Goal: Task Accomplishment & Management: Manage account settings

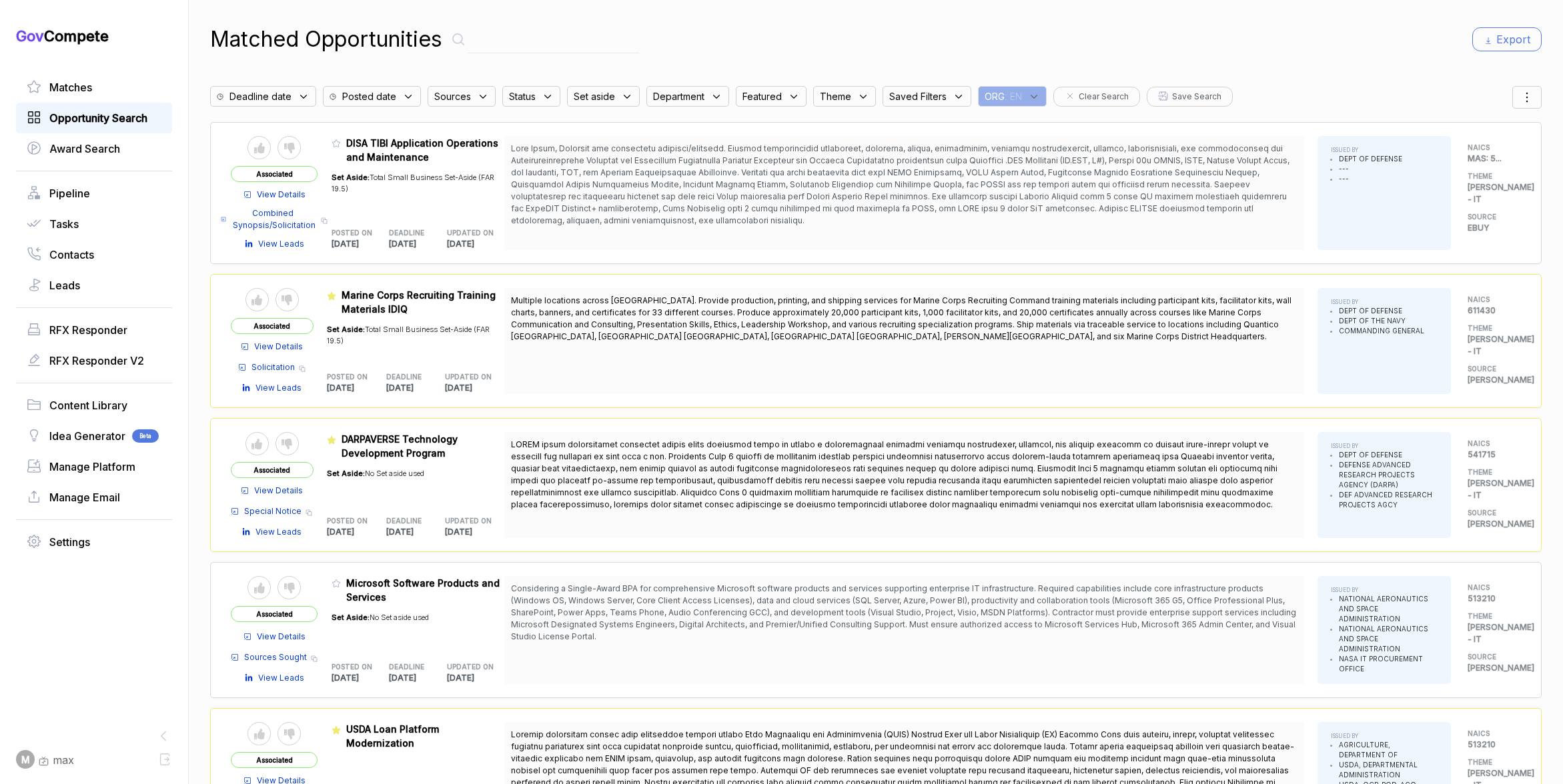
click at [80, 118] on span "Opportunity Search" at bounding box center [98, 118] width 98 height 16
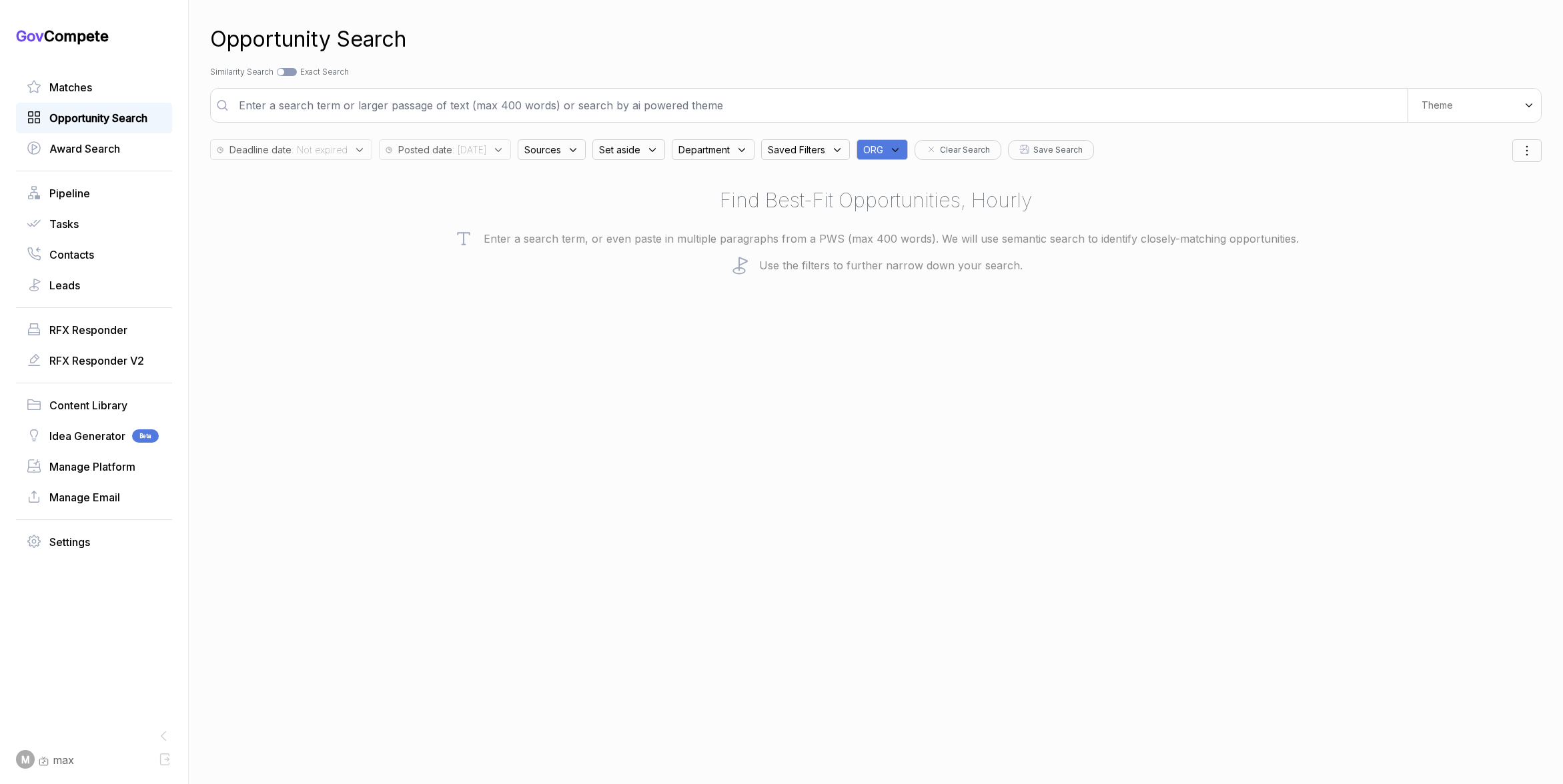
click at [117, 121] on span "Opportunity Search" at bounding box center [98, 118] width 98 height 16
drag, startPoint x: 1144, startPoint y: 476, endPoint x: 1169, endPoint y: 466, distance: 26.9
click at [1147, 476] on div "Opportunity Search Search by Topic Relevance Similarity Search Search by Exact …" at bounding box center [876, 392] width 1331 height 784
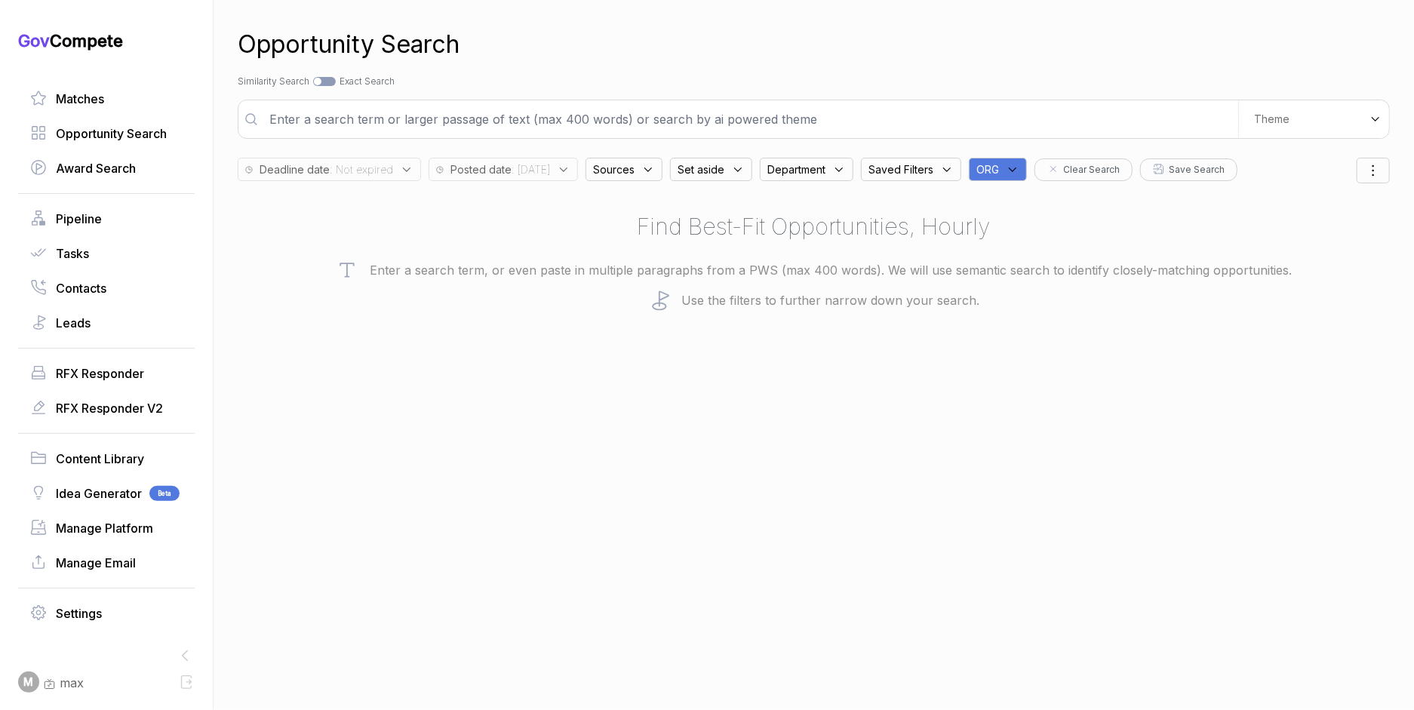
click at [1019, 169] on icon at bounding box center [1013, 170] width 14 height 14
click at [1046, 213] on input "text" at bounding box center [1070, 209] width 178 height 32
type input "mh"
click at [1022, 244] on span "MH" at bounding box center [1011, 244] width 21 height 18
checkbox input "true"
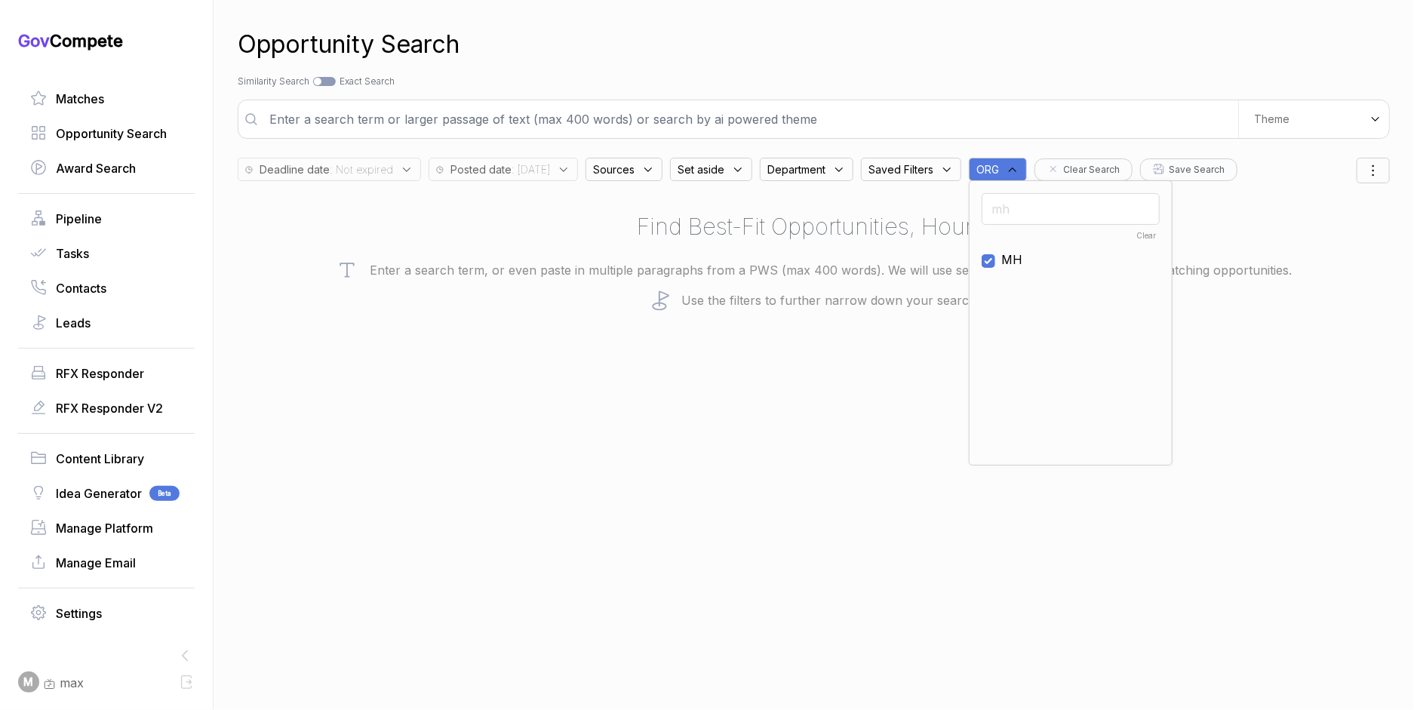
click at [1092, 59] on div "Opportunity Search" at bounding box center [814, 44] width 1152 height 36
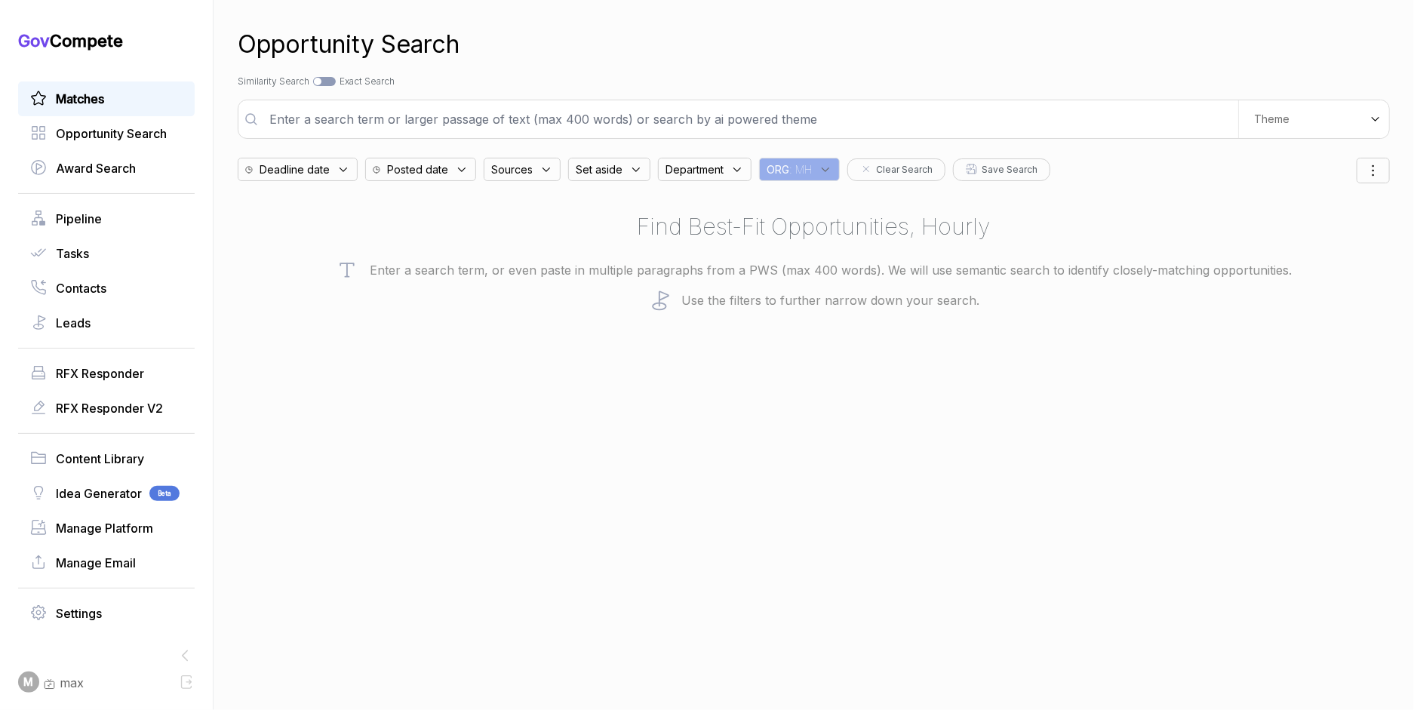
click at [66, 91] on span "Matches" at bounding box center [80, 99] width 48 height 18
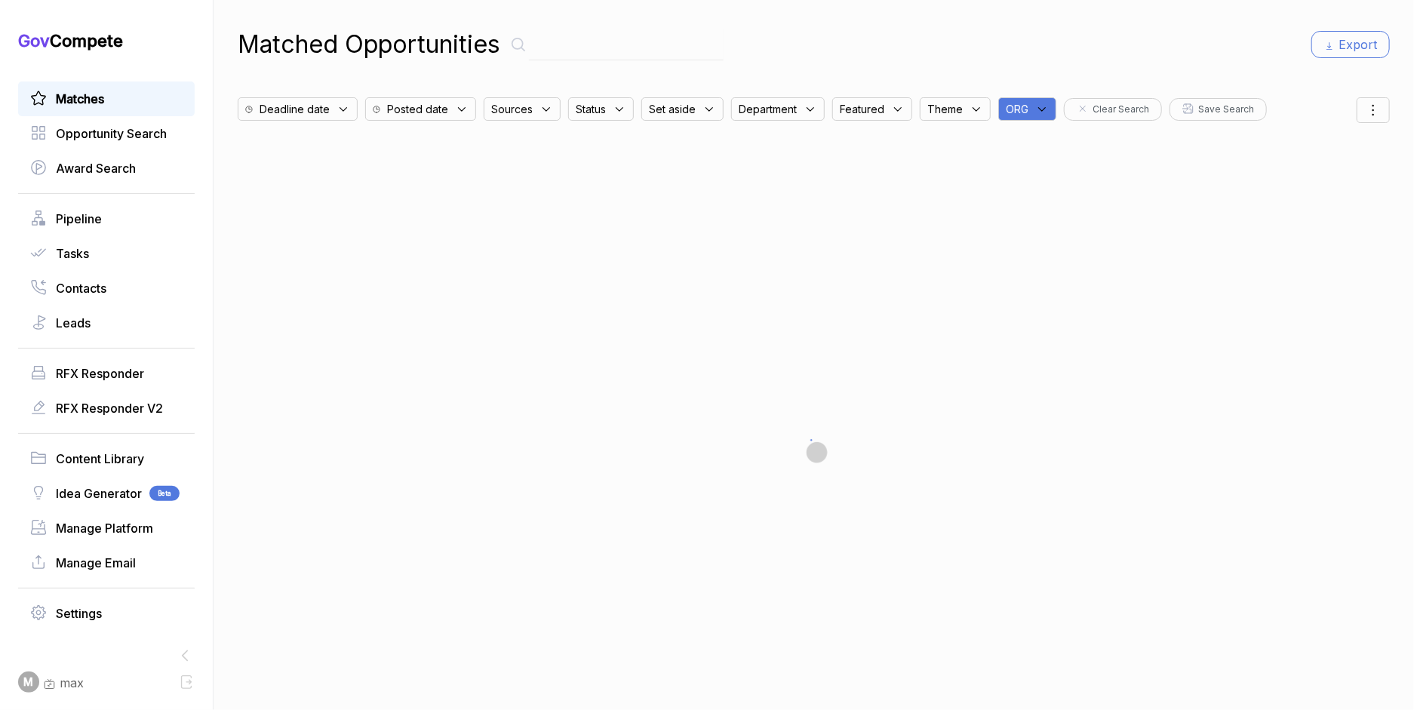
click at [1031, 115] on div "ORG" at bounding box center [1027, 108] width 58 height 23
click at [1056, 161] on input "text" at bounding box center [1100, 149] width 178 height 32
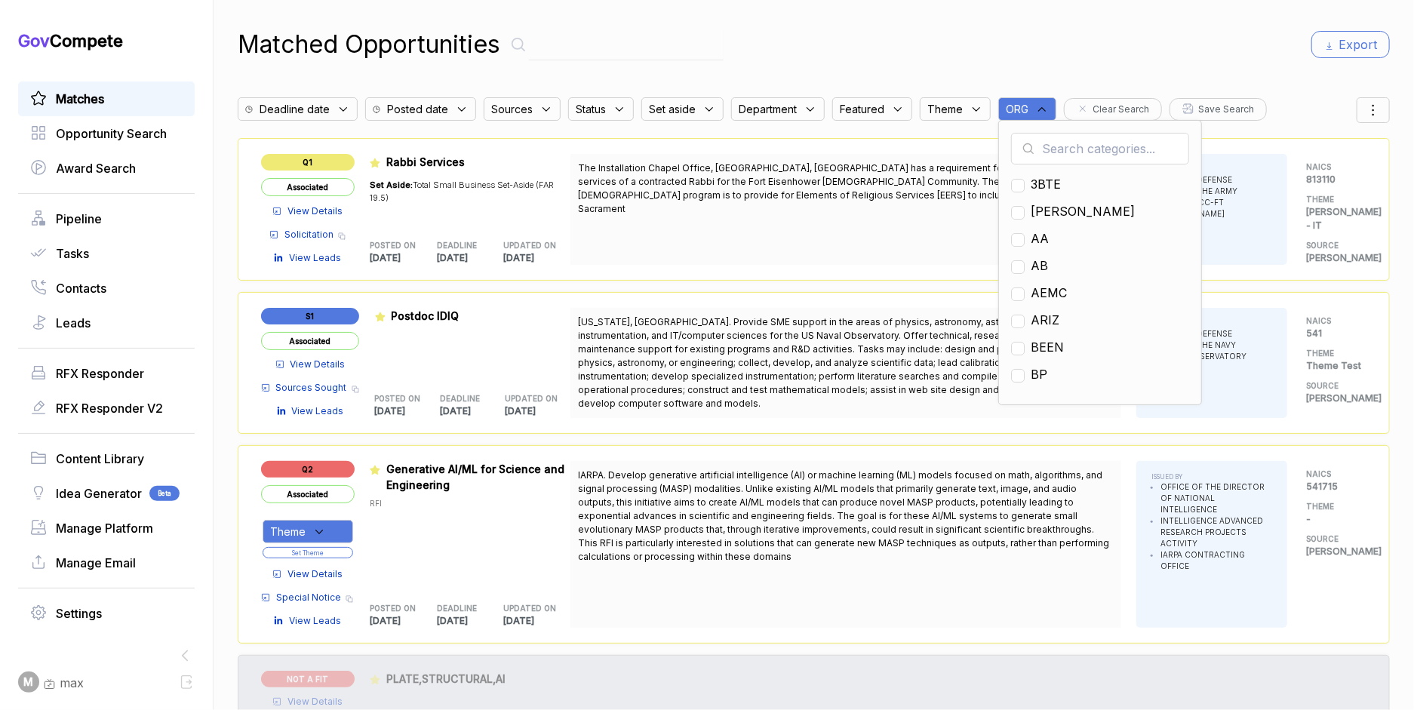
click at [1055, 145] on input "text" at bounding box center [1100, 149] width 178 height 32
type input "mh"
drag, startPoint x: 1049, startPoint y: 178, endPoint x: 1049, endPoint y: 103, distance: 74.7
click at [1049, 177] on span "MH" at bounding box center [1041, 184] width 21 height 18
checkbox input "true"
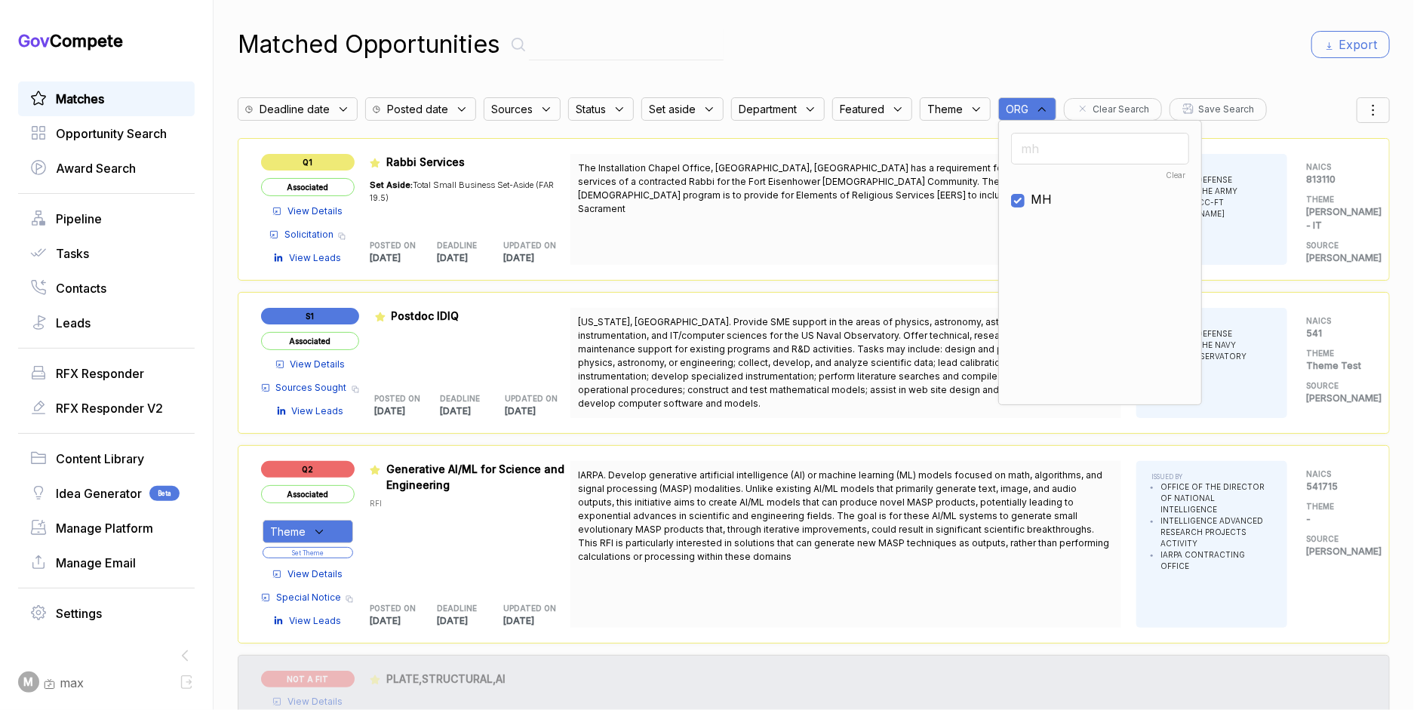
drag, startPoint x: 1058, startPoint y: 55, endPoint x: 1131, endPoint y: 56, distance: 72.4
click at [1058, 55] on div "Matched Opportunities Export" at bounding box center [814, 44] width 1152 height 36
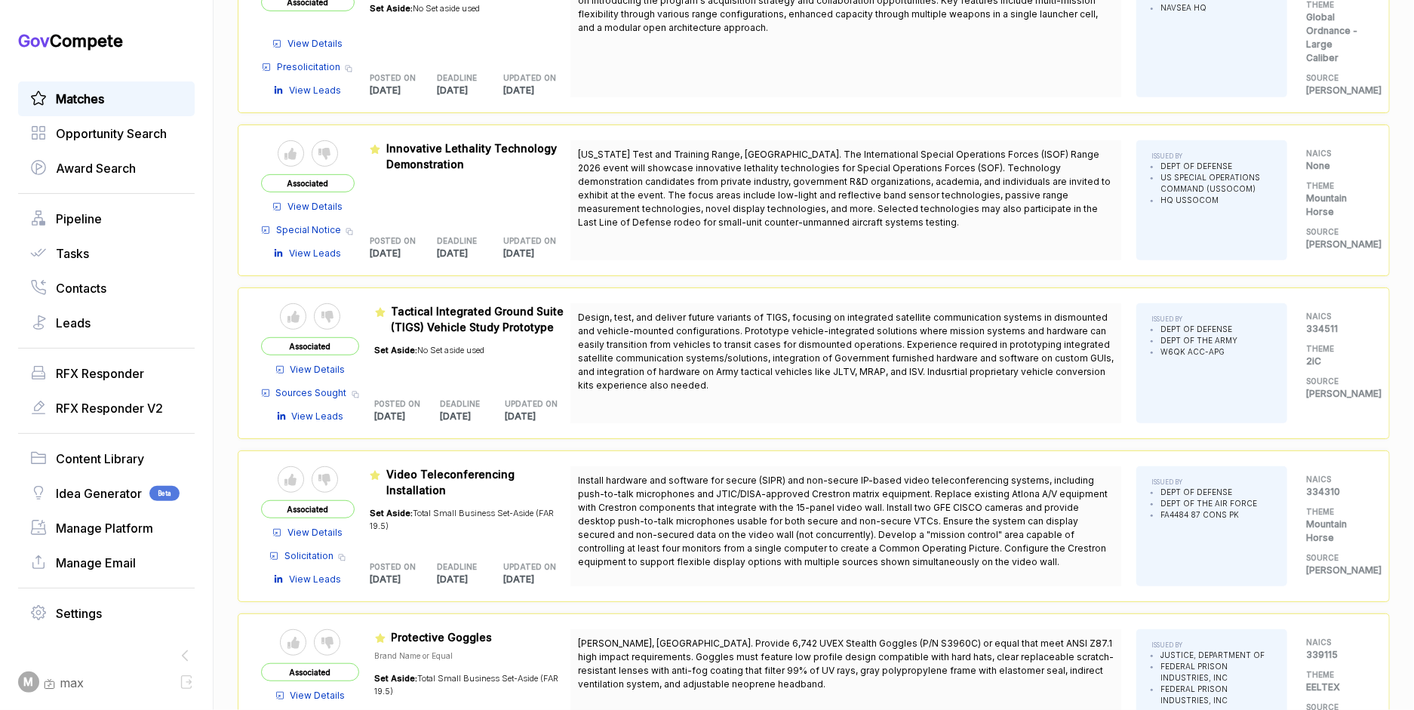
scroll to position [1133, 0]
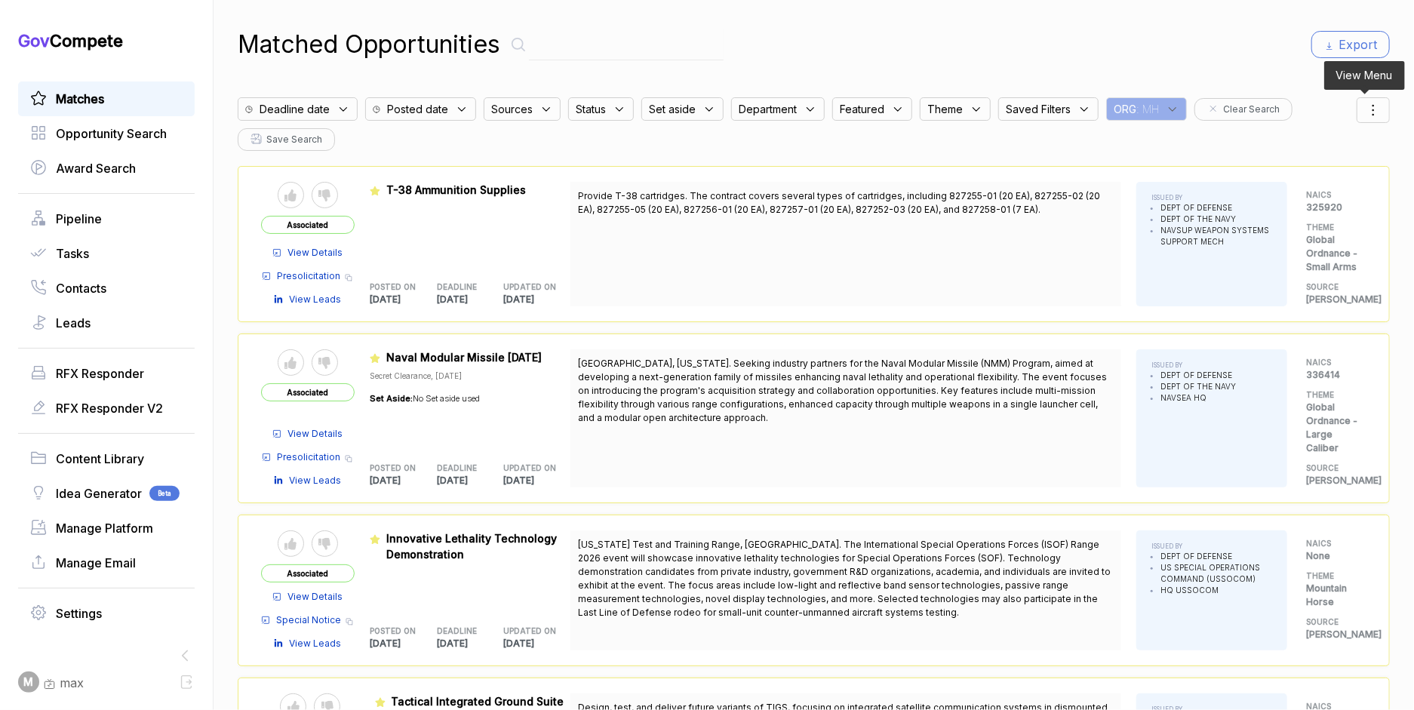
click at [1364, 103] on icon at bounding box center [1373, 110] width 18 height 18
click at [1310, 174] on span "Sorting" at bounding box center [1321, 172] width 35 height 16
click at [1302, 188] on div at bounding box center [1301, 189] width 23 height 9
checkbox input "true"
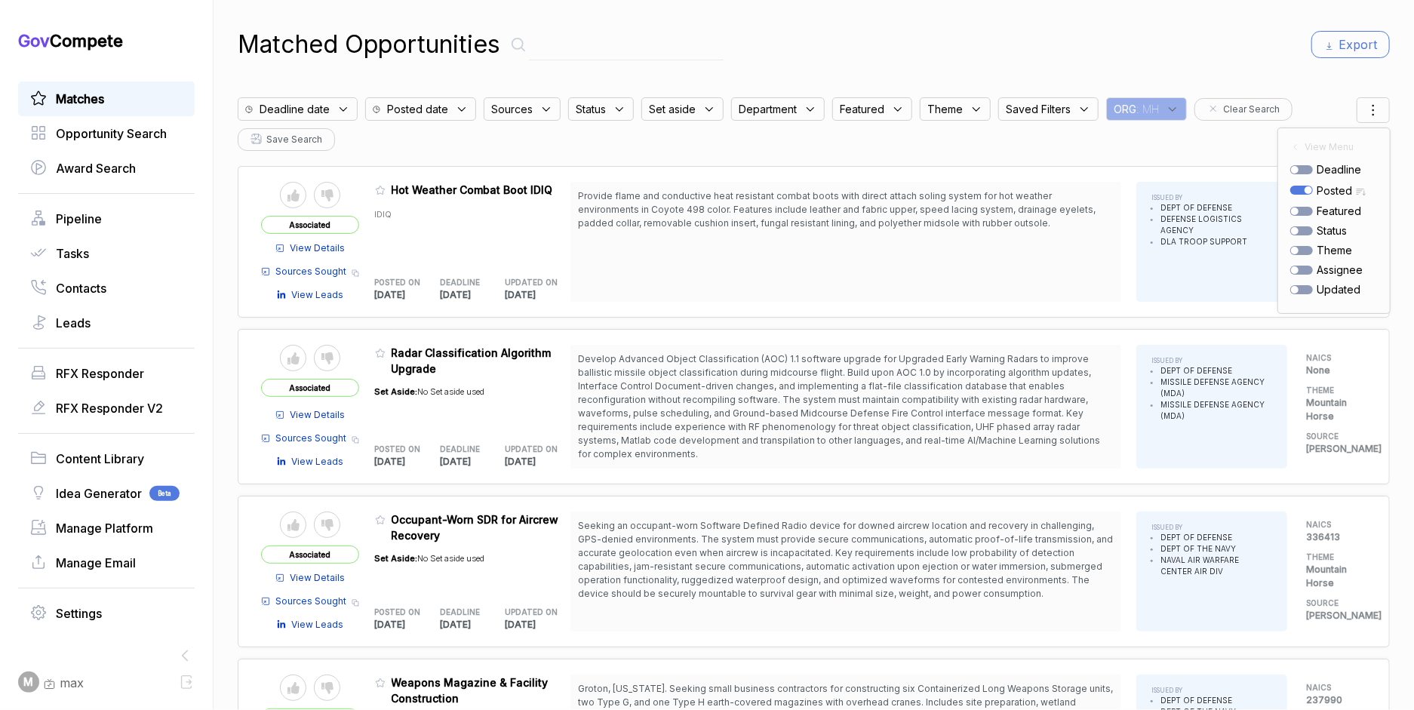
click at [964, 42] on div "Matched Opportunities Export" at bounding box center [814, 44] width 1152 height 36
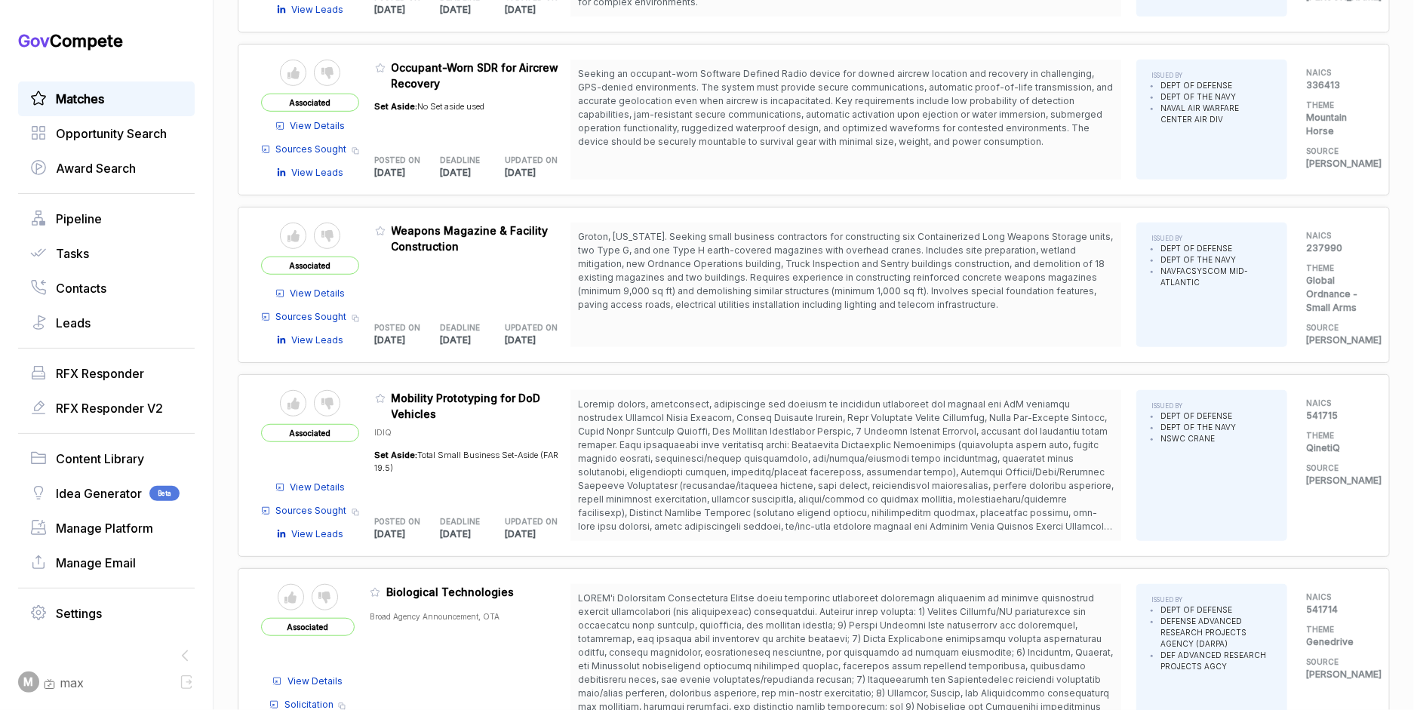
scroll to position [472, 0]
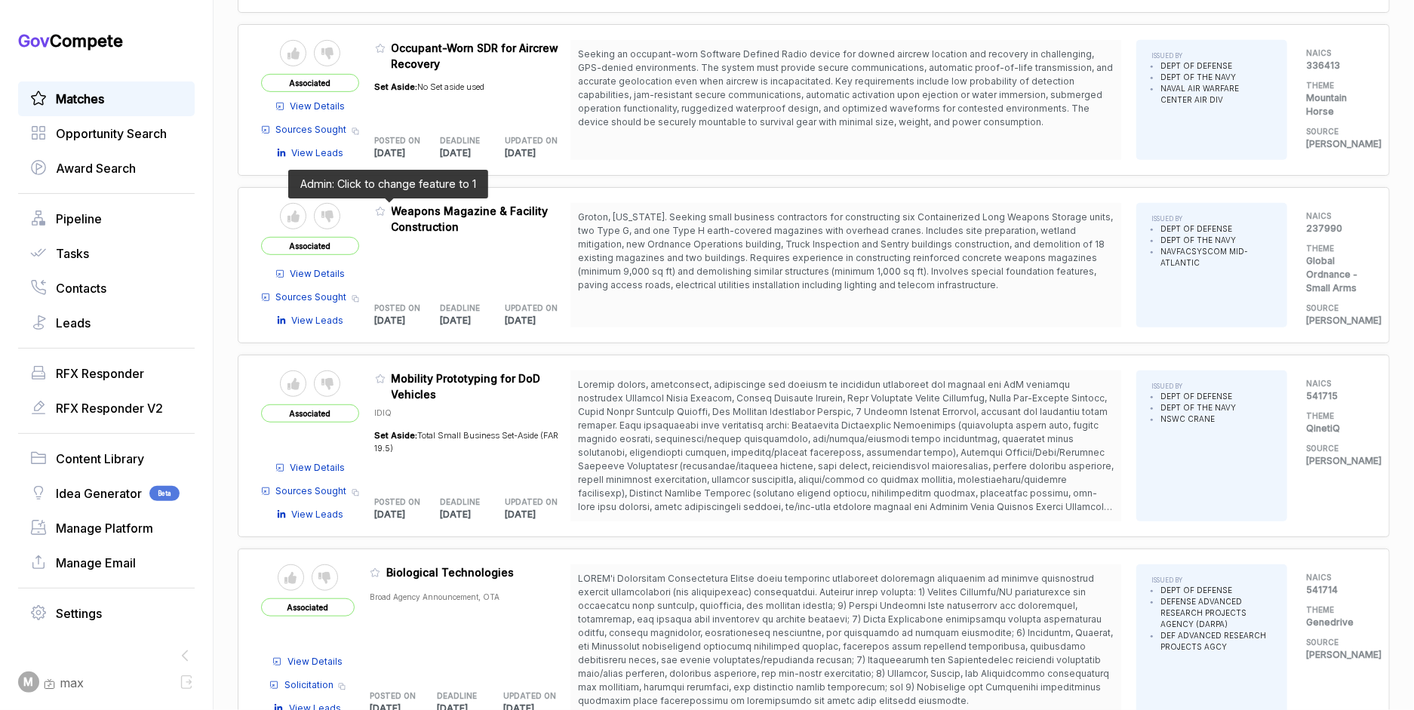
click at [386, 207] on icon at bounding box center [380, 211] width 11 height 11
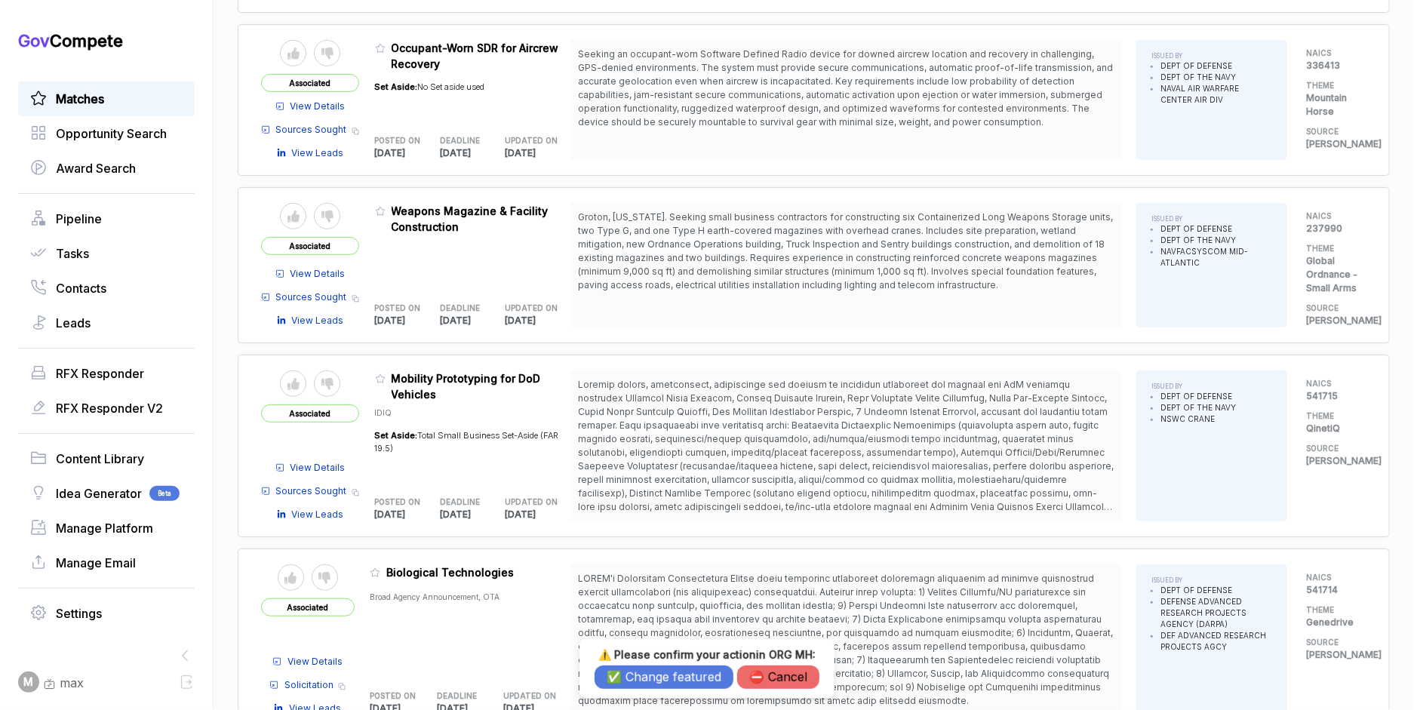
drag, startPoint x: 631, startPoint y: 678, endPoint x: 539, endPoint y: 540, distance: 165.9
click at [629, 676] on button "✅ Change featured" at bounding box center [663, 676] width 139 height 23
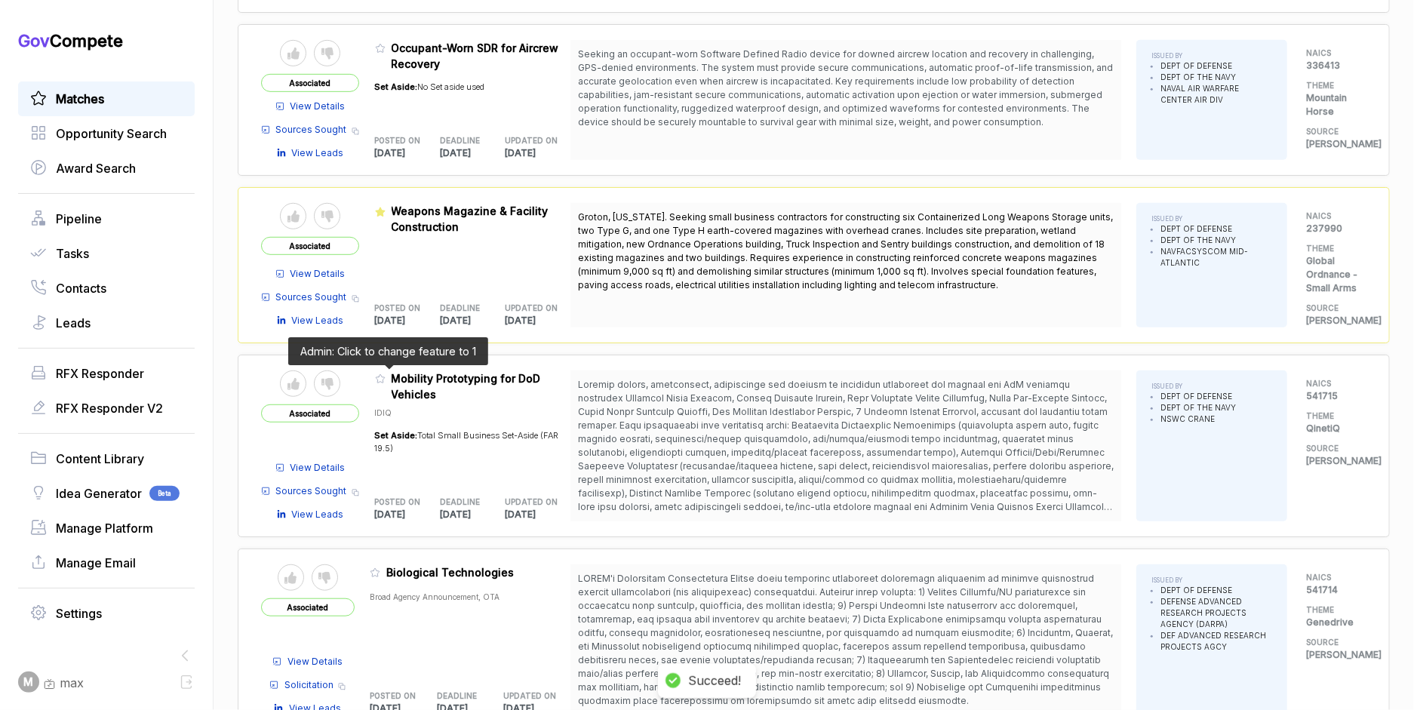
click at [385, 376] on icon at bounding box center [380, 378] width 11 height 11
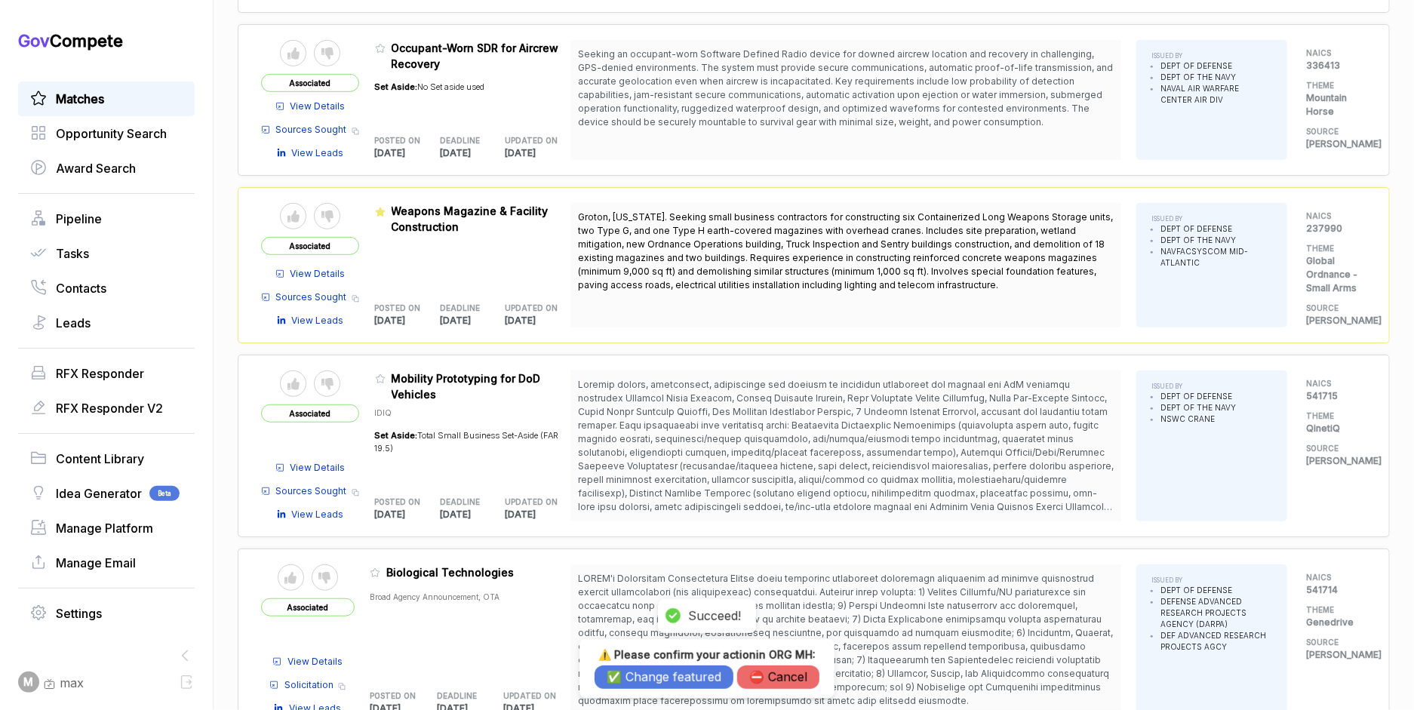
drag, startPoint x: 614, startPoint y: 674, endPoint x: 605, endPoint y: 669, distance: 10.5
click at [613, 674] on button "✅ Change featured" at bounding box center [663, 676] width 139 height 23
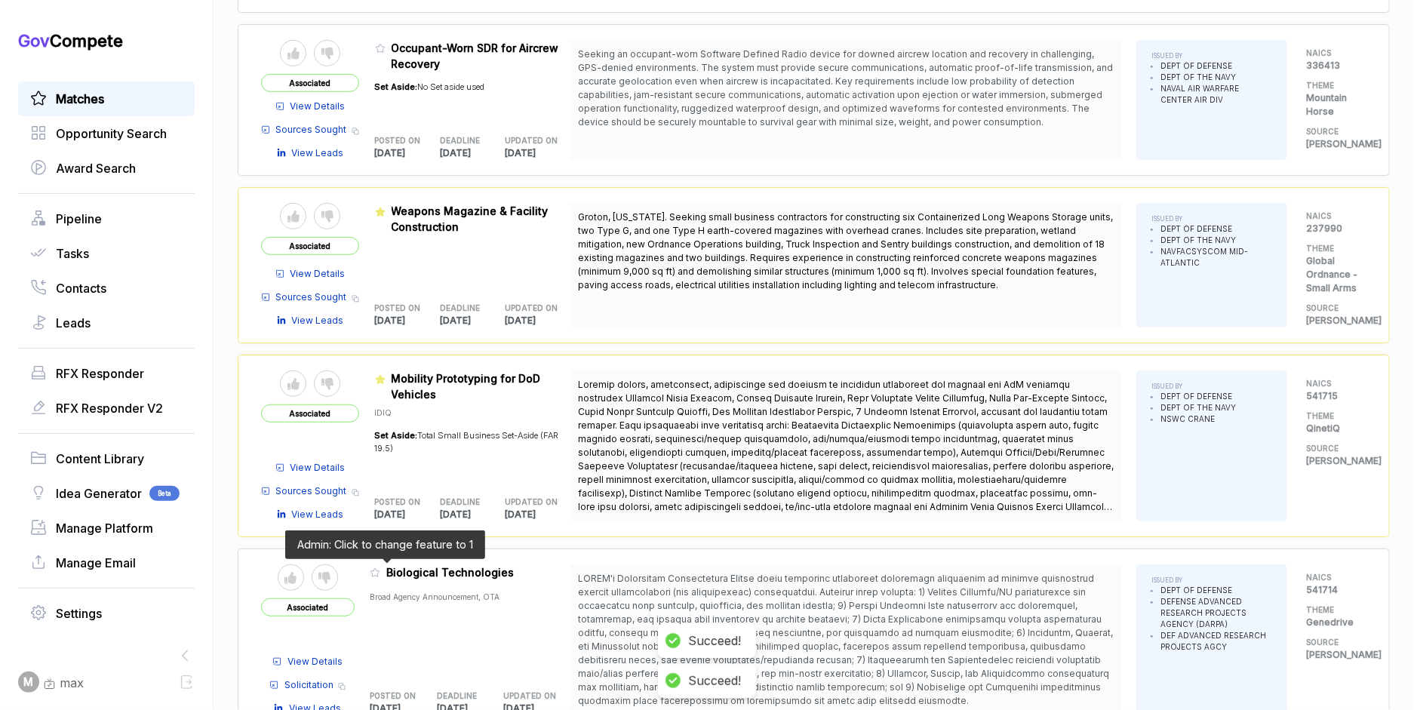
drag, startPoint x: 384, startPoint y: 566, endPoint x: 396, endPoint y: 573, distance: 14.2
click at [379, 569] on icon at bounding box center [374, 573] width 9 height 8
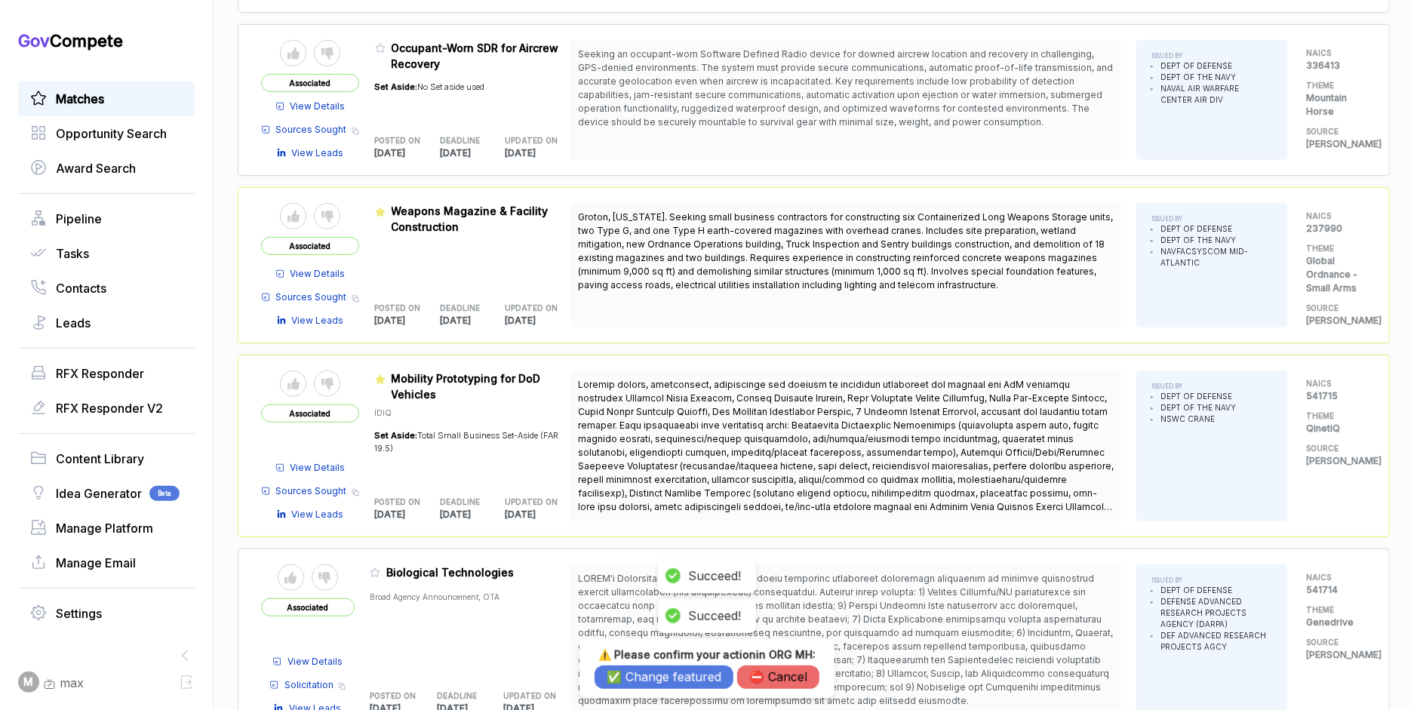
click at [607, 672] on button "✅ Change featured" at bounding box center [663, 676] width 139 height 23
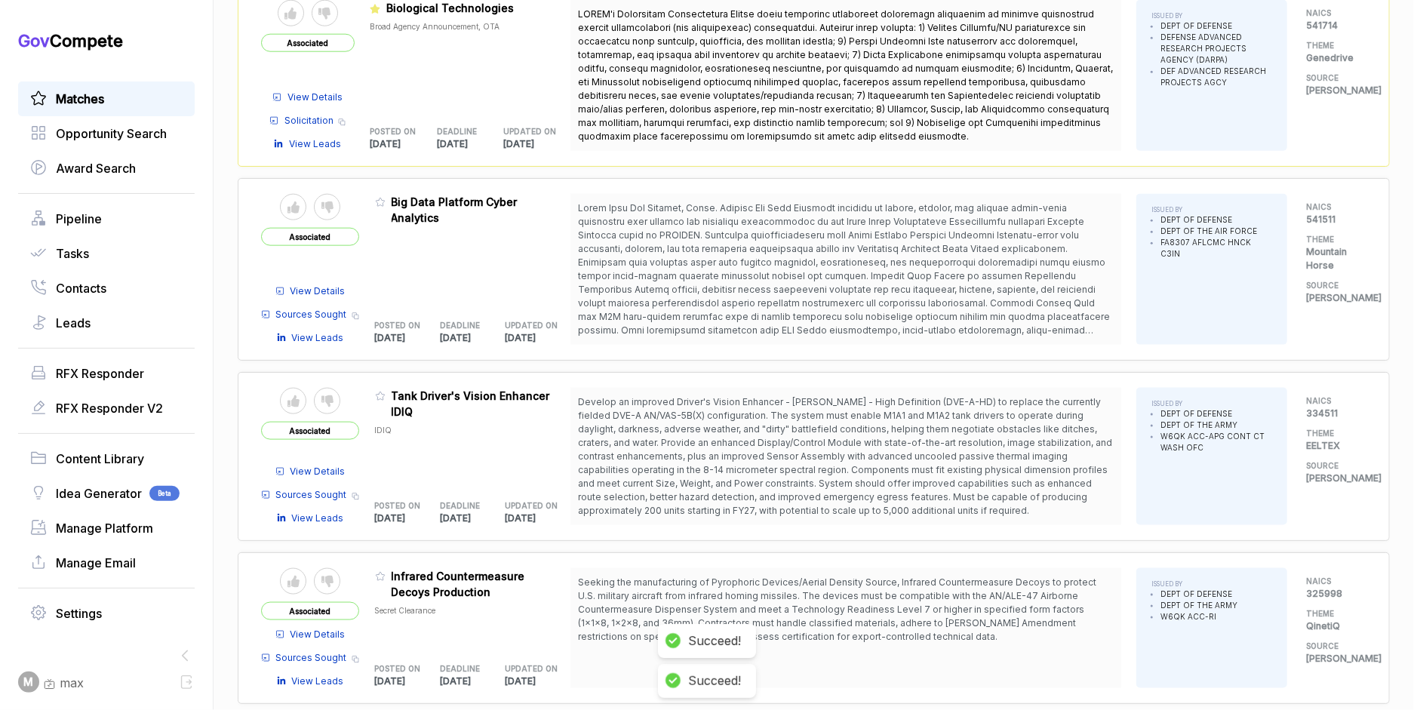
scroll to position [1093, 0]
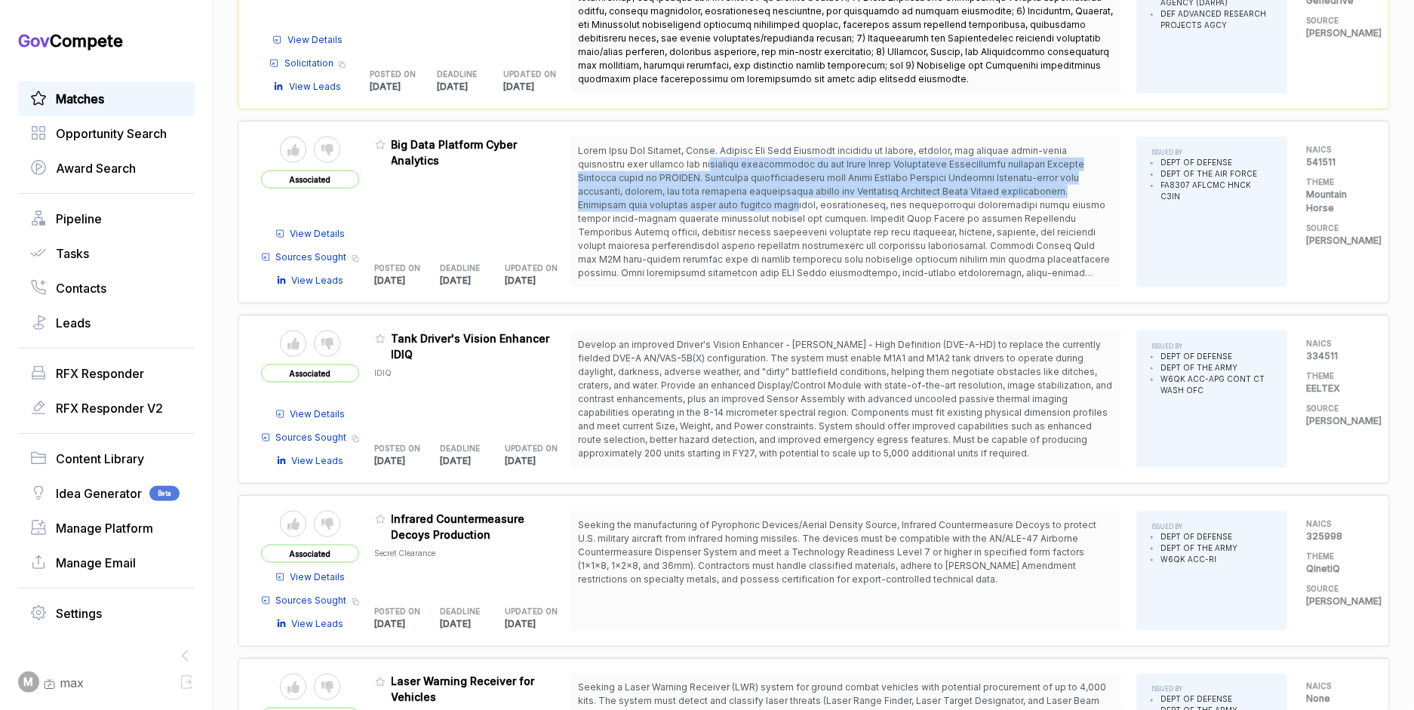
drag, startPoint x: 711, startPoint y: 167, endPoint x: 538, endPoint y: 314, distance: 226.4
click at [719, 204] on span at bounding box center [846, 212] width 536 height 136
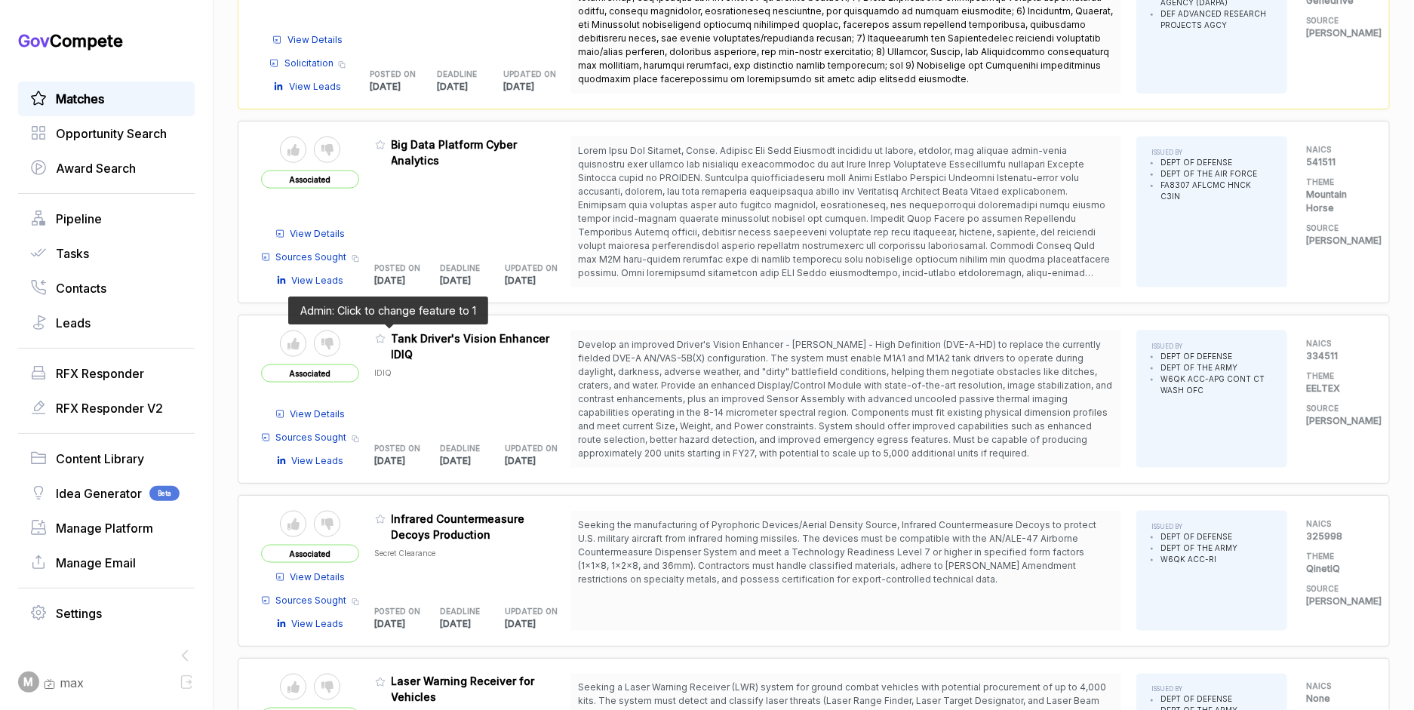
click at [385, 335] on icon at bounding box center [380, 339] width 9 height 8
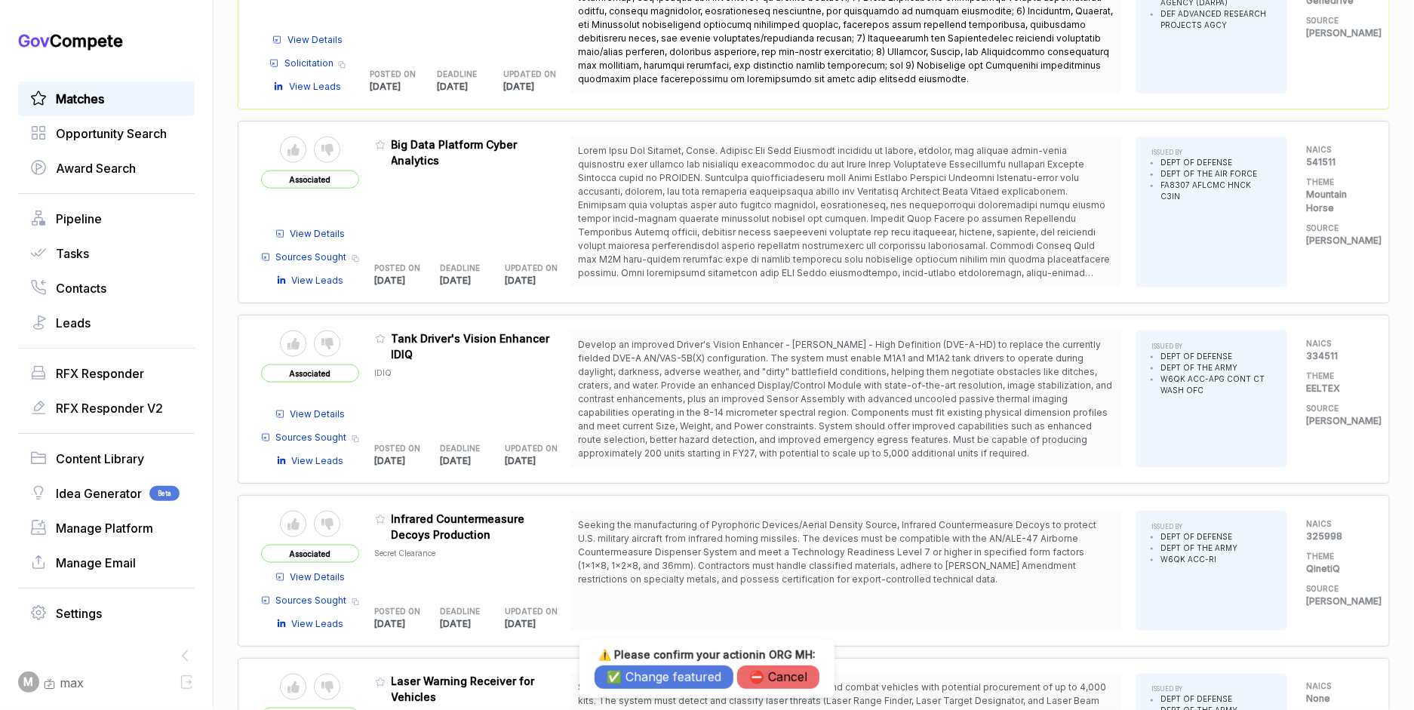
drag, startPoint x: 621, startPoint y: 677, endPoint x: 542, endPoint y: 618, distance: 98.1
click at [620, 676] on button "✅ Change featured" at bounding box center [663, 676] width 139 height 23
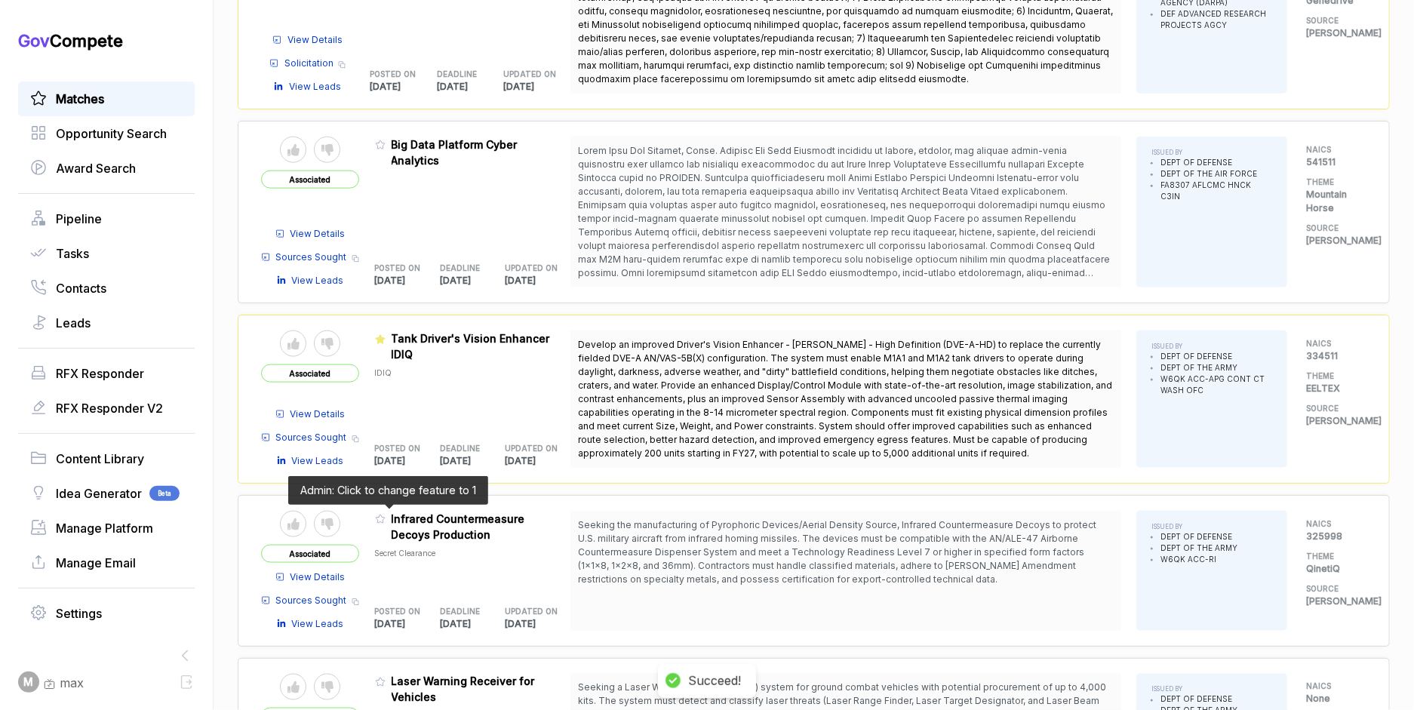
click at [386, 514] on icon at bounding box center [380, 519] width 11 height 11
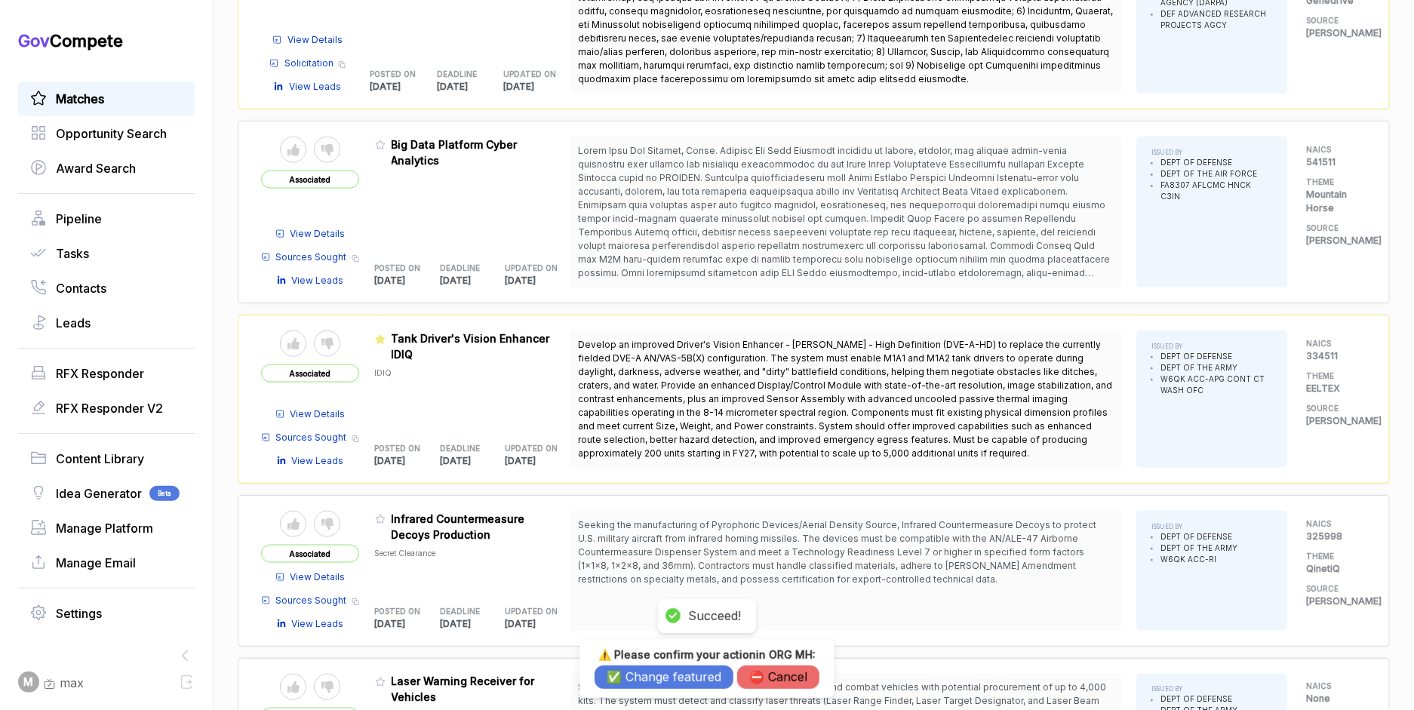
click at [610, 668] on button "✅ Change featured" at bounding box center [663, 676] width 139 height 23
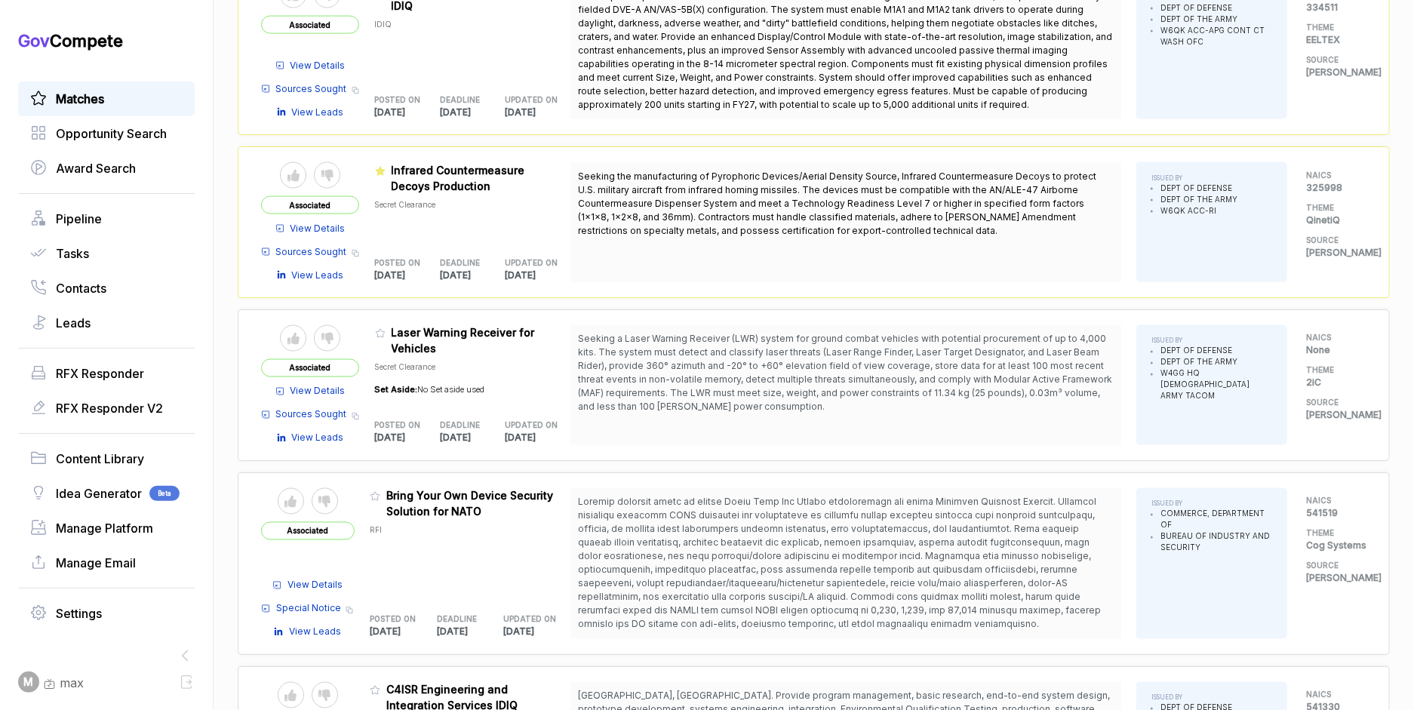
scroll to position [1445, 0]
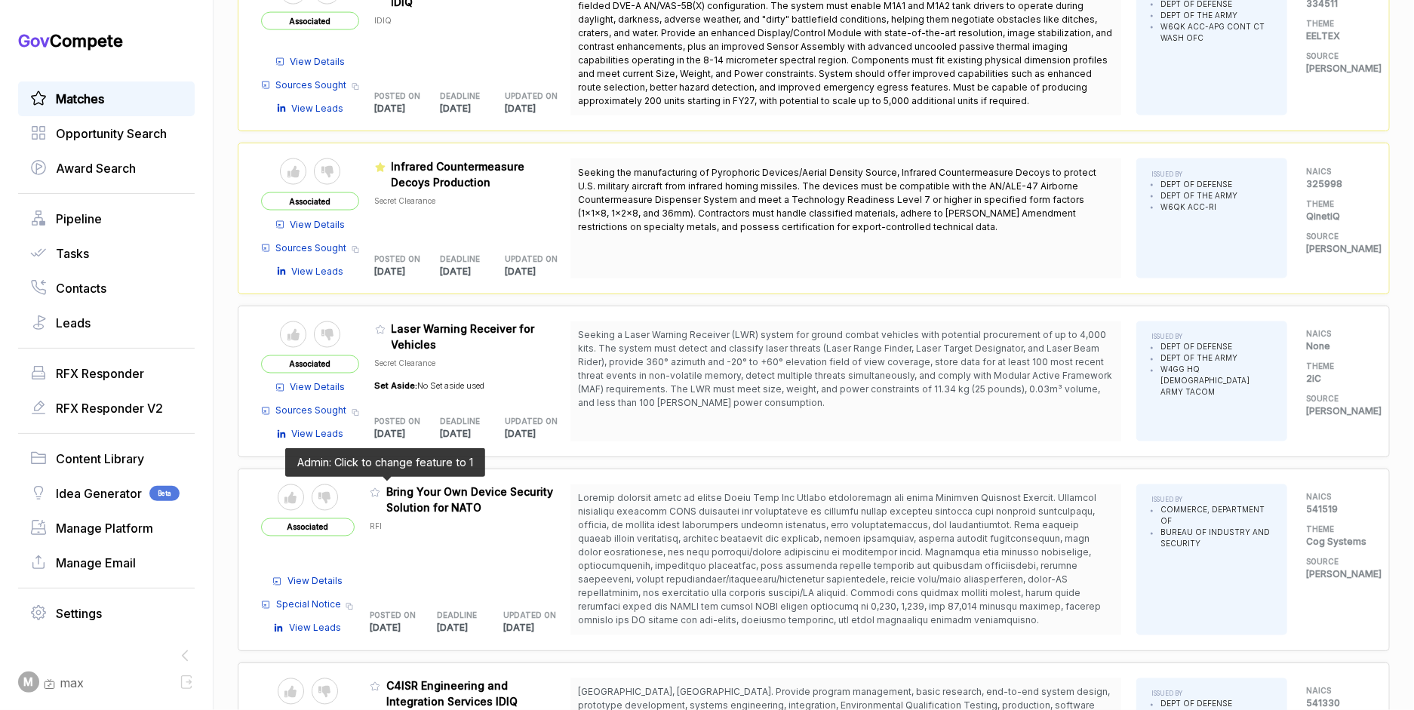
click at [380, 487] on icon at bounding box center [375, 492] width 11 height 11
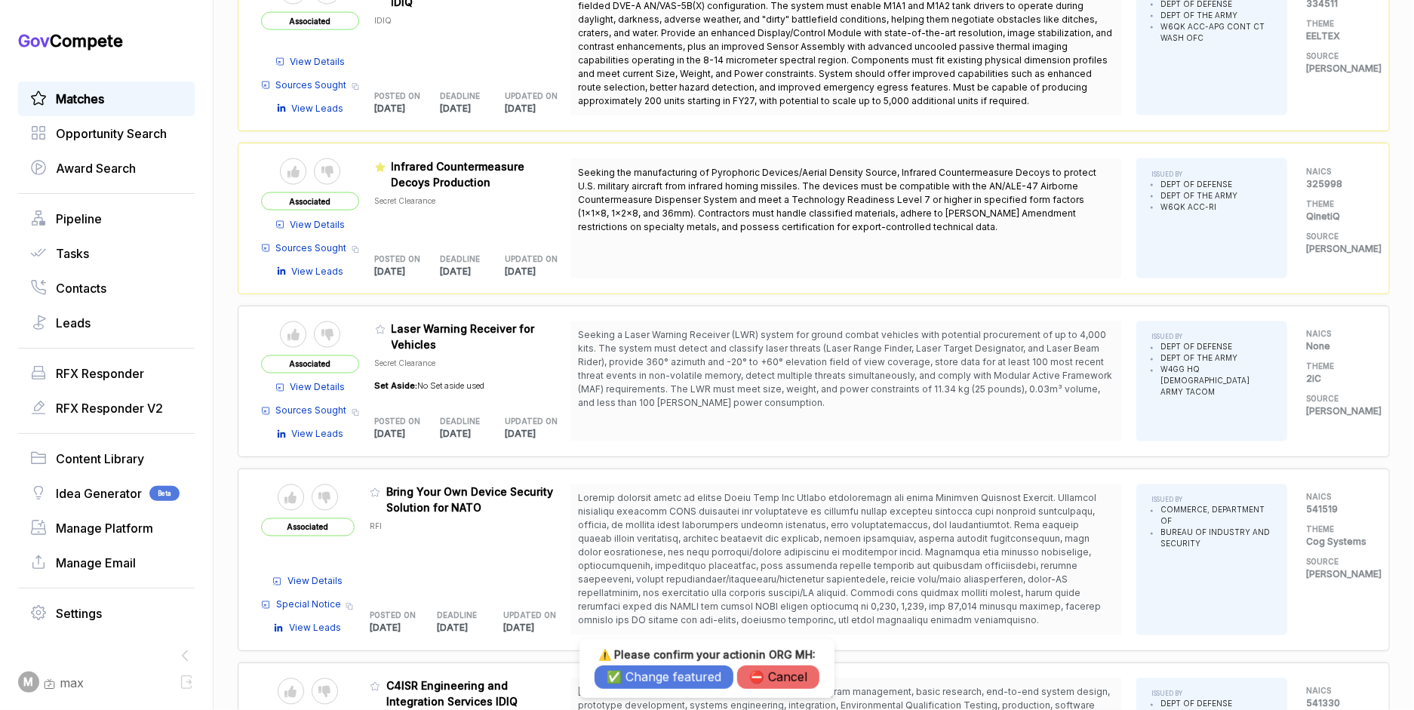
click at [612, 674] on button "✅ Change featured" at bounding box center [663, 676] width 139 height 23
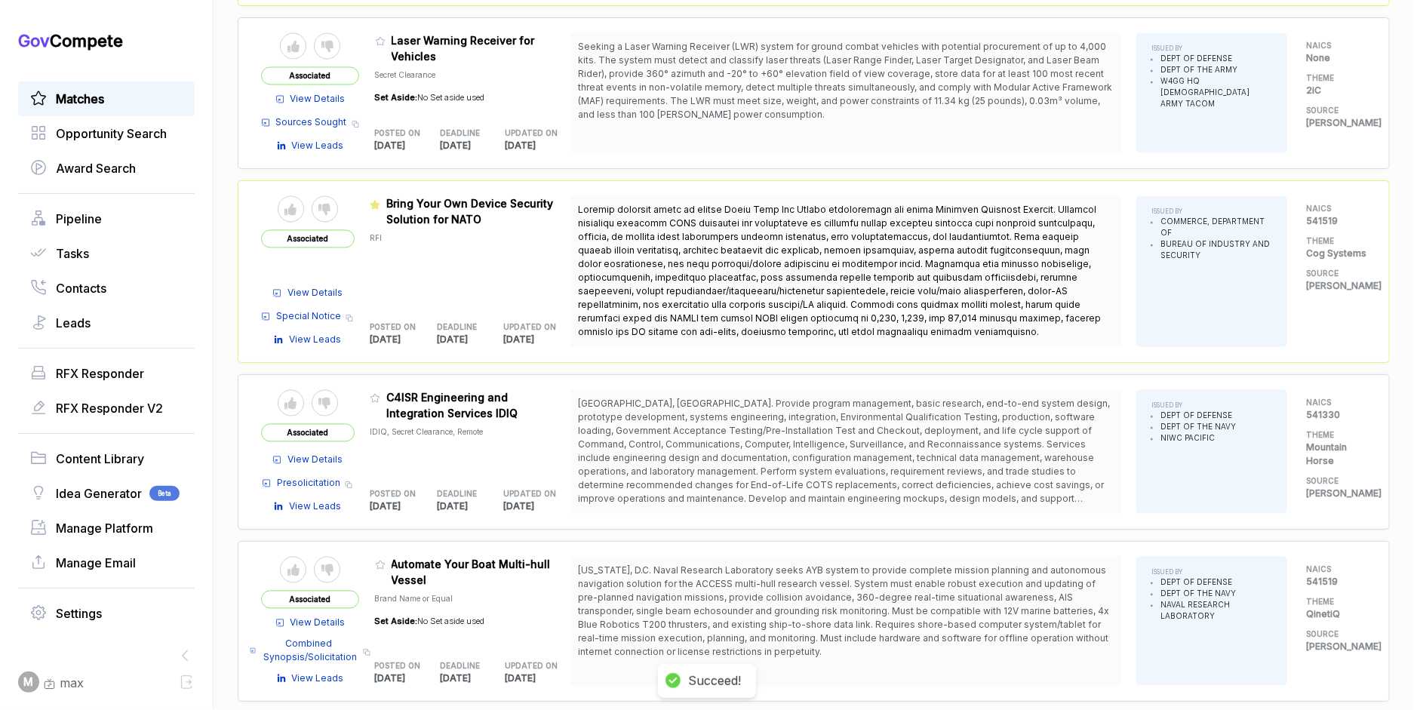
scroll to position [1811, 0]
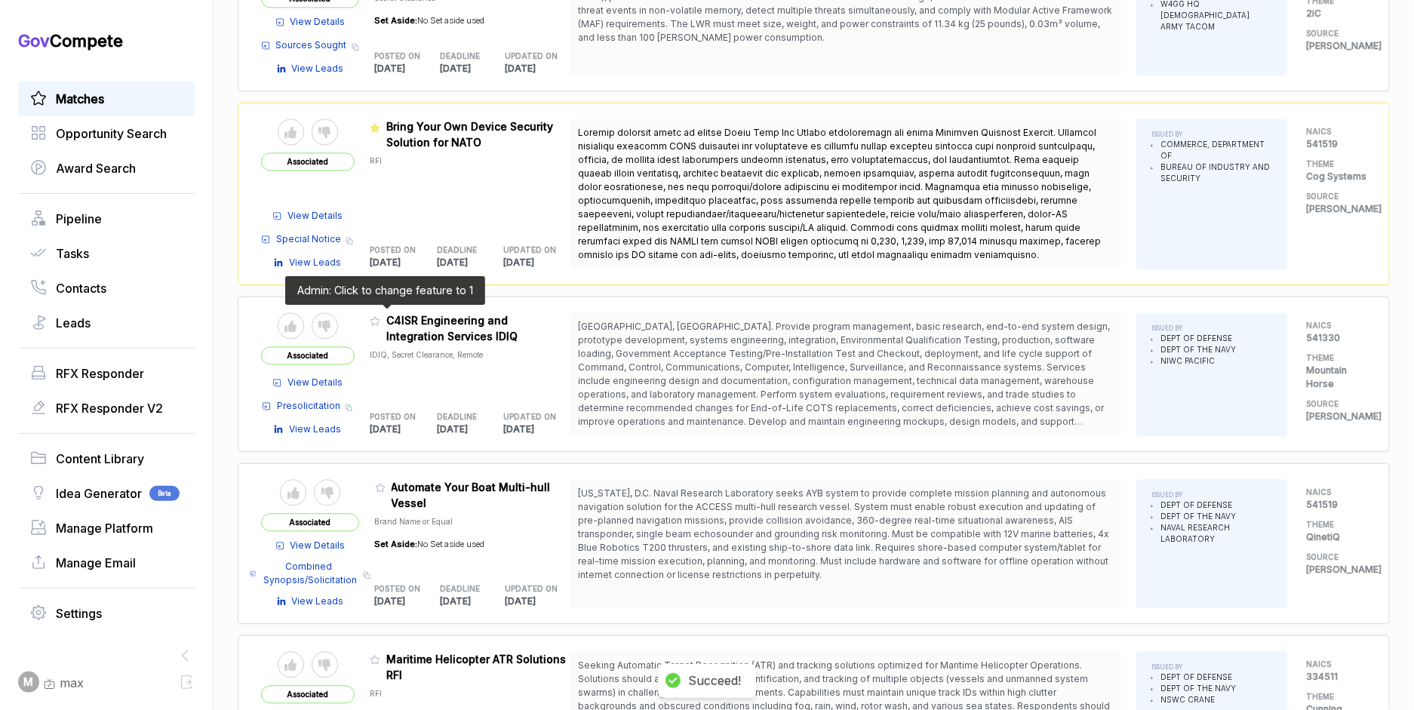
click at [380, 315] on icon at bounding box center [375, 320] width 11 height 11
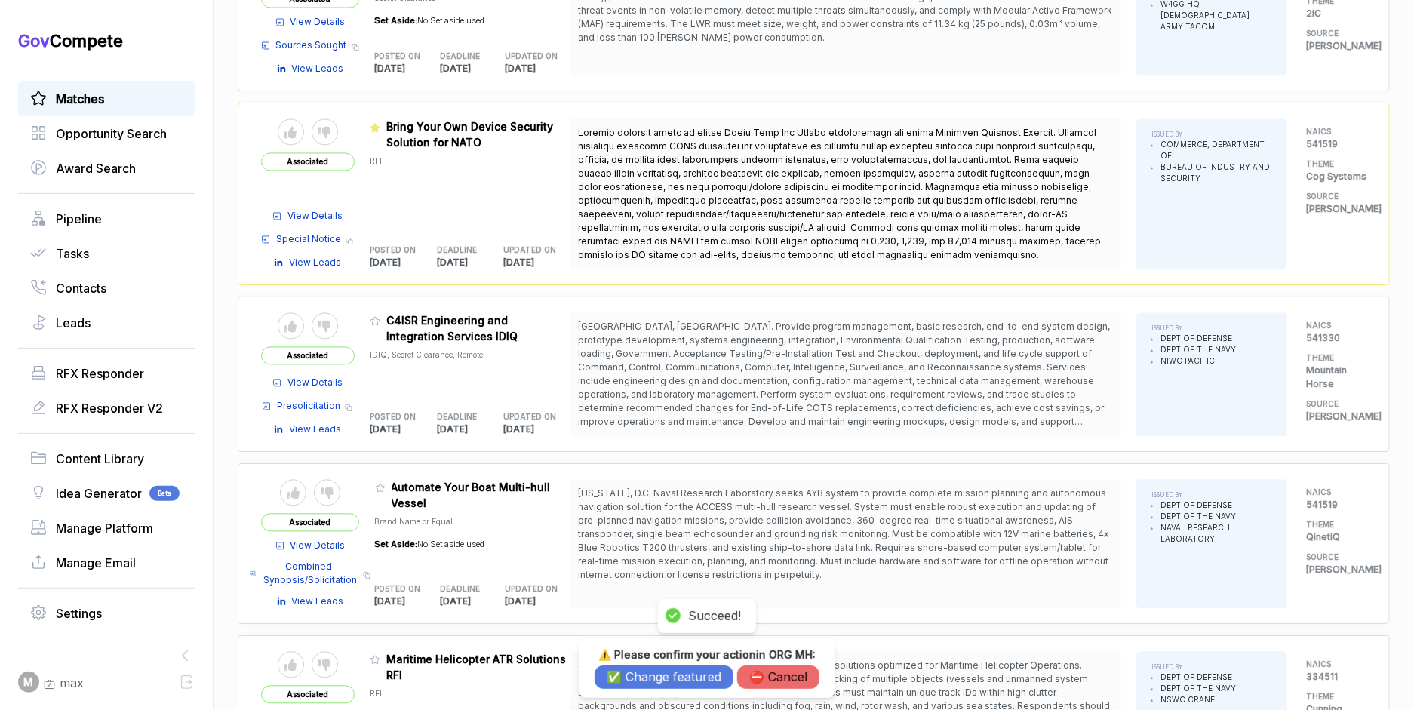
click at [624, 680] on button "✅ Change featured" at bounding box center [663, 676] width 139 height 23
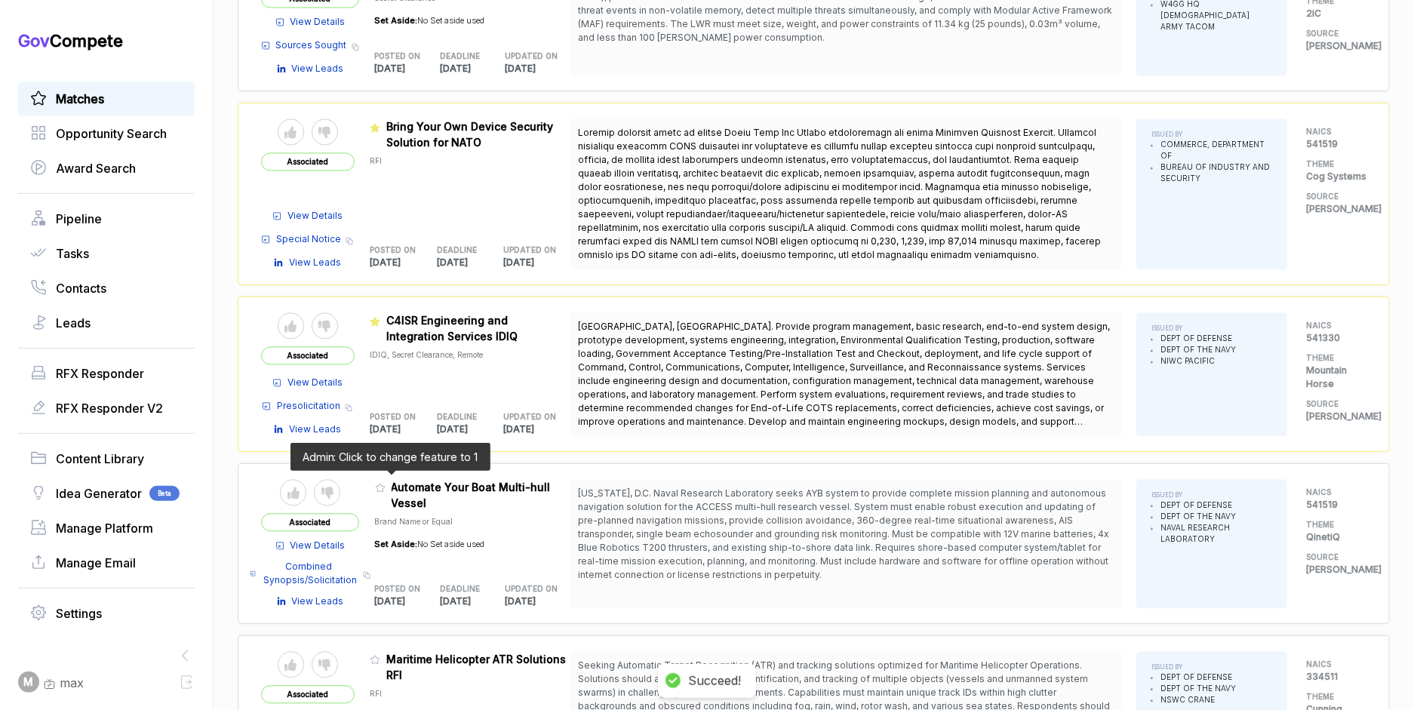
click at [385, 484] on icon at bounding box center [380, 488] width 9 height 8
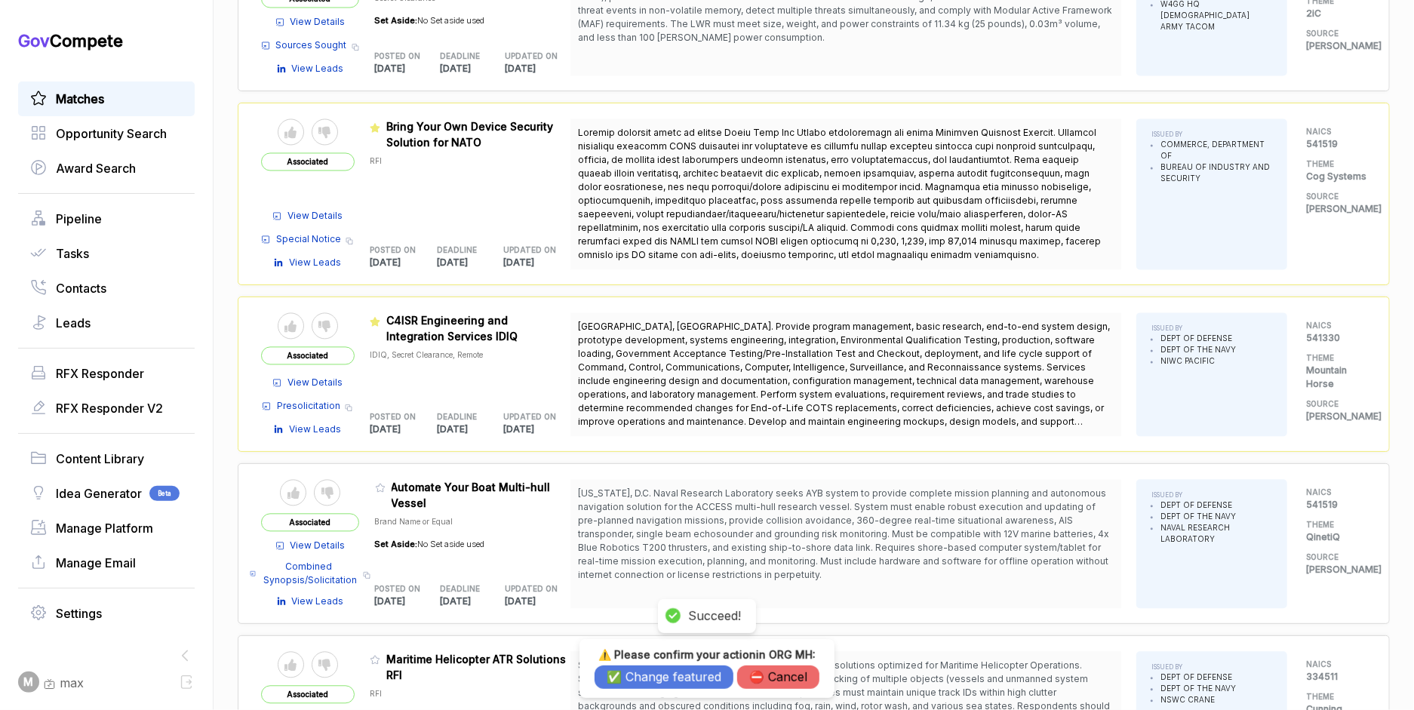
click at [776, 677] on button "⛔️ Cancel" at bounding box center [778, 676] width 82 height 23
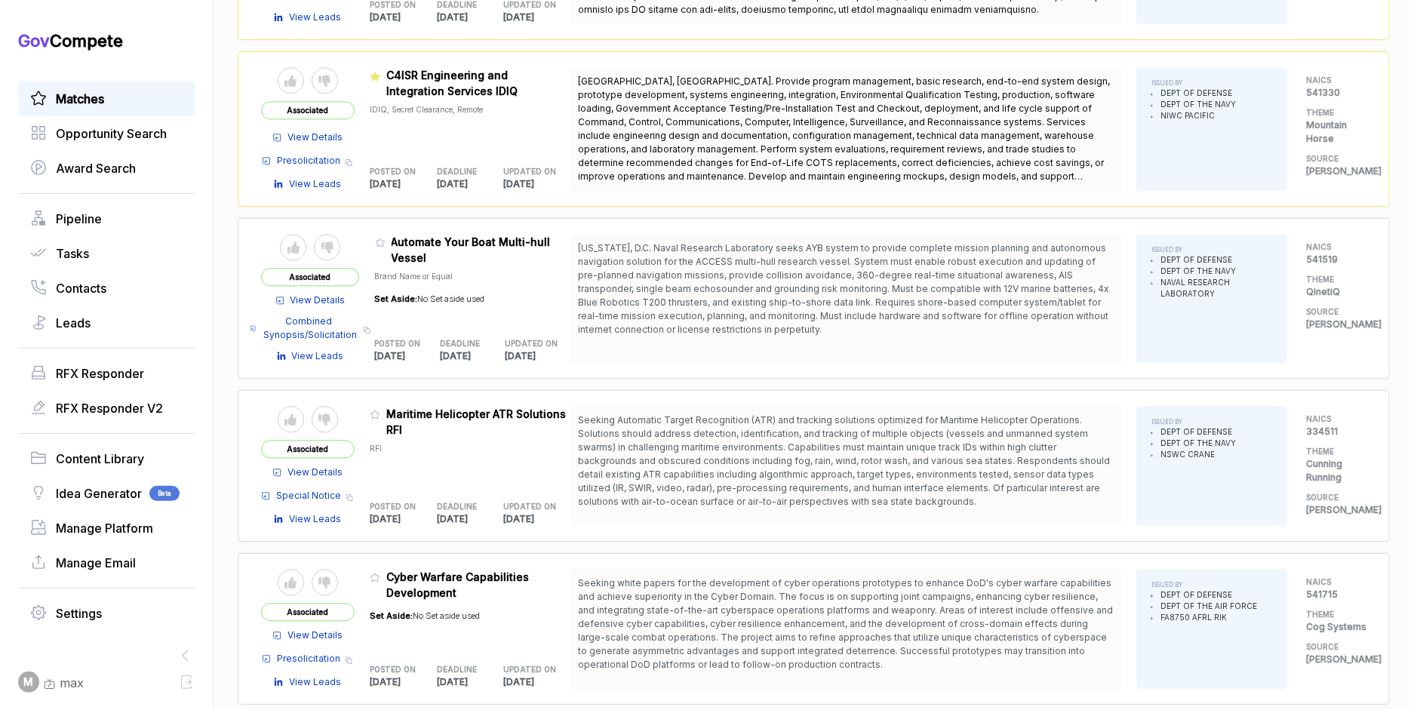
scroll to position [2196, 0]
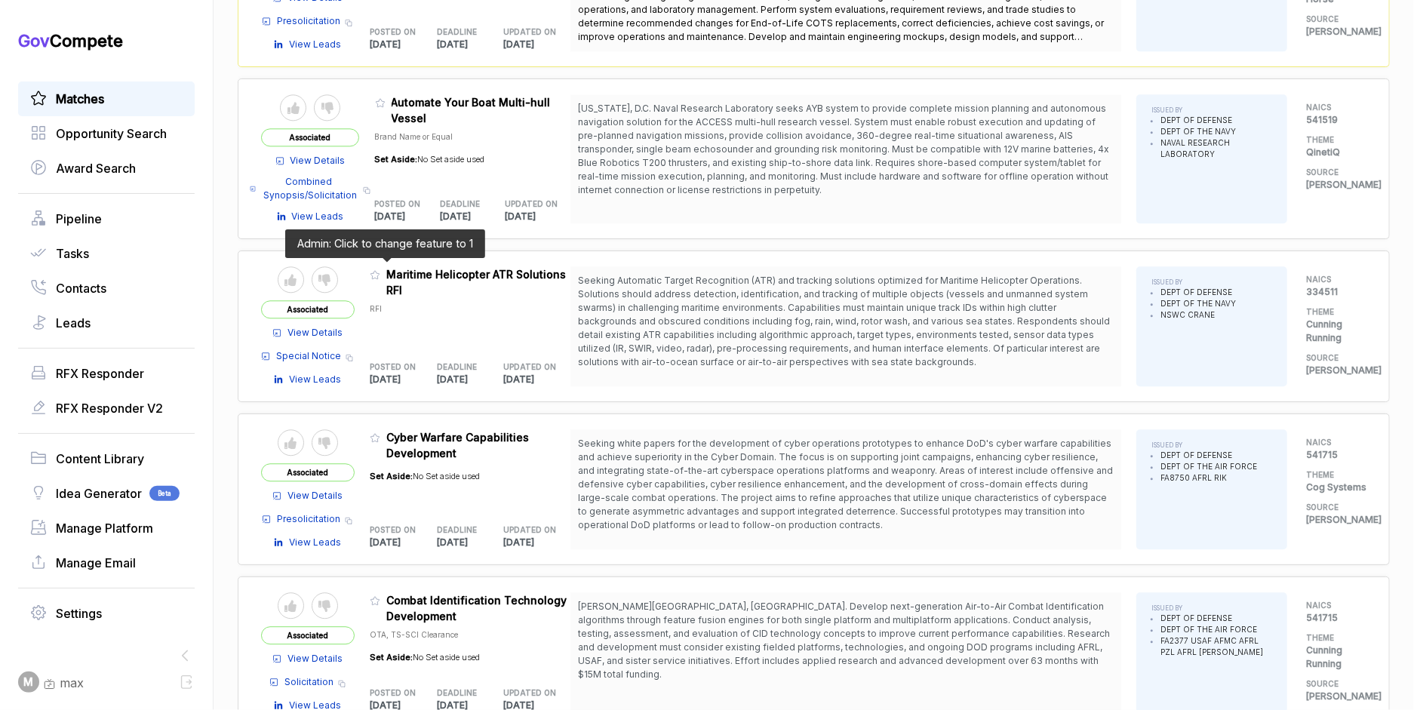
click at [380, 269] on icon at bounding box center [375, 274] width 11 height 11
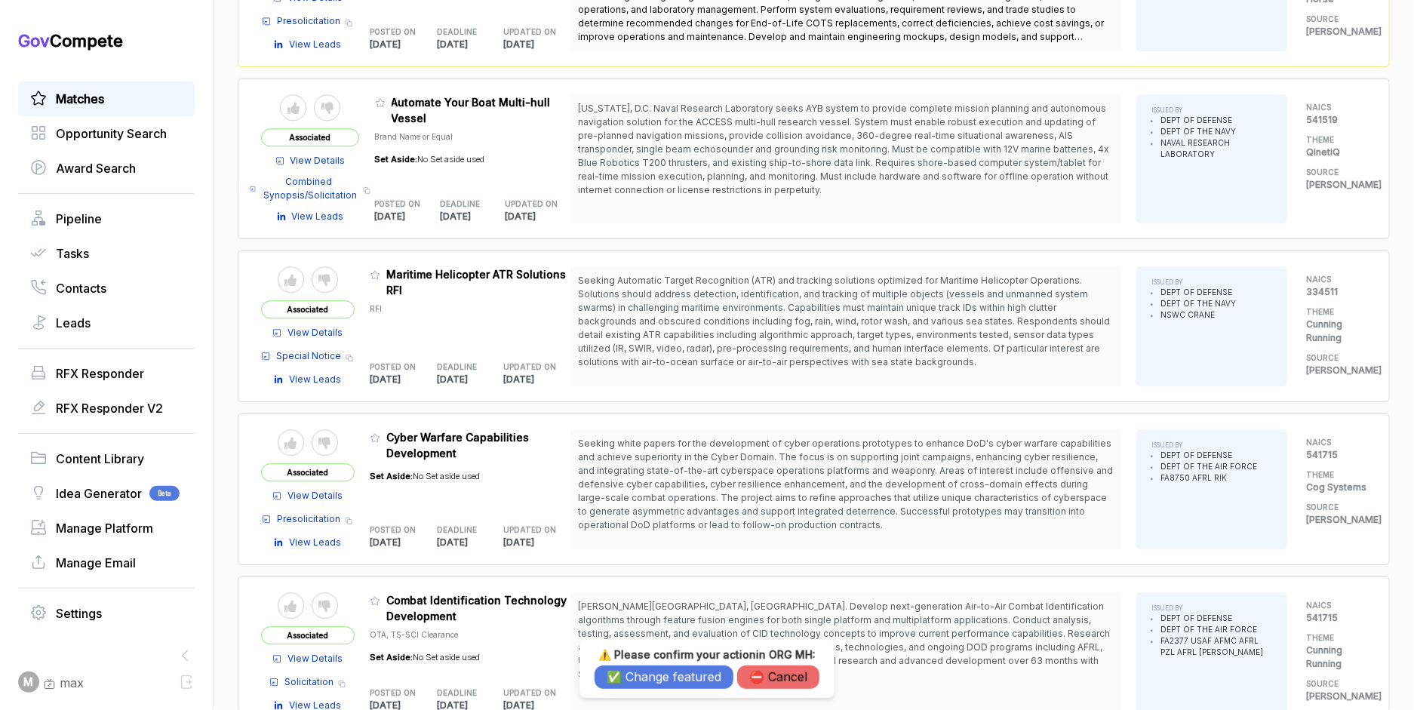
click at [644, 674] on button "✅ Change featured" at bounding box center [663, 676] width 139 height 23
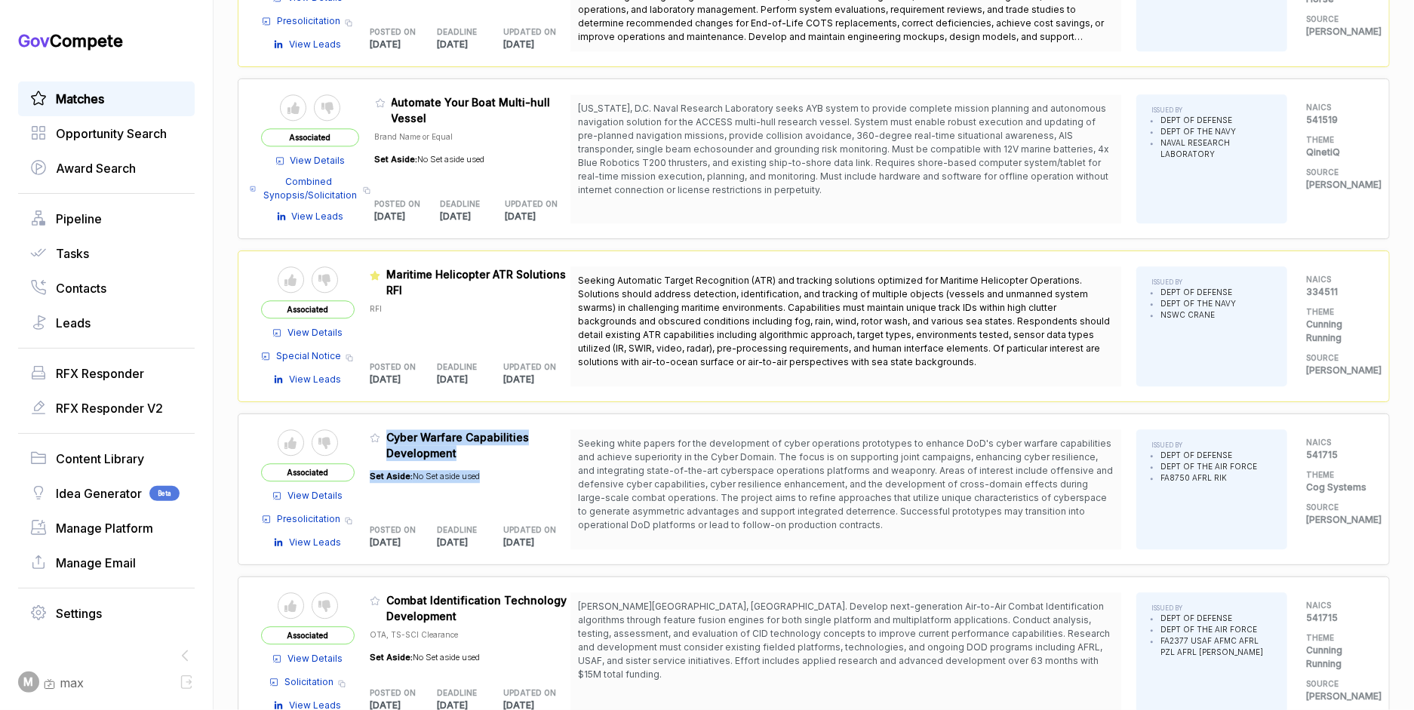
drag, startPoint x: 382, startPoint y: 431, endPoint x: 468, endPoint y: 478, distance: 98.3
click at [468, 478] on div "Admin: Click to change feature to 1 FA8750-25-S-7006 Cyber Warfare Capabilities…" at bounding box center [470, 489] width 201 height 120
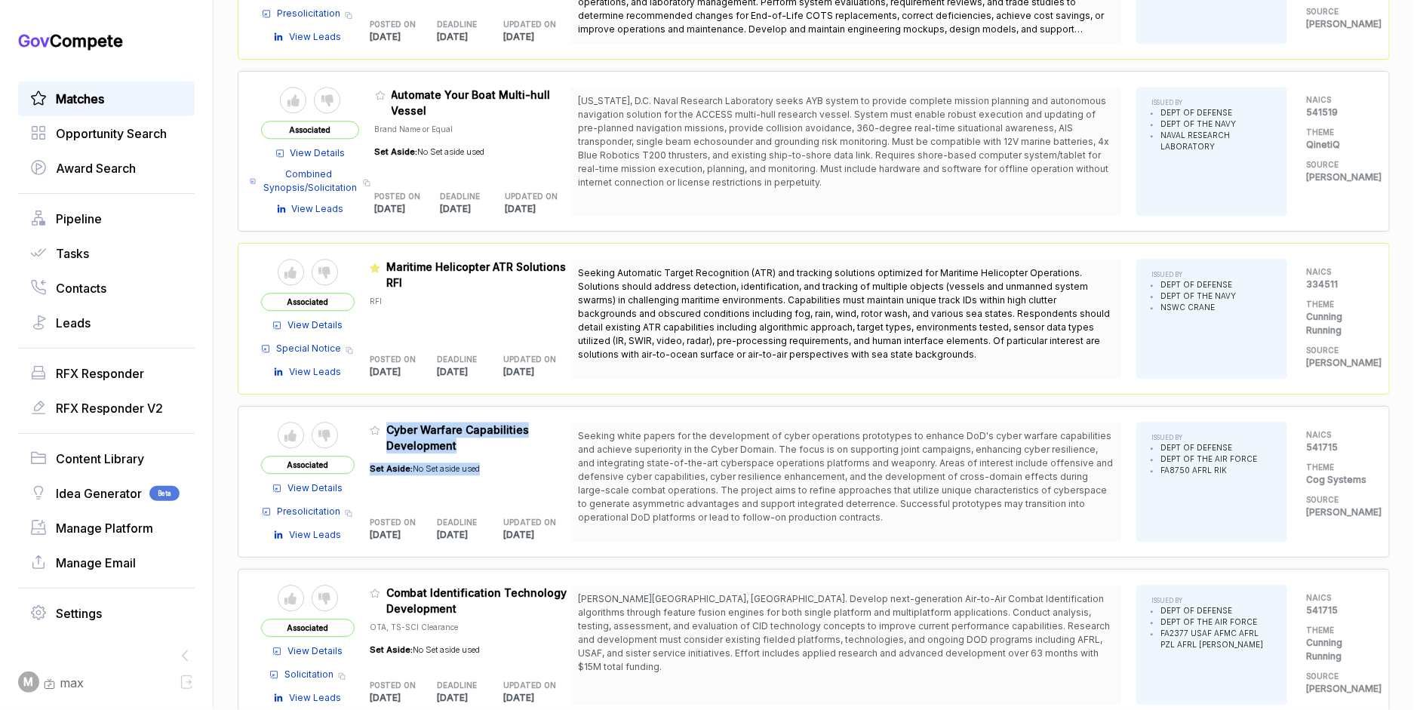
scroll to position [2338, 0]
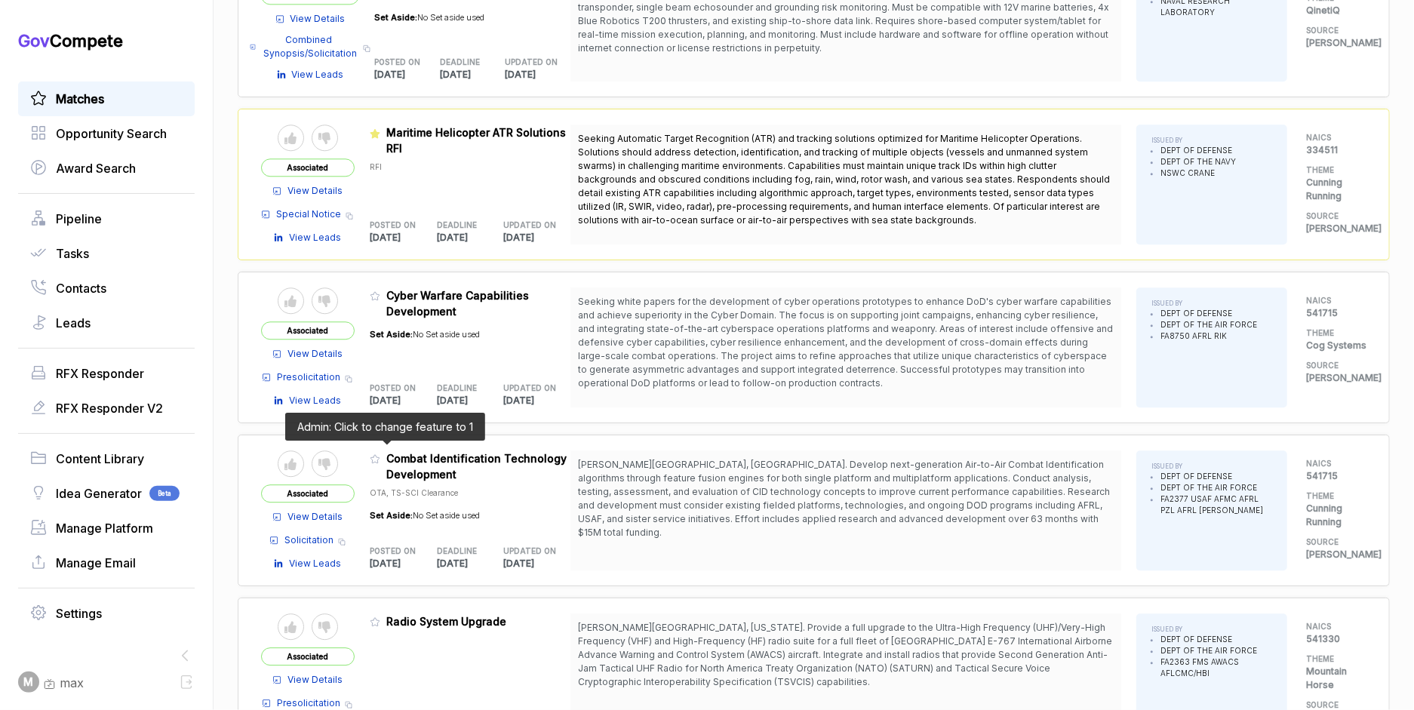
click at [379, 455] on icon at bounding box center [374, 459] width 9 height 8
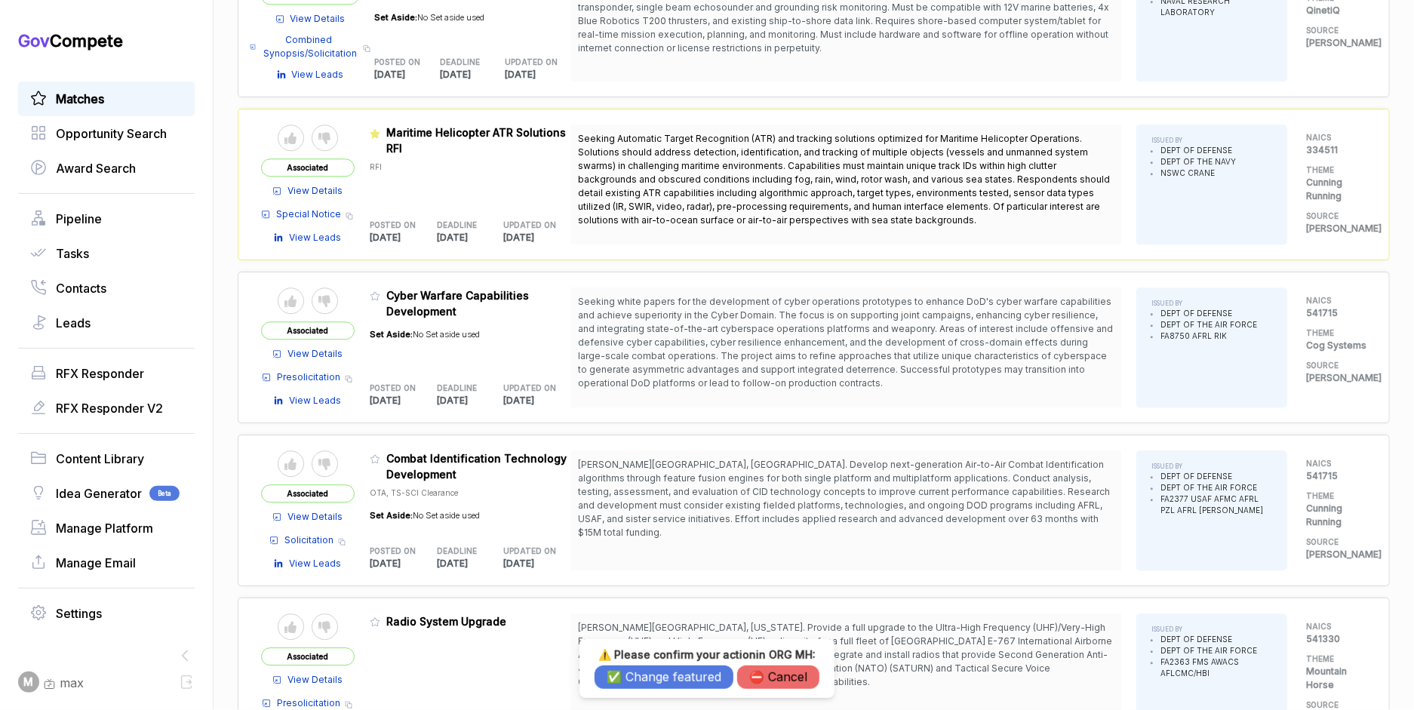
click at [635, 681] on button "✅ Change featured" at bounding box center [663, 676] width 139 height 23
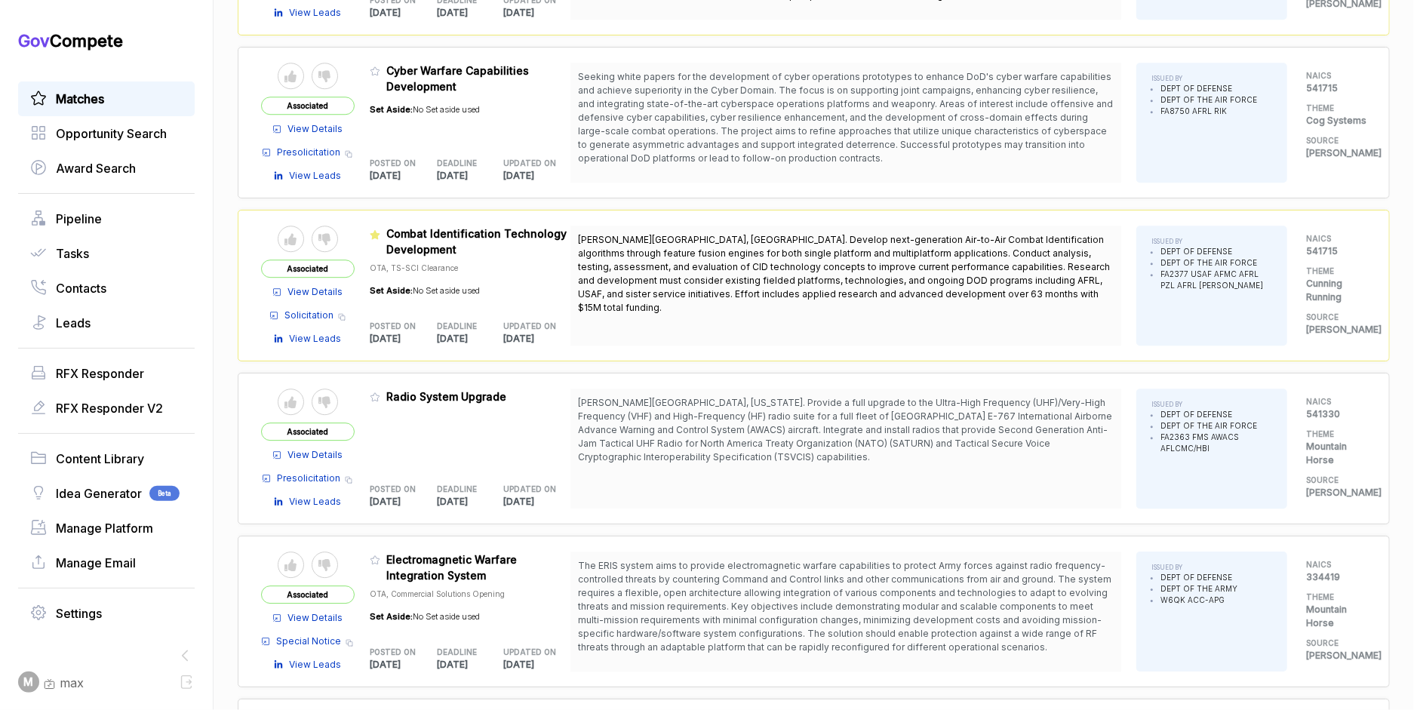
scroll to position [2572, 0]
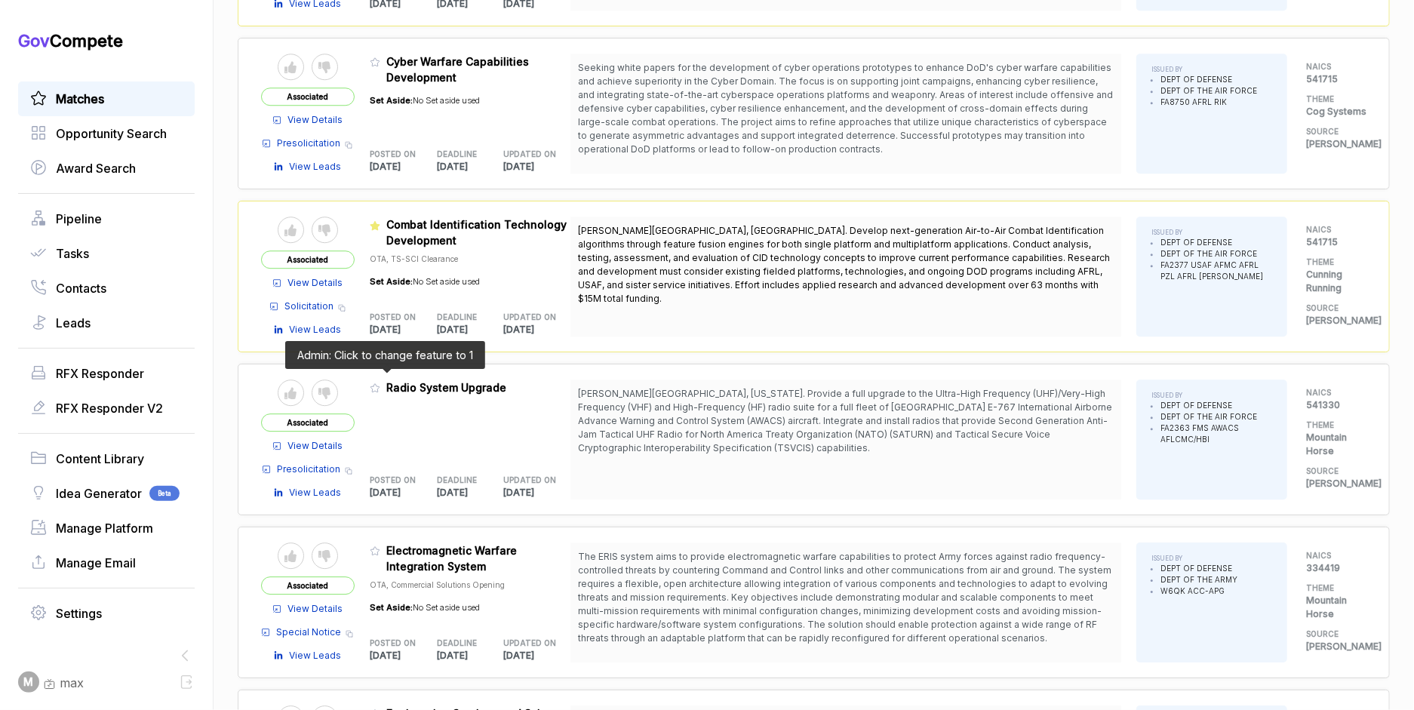
click at [380, 382] on icon at bounding box center [375, 387] width 11 height 11
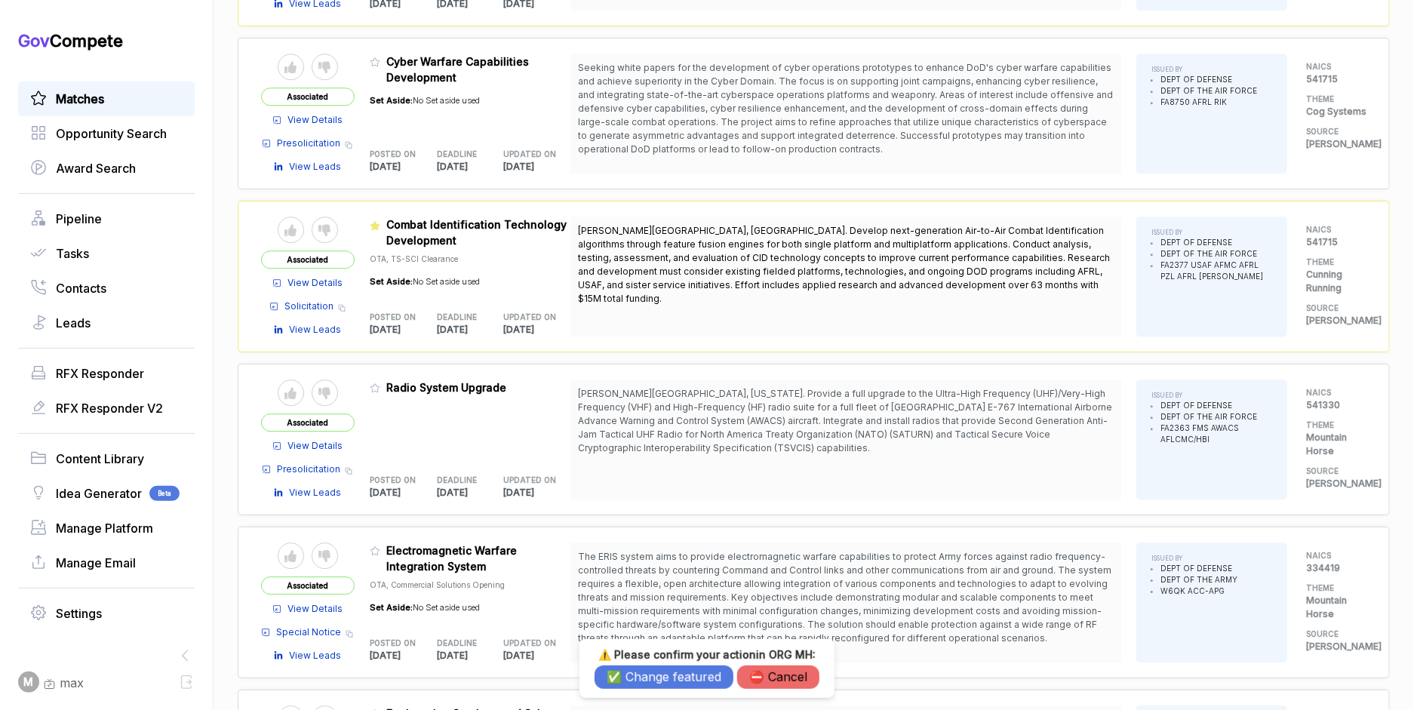
click at [626, 671] on button "✅ Change featured" at bounding box center [663, 676] width 139 height 23
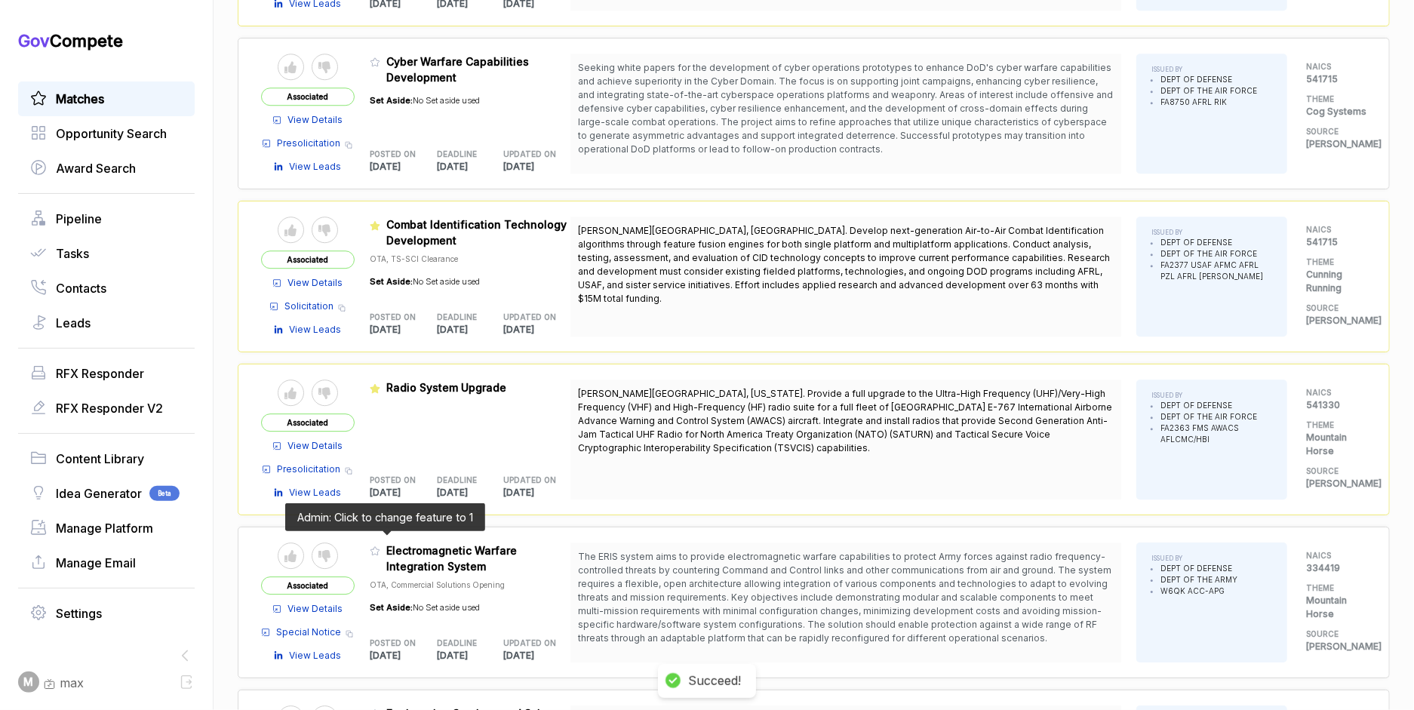
drag, startPoint x: 382, startPoint y: 541, endPoint x: 438, endPoint y: 570, distance: 62.1
click at [380, 545] on icon at bounding box center [375, 550] width 11 height 11
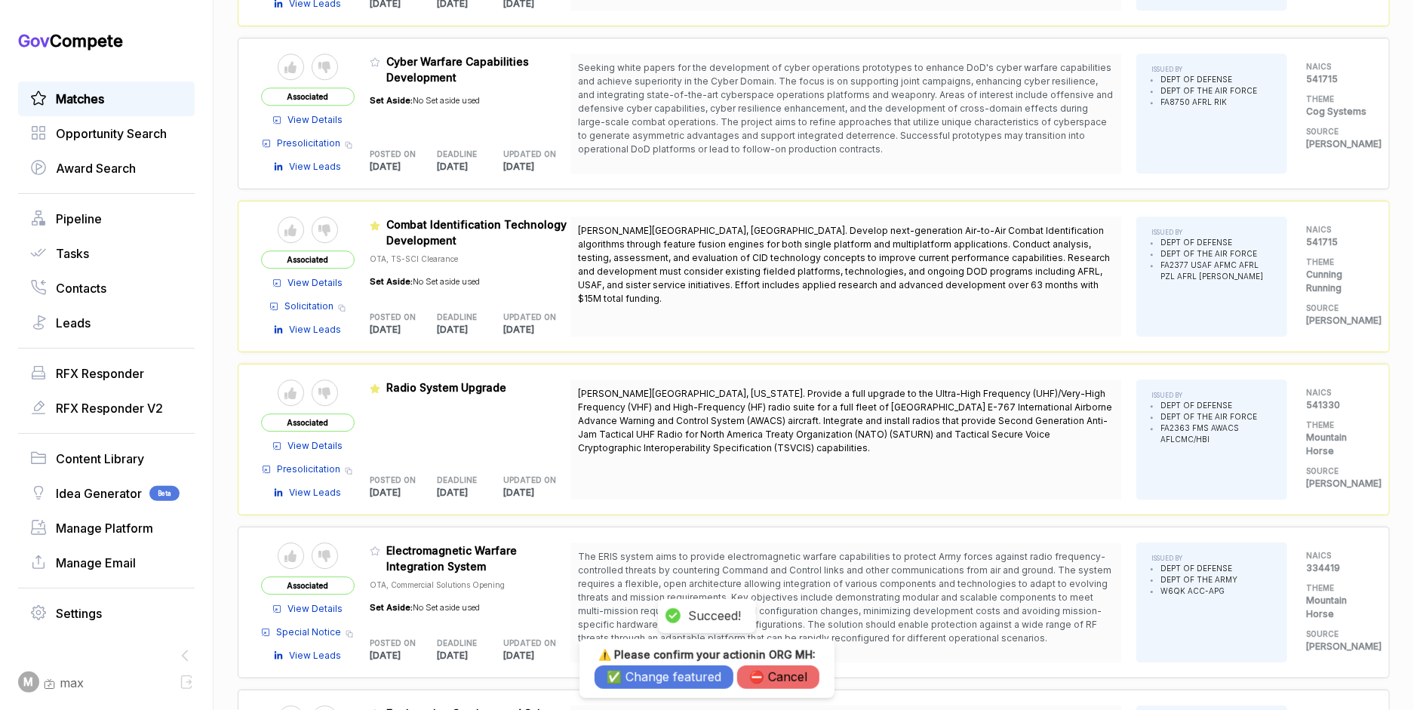
click at [650, 668] on button "✅ Change featured" at bounding box center [663, 676] width 139 height 23
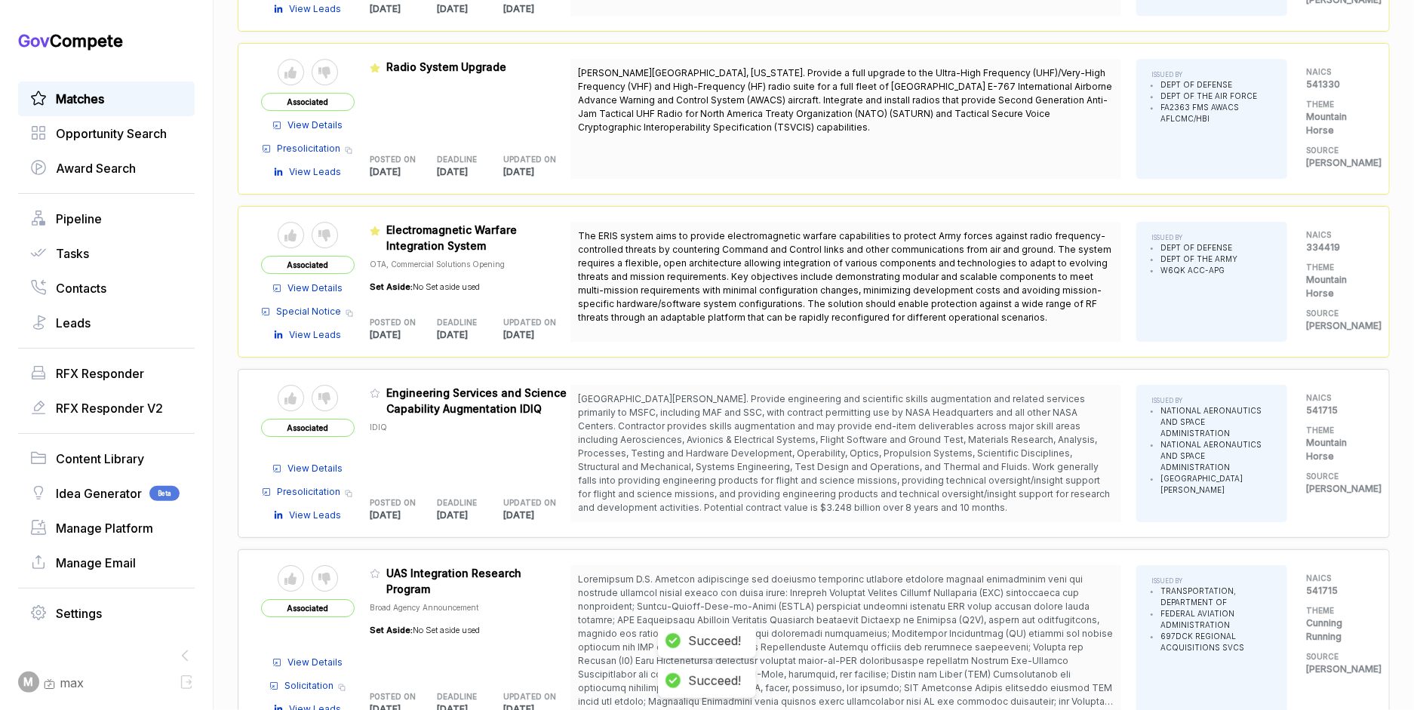
scroll to position [2932, 0]
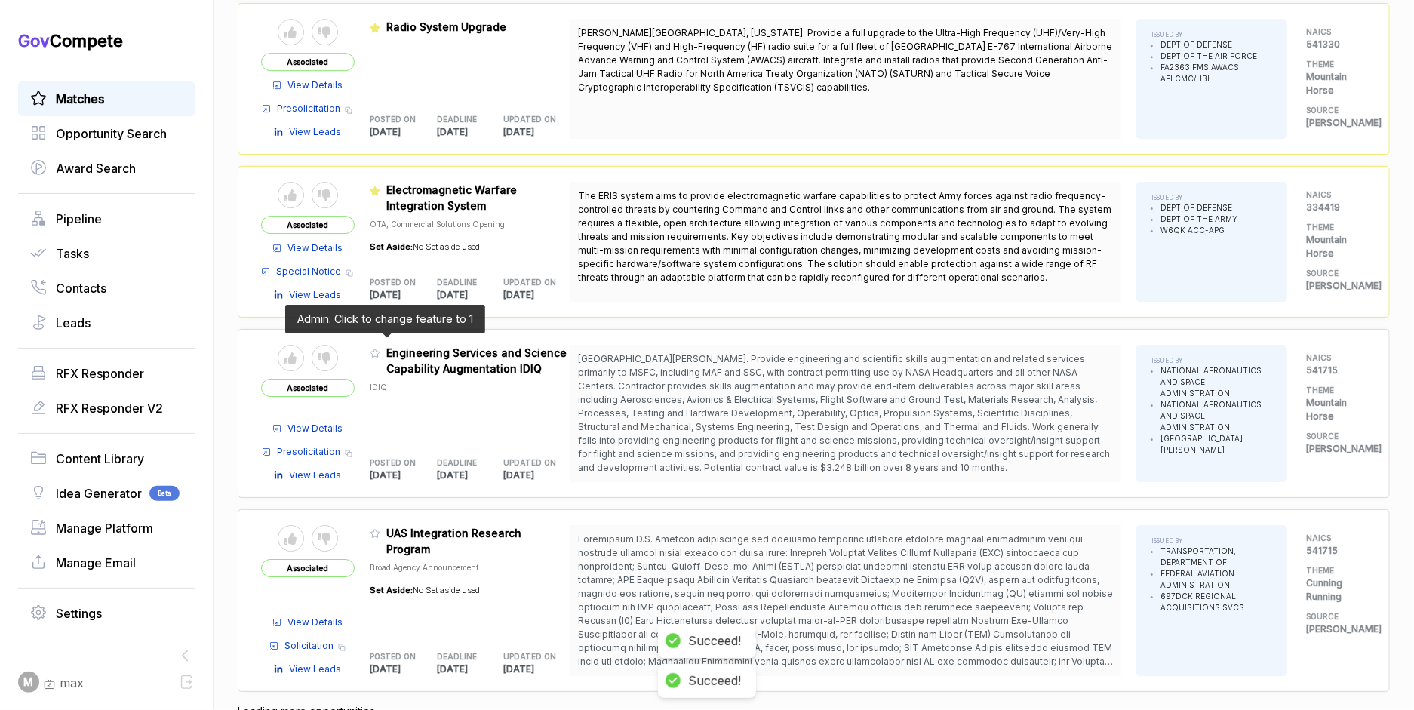
click at [380, 348] on icon at bounding box center [375, 353] width 11 height 11
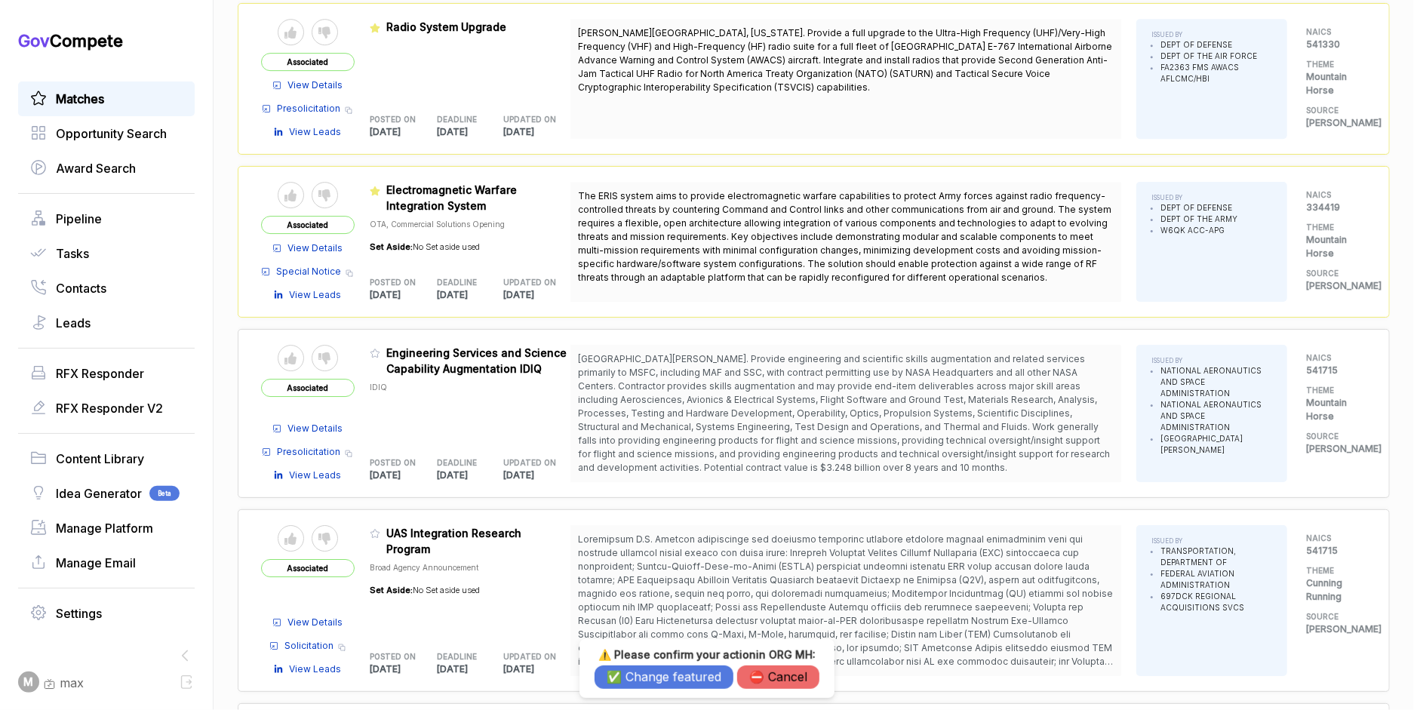
click at [759, 671] on button "⛔️ Cancel" at bounding box center [778, 676] width 82 height 23
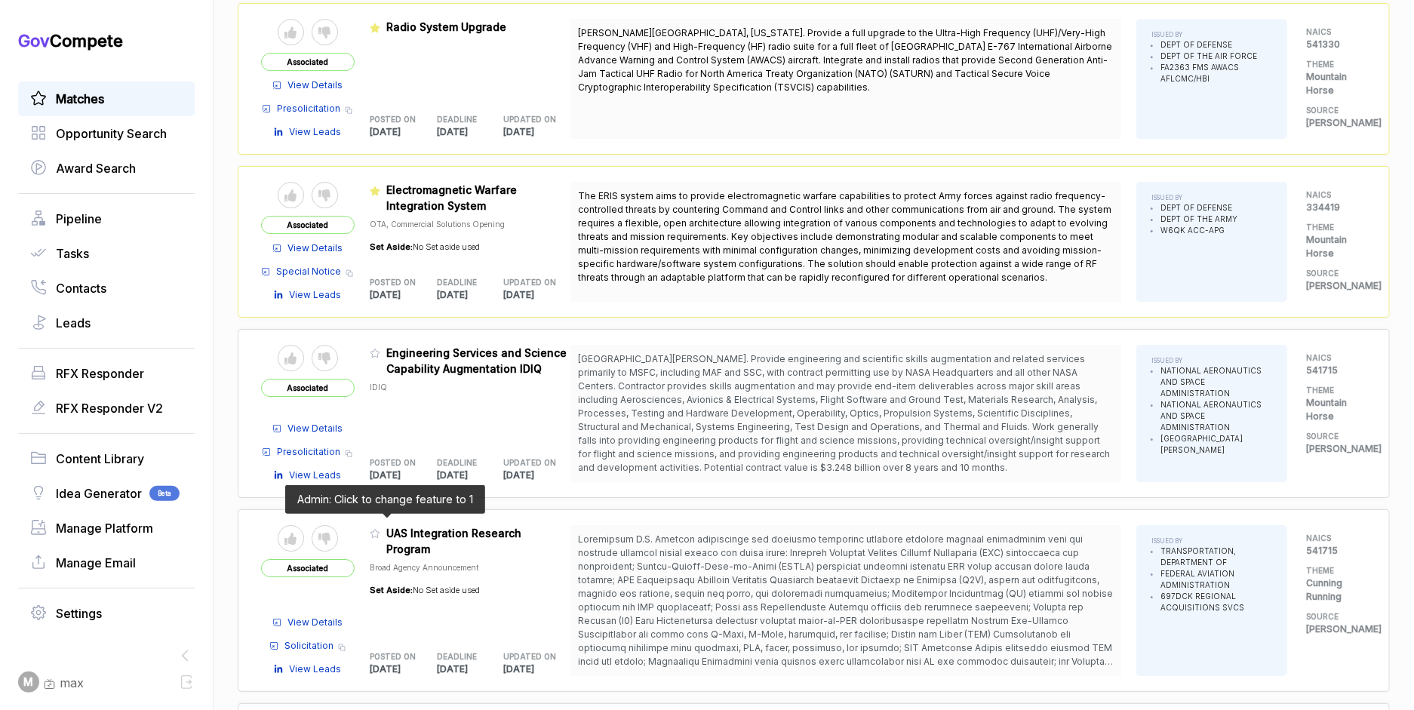
click at [380, 528] on icon at bounding box center [375, 533] width 11 height 11
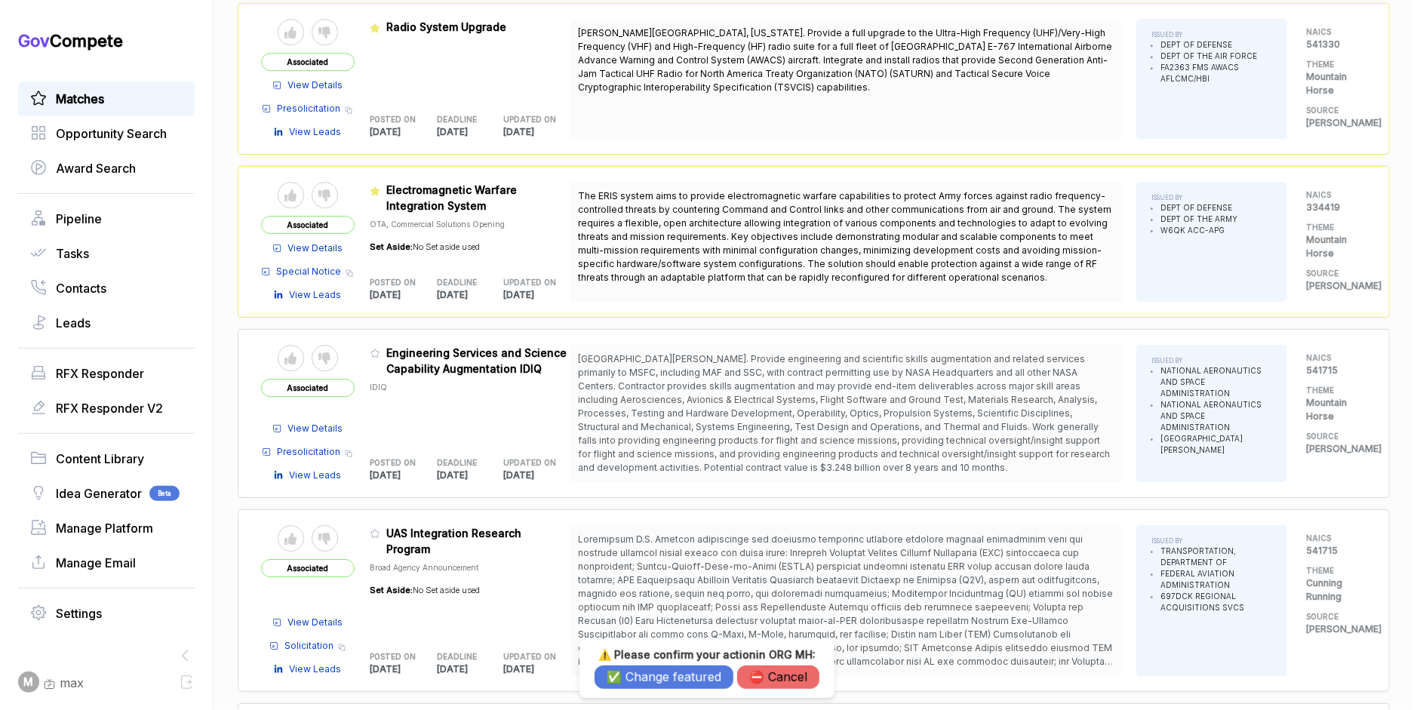
click at [630, 674] on button "✅ Change featured" at bounding box center [663, 676] width 139 height 23
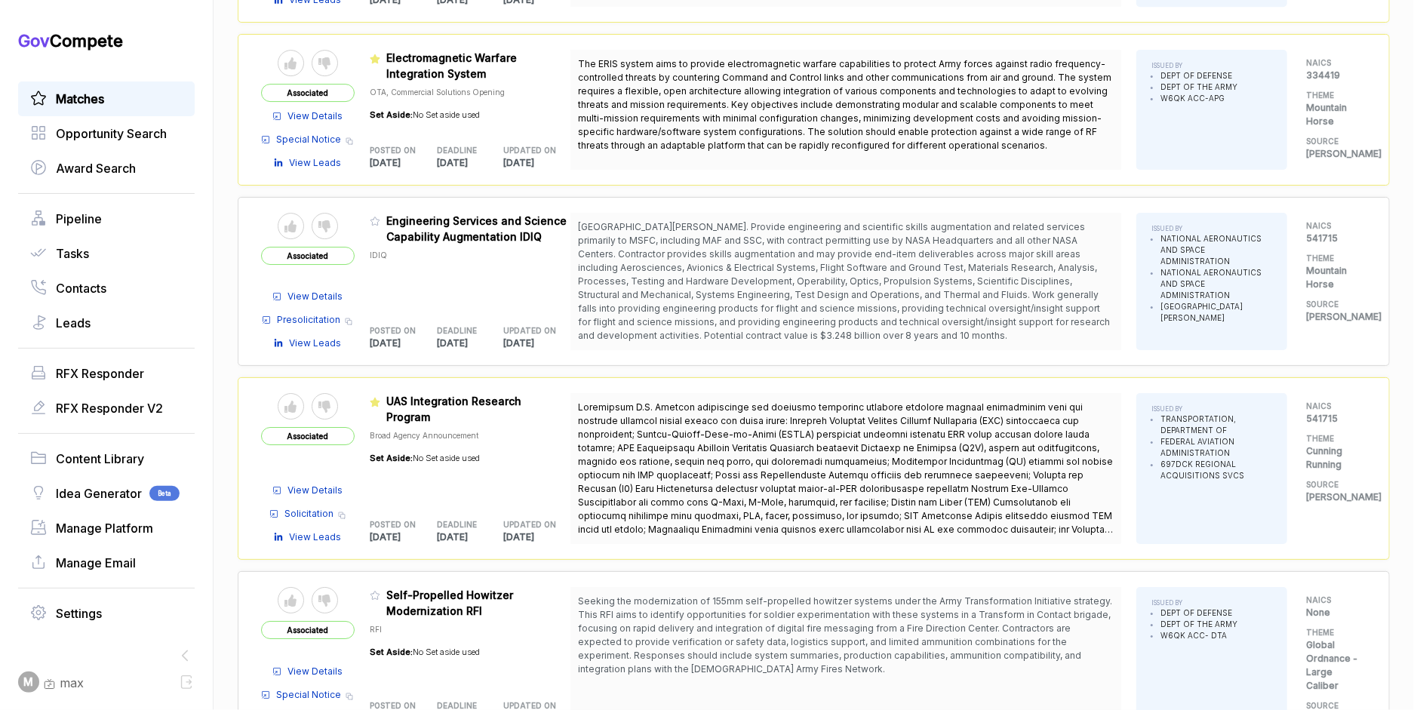
scroll to position [3067, 0]
click at [310, 505] on span "Solicitation" at bounding box center [308, 512] width 49 height 14
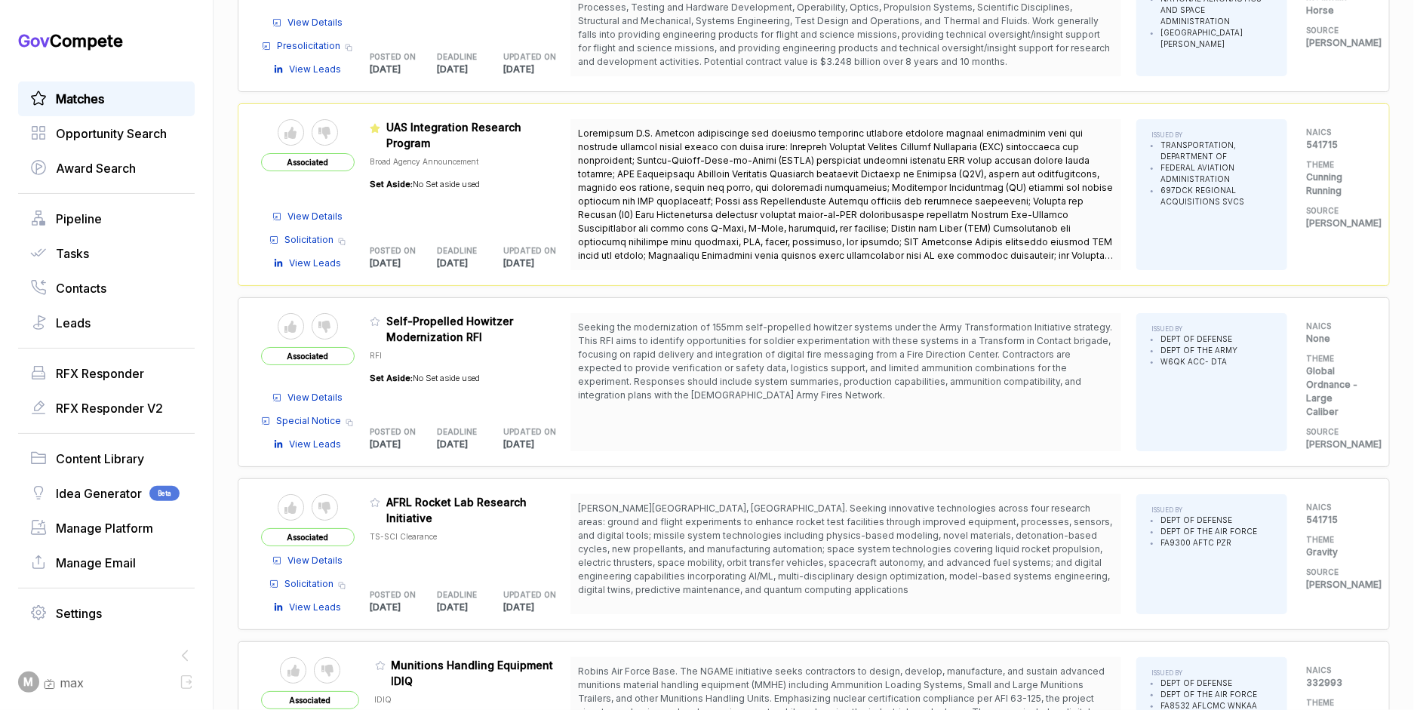
scroll to position [3384, 0]
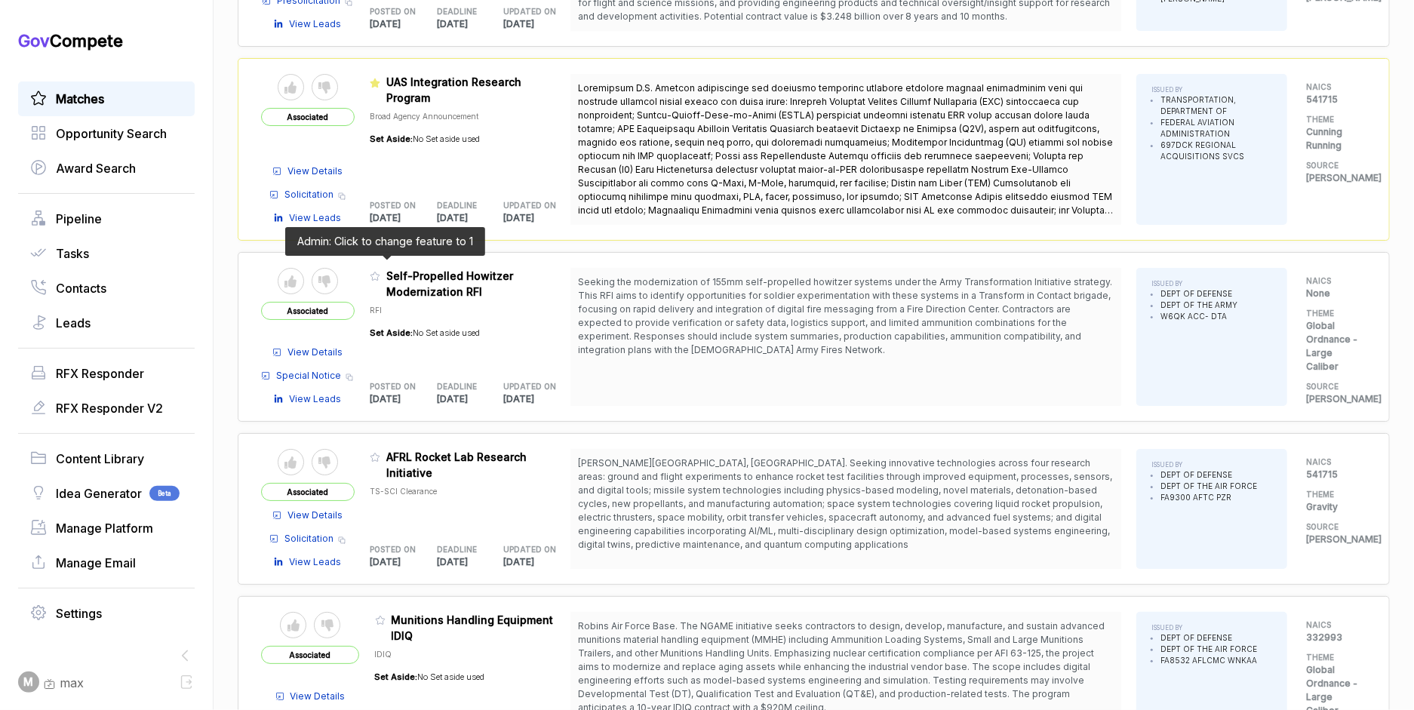
click at [379, 272] on icon at bounding box center [374, 276] width 9 height 8
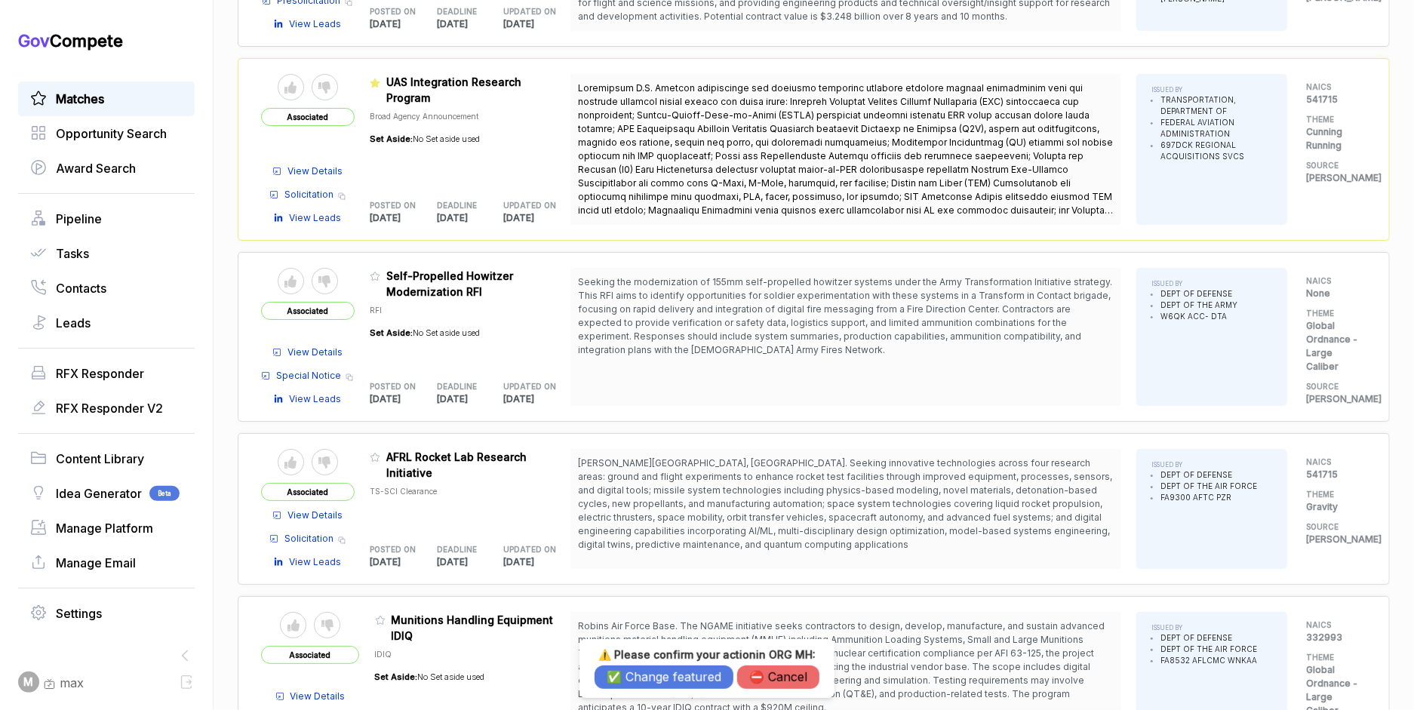
drag, startPoint x: 643, startPoint y: 672, endPoint x: 569, endPoint y: 578, distance: 119.8
click at [642, 671] on button "✅ Change featured" at bounding box center [663, 676] width 139 height 23
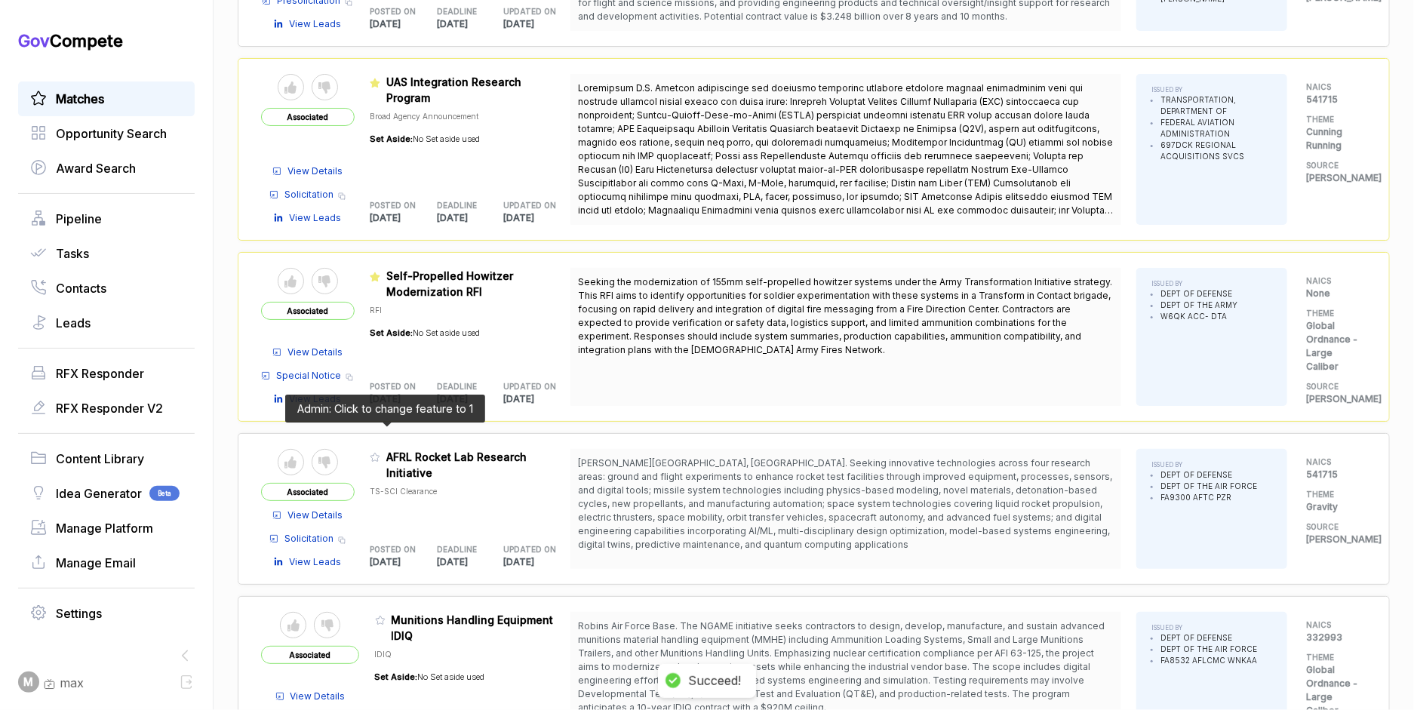
click at [379, 453] on icon at bounding box center [374, 457] width 9 height 8
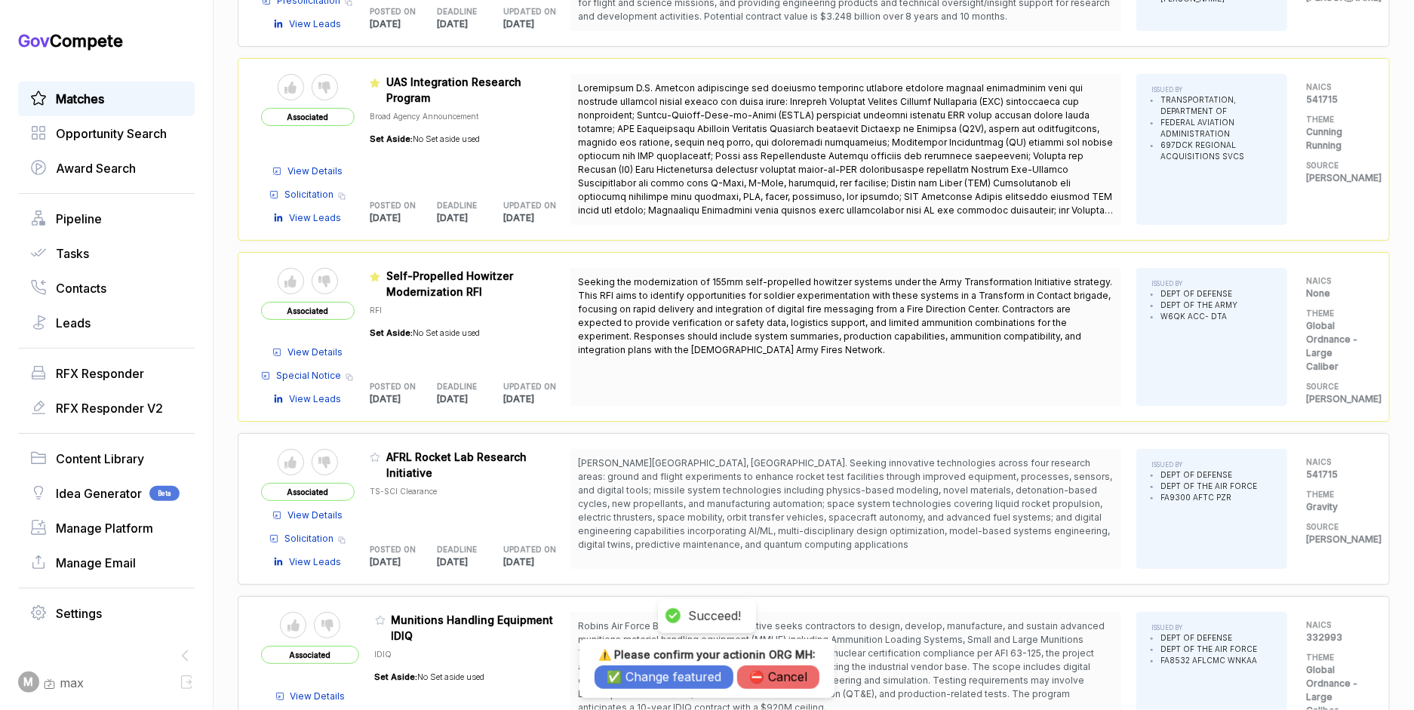
click at [646, 682] on button "✅ Change featured" at bounding box center [663, 676] width 139 height 23
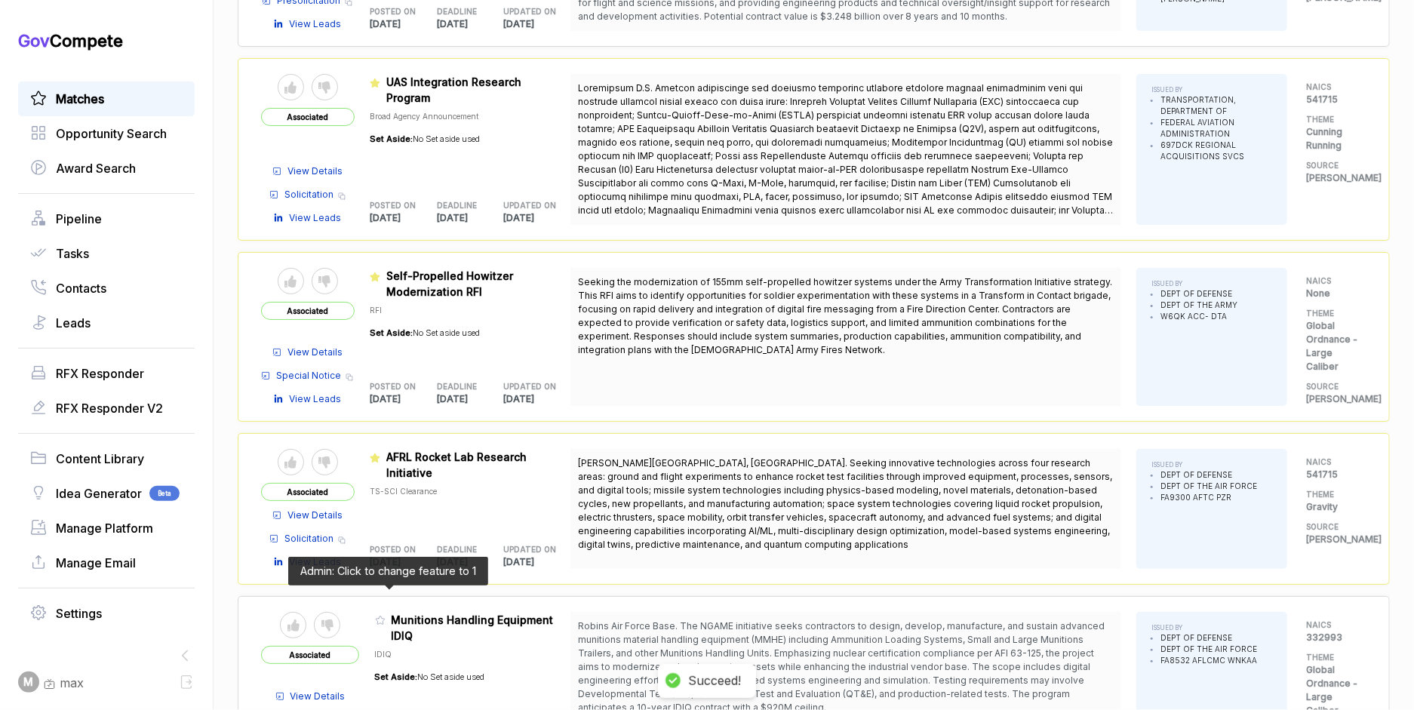
click at [386, 615] on icon at bounding box center [380, 620] width 11 height 11
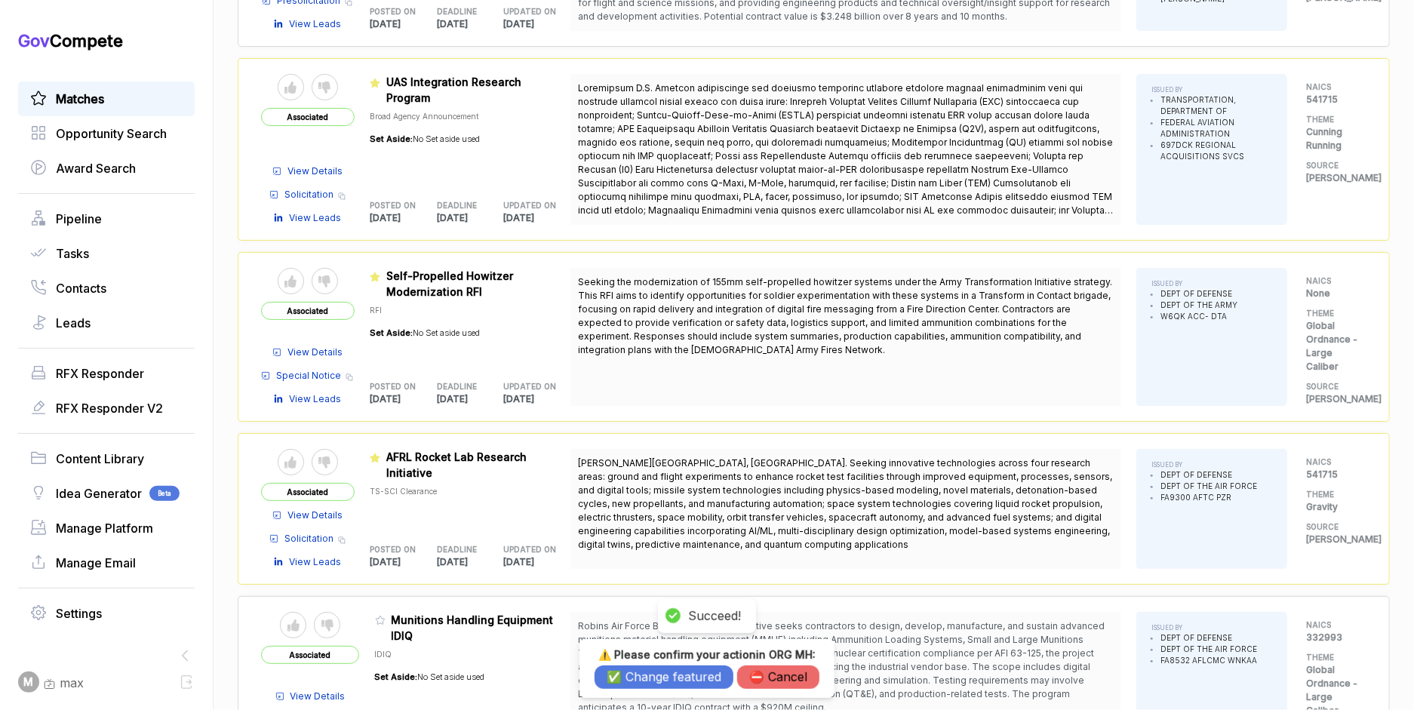
click at [640, 679] on button "✅ Change featured" at bounding box center [663, 676] width 139 height 23
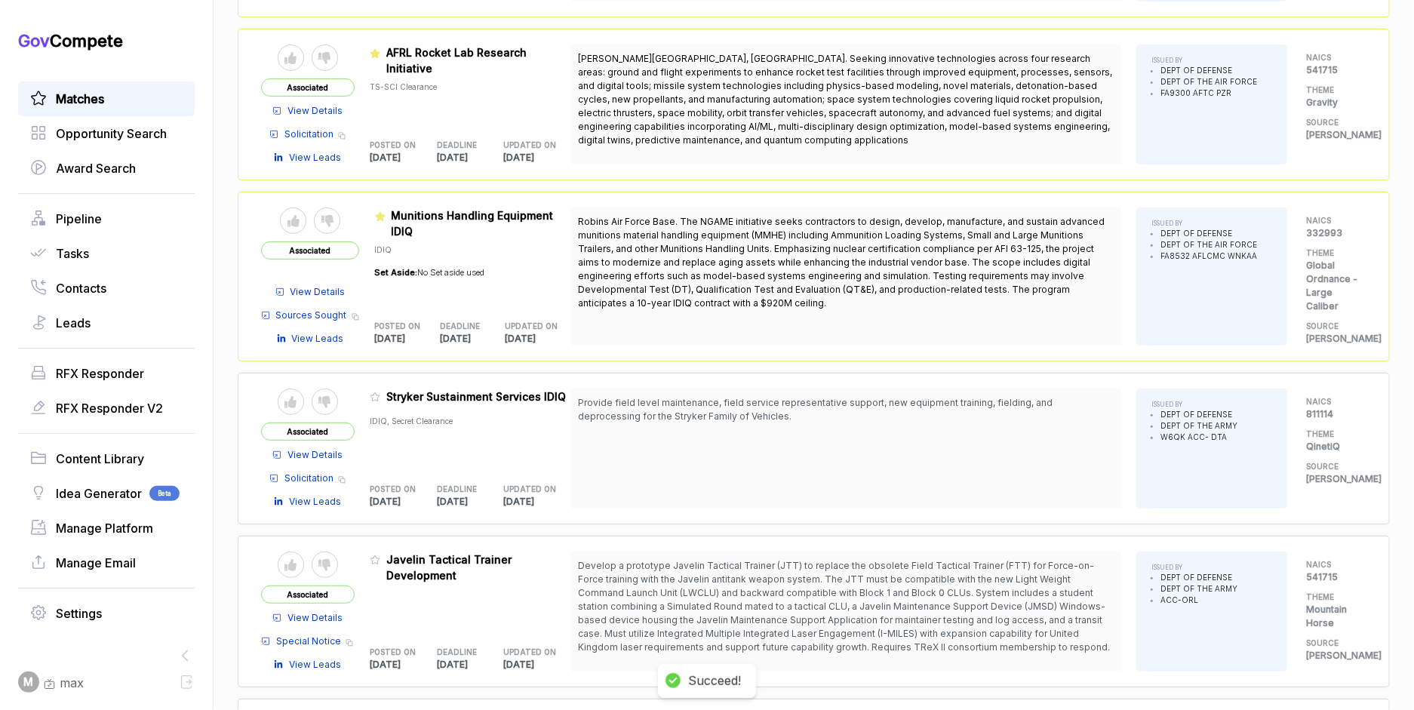
scroll to position [3792, 0]
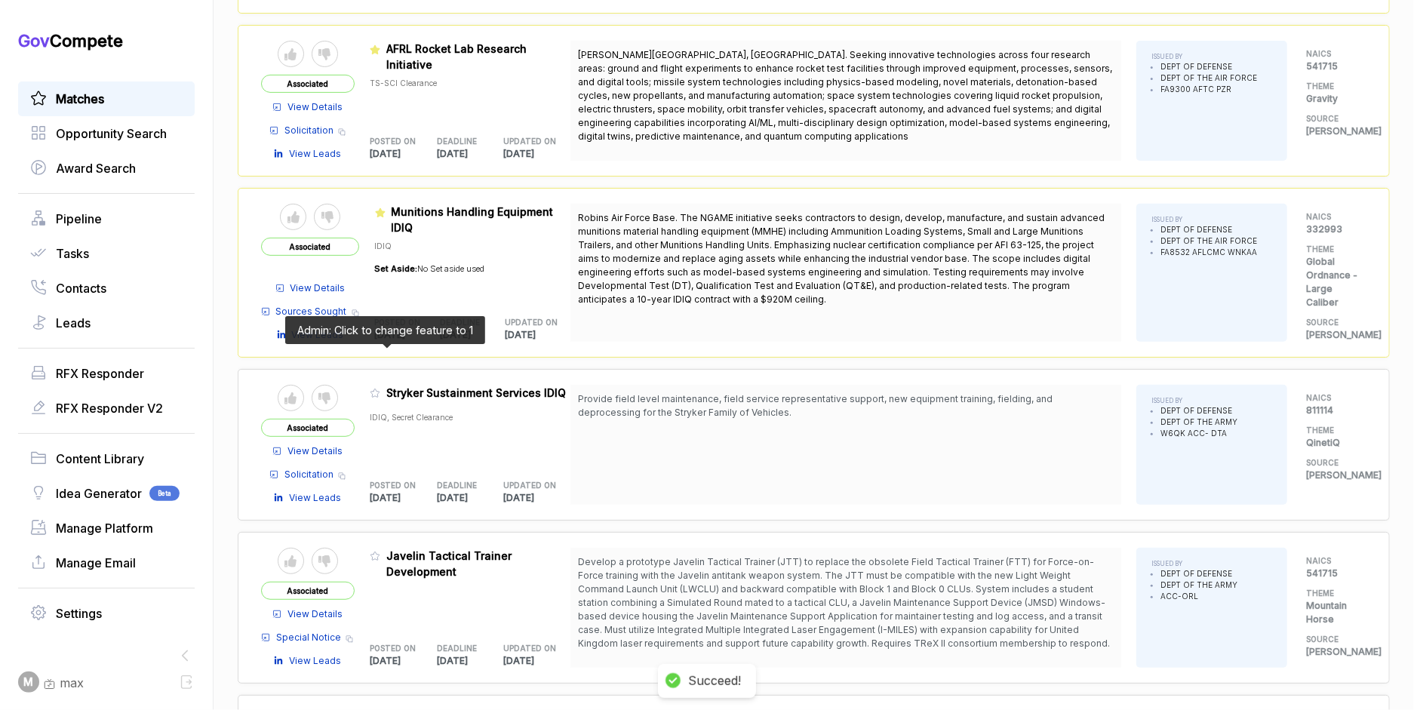
click at [380, 388] on icon at bounding box center [375, 393] width 11 height 11
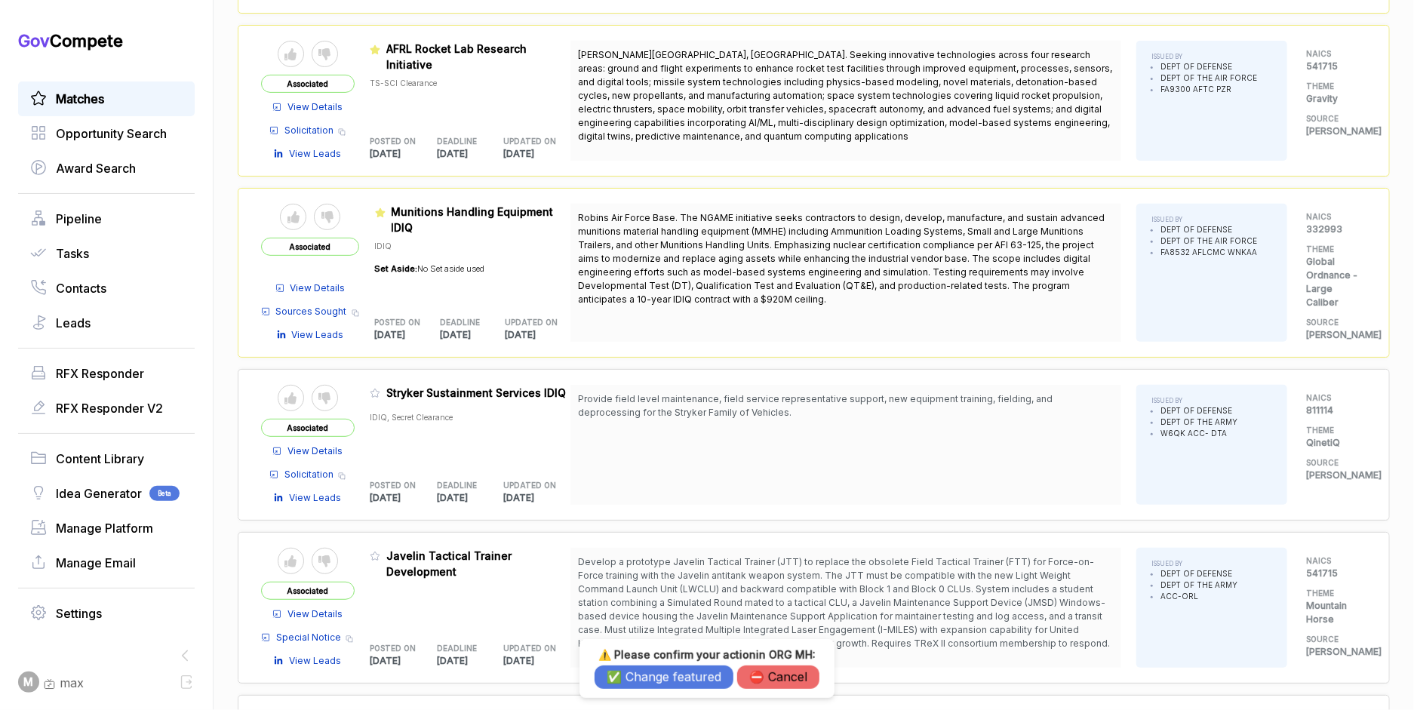
click at [626, 673] on button "✅ Change featured" at bounding box center [663, 676] width 139 height 23
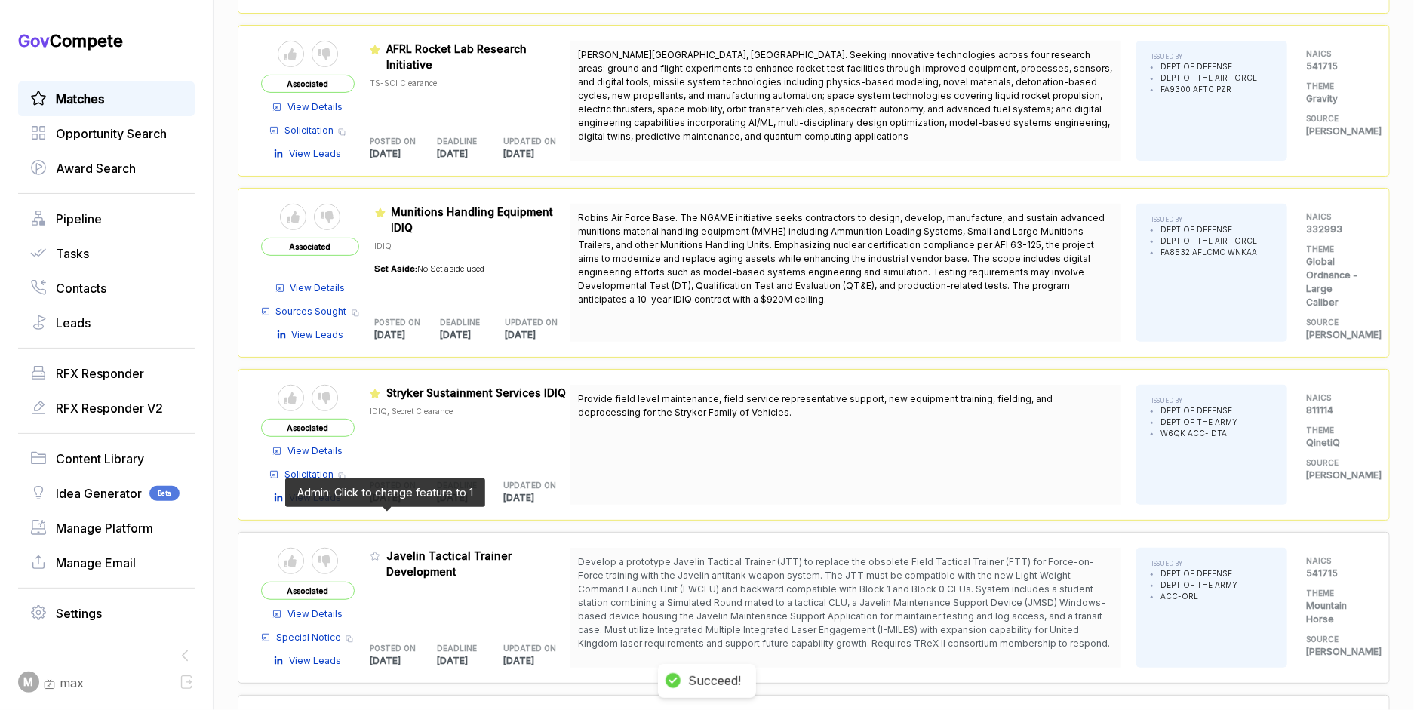
drag, startPoint x: 385, startPoint y: 517, endPoint x: 414, endPoint y: 534, distance: 34.2
click at [380, 551] on icon at bounding box center [375, 556] width 11 height 11
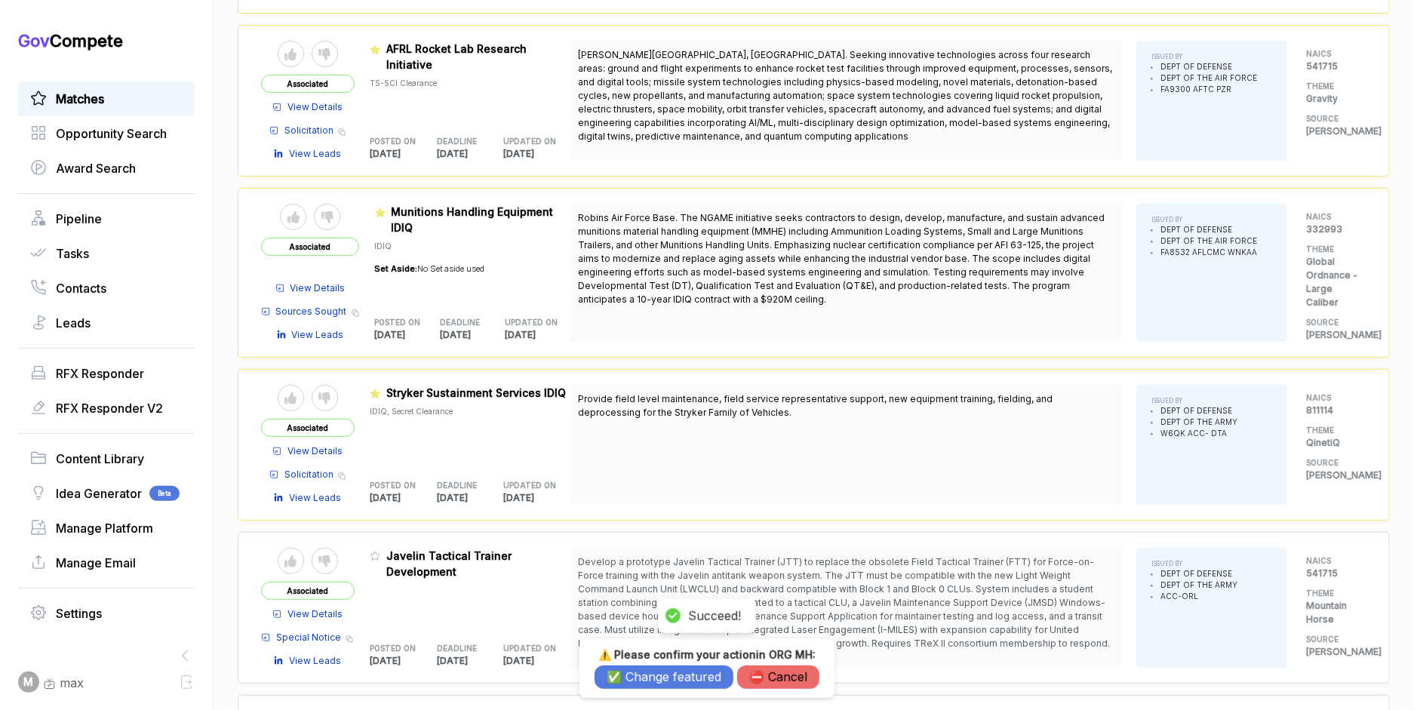
click at [619, 676] on button "✅ Change featured" at bounding box center [663, 676] width 139 height 23
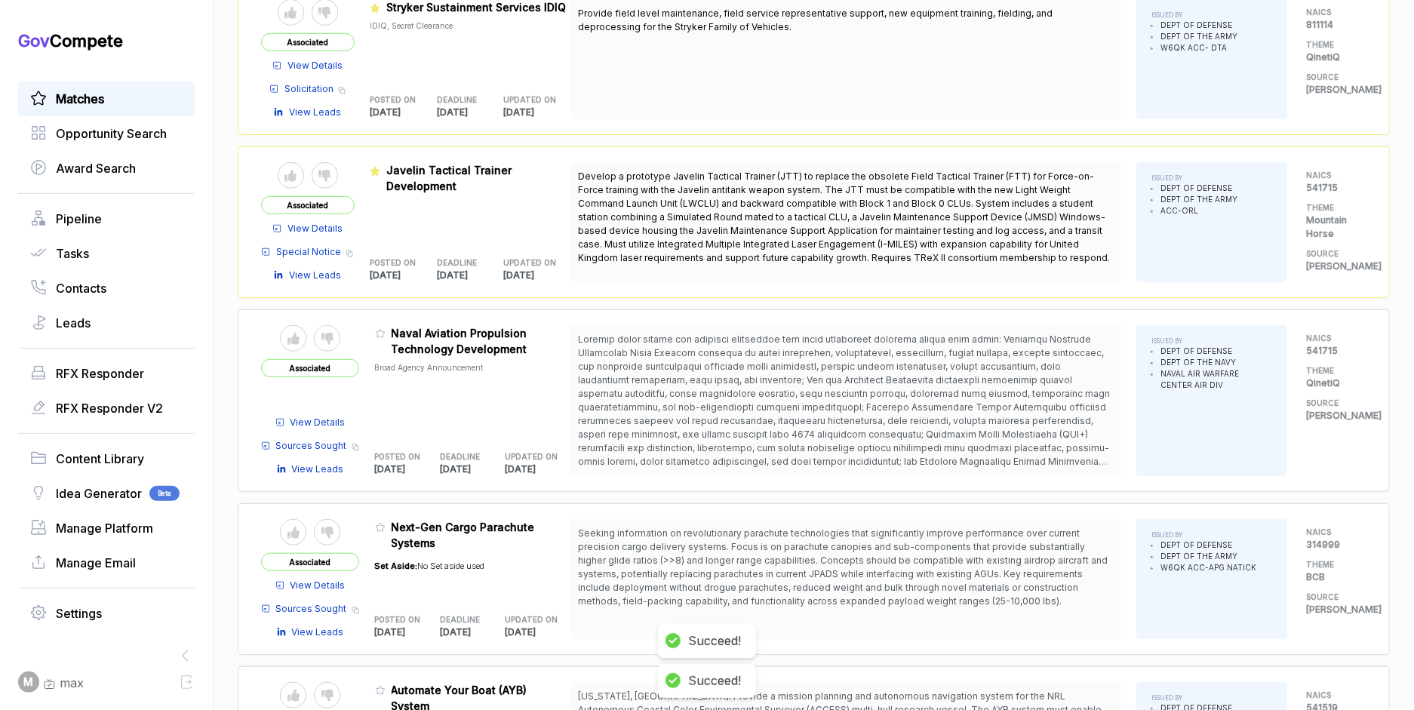
scroll to position [4209, 0]
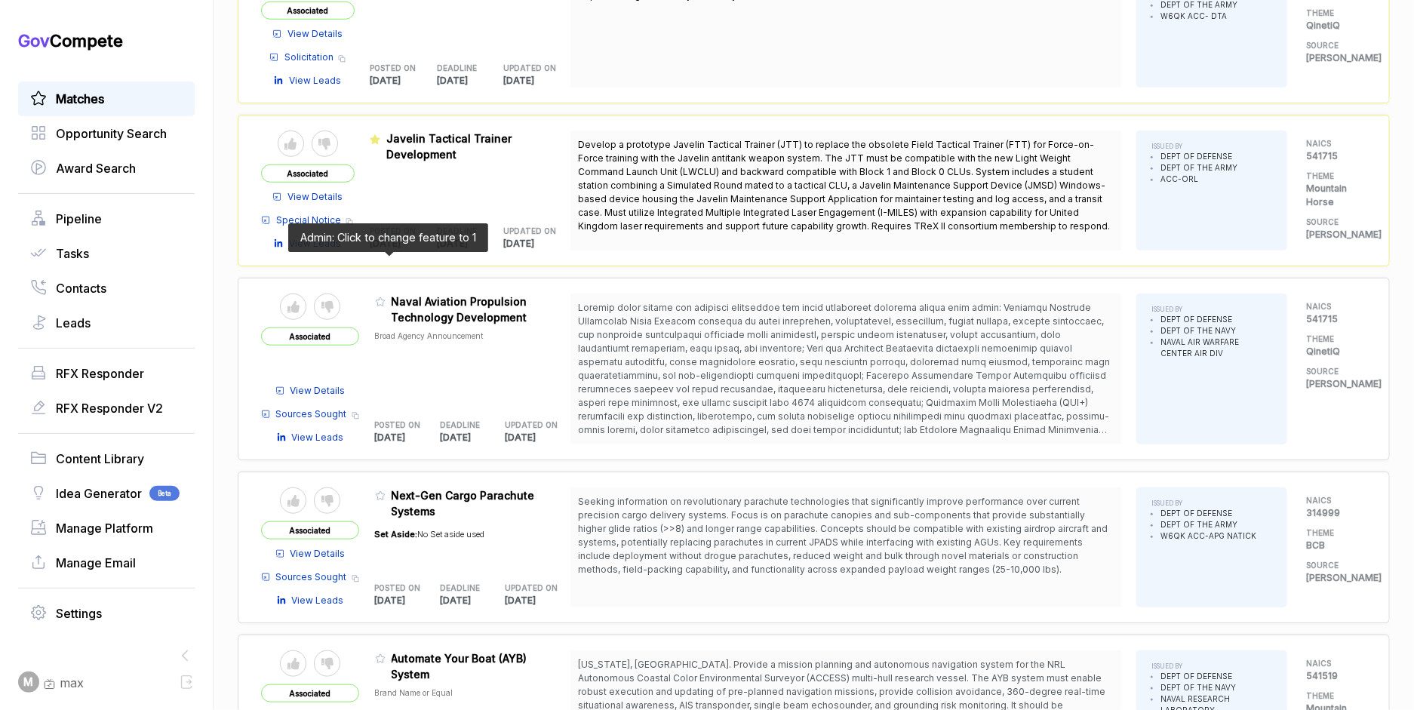
click at [386, 296] on icon at bounding box center [380, 301] width 11 height 11
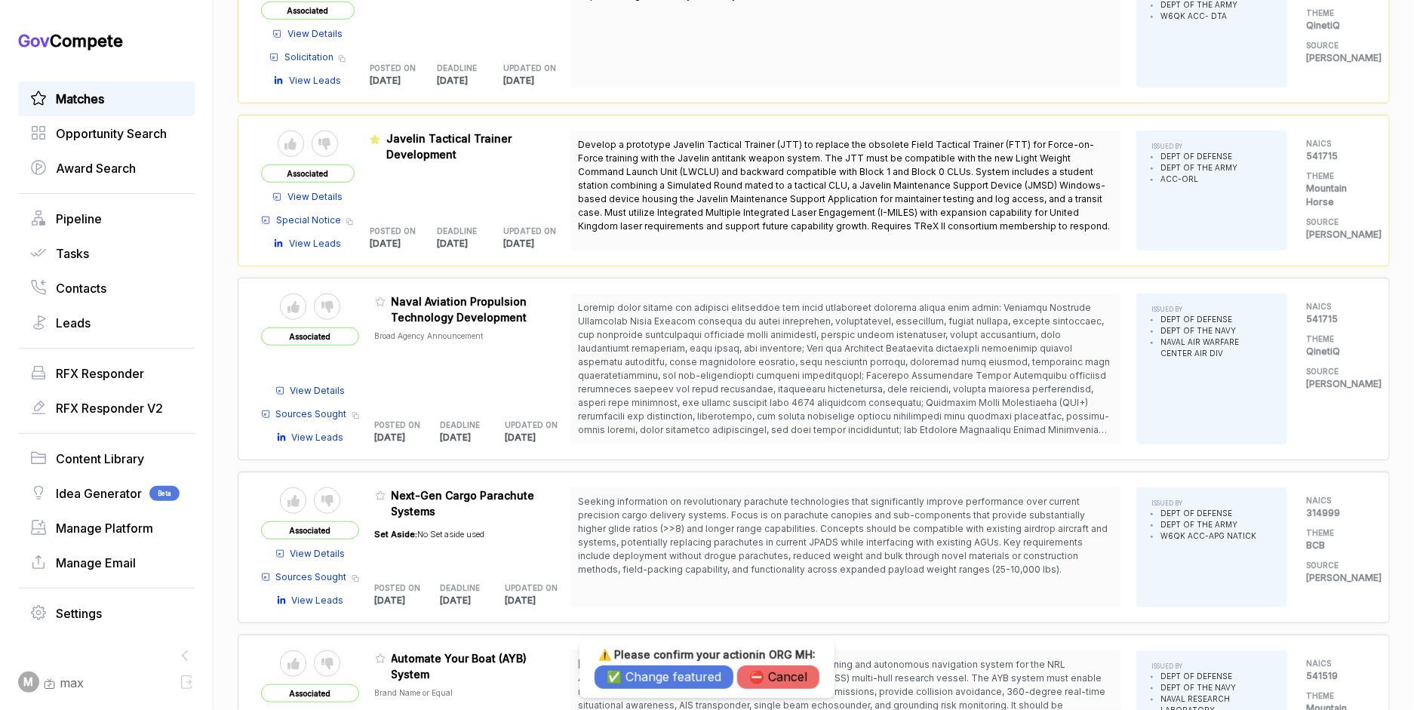
click at [639, 674] on button "✅ Change featured" at bounding box center [663, 676] width 139 height 23
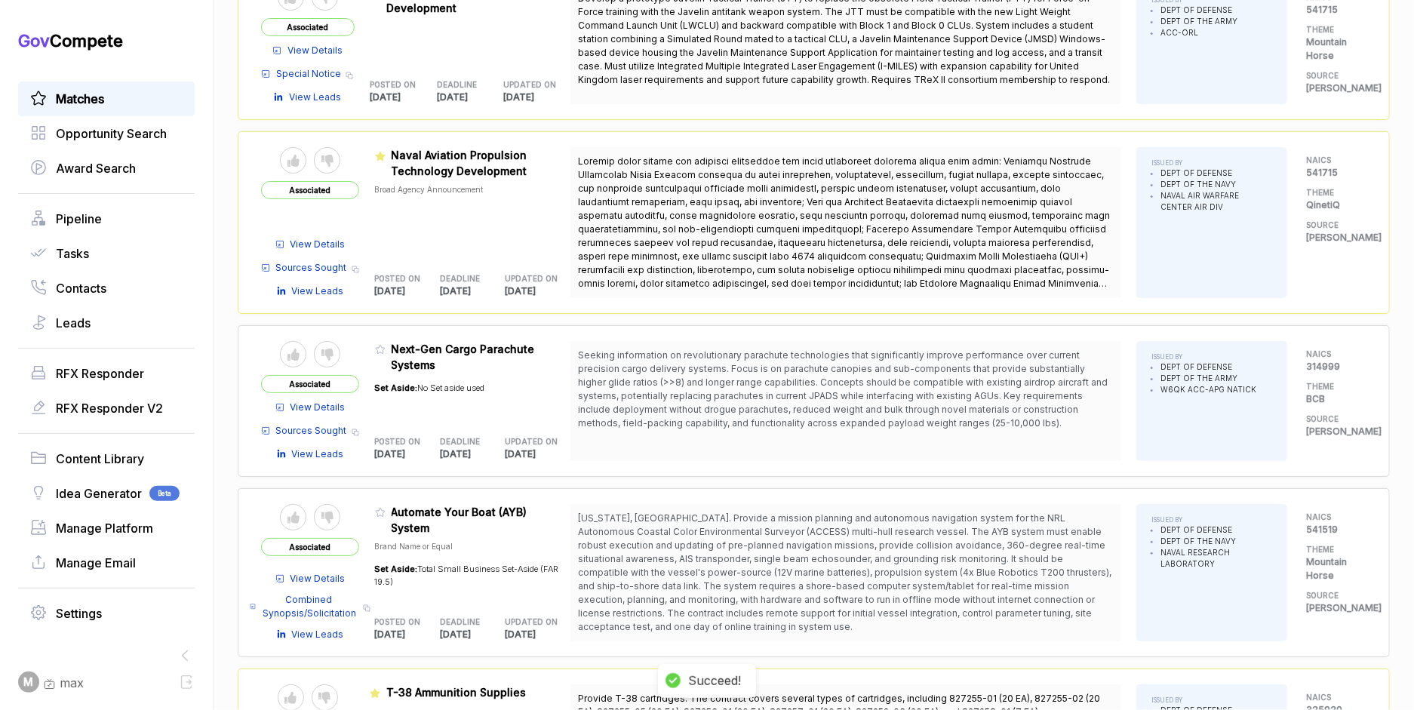
scroll to position [4356, 0]
click at [348, 592] on span "Combined Synopsis/Solicitation" at bounding box center [310, 605] width 97 height 27
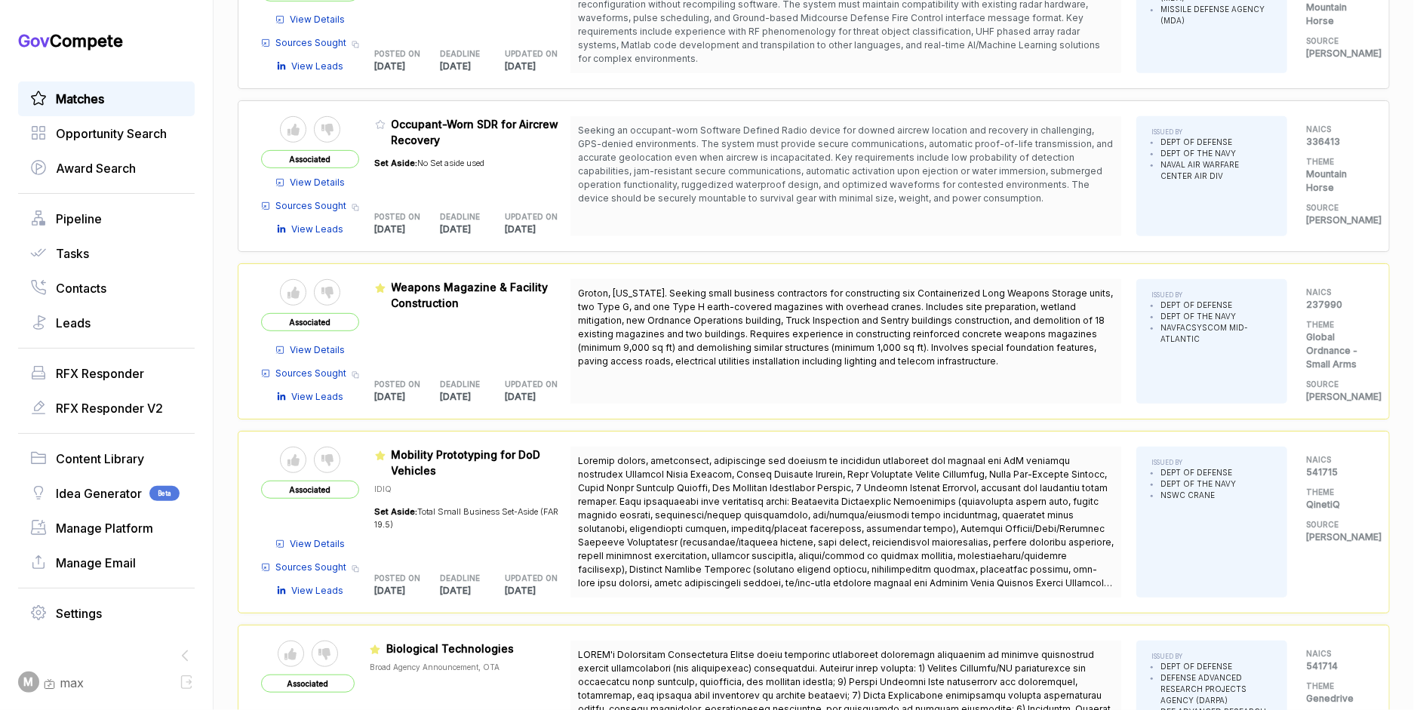
scroll to position [0, 0]
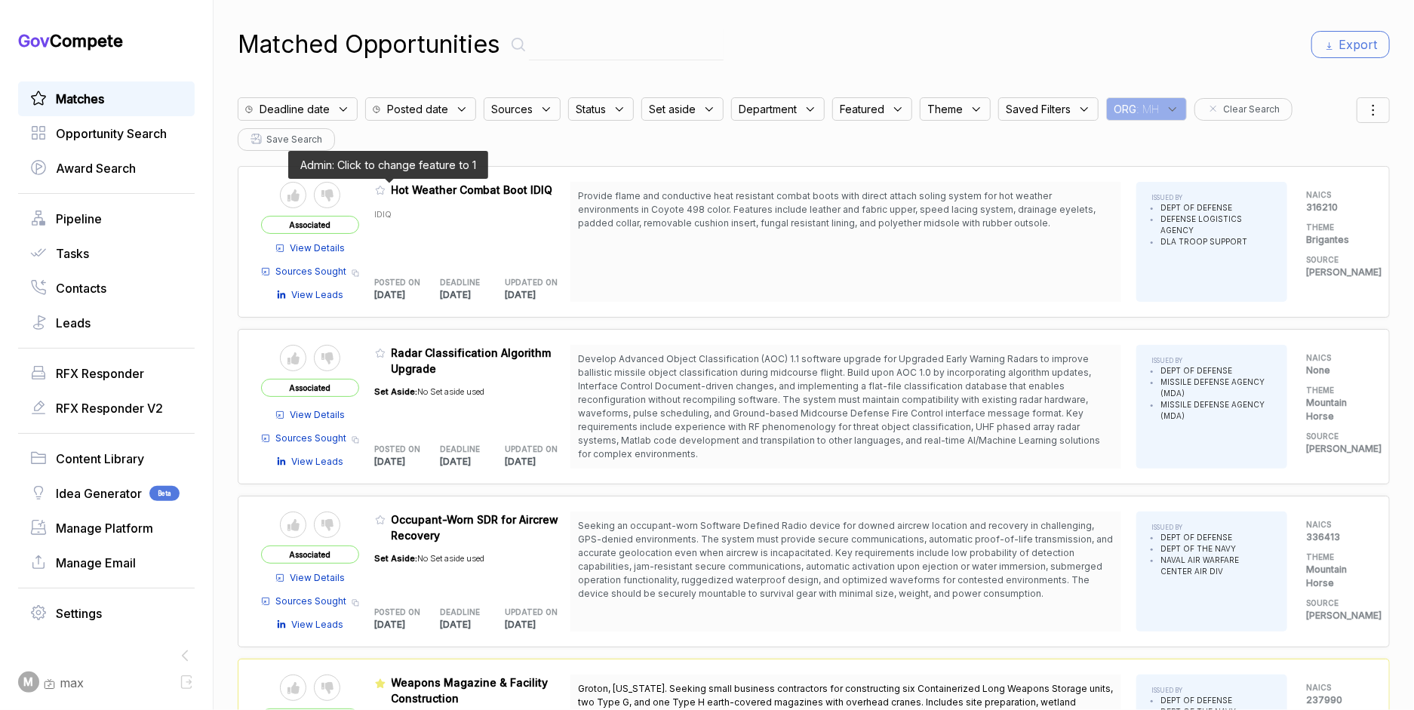
click at [385, 189] on icon at bounding box center [380, 190] width 11 height 11
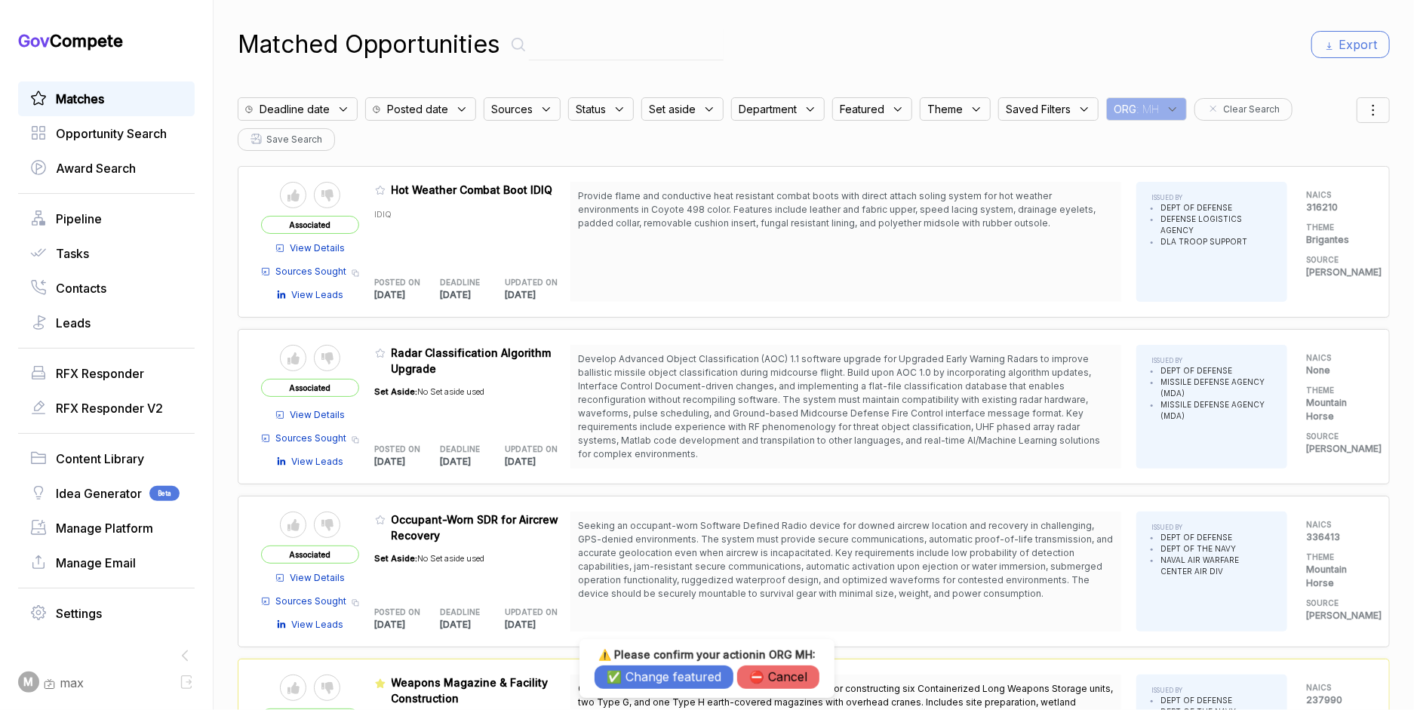
click at [635, 671] on button "✅ Change featured" at bounding box center [663, 676] width 139 height 23
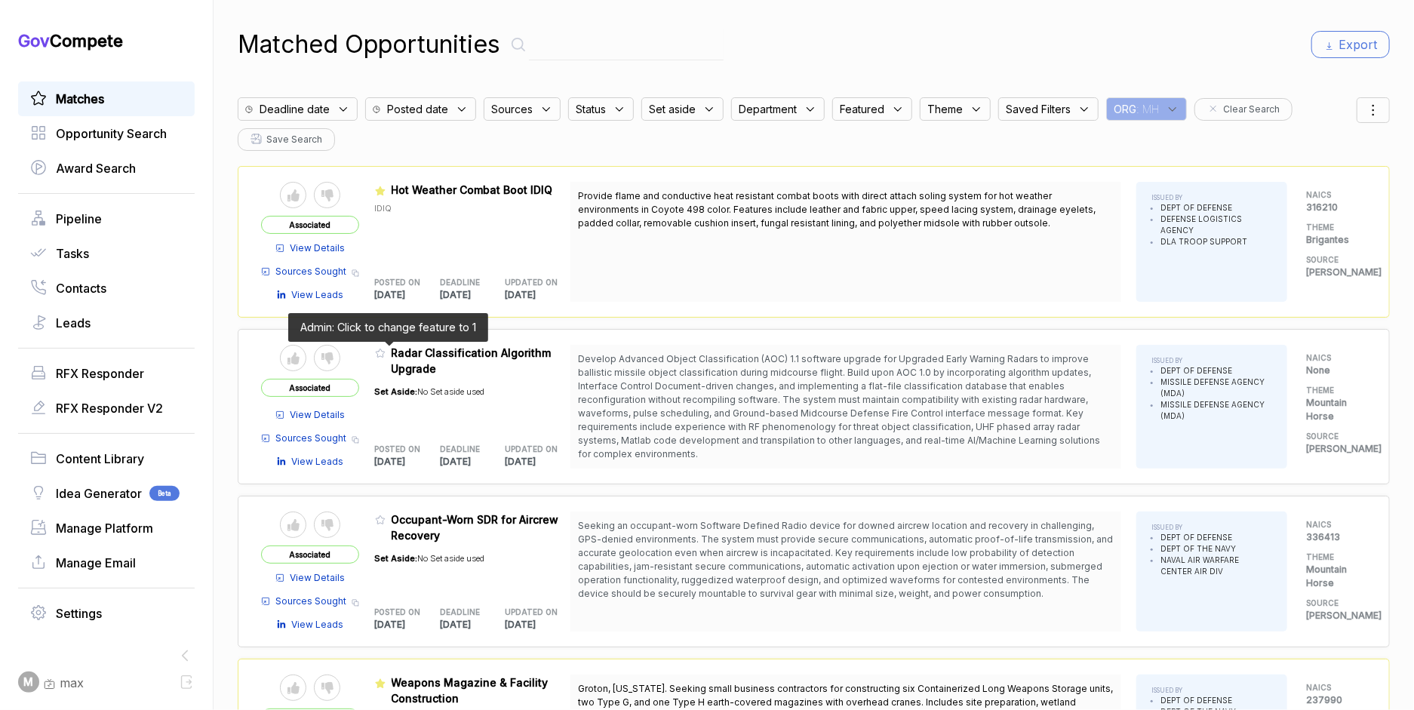
click at [386, 354] on icon at bounding box center [380, 353] width 11 height 11
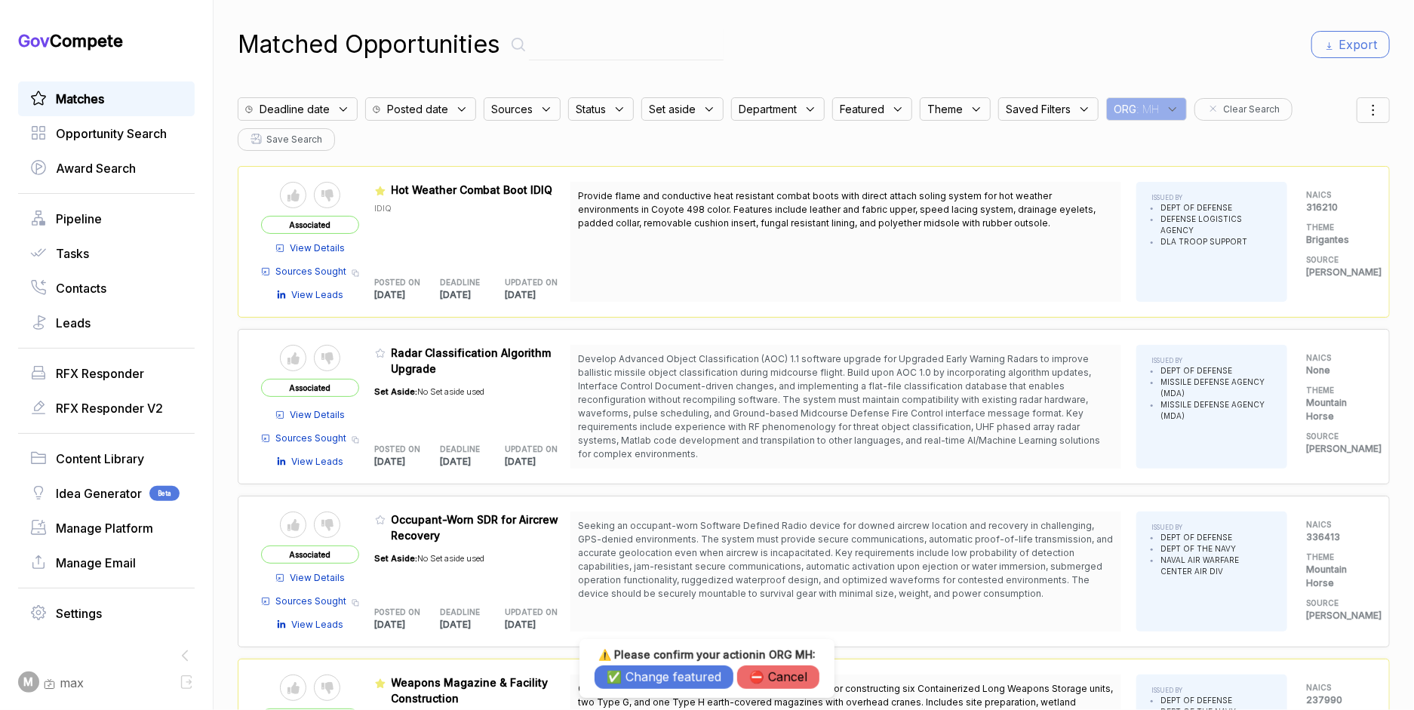
click at [627, 676] on button "✅ Change featured" at bounding box center [663, 676] width 139 height 23
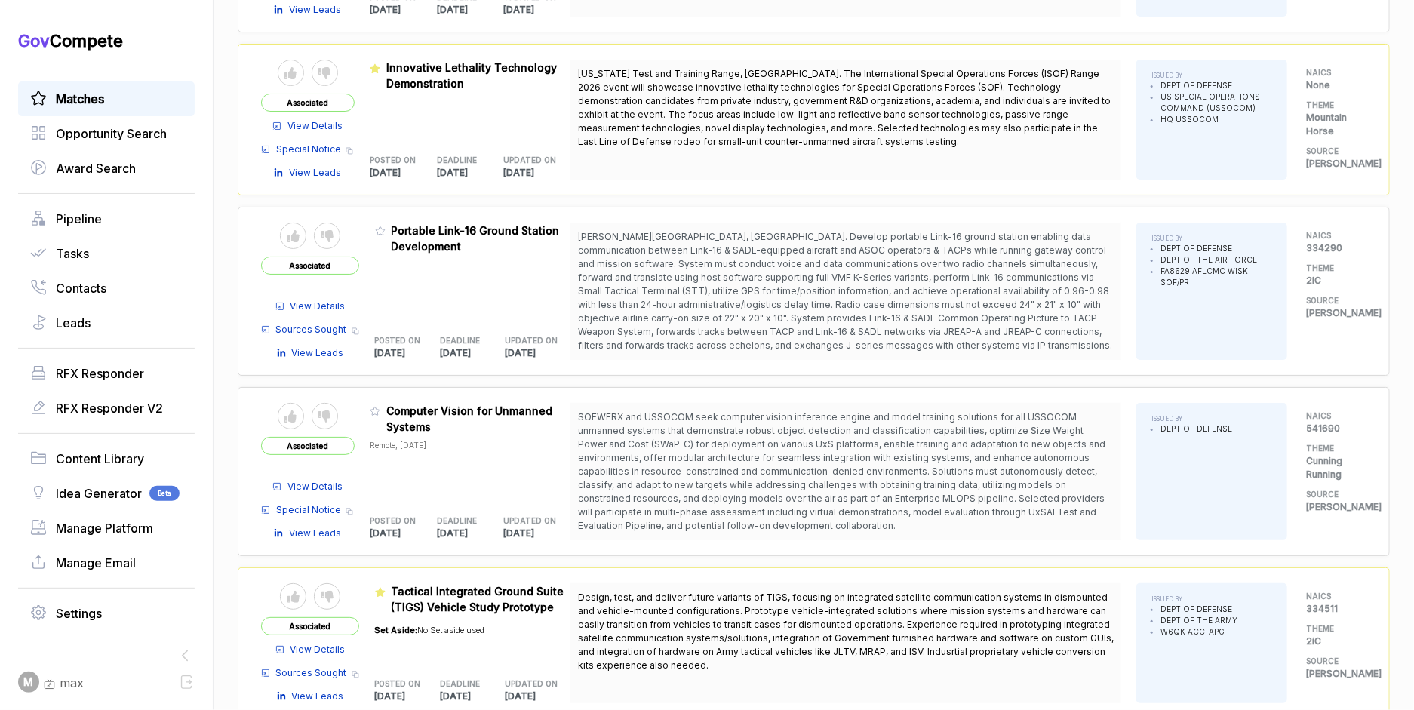
scroll to position [5462, 0]
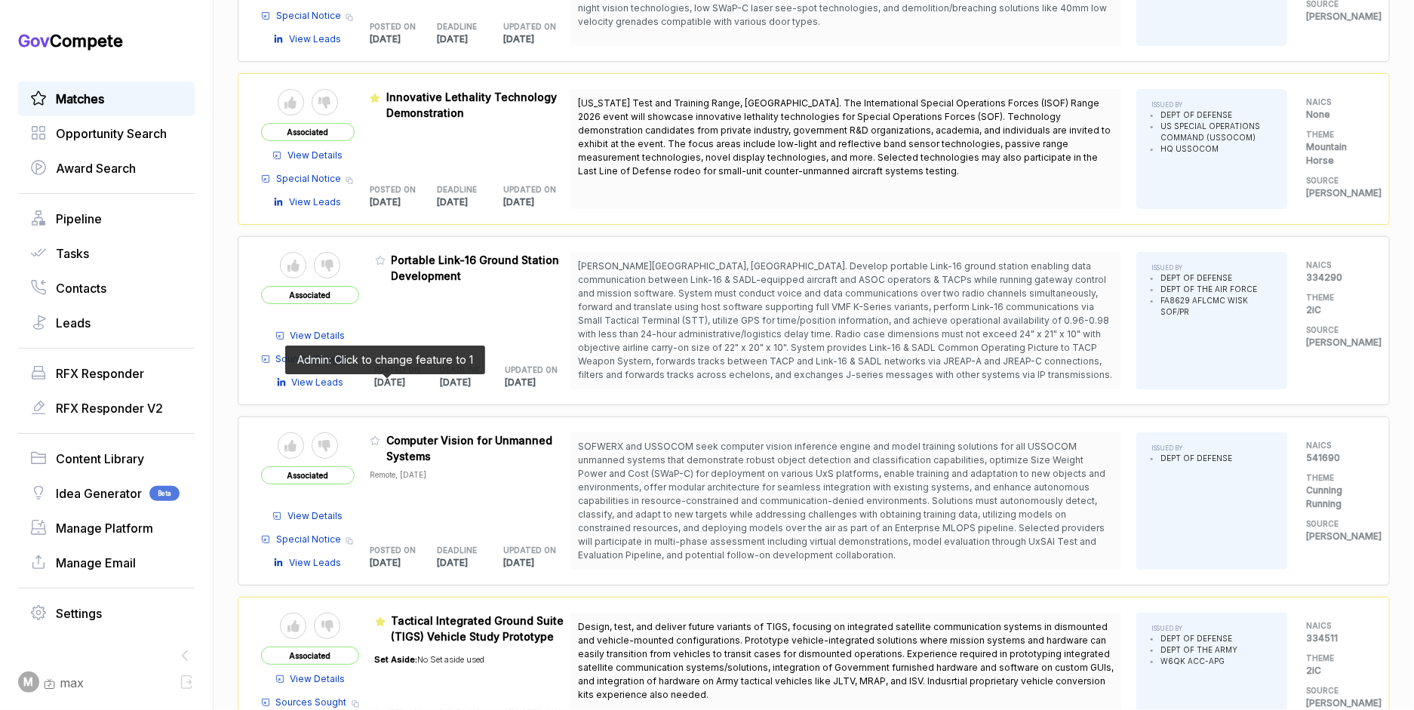
click at [380, 435] on icon at bounding box center [375, 440] width 11 height 11
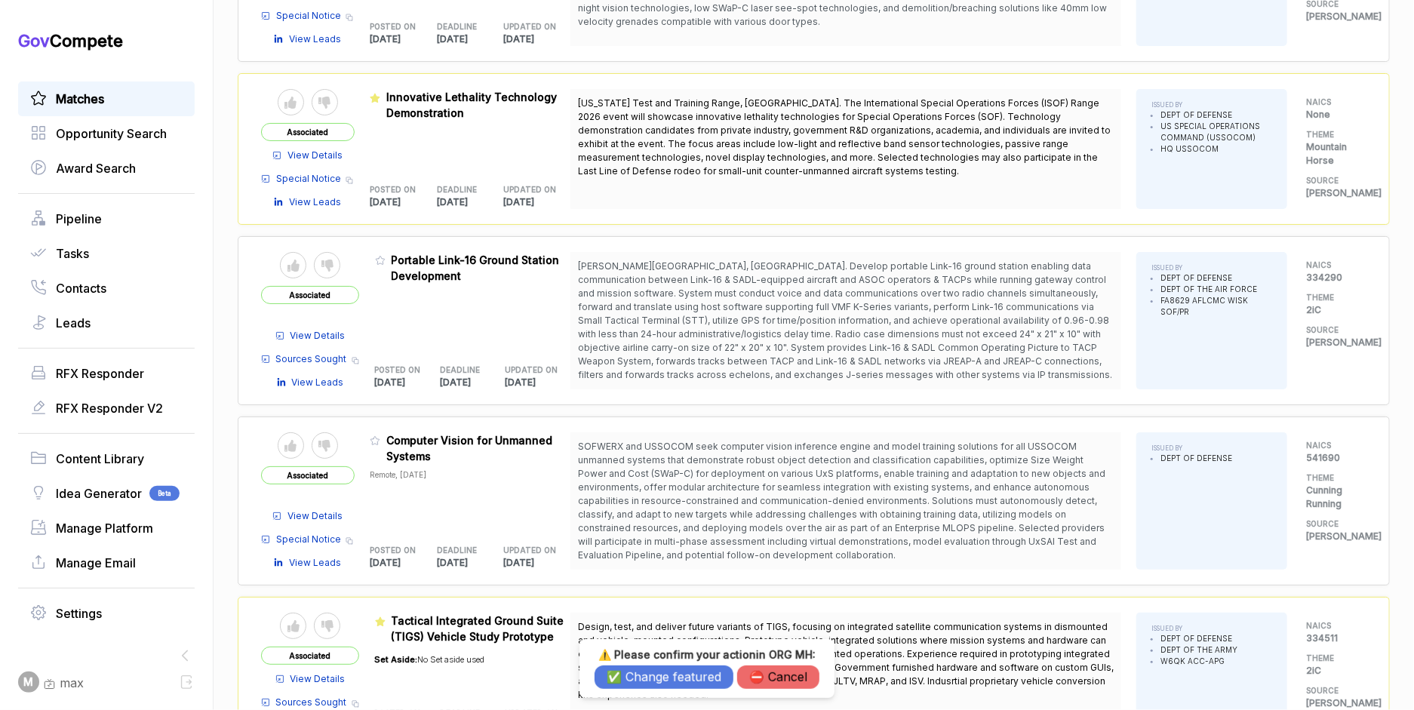
click at [633, 677] on button "✅ Change featured" at bounding box center [663, 676] width 139 height 23
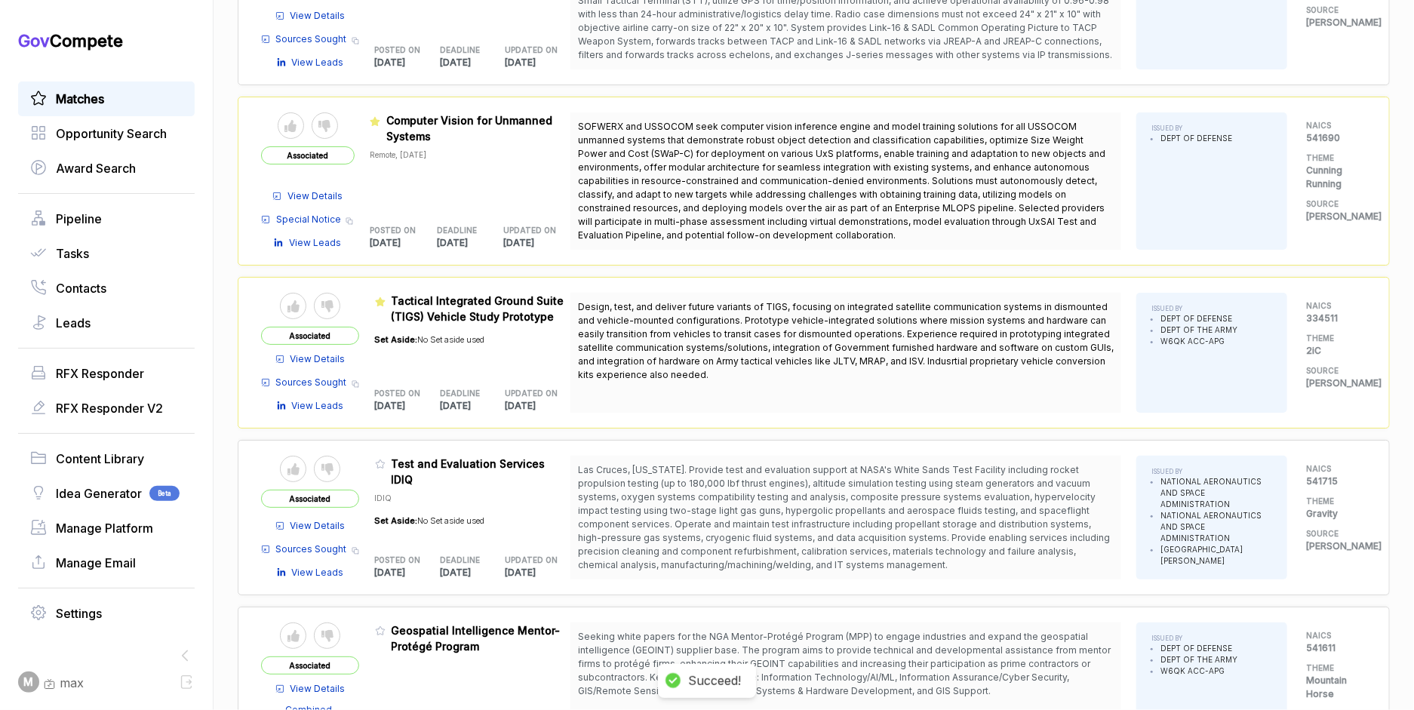
scroll to position [5789, 0]
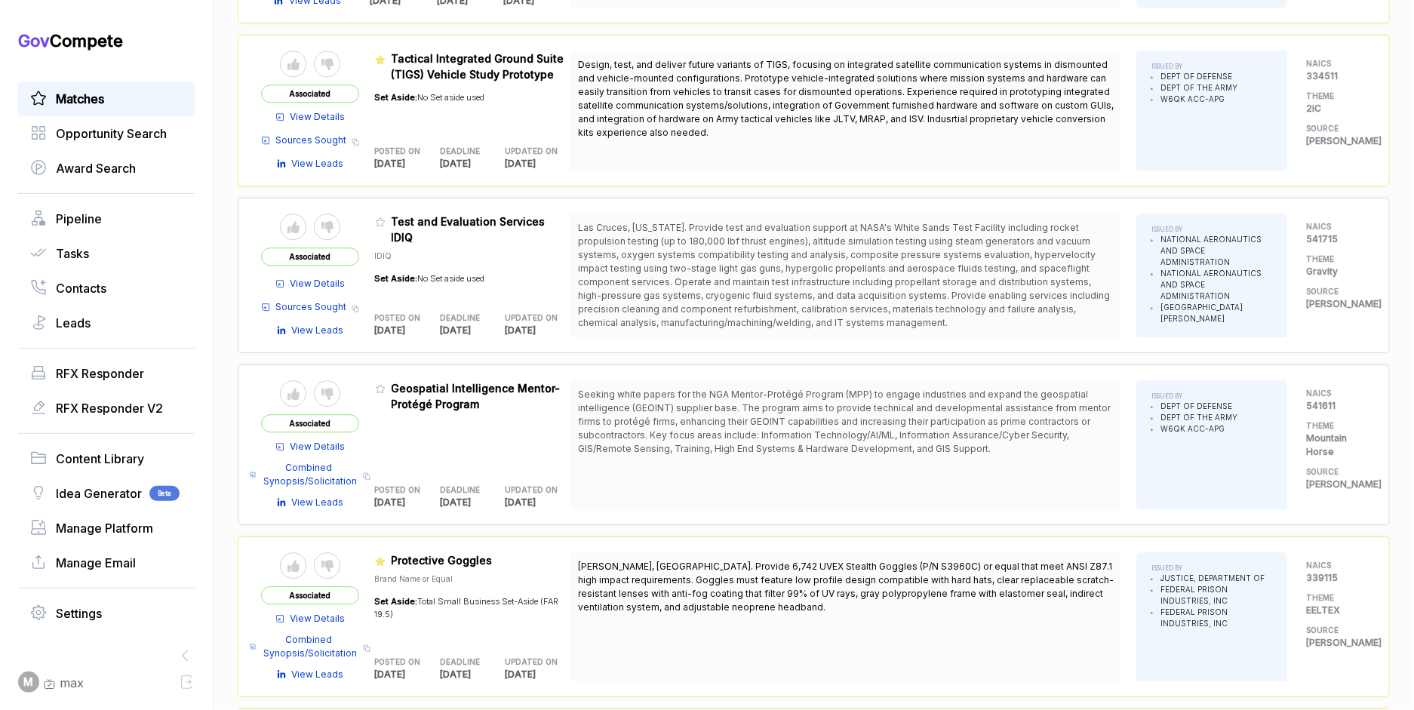
scroll to position [6032, 0]
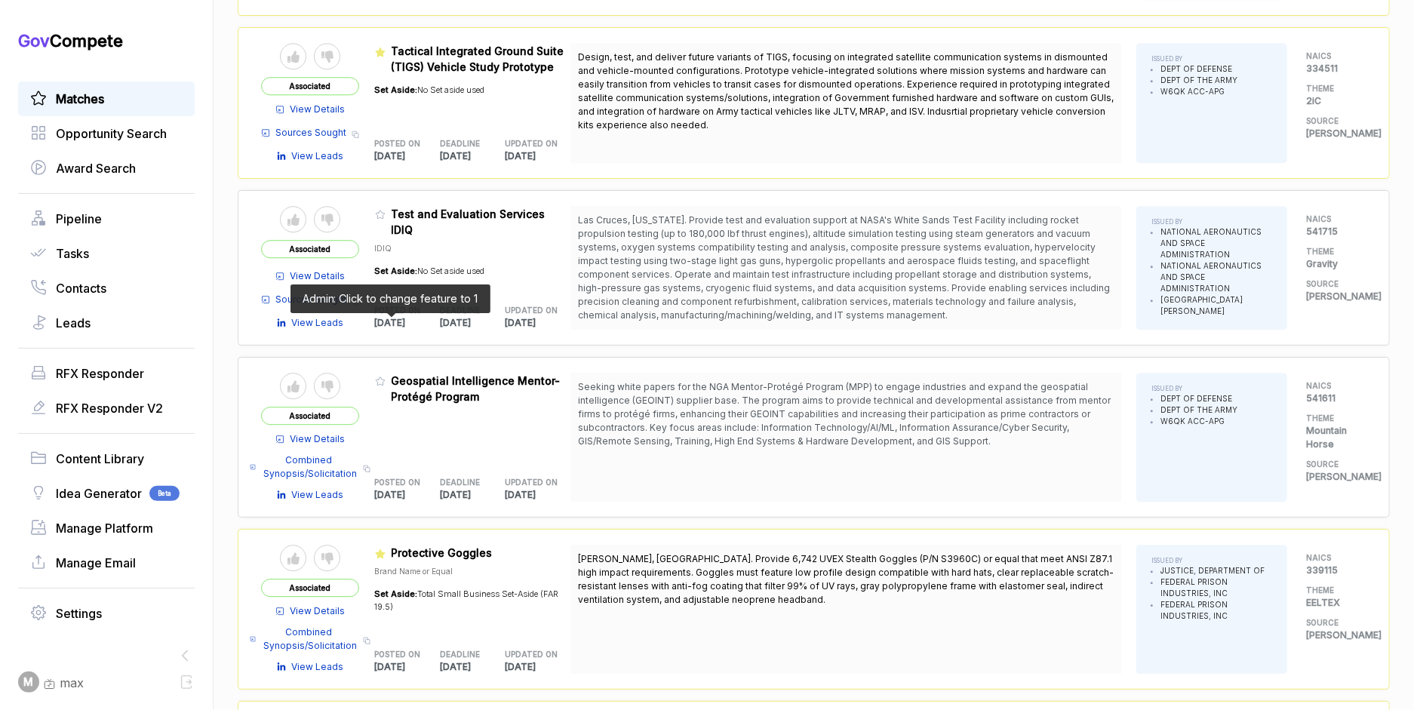
click at [386, 376] on icon at bounding box center [380, 381] width 11 height 11
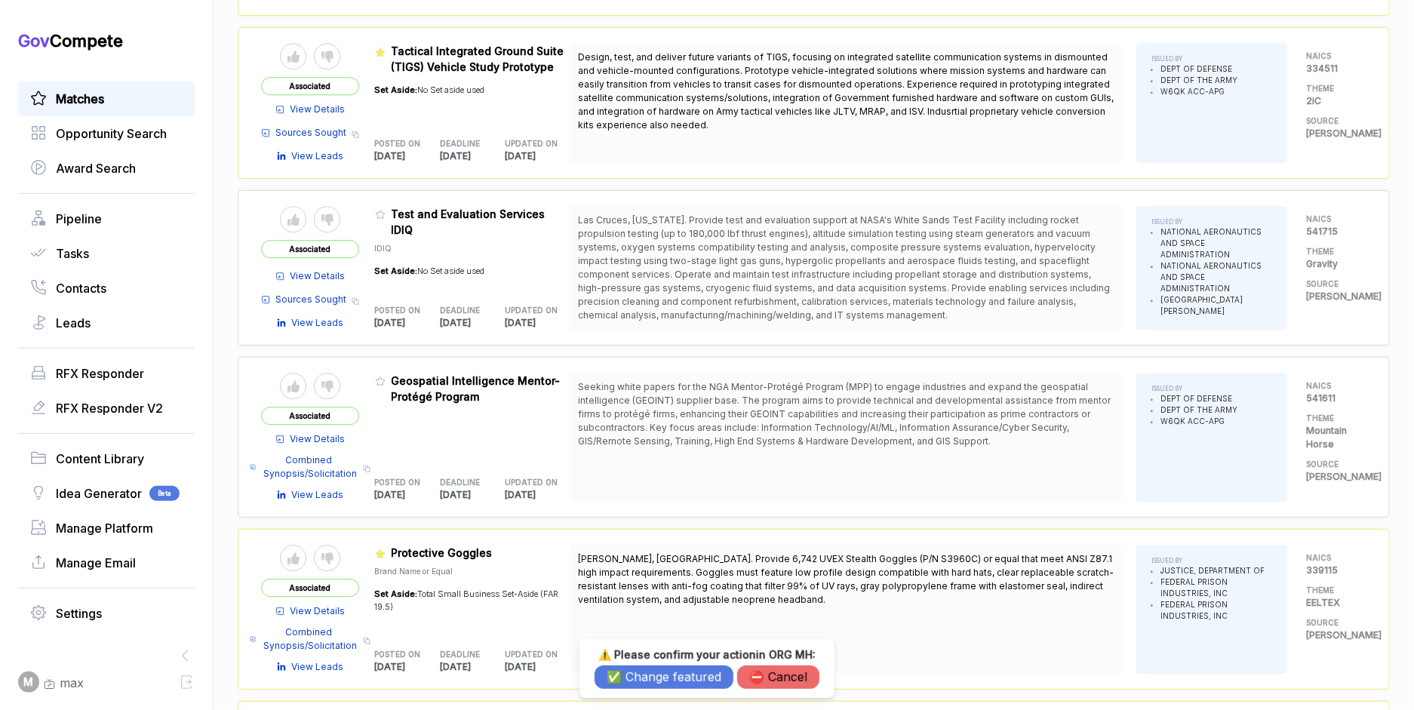
click at [623, 672] on button "✅ Change featured" at bounding box center [663, 676] width 139 height 23
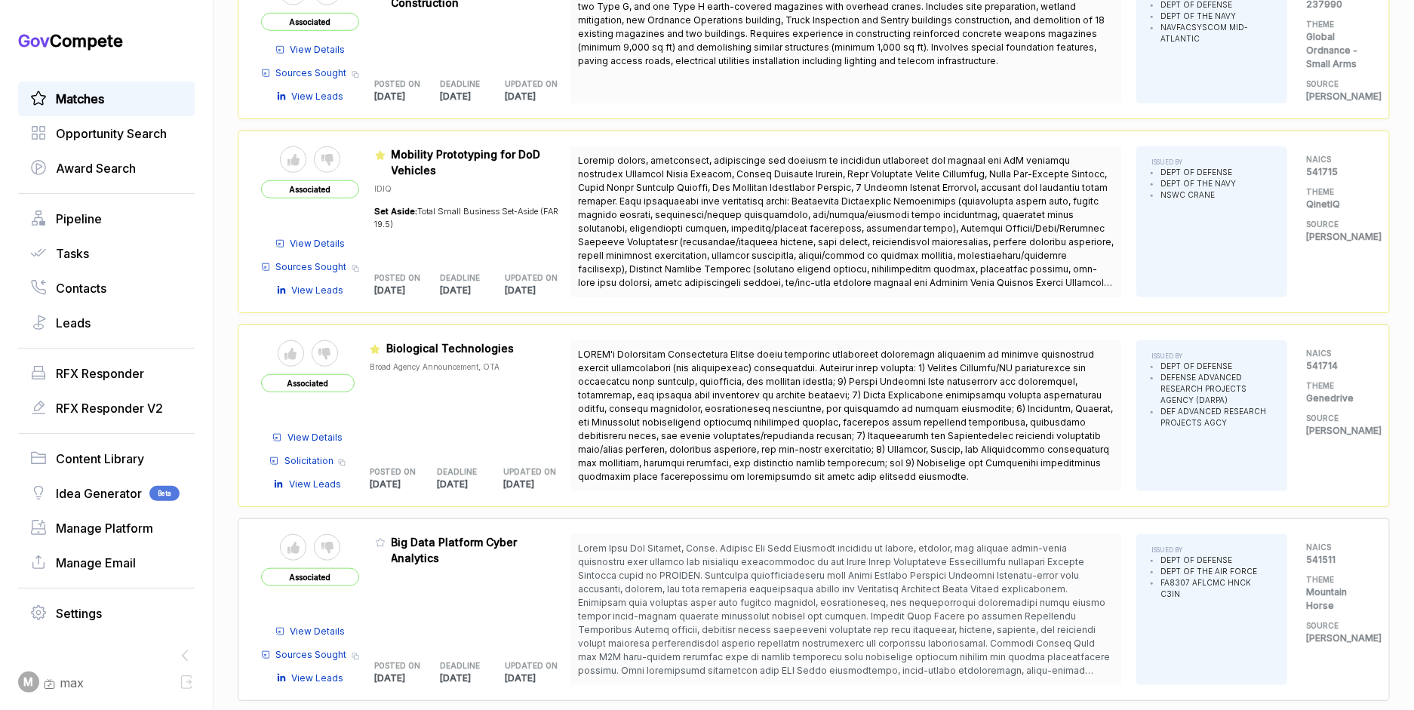
scroll to position [0, 0]
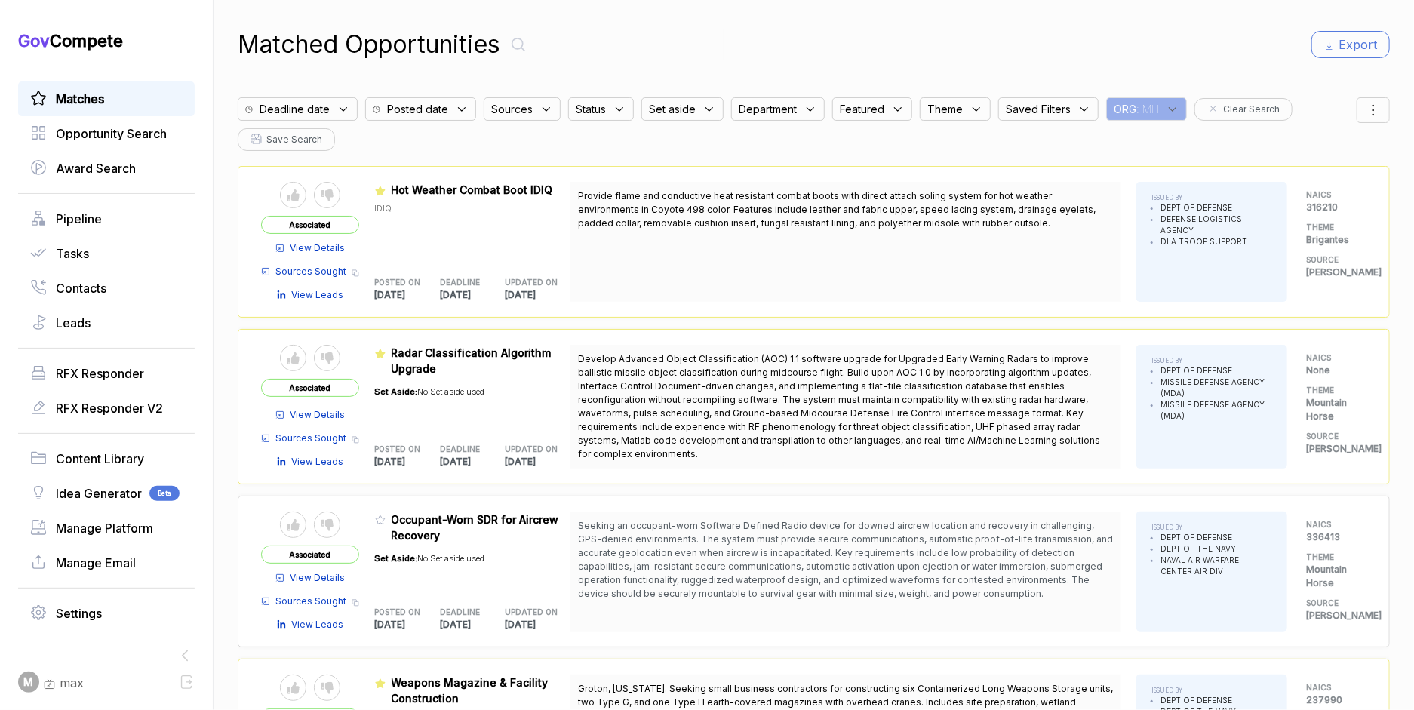
click at [1150, 103] on span ": MH" at bounding box center [1147, 109] width 23 height 16
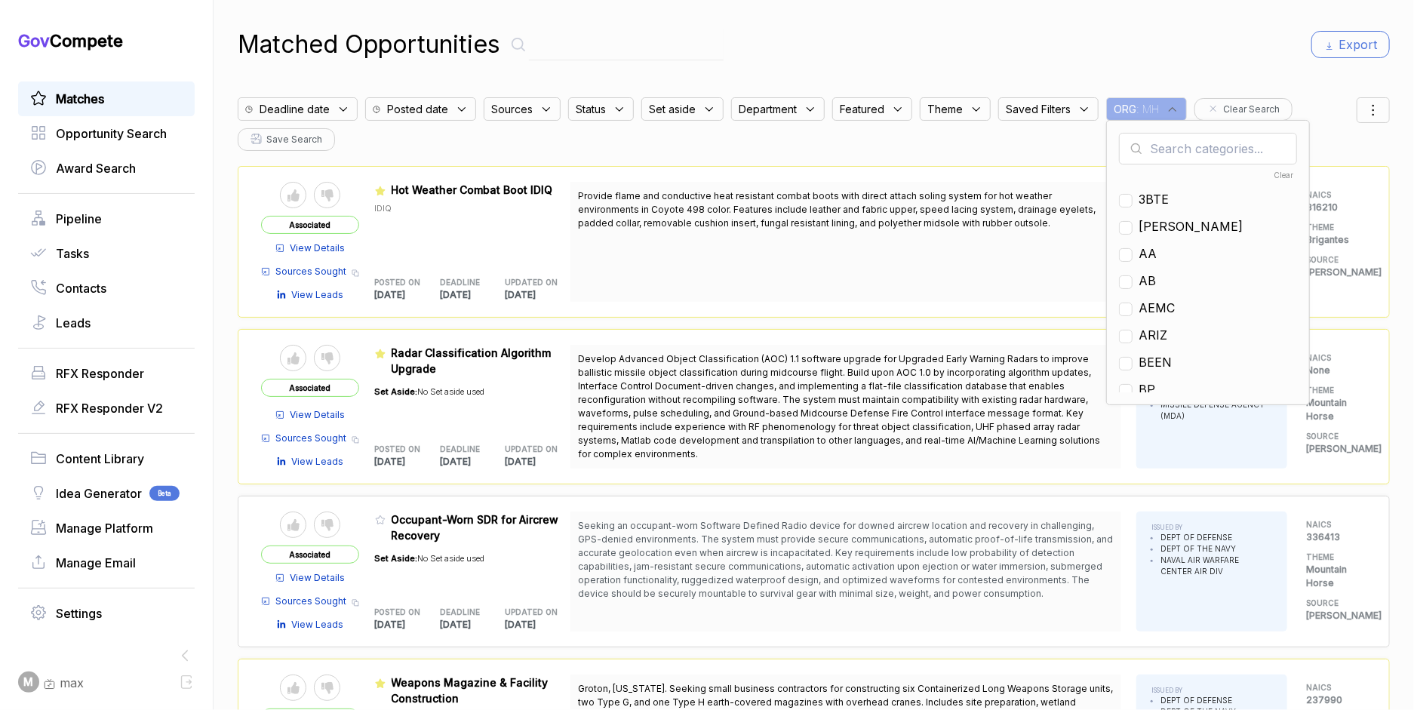
click at [1176, 148] on input "text" at bounding box center [1208, 149] width 178 height 32
type input "ps"
click at [1154, 200] on span "PS" at bounding box center [1146, 199] width 17 height 18
checkbox input "true"
click at [1147, 63] on div "Matched Opportunities Export Deadline date Posted date Sources Status Set aside…" at bounding box center [814, 355] width 1152 height 710
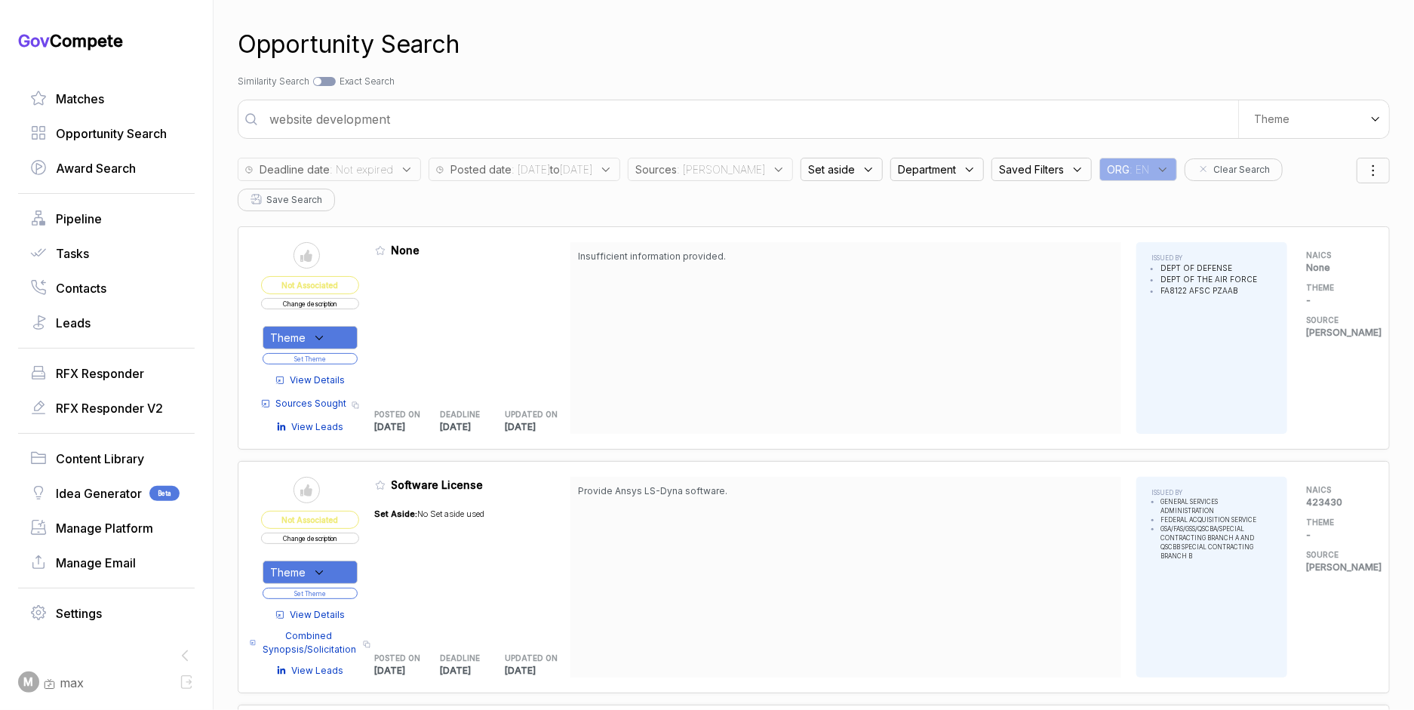
scroll to position [7164, 0]
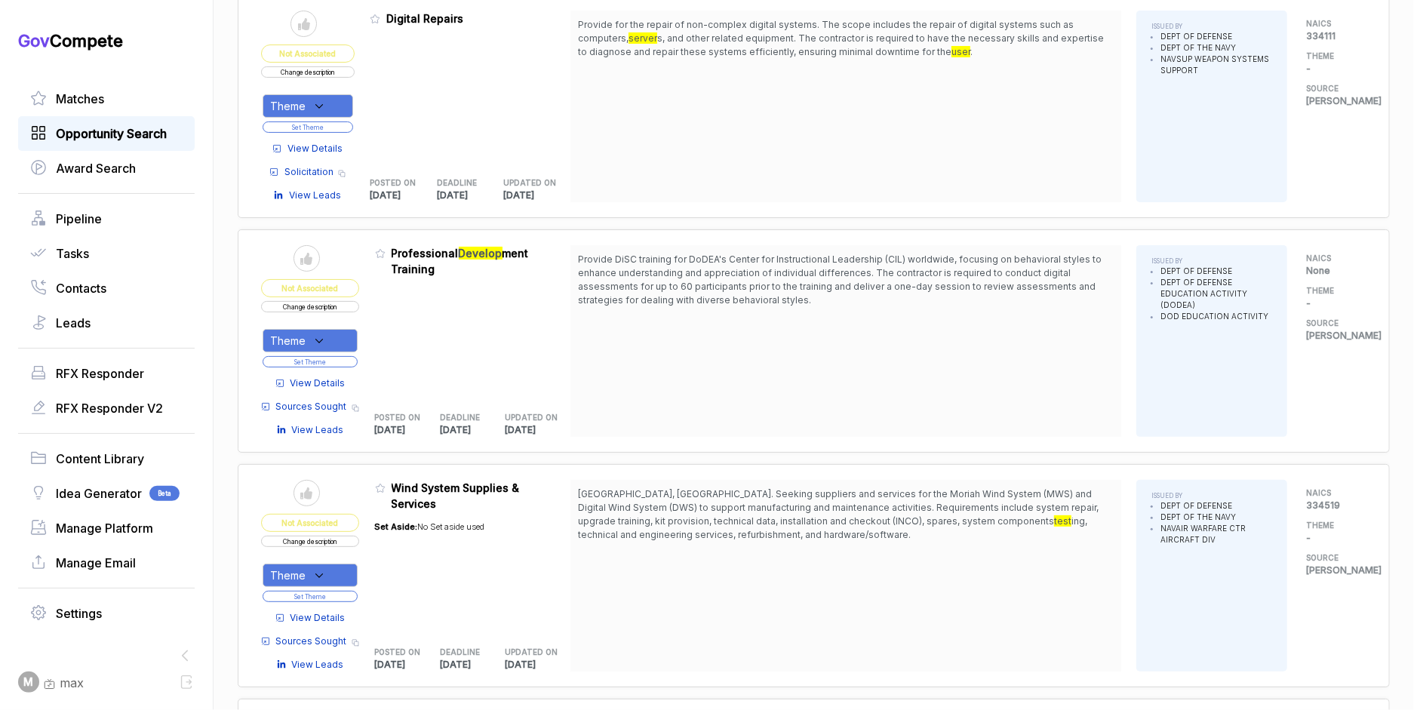
click at [127, 138] on span "Opportunity Search" at bounding box center [111, 133] width 111 height 18
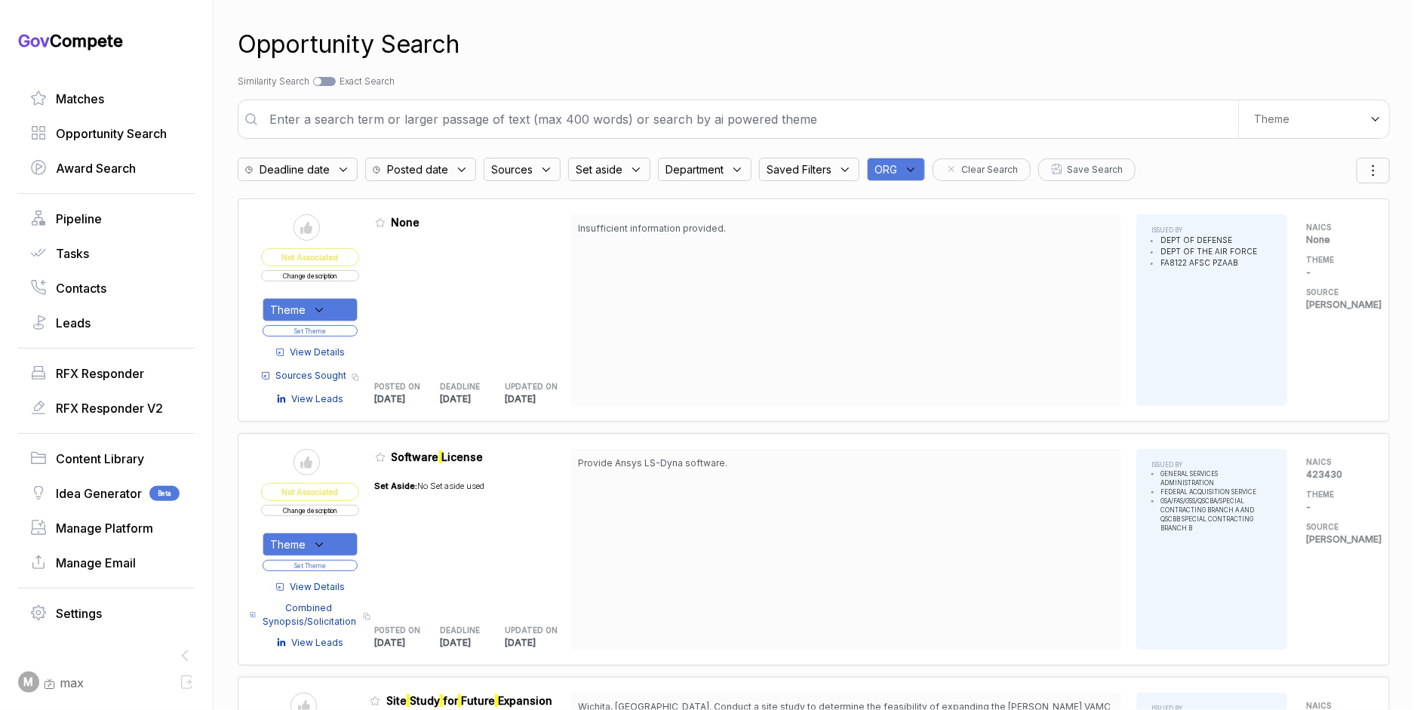
click at [913, 161] on div "ORG" at bounding box center [896, 169] width 58 height 23
click at [920, 212] on input "text" at bounding box center [969, 209] width 178 height 32
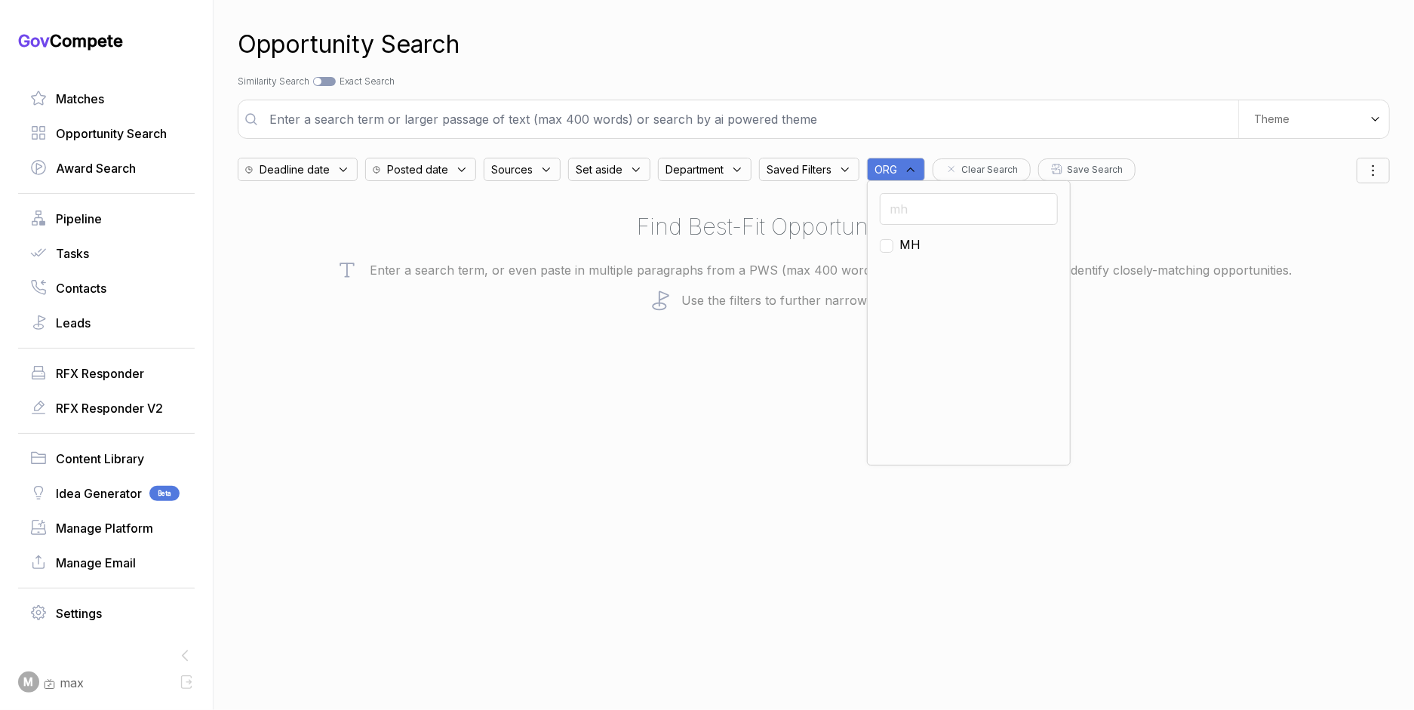
type input "mh"
drag, startPoint x: 914, startPoint y: 237, endPoint x: 914, endPoint y: 189, distance: 47.5
click at [914, 237] on span "MH" at bounding box center [909, 244] width 21 height 18
checkbox input "true"
drag, startPoint x: 905, startPoint y: 8, endPoint x: 897, endPoint y: 2, distance: 10.1
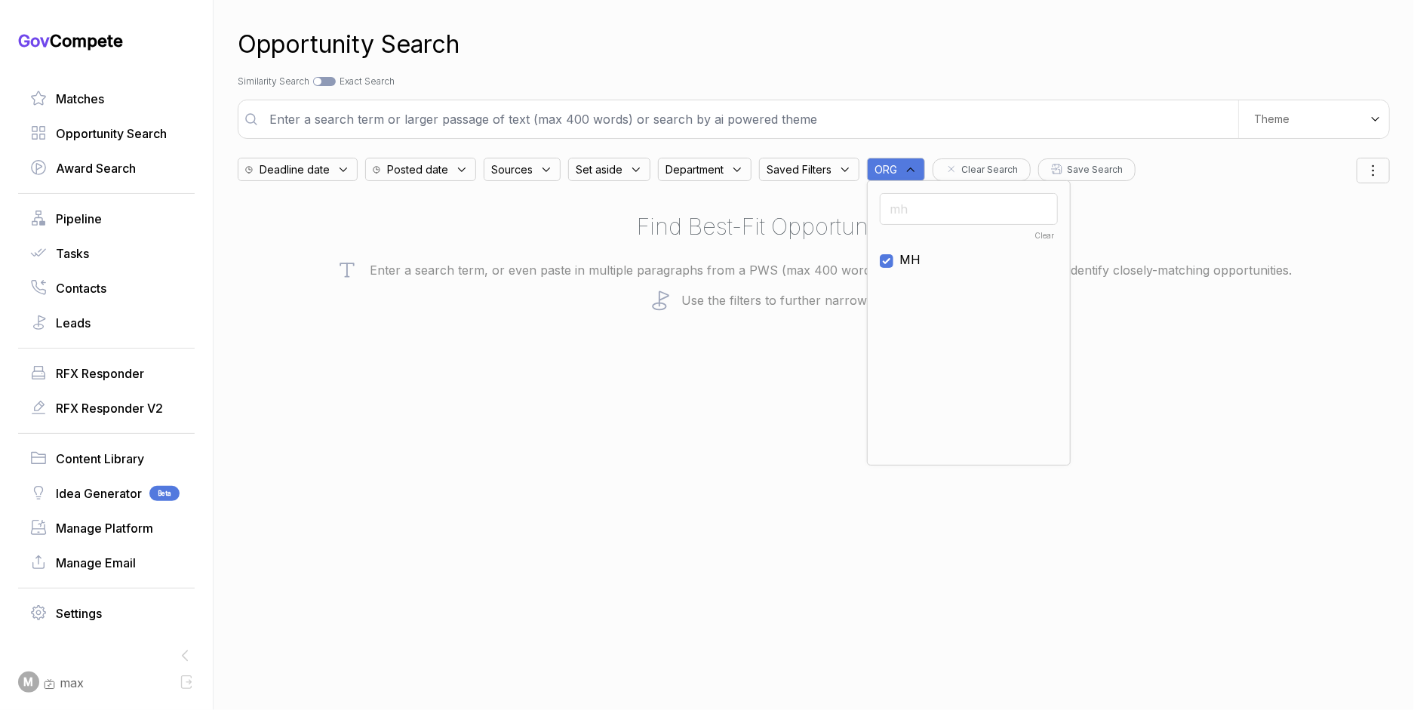
click at [905, 8] on div "Opportunity Search Search by Topic Relevance Similarity Search Search by Exact …" at bounding box center [814, 355] width 1152 height 710
click at [1292, 124] on div "Theme" at bounding box center [1313, 119] width 151 height 38
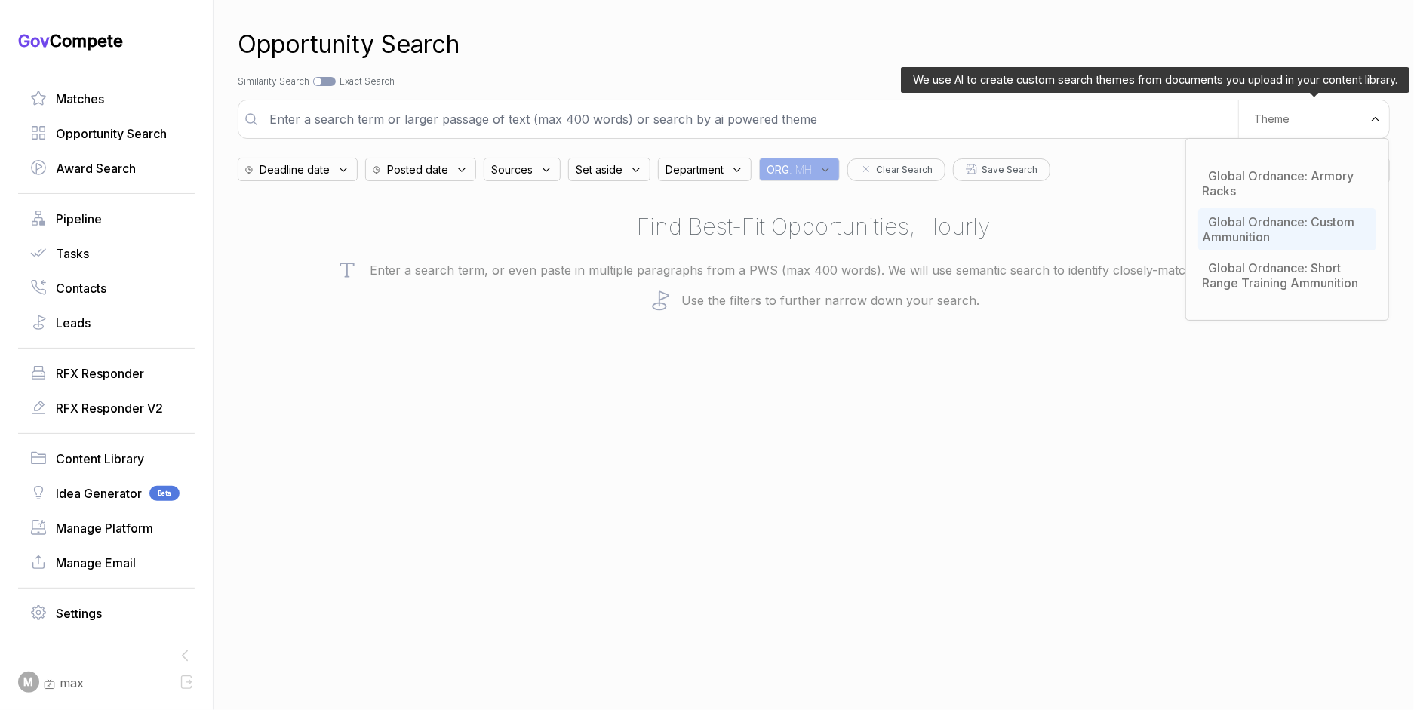
drag, startPoint x: 1261, startPoint y: 278, endPoint x: 1213, endPoint y: 238, distance: 62.7
click at [1261, 278] on span "Global Ordnance: Short Range Training Ammunition" at bounding box center [1280, 275] width 156 height 30
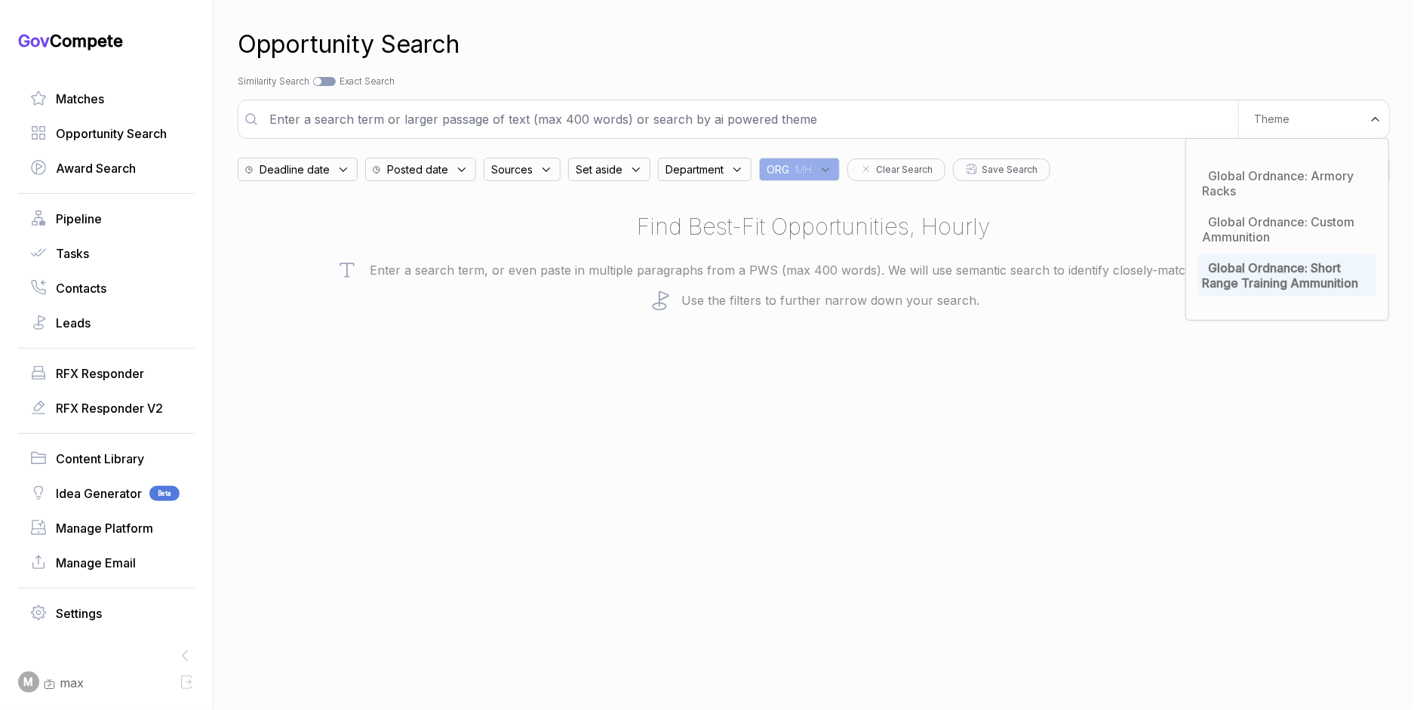
click at [1028, 104] on input "text" at bounding box center [749, 119] width 978 height 30
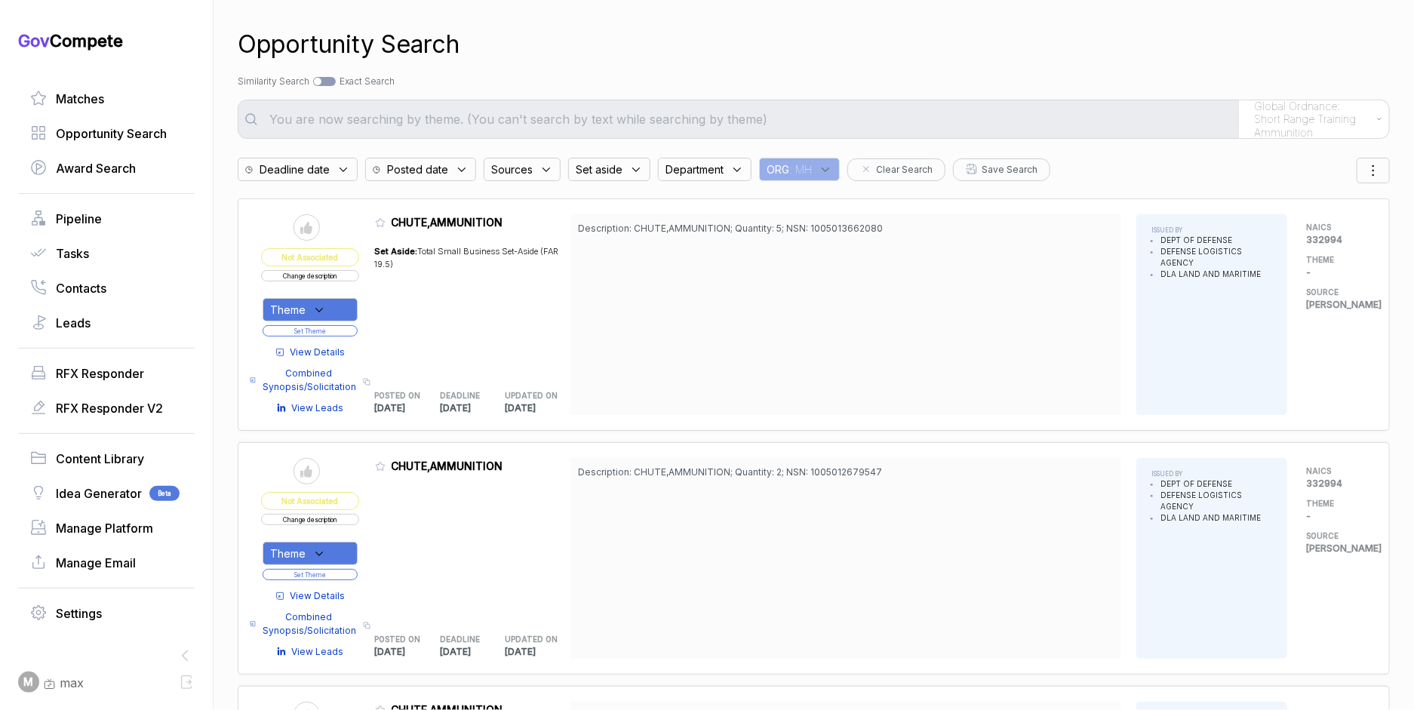
click at [456, 169] on div "Posted date" at bounding box center [420, 169] width 111 height 23
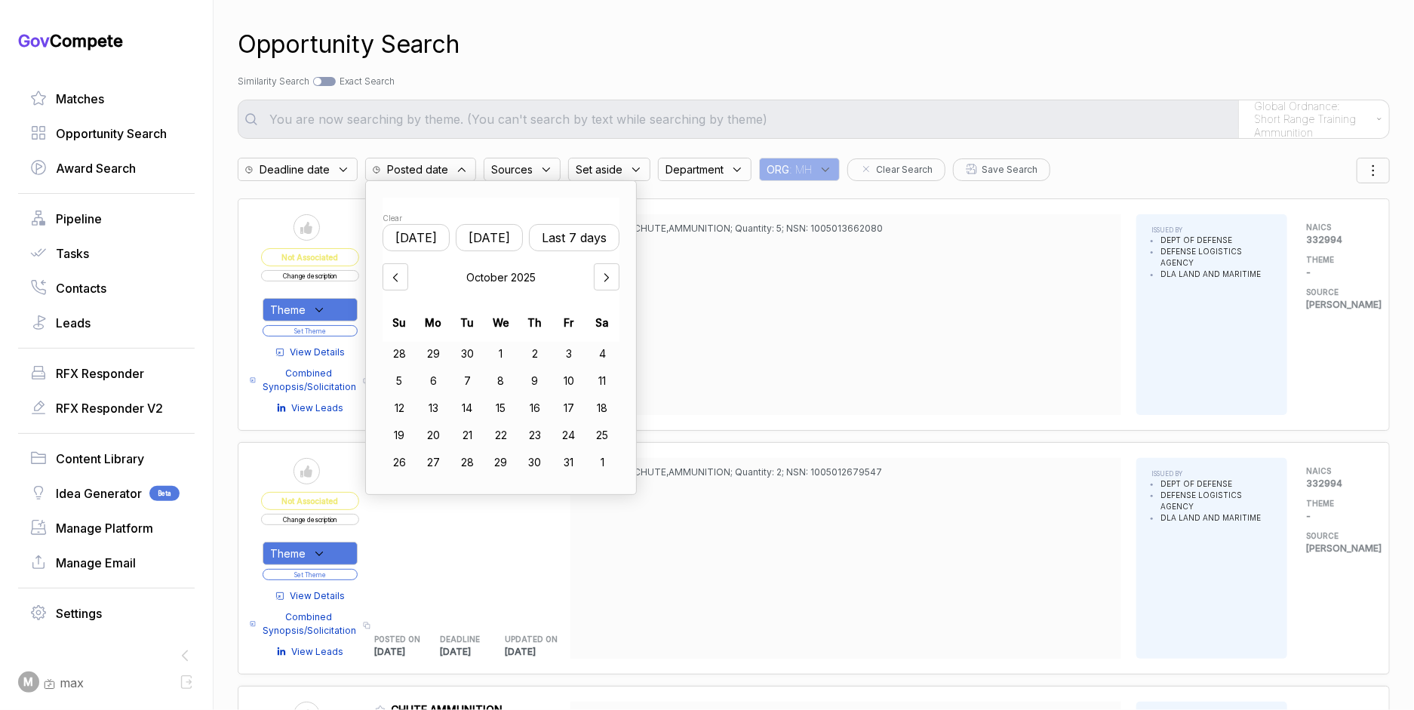
click at [511, 248] on button "[DATE]" at bounding box center [489, 237] width 67 height 27
click at [401, 270] on icon at bounding box center [395, 277] width 15 height 15
click at [583, 433] on div "26" at bounding box center [568, 435] width 34 height 24
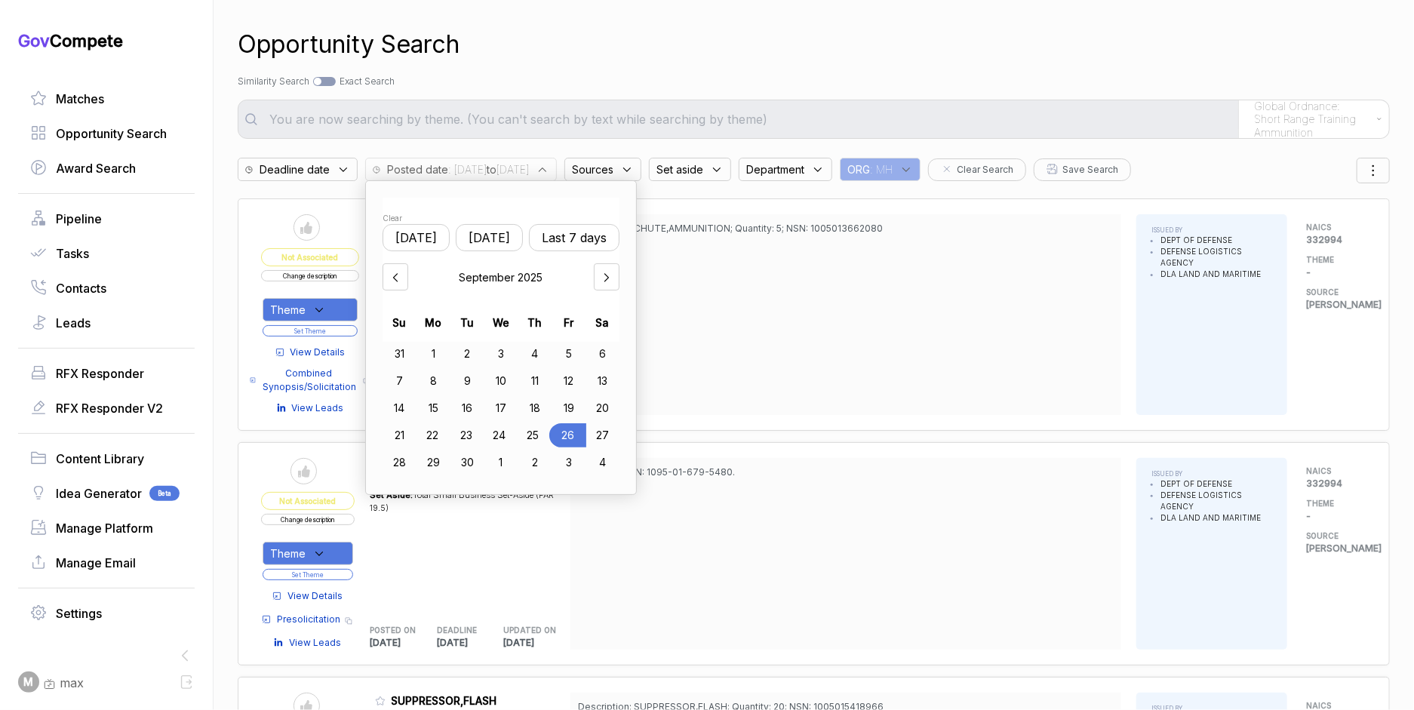
click at [614, 274] on icon at bounding box center [606, 277] width 15 height 15
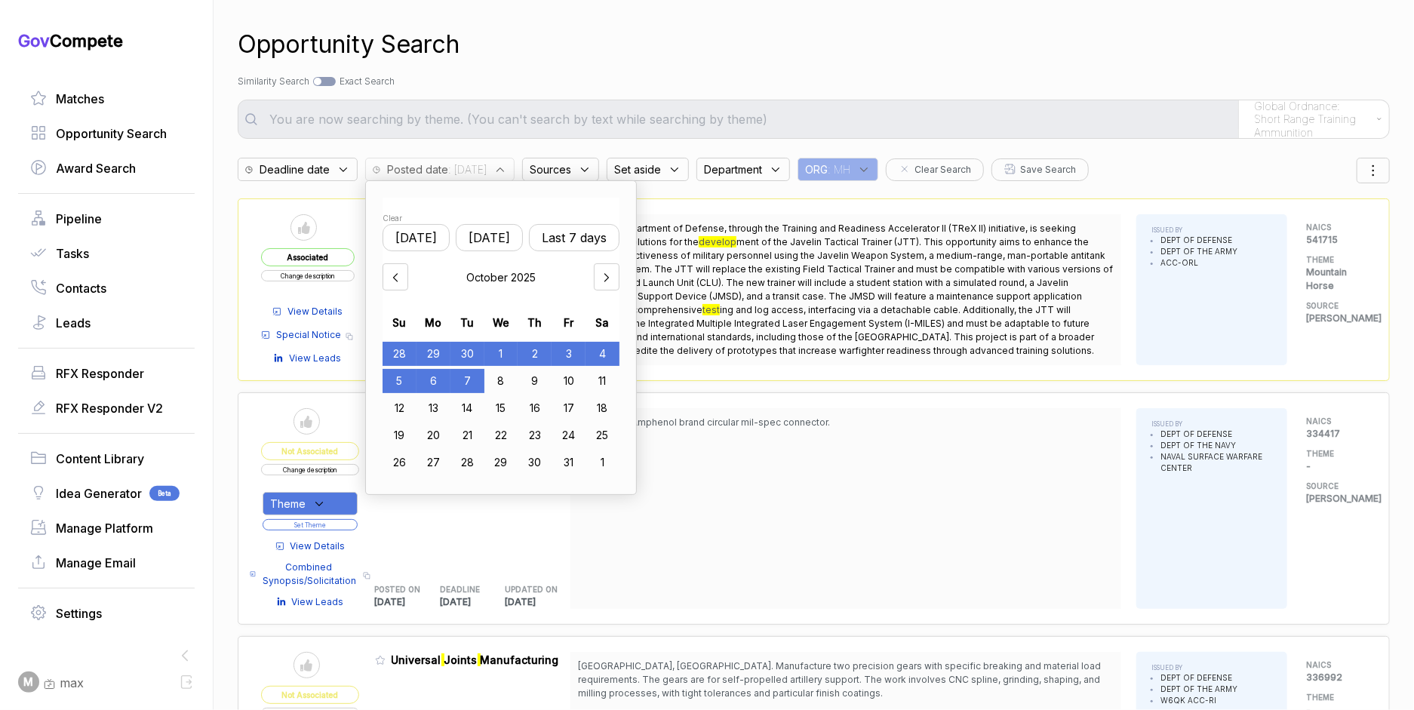
click at [468, 376] on div "7" at bounding box center [467, 381] width 34 height 24
click at [708, 66] on div "Opportunity Search Search by Topic Relevance Similarity Search Search by Exact …" at bounding box center [814, 355] width 1152 height 710
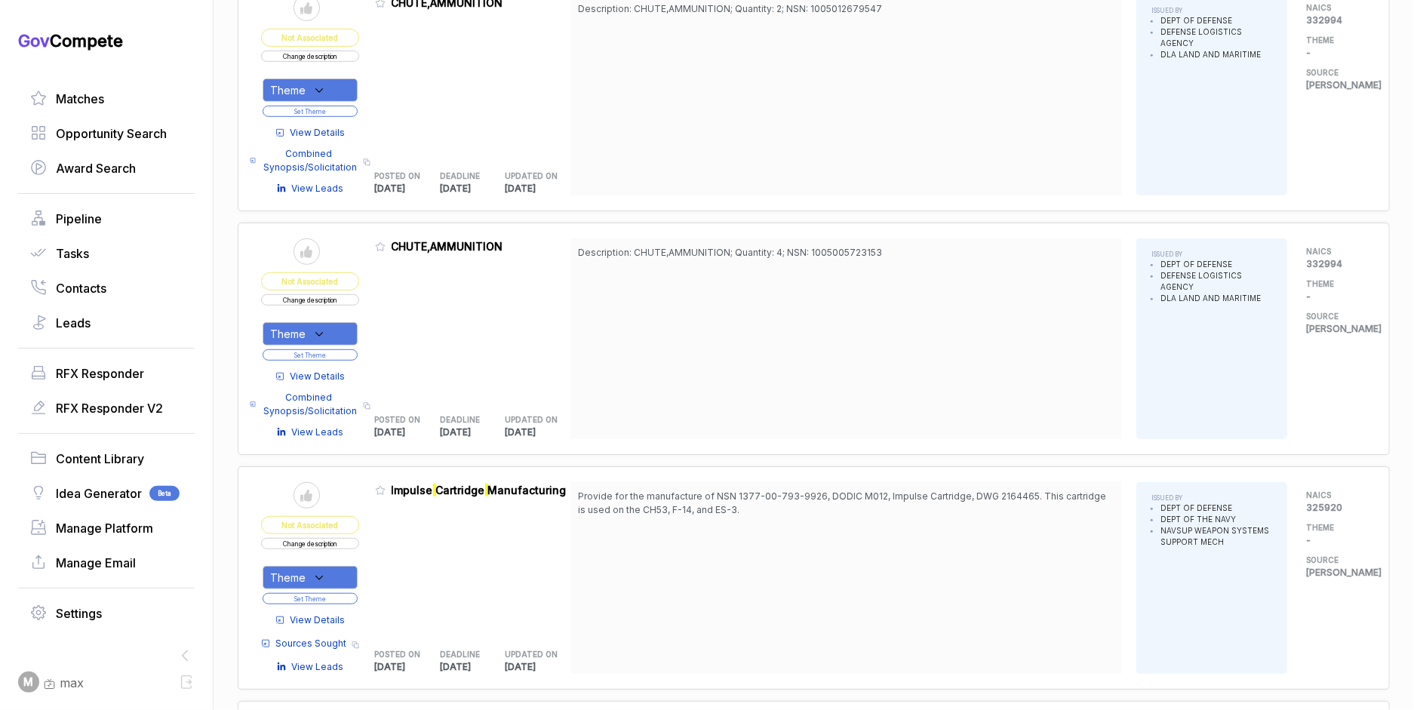
scroll to position [911, 0]
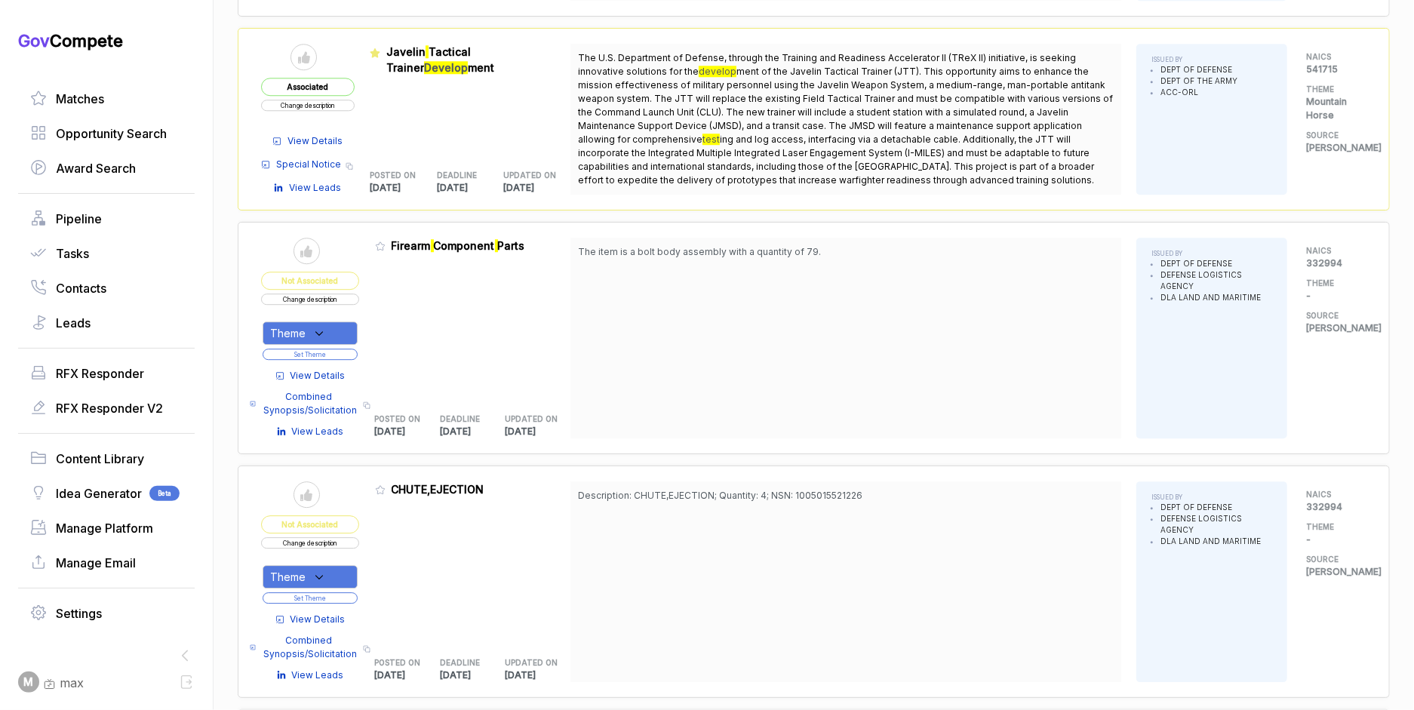
scroll to position [2539, 0]
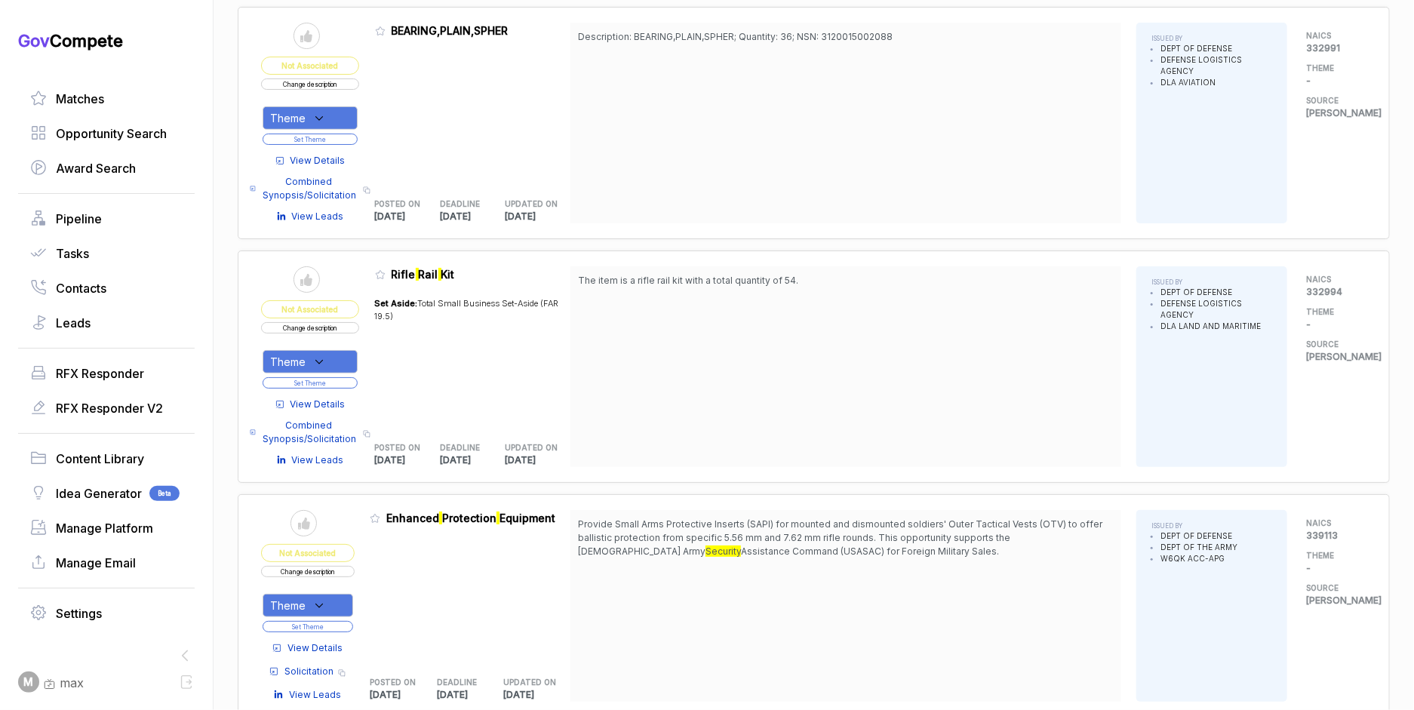
scroll to position [4198, 0]
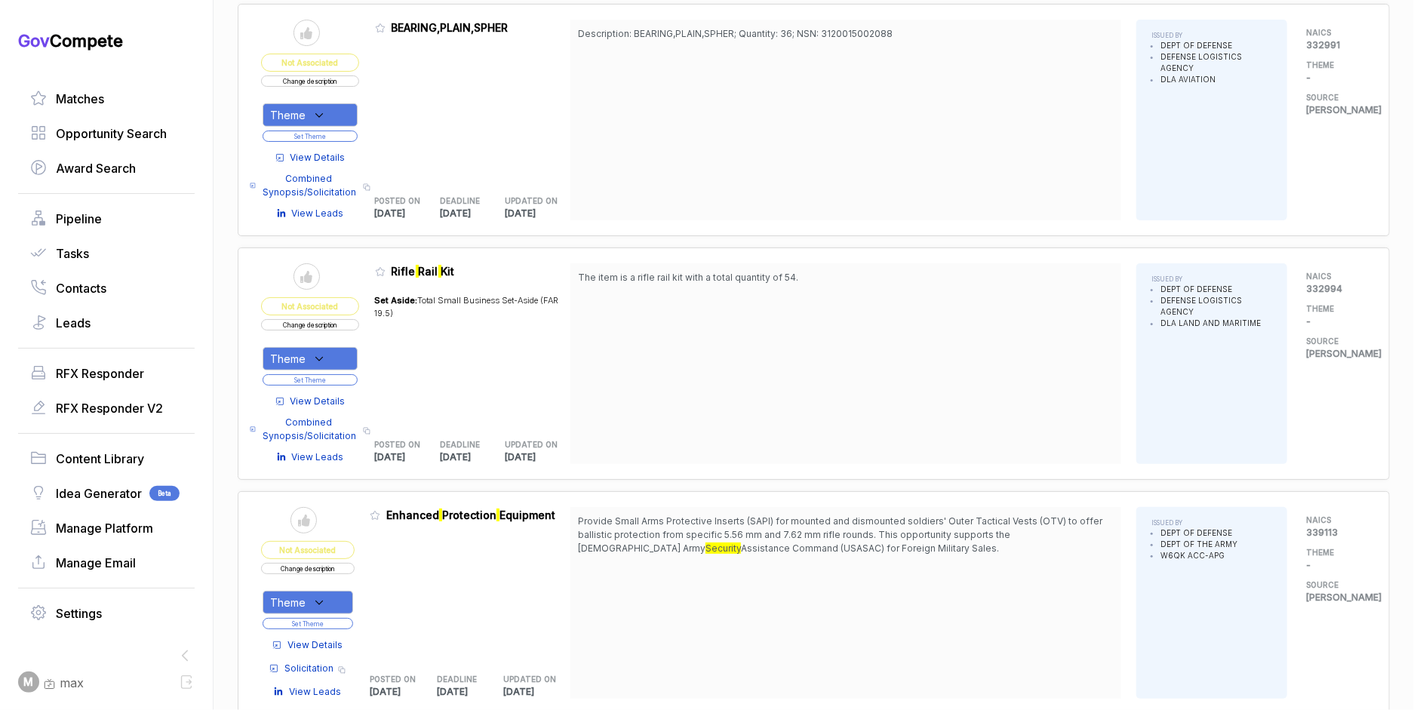
click at [309, 638] on span "View Details" at bounding box center [314, 645] width 55 height 14
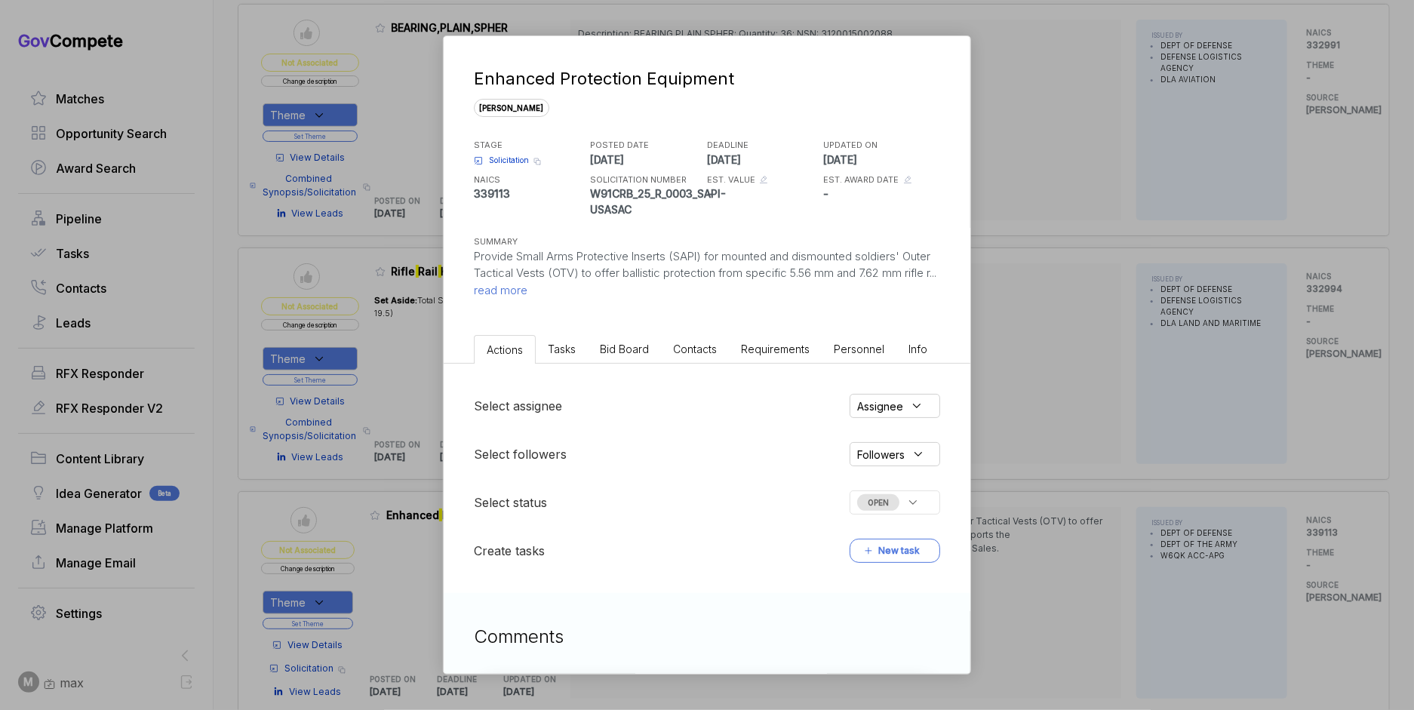
click at [616, 349] on span "Bid Board" at bounding box center [624, 349] width 49 height 13
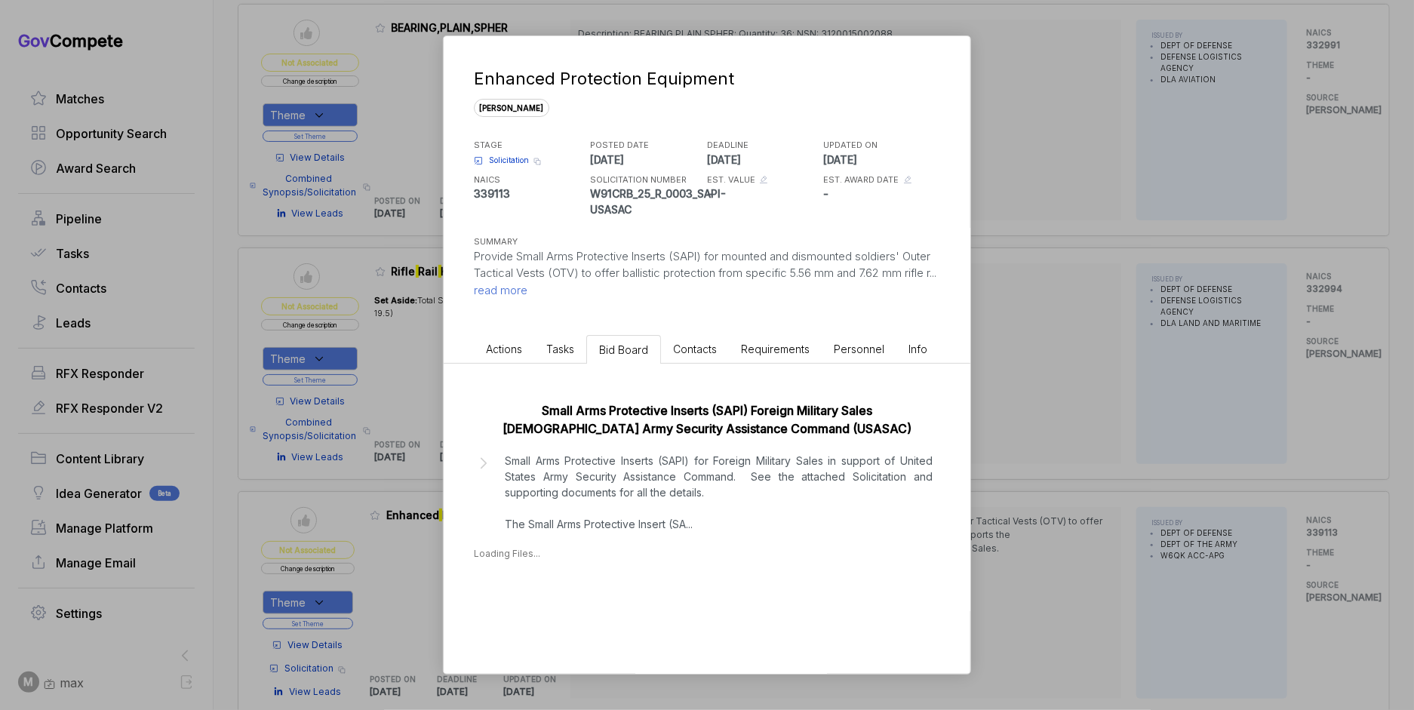
scroll to position [1, 0]
click at [531, 602] on div "[DATE]" at bounding box center [514, 600] width 34 height 16
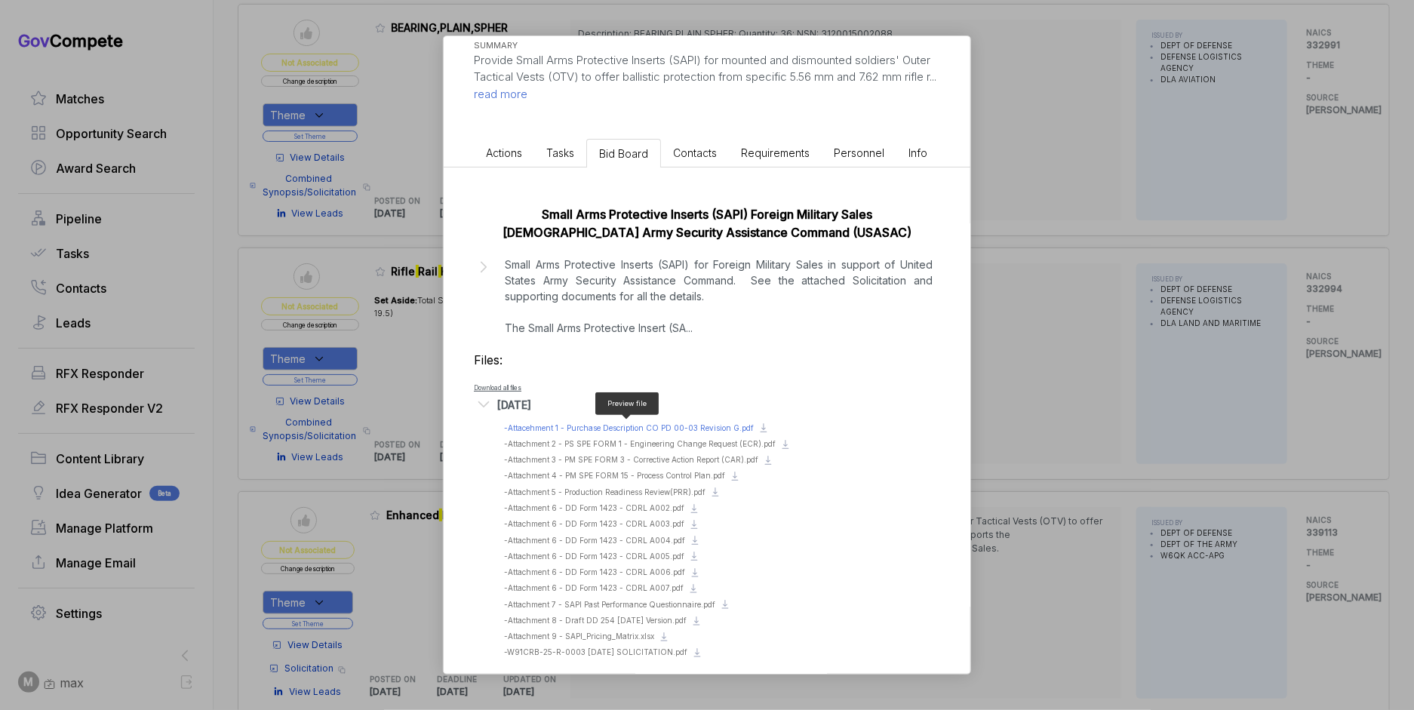
scroll to position [207, 0]
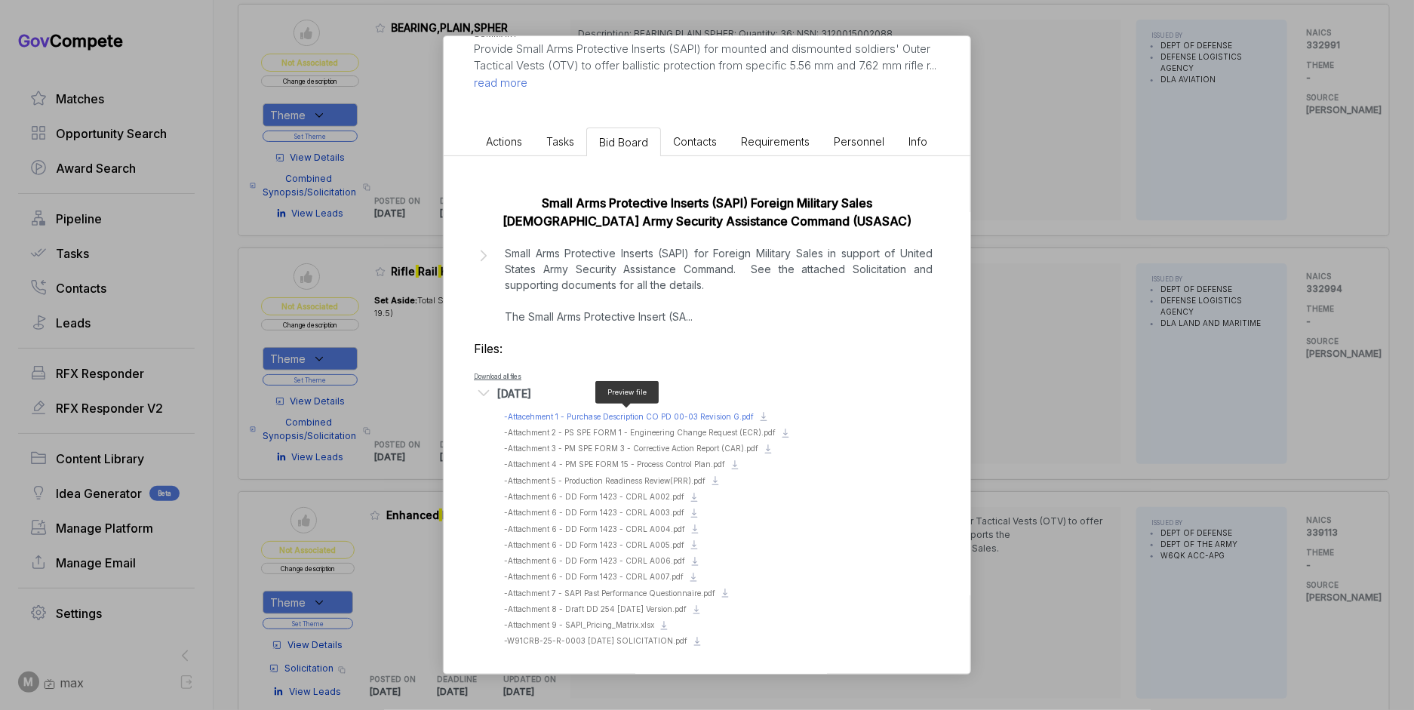
click at [660, 413] on span "- Attacehment 1 - Purchase Description CO PD 00-03 Revision G.pdf" at bounding box center [629, 416] width 250 height 9
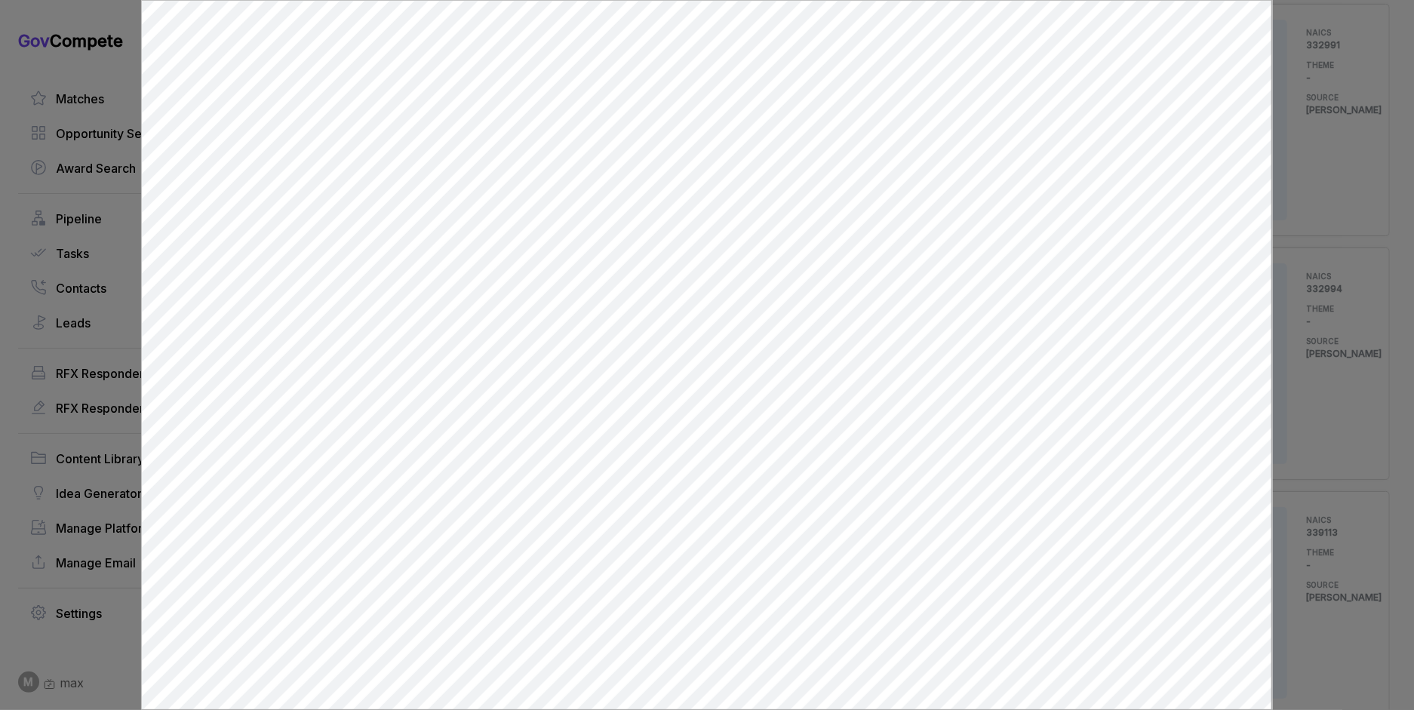
scroll to position [0, 0]
drag, startPoint x: 1311, startPoint y: 376, endPoint x: 1260, endPoint y: 389, distance: 53.1
click at [1310, 376] on div at bounding box center [707, 355] width 1414 height 710
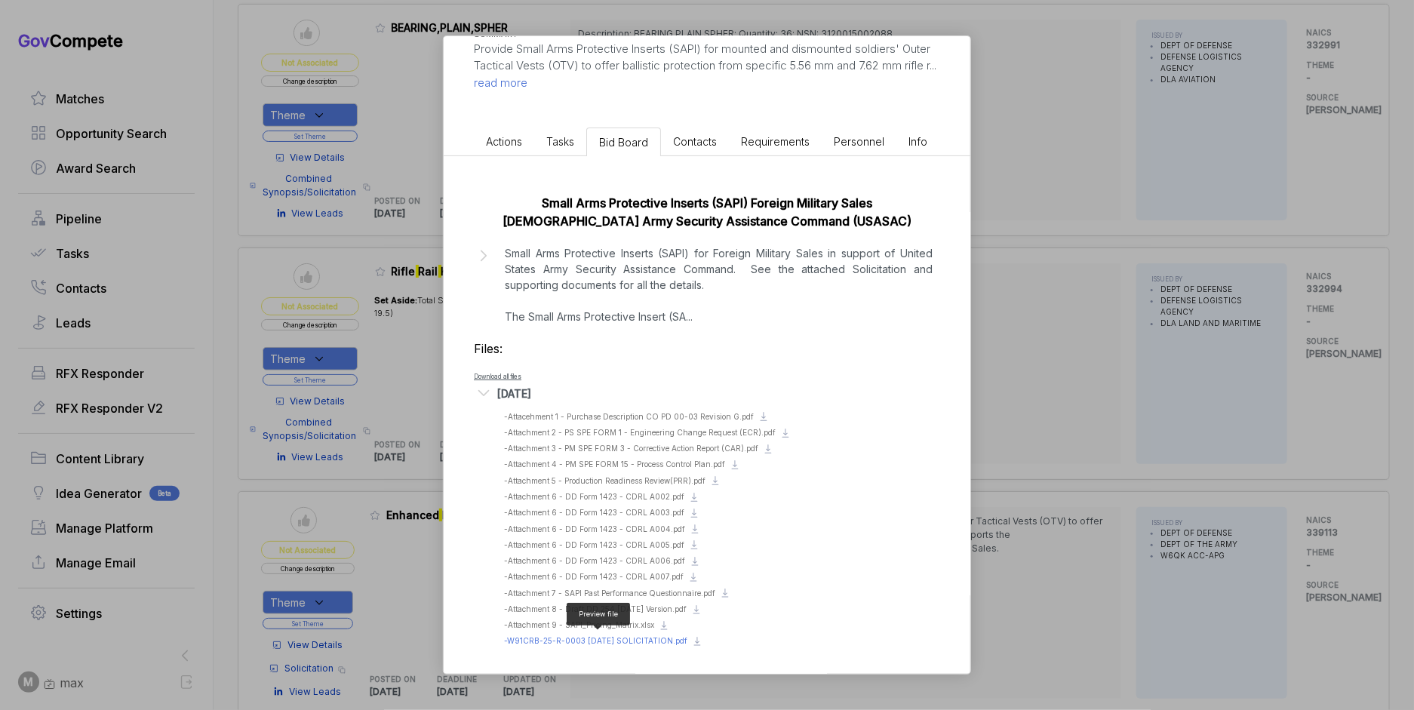
click at [646, 639] on span "- W91CRB-25-R-0003 [DATE] SOLICITATION.pdf" at bounding box center [595, 640] width 183 height 9
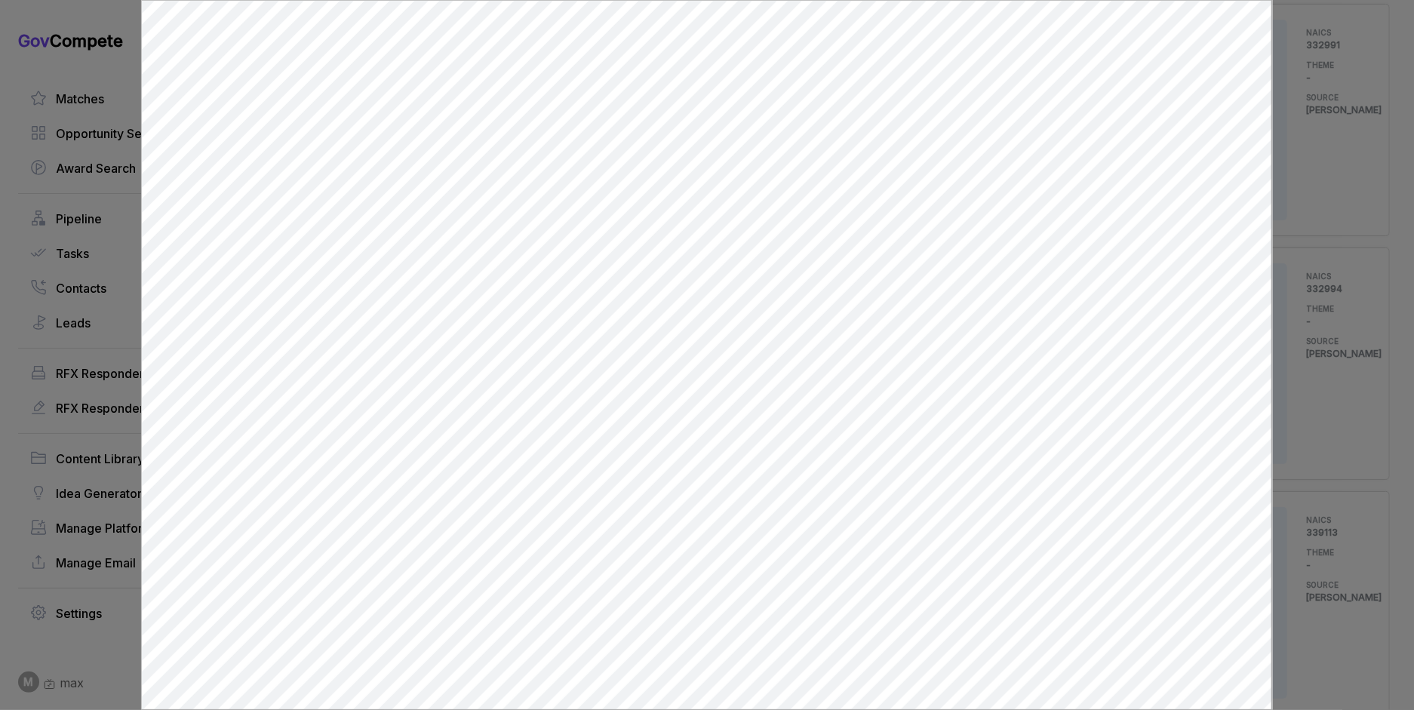
click at [1350, 274] on div at bounding box center [707, 355] width 1414 height 710
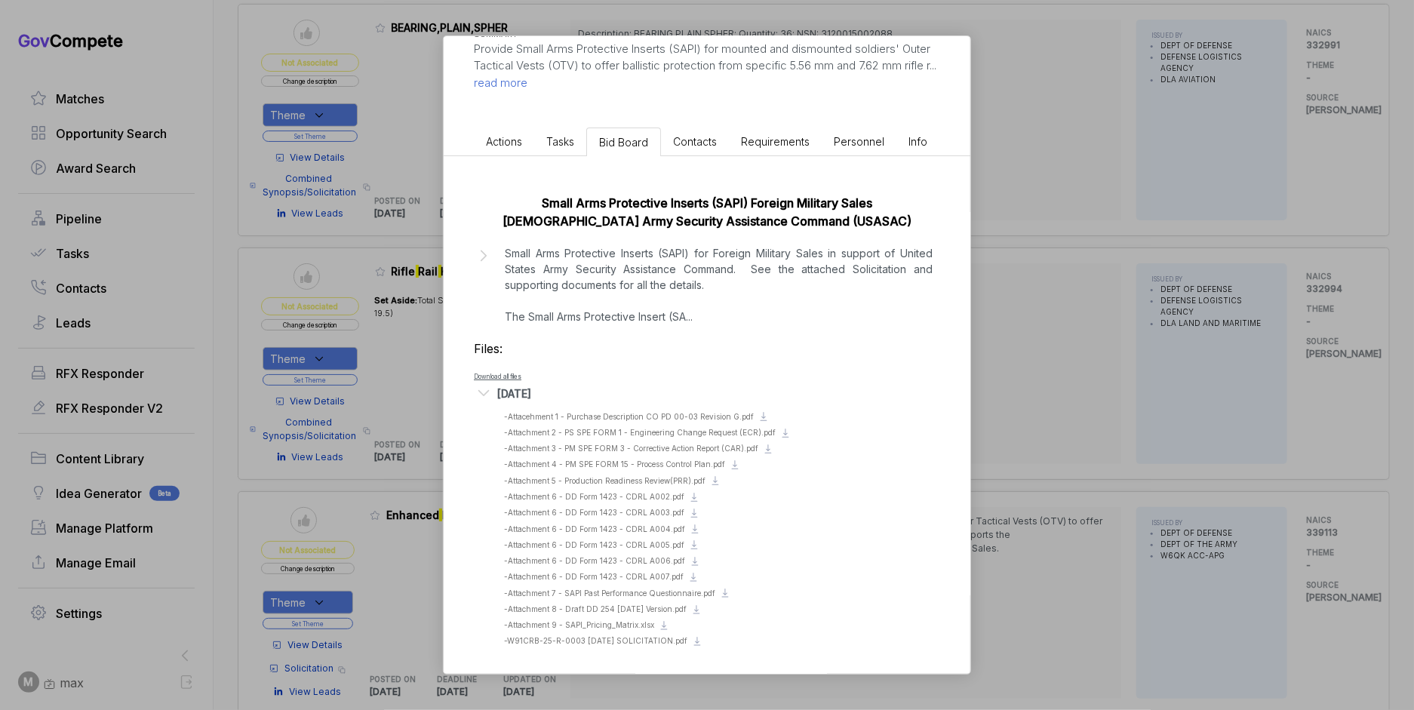
click at [1240, 289] on div "Enhanced Protection Equipment [PERSON_NAME] STAGE Solicitation Copy link POSTED…" at bounding box center [707, 355] width 1414 height 710
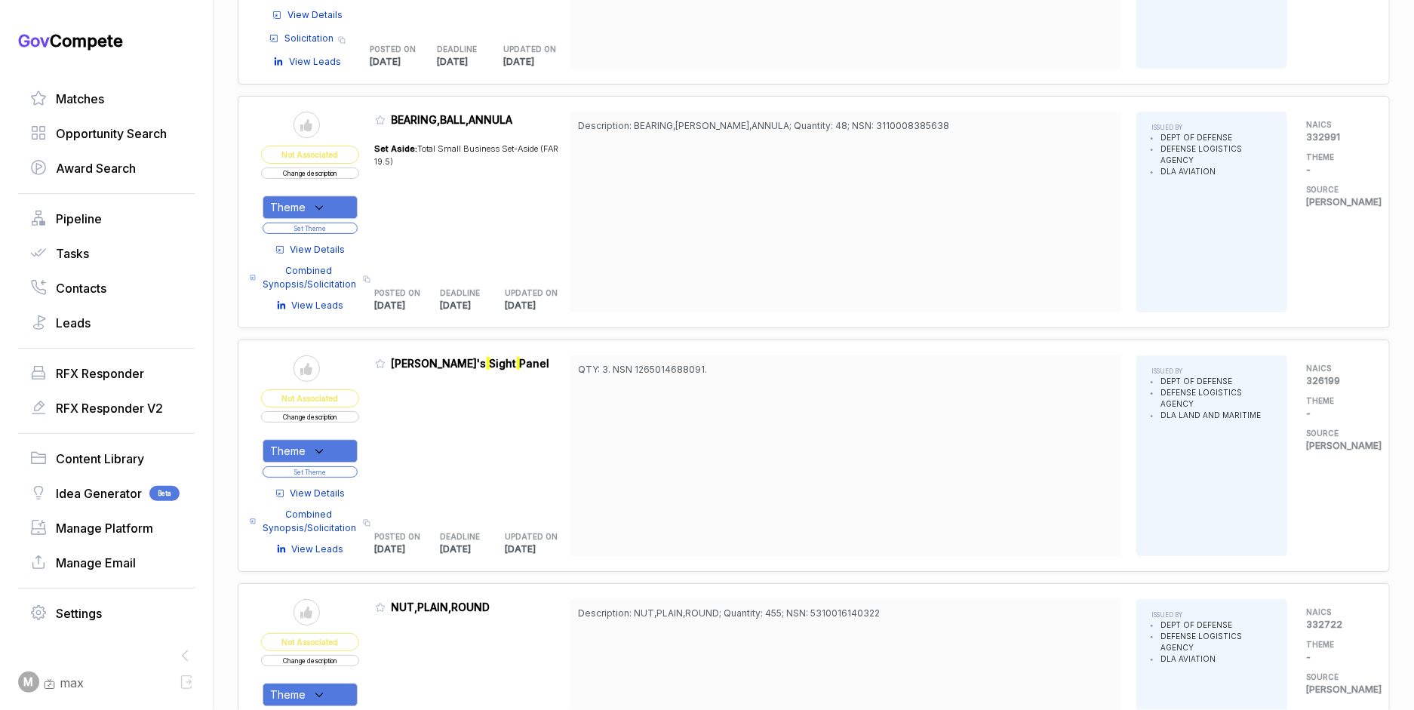
scroll to position [6084, 0]
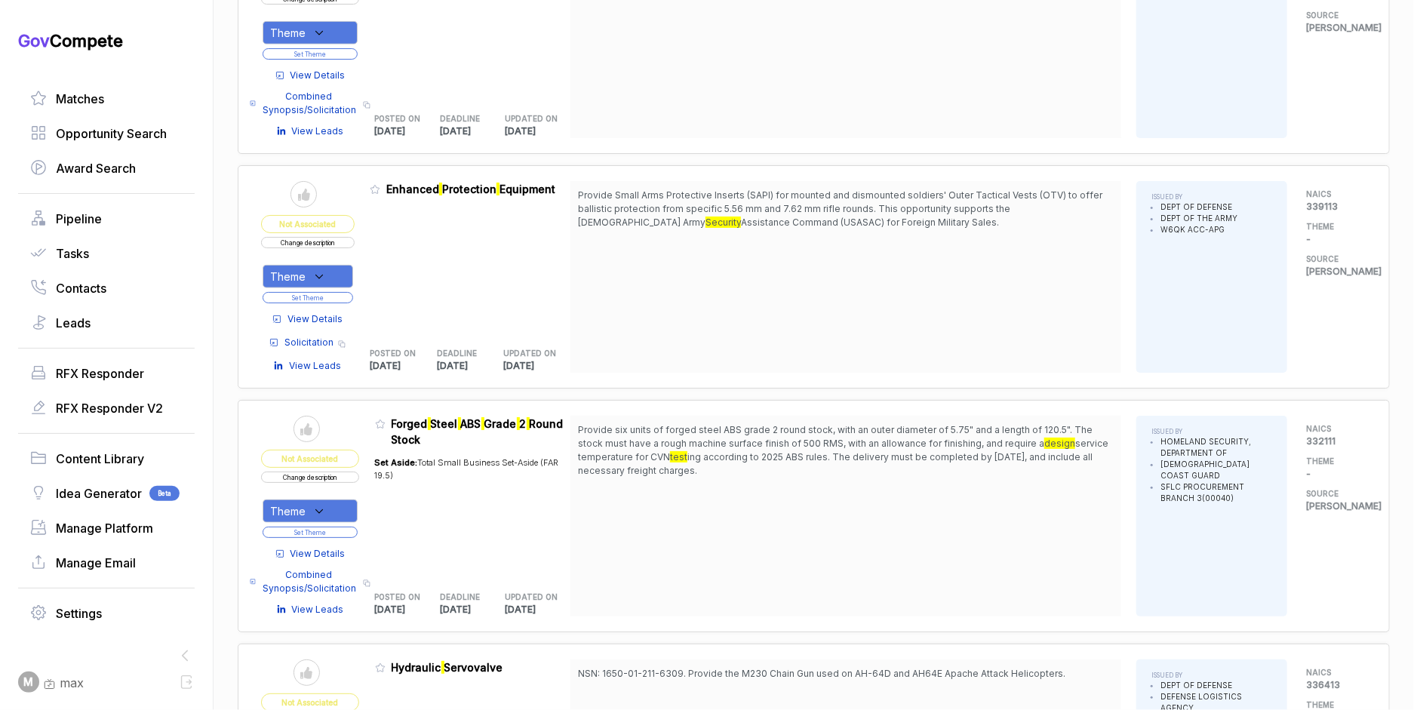
scroll to position [4475, 0]
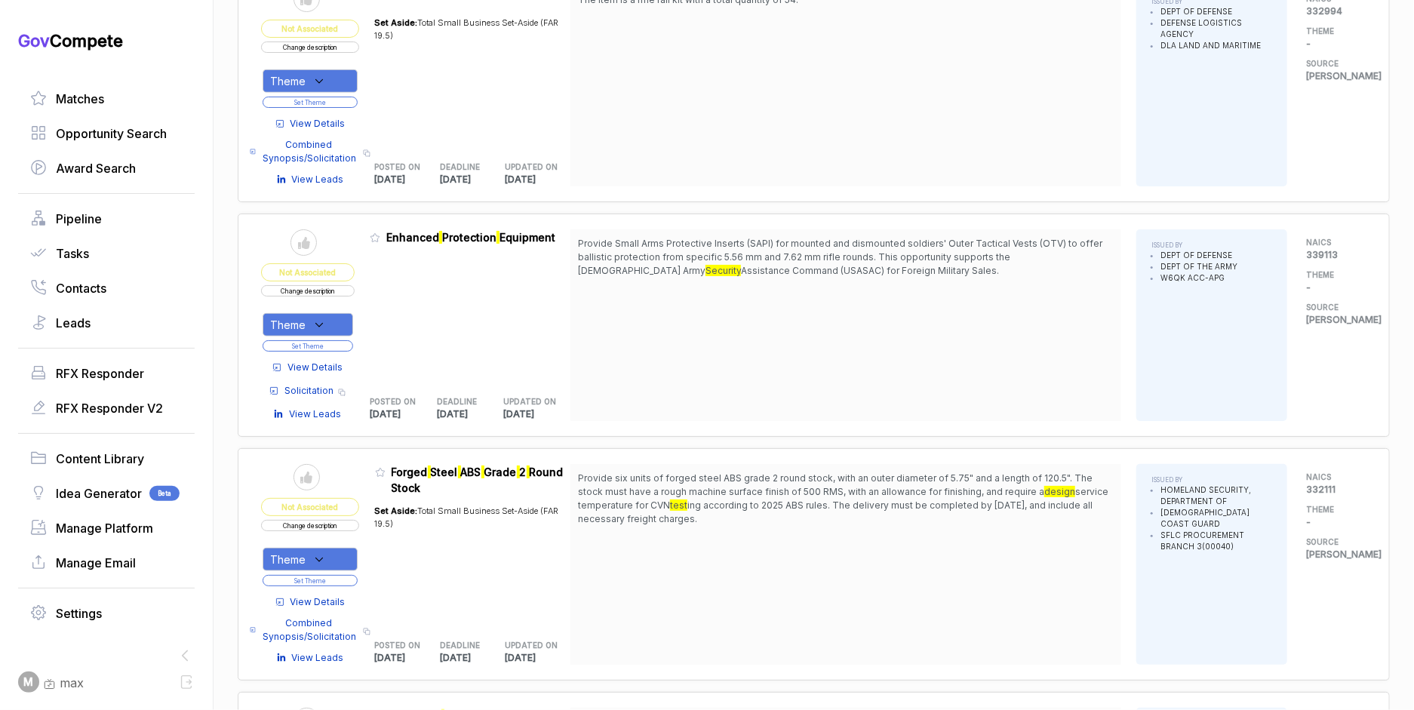
click at [338, 285] on button "Change description" at bounding box center [308, 290] width 94 height 11
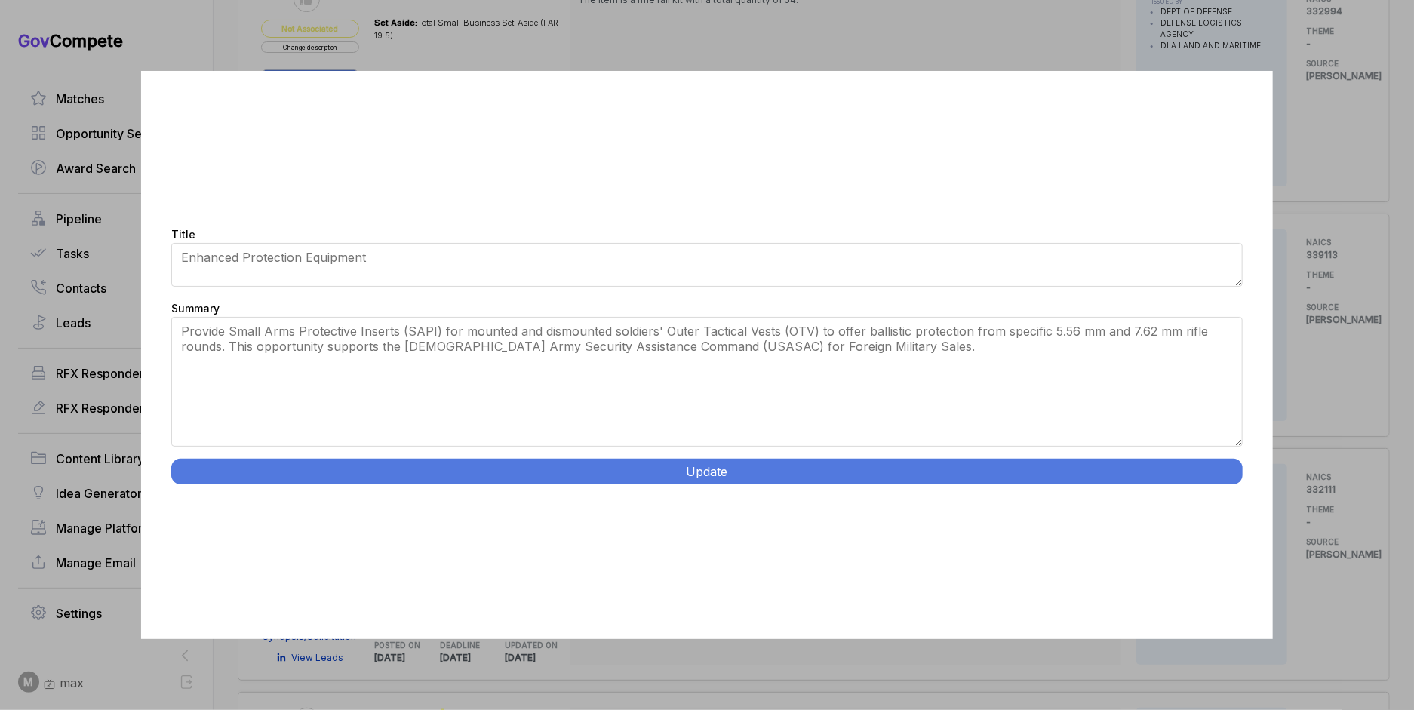
drag, startPoint x: 1234, startPoint y: 401, endPoint x: 1237, endPoint y: 528, distance: 126.8
click at [1242, 530] on div "Title Enhanced Protection Equipment Summary Provide Small Arms Protective Inser…" at bounding box center [706, 355] width 1131 height 568
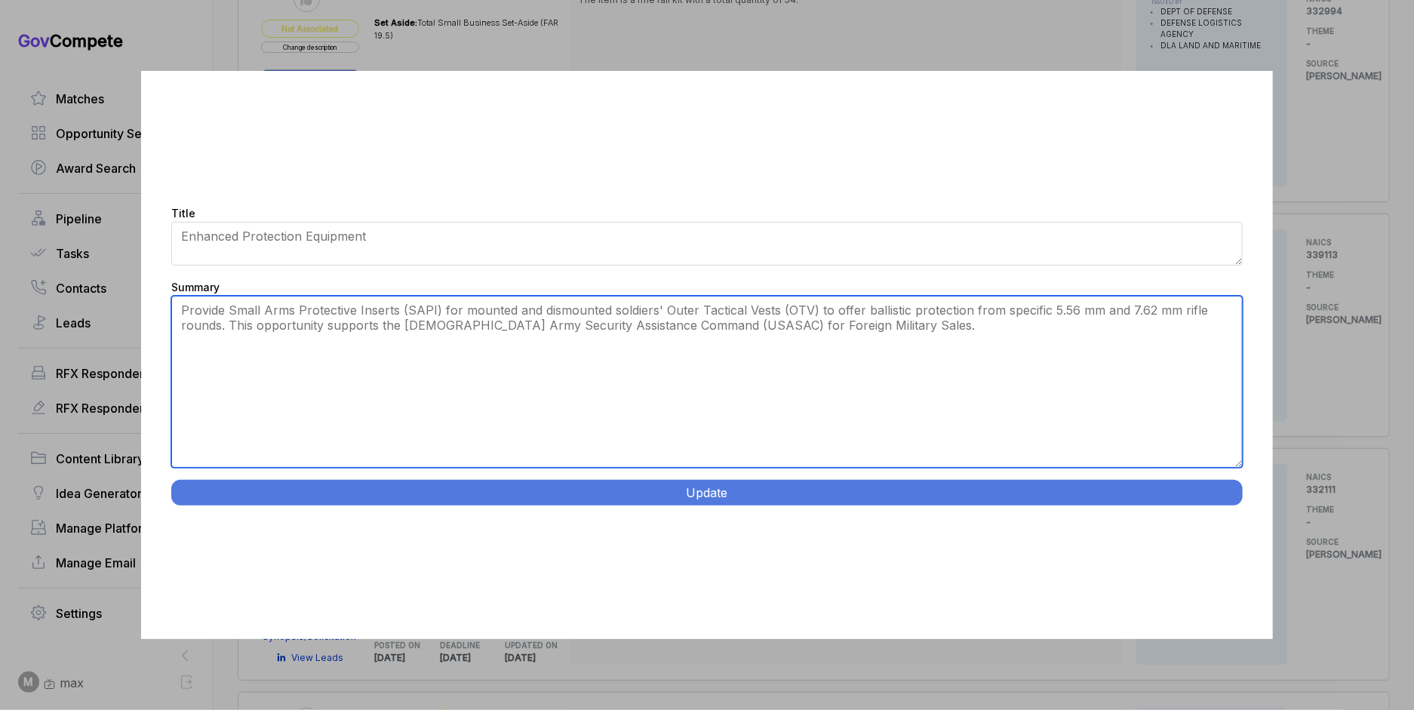
click at [991, 386] on textarea "Provide Small Arms Protective Inserts (SAPI) for mounted and dismounted soldier…" at bounding box center [706, 382] width 1071 height 172
paste textarea "Small Arms Protective Insert Production. Manufacture Small Arms Protective Inse…"
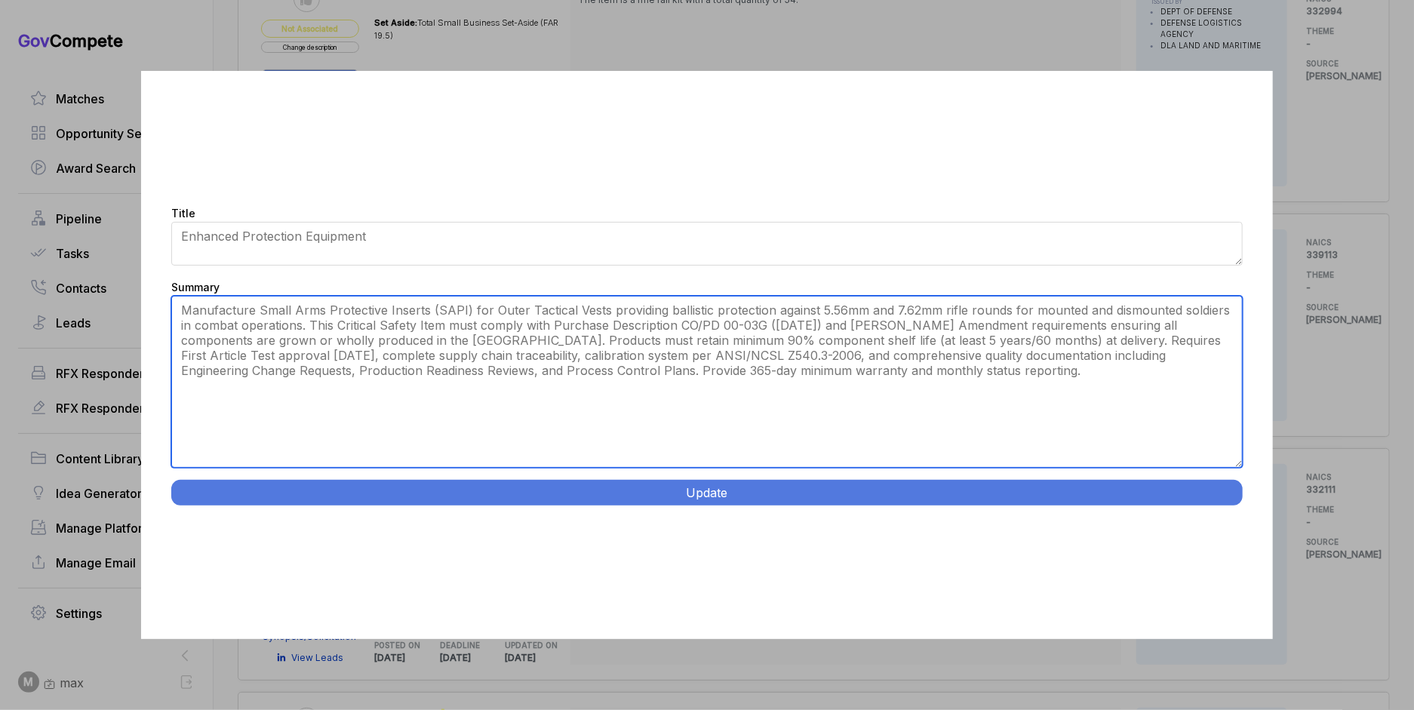
type textarea "Manufacture Small Arms Protective Inserts (SAPI) for Outer Tactical Vests provi…"
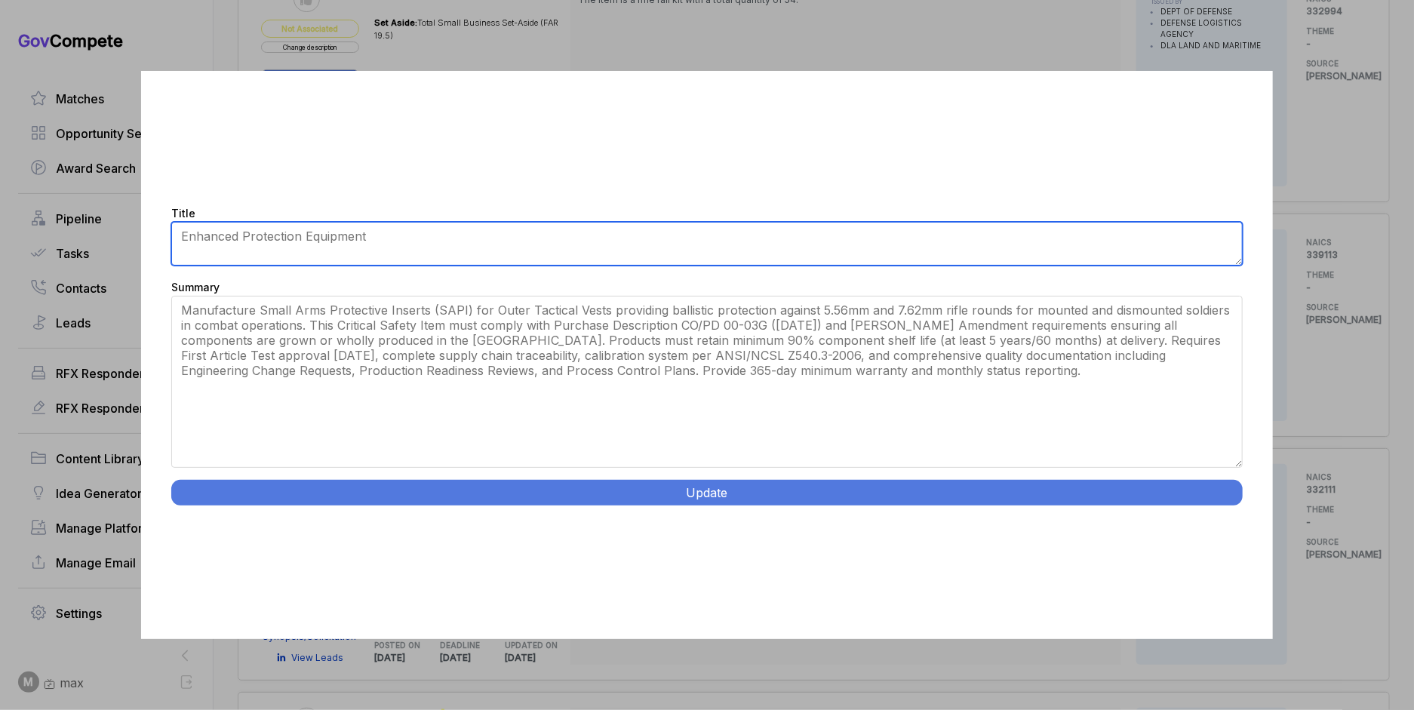
click at [779, 250] on textarea "Enhanced Protection Equipment" at bounding box center [706, 244] width 1071 height 44
paste textarea "Small Arms Protective Insert Production."
type textarea "Small Arms Protective Insert Production"
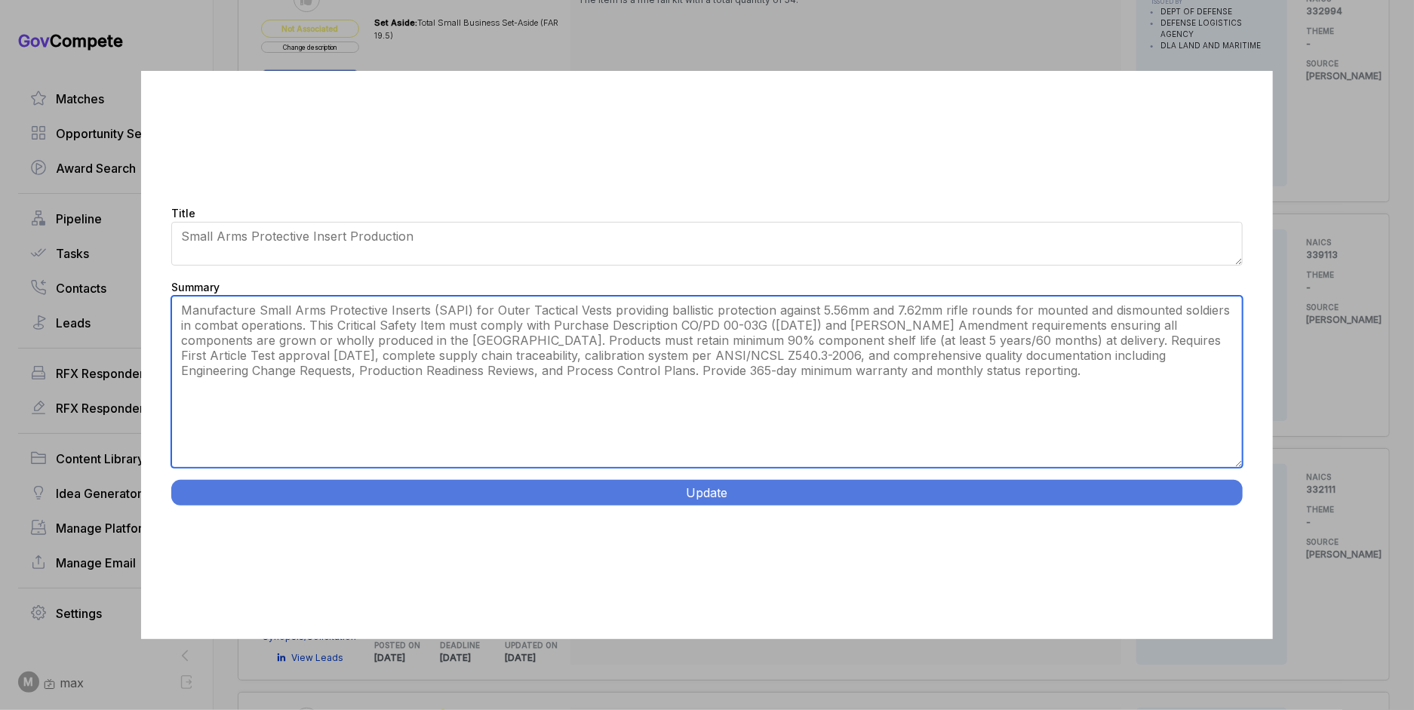
click at [757, 301] on textarea "Provide Small Arms Protective Inserts (SAPI) for mounted and dismounted soldier…" at bounding box center [706, 382] width 1071 height 172
drag, startPoint x: 757, startPoint y: 307, endPoint x: 765, endPoint y: 312, distance: 9.5
click at [757, 308] on textarea "Provide Small Arms Protective Inserts (SAPI) for mounted and dismounted soldier…" at bounding box center [706, 382] width 1071 height 172
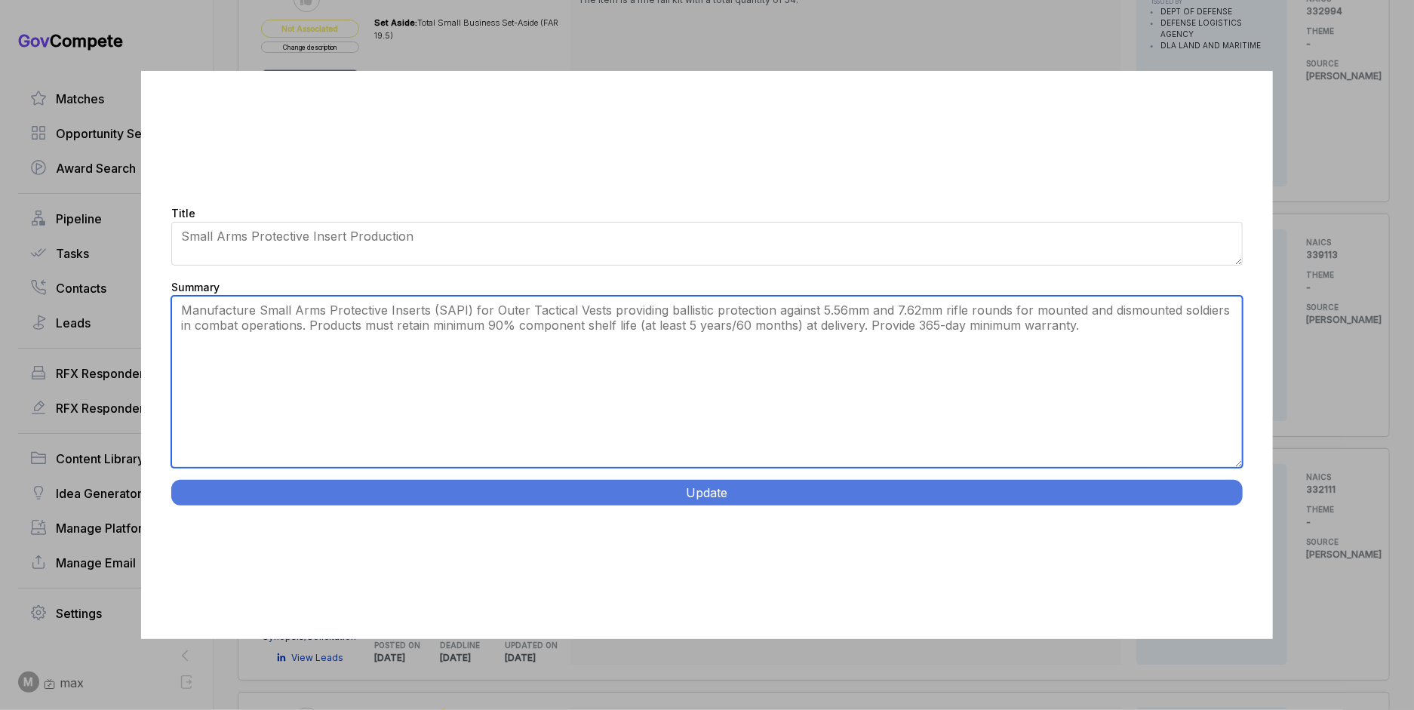
type textarea "Manufacture Small Arms Protective Inserts (SAPI) for Outer Tactical Vests provi…"
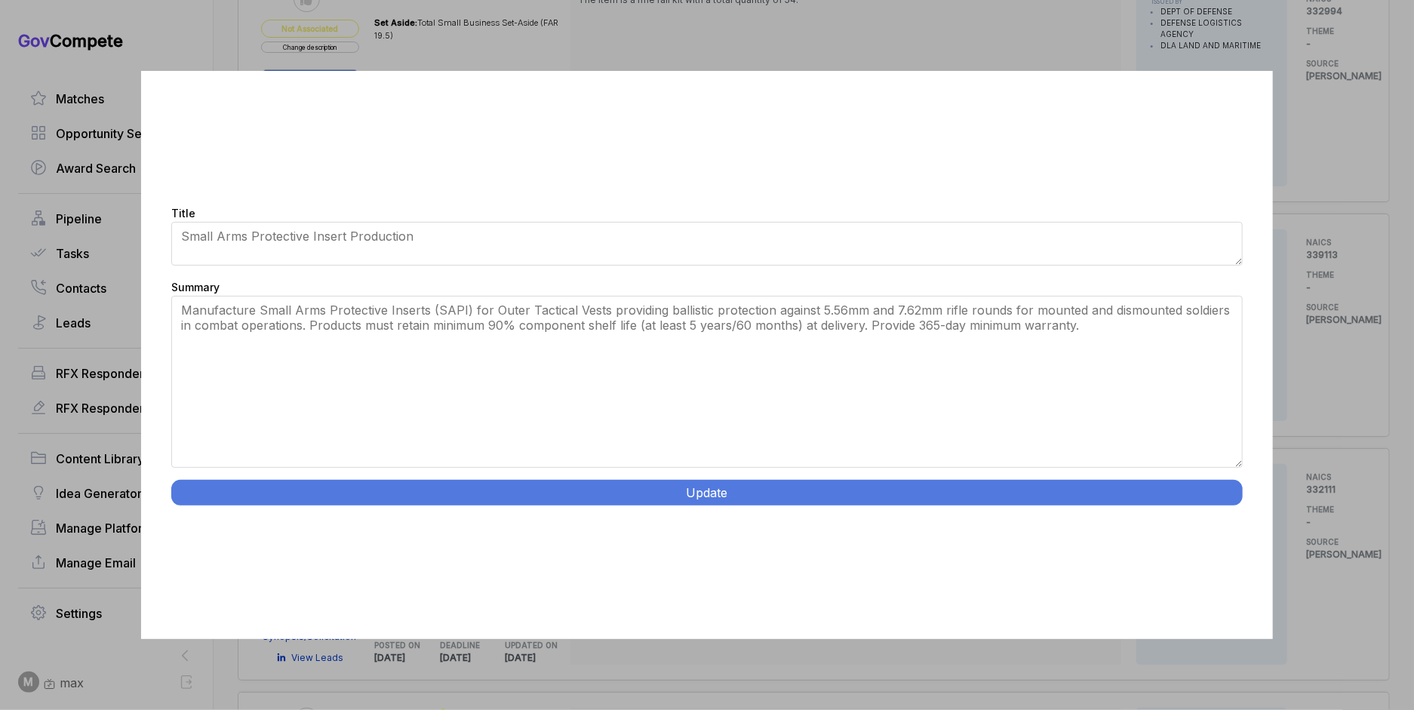
click at [788, 485] on button "Update" at bounding box center [706, 493] width 1071 height 26
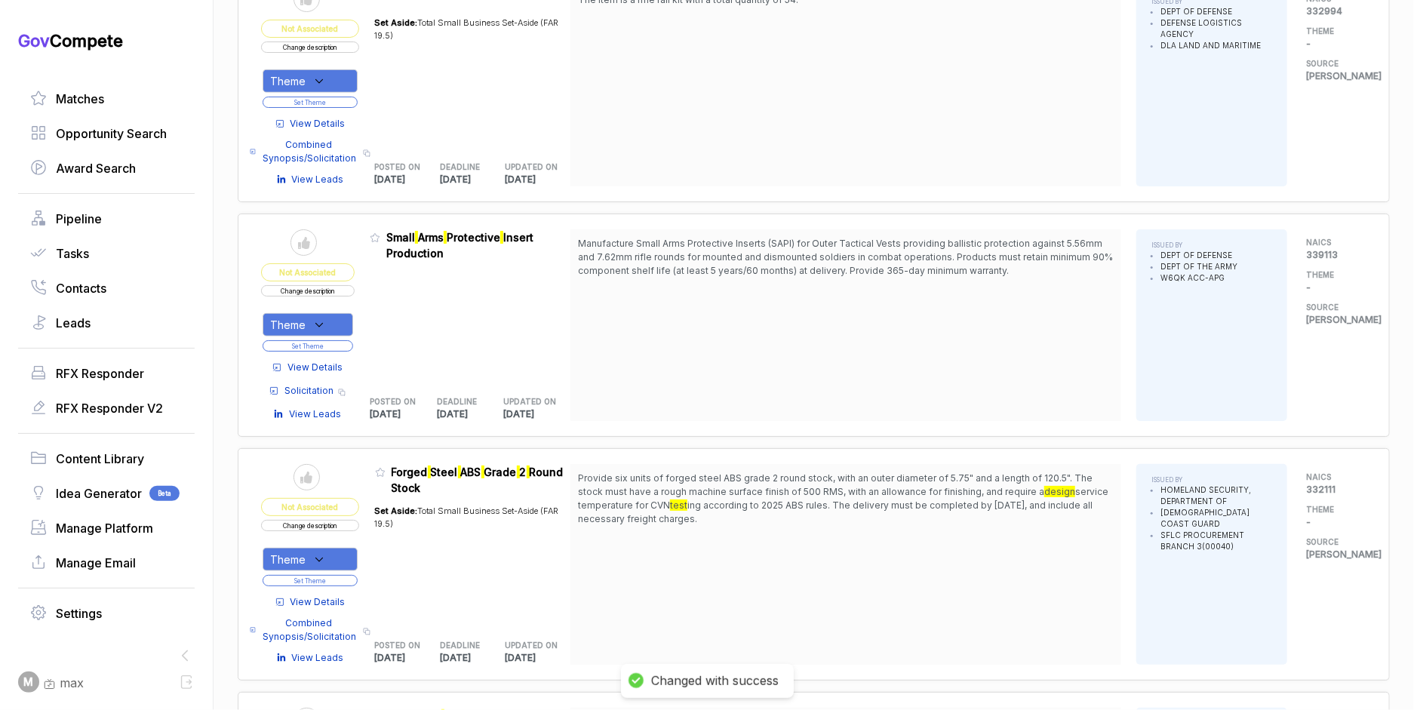
drag, startPoint x: 329, startPoint y: 303, endPoint x: 335, endPoint y: 319, distance: 17.7
click at [326, 318] on icon at bounding box center [319, 325] width 14 height 14
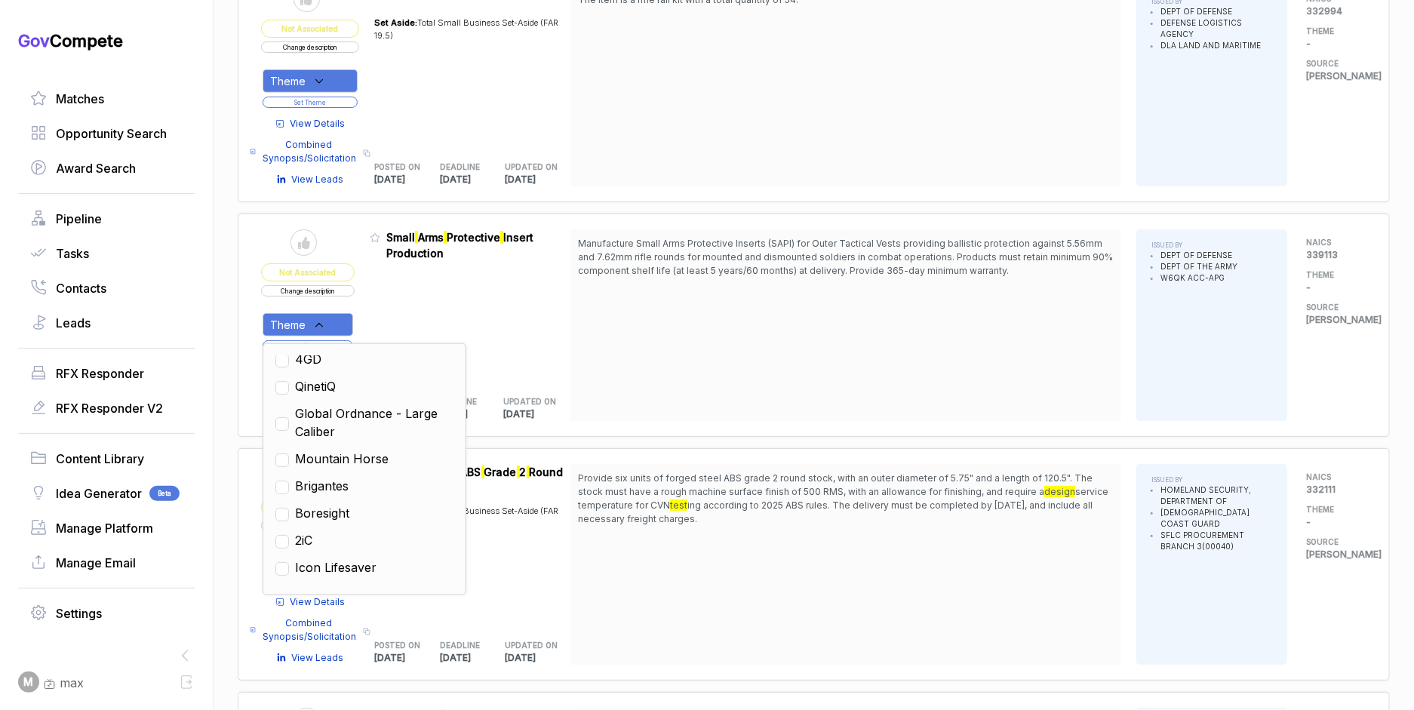
drag, startPoint x: 373, startPoint y: 433, endPoint x: 409, endPoint y: 424, distance: 37.3
click at [373, 450] on span "Mountain Horse" at bounding box center [342, 459] width 94 height 18
checkbox input "true"
drag, startPoint x: 582, startPoint y: 355, endPoint x: 391, endPoint y: 335, distance: 191.9
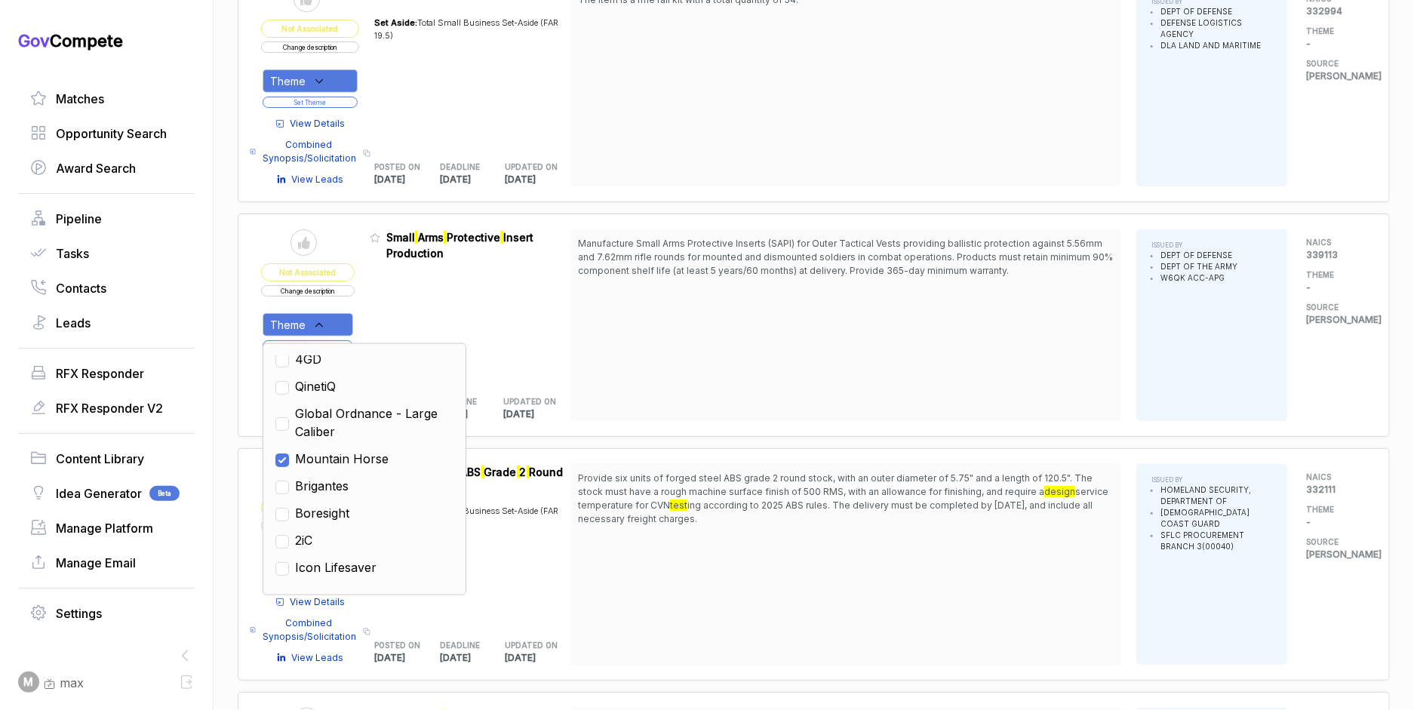
click at [561, 358] on div "Send to Pipeline Not Associated Change description Theme Clear Custom Outdoor R…" at bounding box center [813, 325] width 1105 height 192
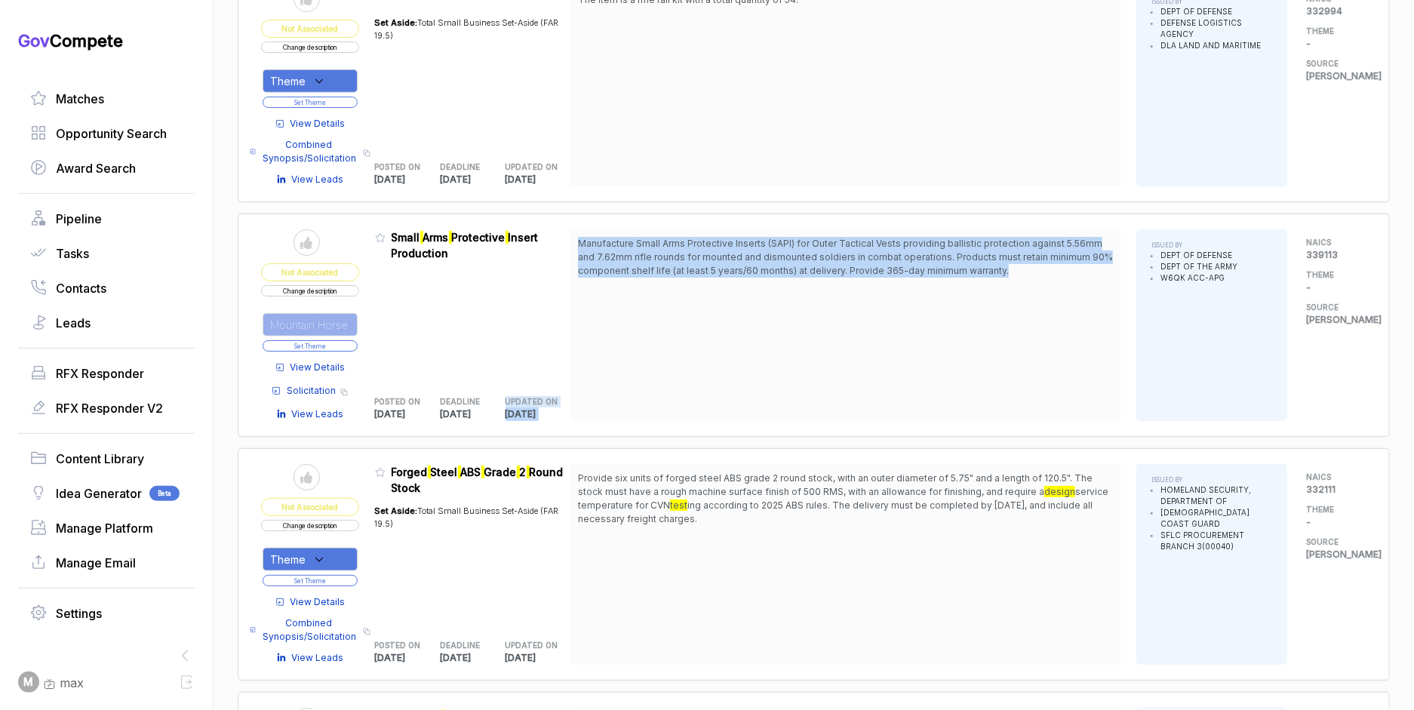
click at [336, 340] on button "Set Theme" at bounding box center [310, 345] width 95 height 11
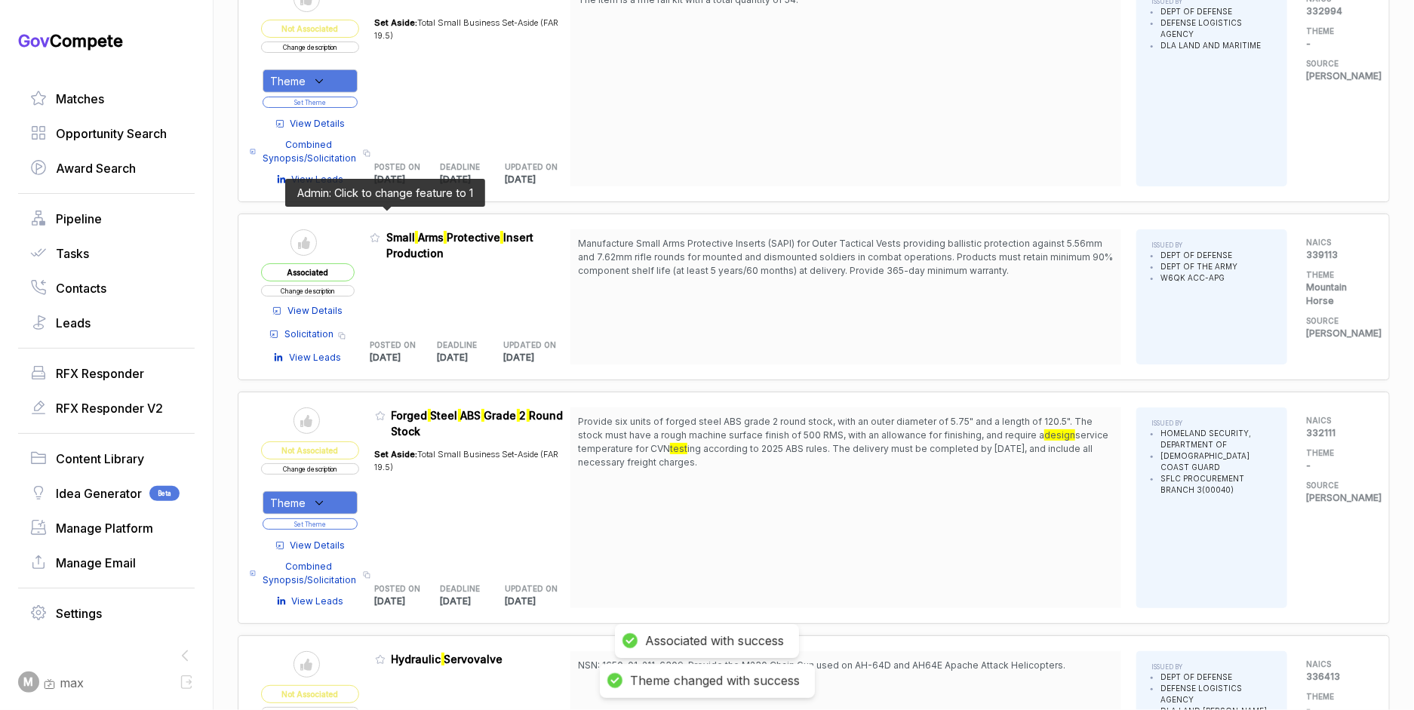
click at [380, 232] on icon at bounding box center [375, 237] width 11 height 11
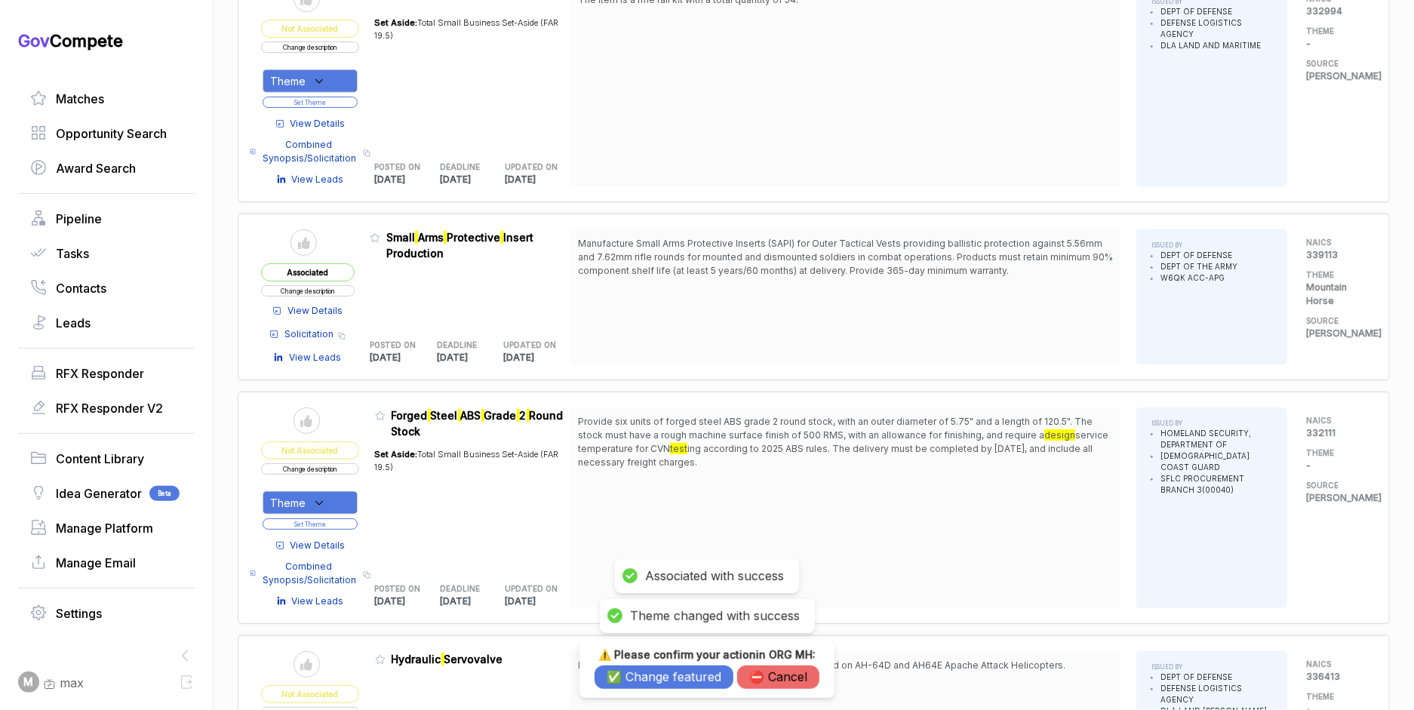
drag, startPoint x: 636, startPoint y: 680, endPoint x: 692, endPoint y: 605, distance: 93.2
click at [636, 680] on button "✅ Change featured" at bounding box center [663, 676] width 139 height 23
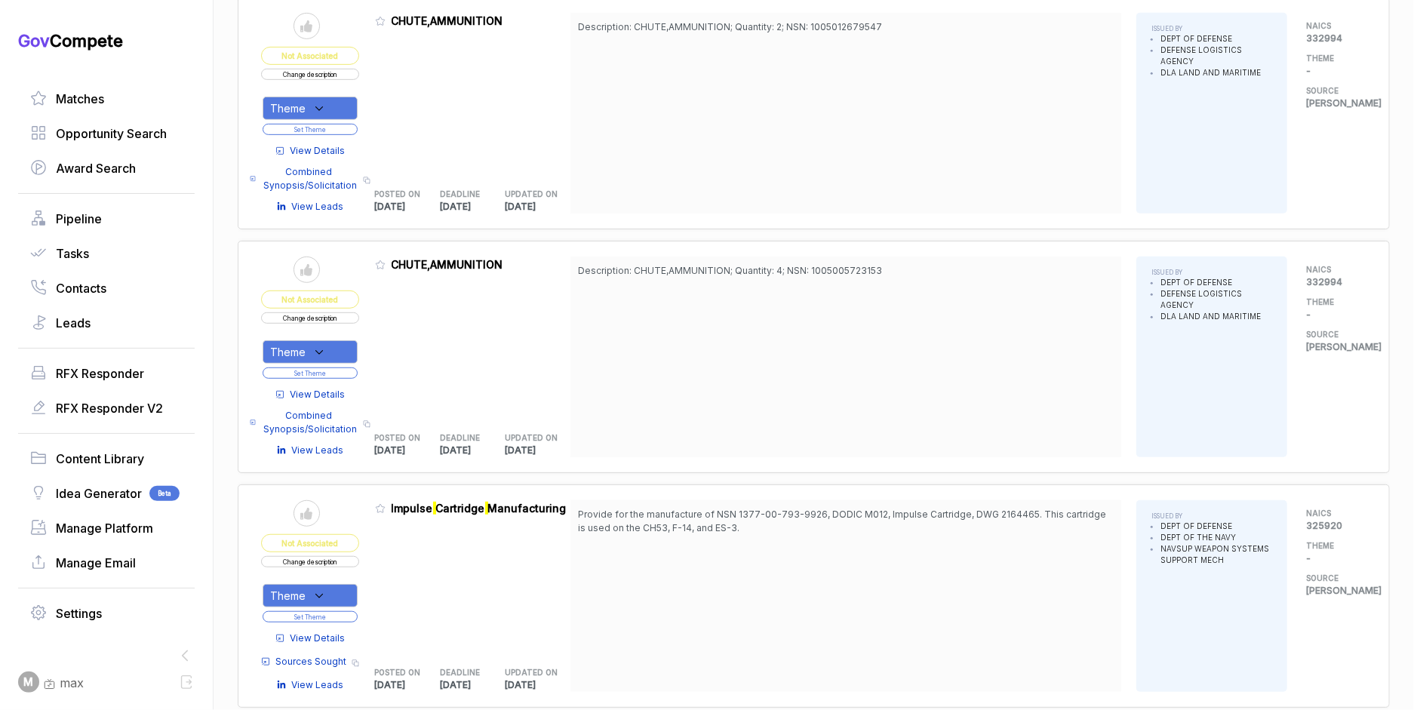
scroll to position [0, 0]
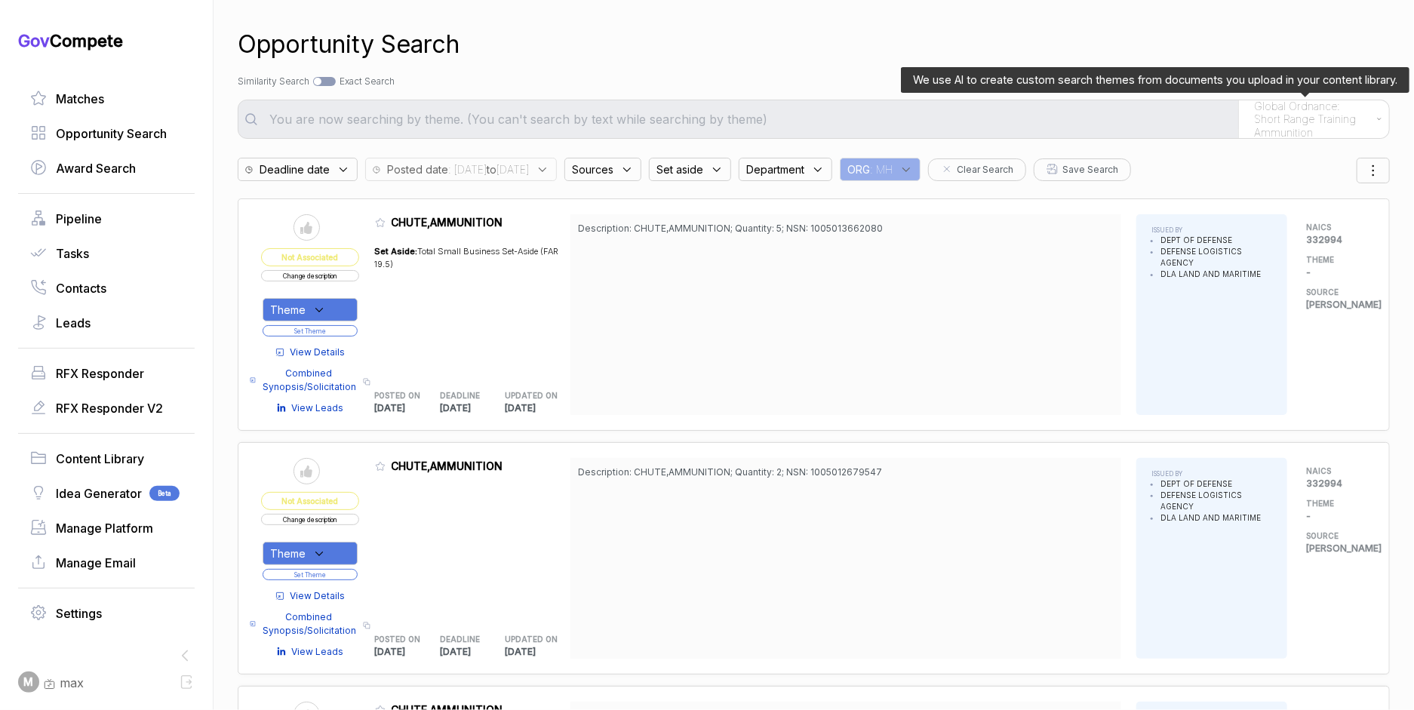
click at [1324, 122] on span "Global Ordnance: Short Range Training Ammunition" at bounding box center [1311, 120] width 115 height 40
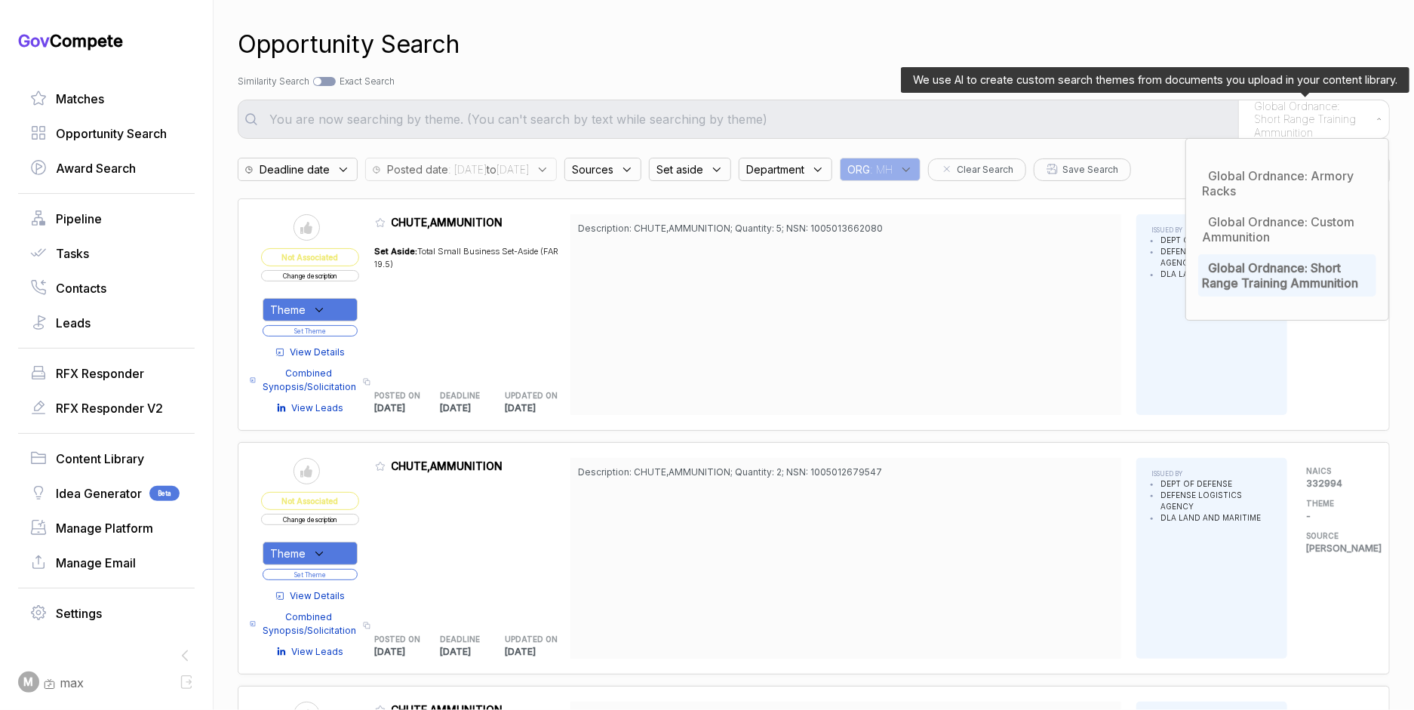
drag, startPoint x: 1256, startPoint y: 269, endPoint x: 1086, endPoint y: 106, distance: 235.8
click at [1256, 269] on span "Global Ordnance: Short Range Training Ammunition" at bounding box center [1280, 275] width 156 height 30
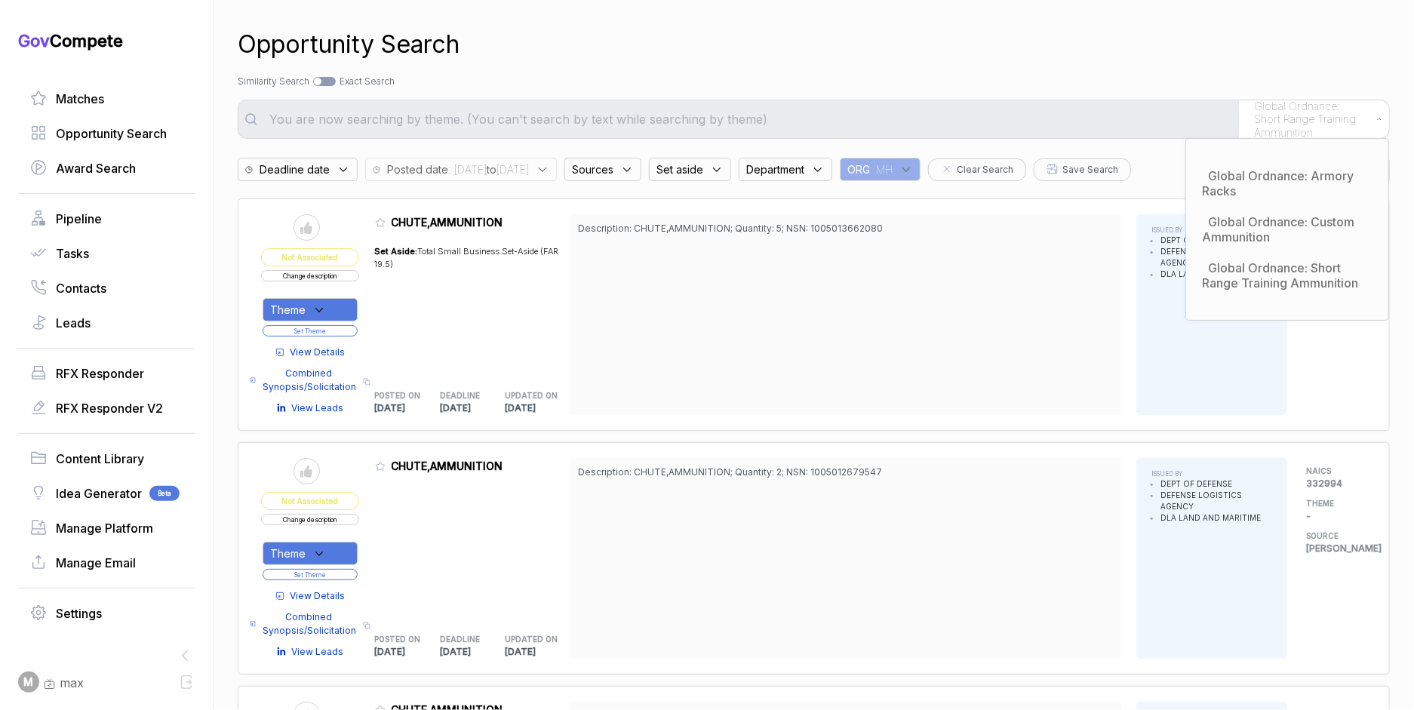
drag, startPoint x: 1034, startPoint y: 56, endPoint x: 993, endPoint y: 105, distance: 63.8
click at [1033, 57] on div "Opportunity Search" at bounding box center [814, 44] width 1152 height 36
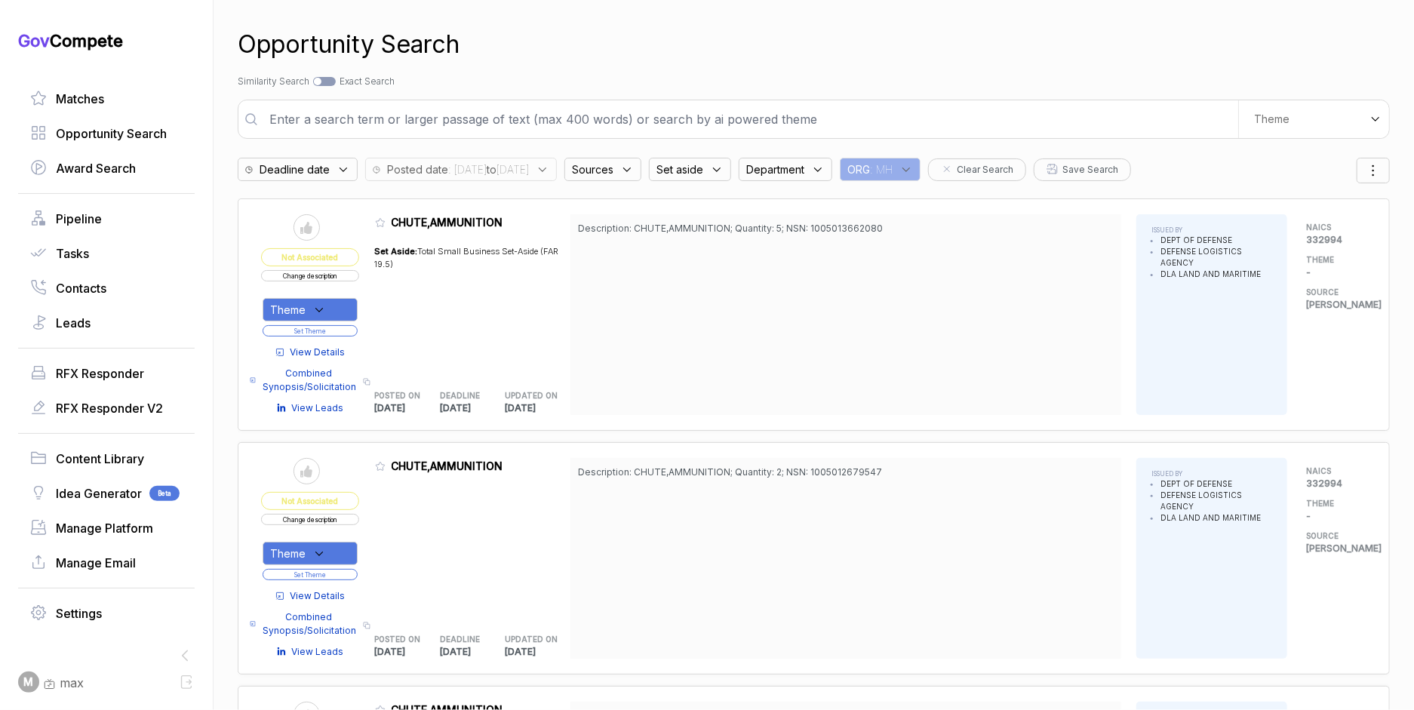
click at [989, 111] on input "text" at bounding box center [749, 119] width 978 height 30
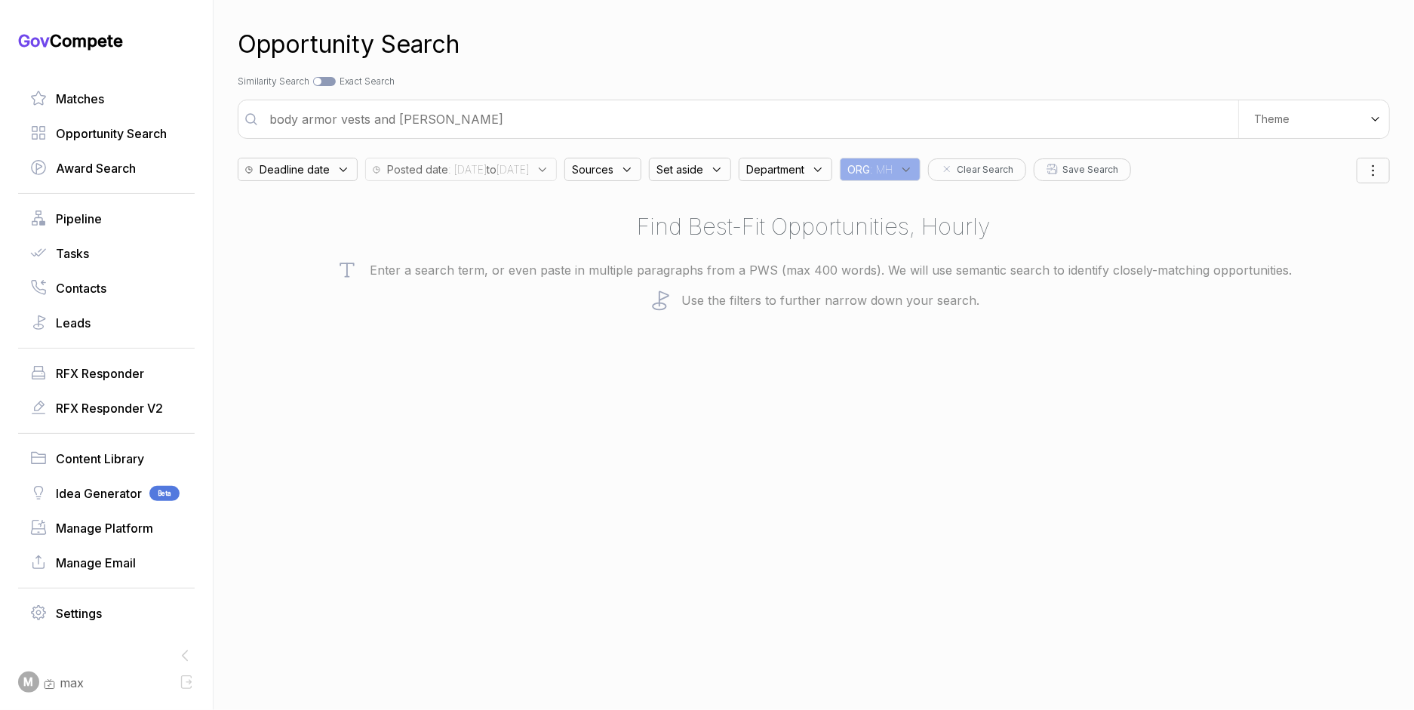
type input "body armor vests and [PERSON_NAME]"
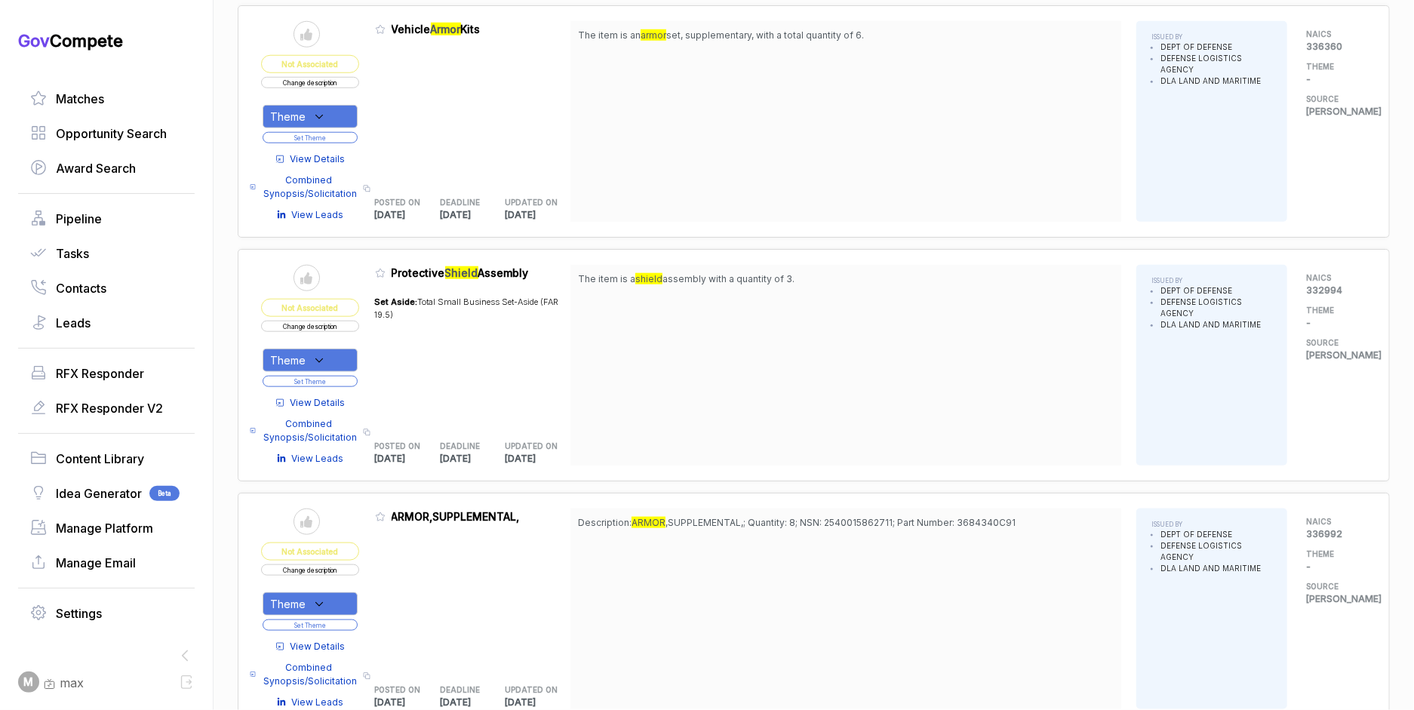
scroll to position [856, 0]
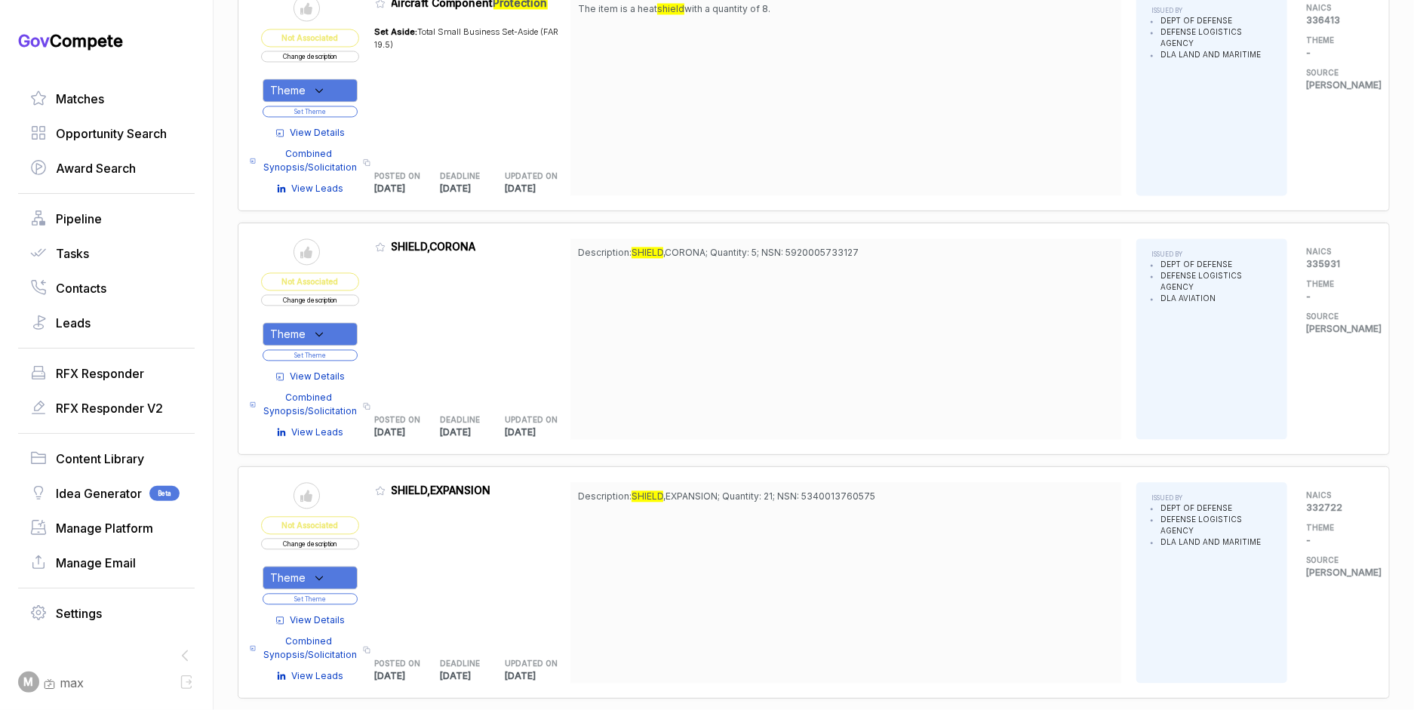
scroll to position [1866, 0]
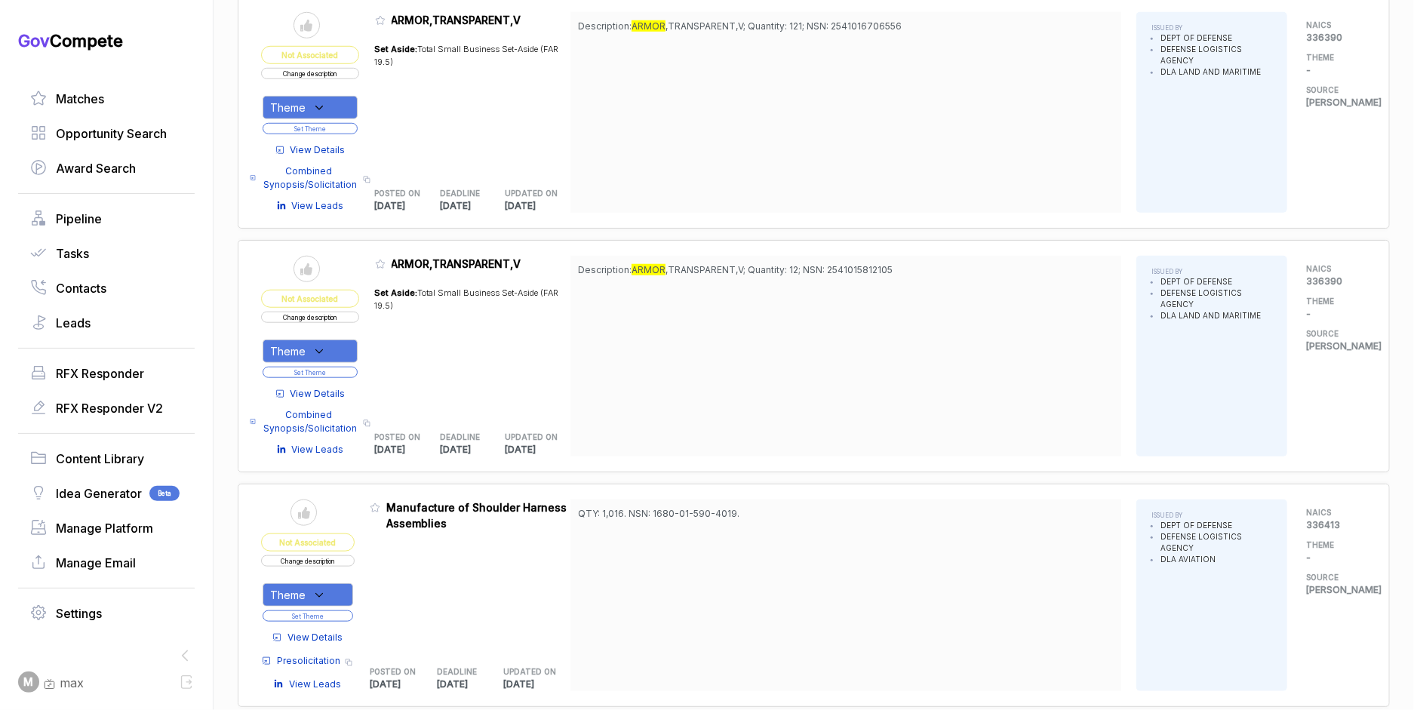
scroll to position [4276, 0]
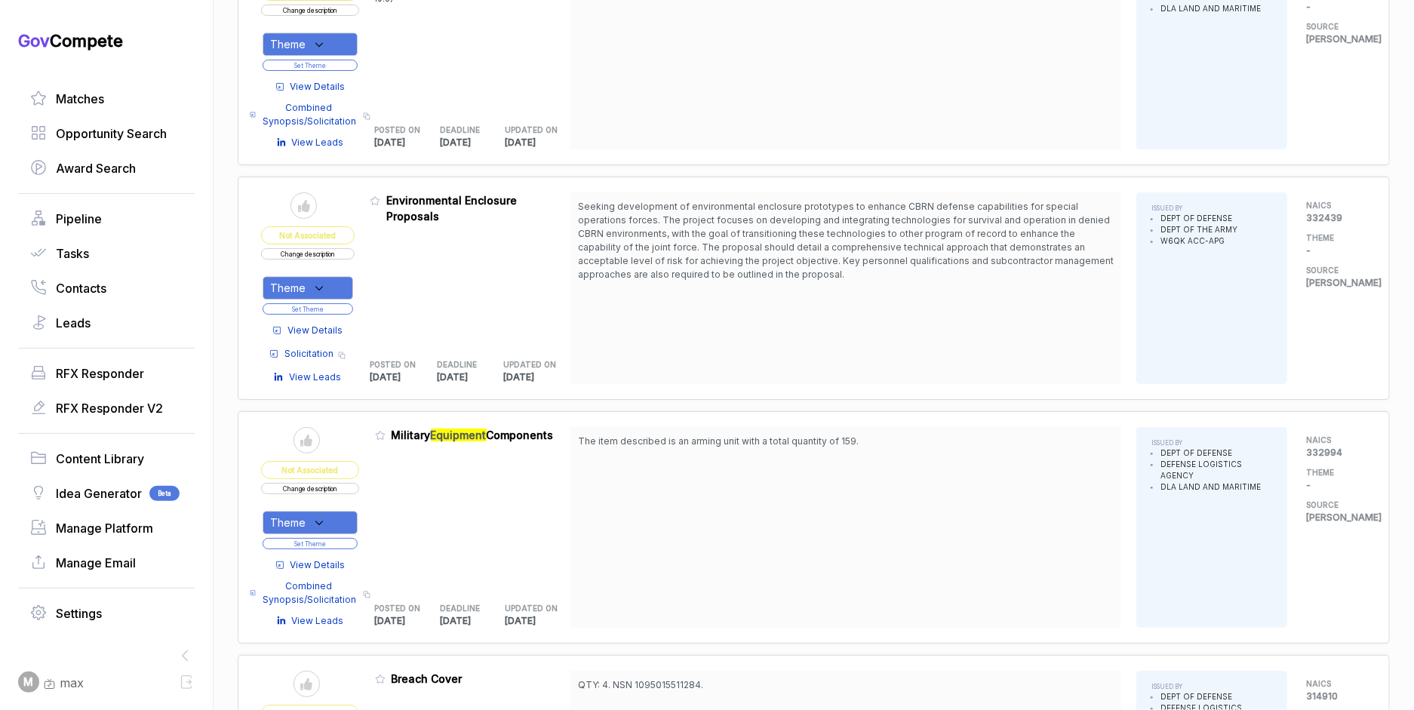
scroll to position [5943, 0]
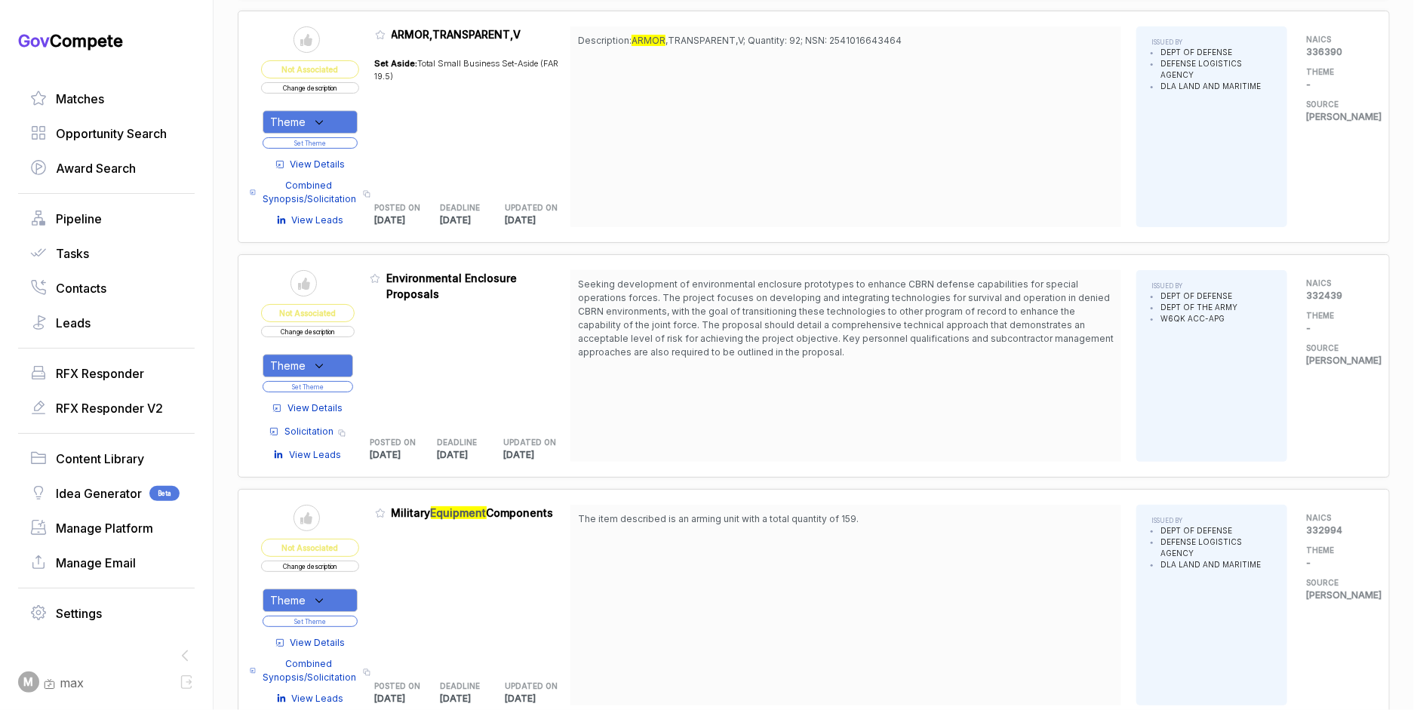
click at [318, 401] on span "View Details" at bounding box center [314, 408] width 55 height 14
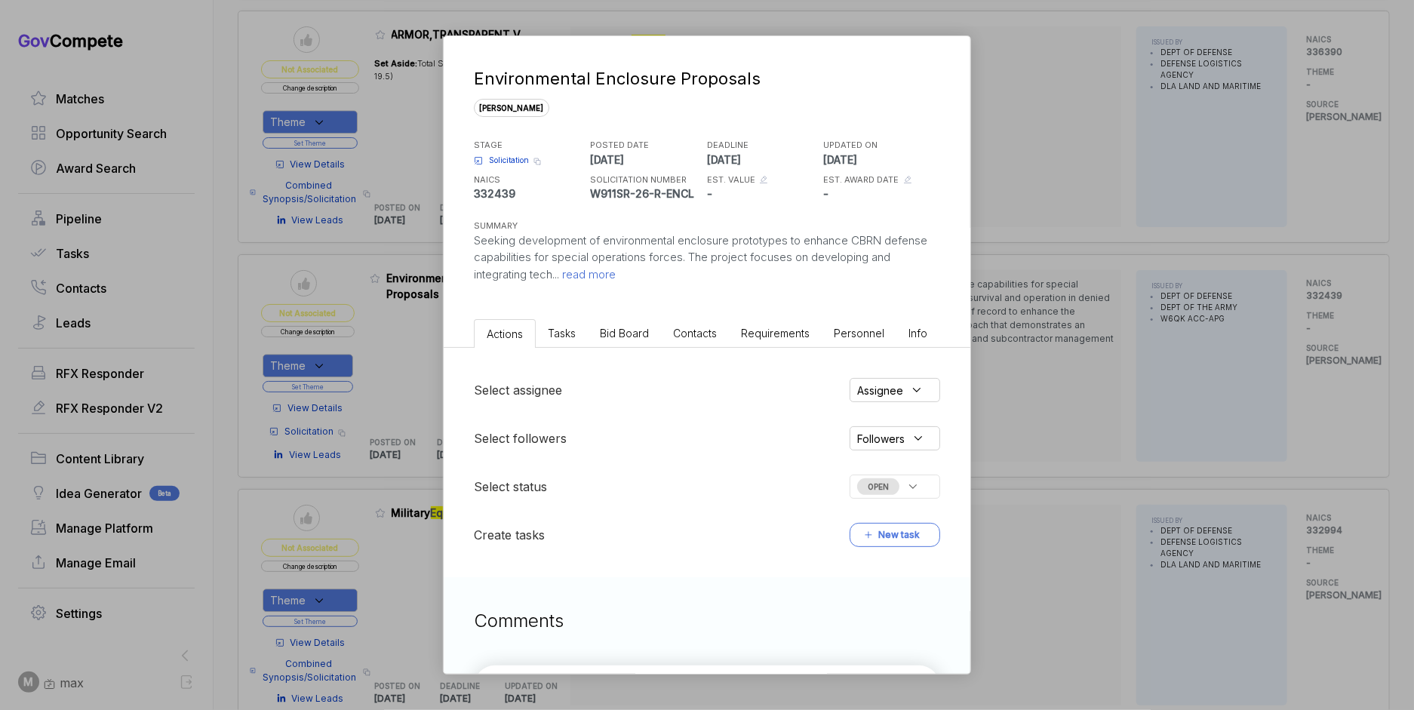
click at [634, 334] on span "Bid Board" at bounding box center [624, 333] width 49 height 13
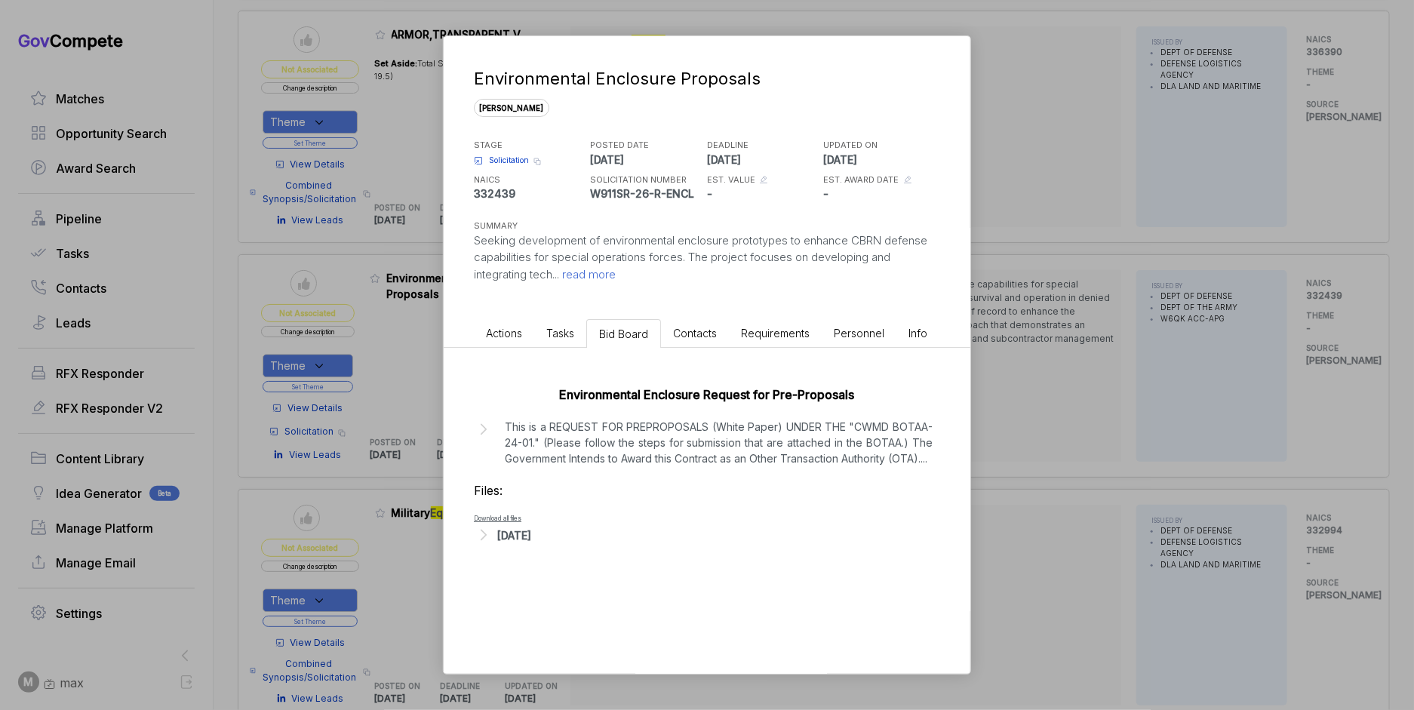
click at [531, 542] on div "[DATE]" at bounding box center [514, 535] width 34 height 16
click at [554, 563] on span "- CWMD-BOTAA_CWMD BOTAA-24-01.docx" at bounding box center [586, 558] width 164 height 9
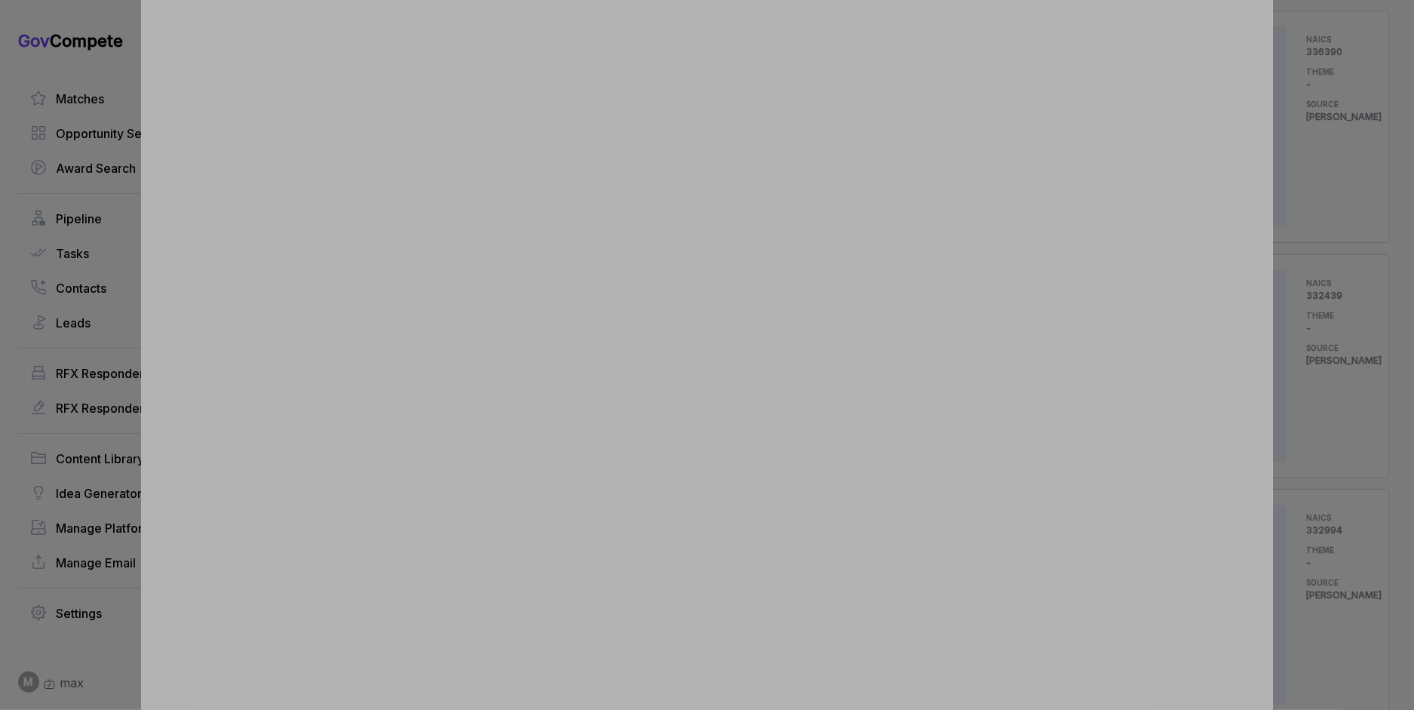
click at [1278, 220] on div at bounding box center [707, 355] width 1414 height 710
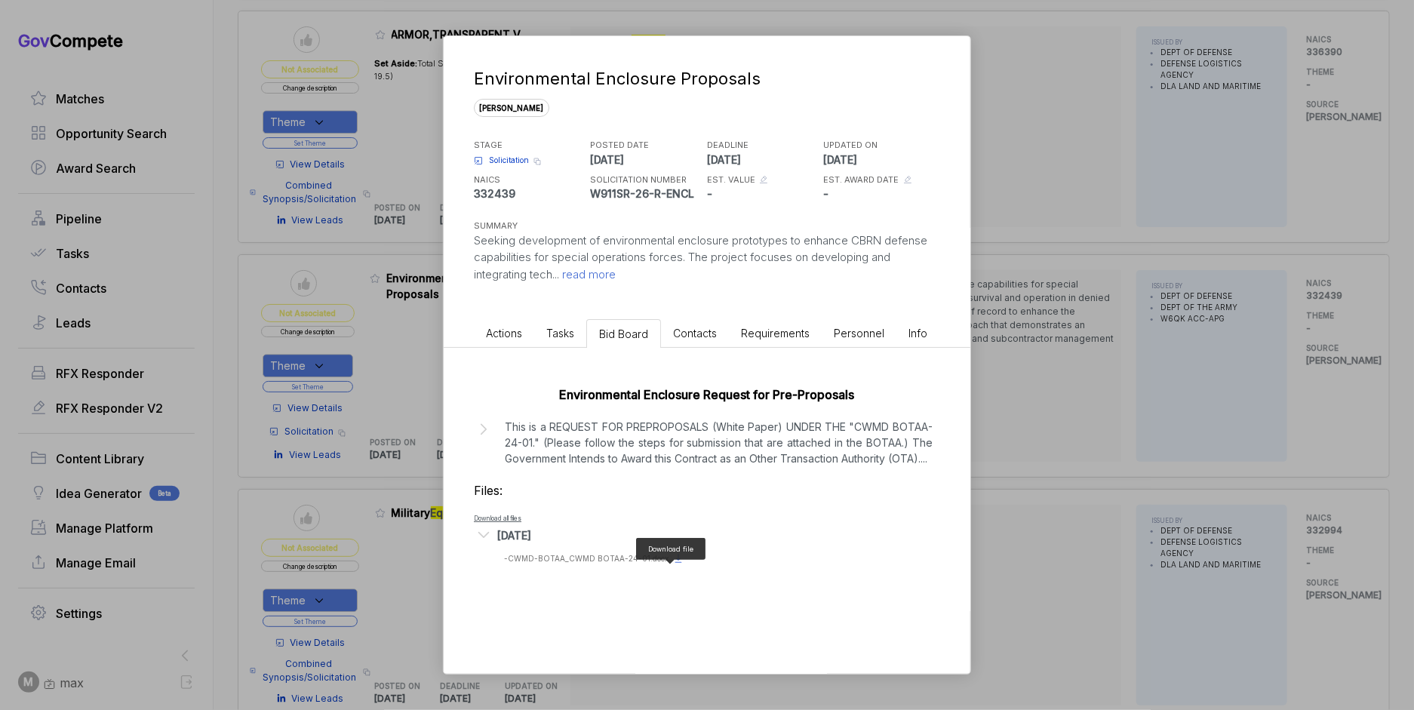
click at [674, 564] on icon at bounding box center [678, 558] width 12 height 12
click at [1109, 331] on div "Environmental Enclosure Proposals [PERSON_NAME] STAGE Solicitation Copy link PO…" at bounding box center [707, 355] width 1414 height 710
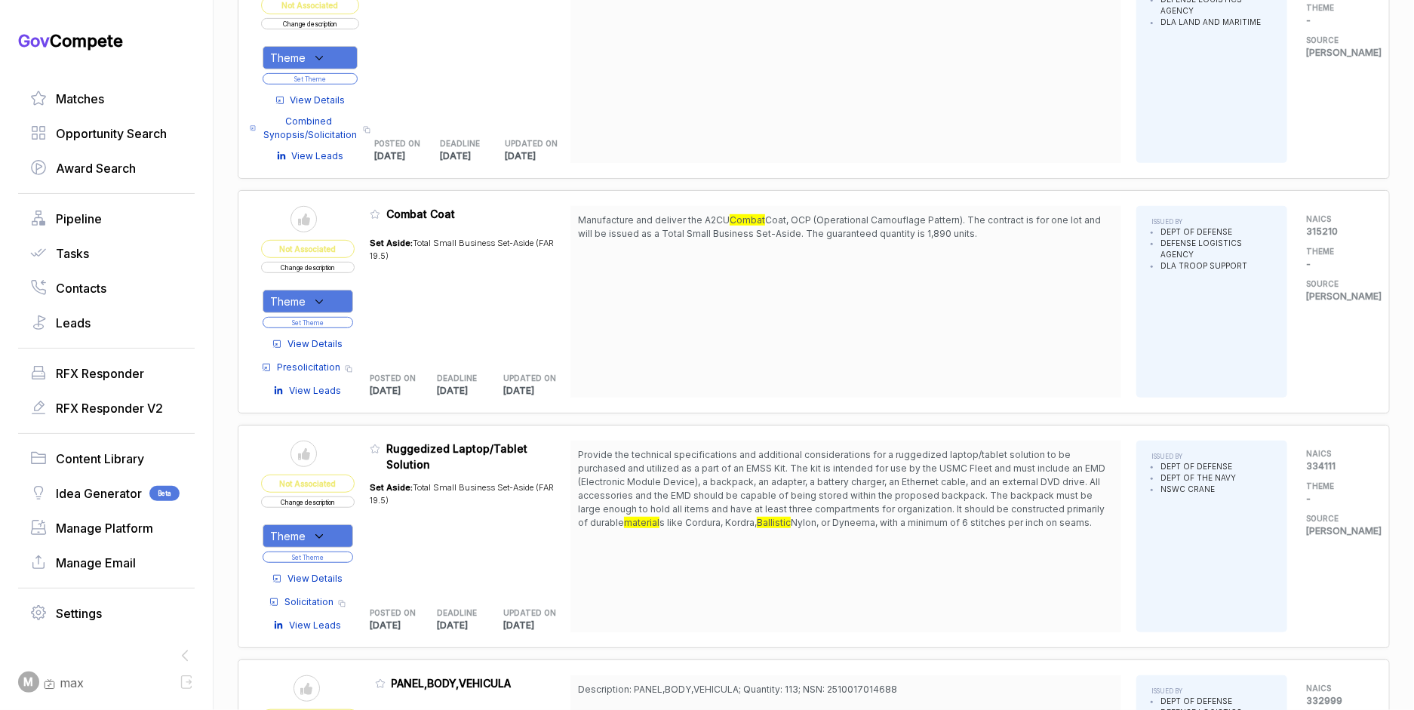
scroll to position [7474, 0]
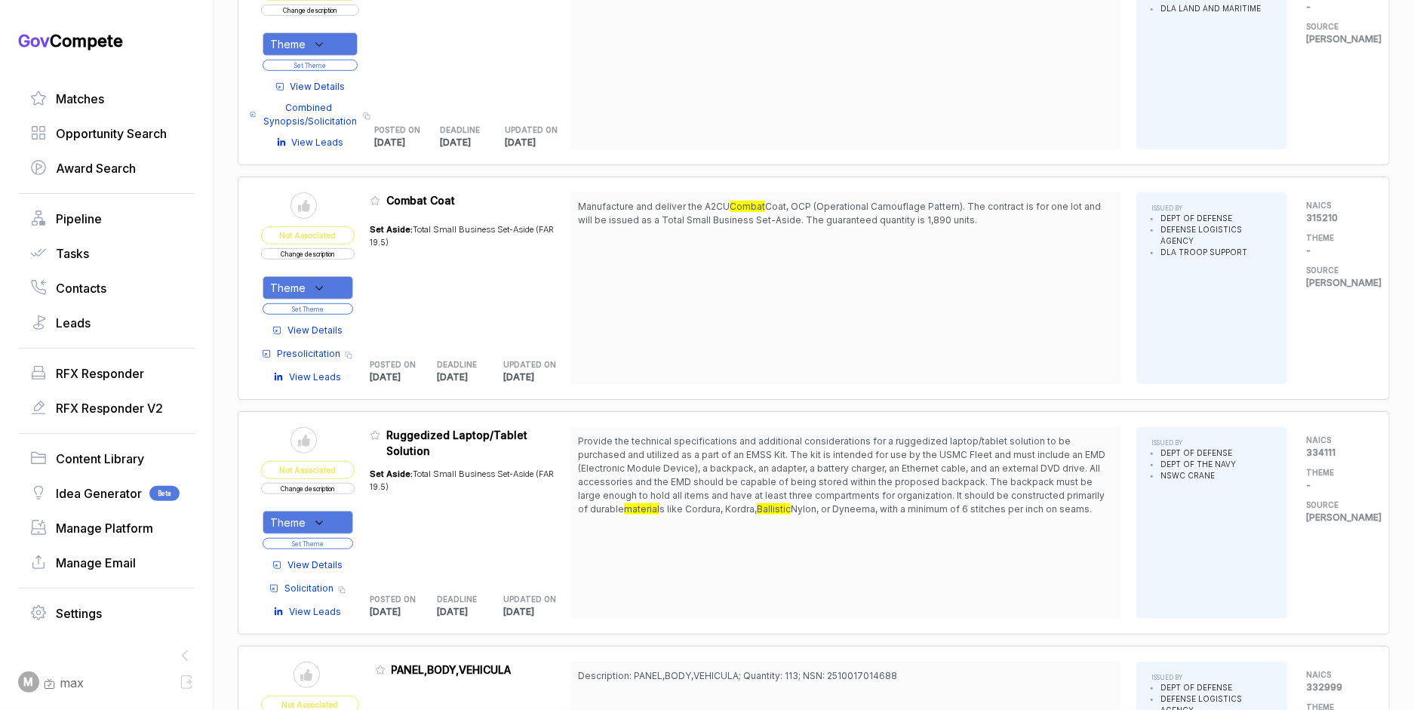
click at [330, 324] on span "View Details" at bounding box center [314, 331] width 55 height 14
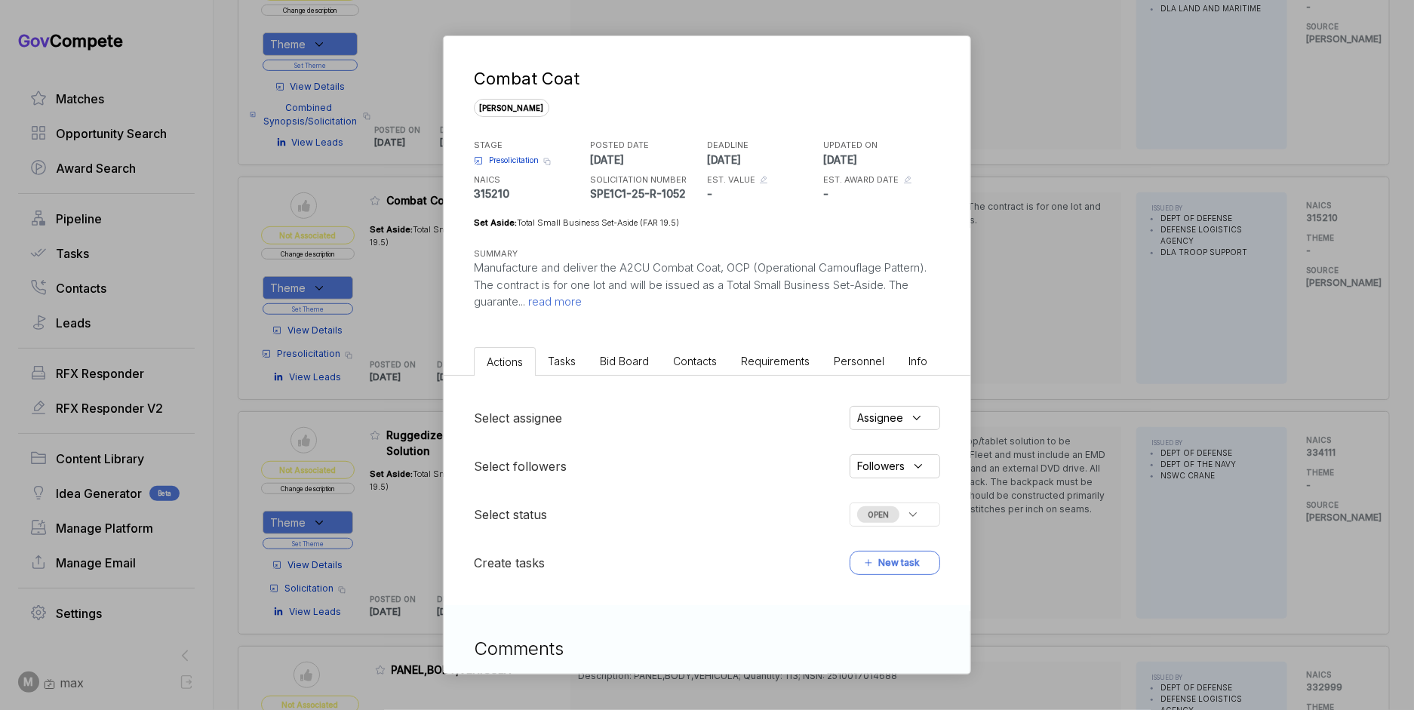
click at [639, 358] on span "Bid Board" at bounding box center [624, 361] width 49 height 13
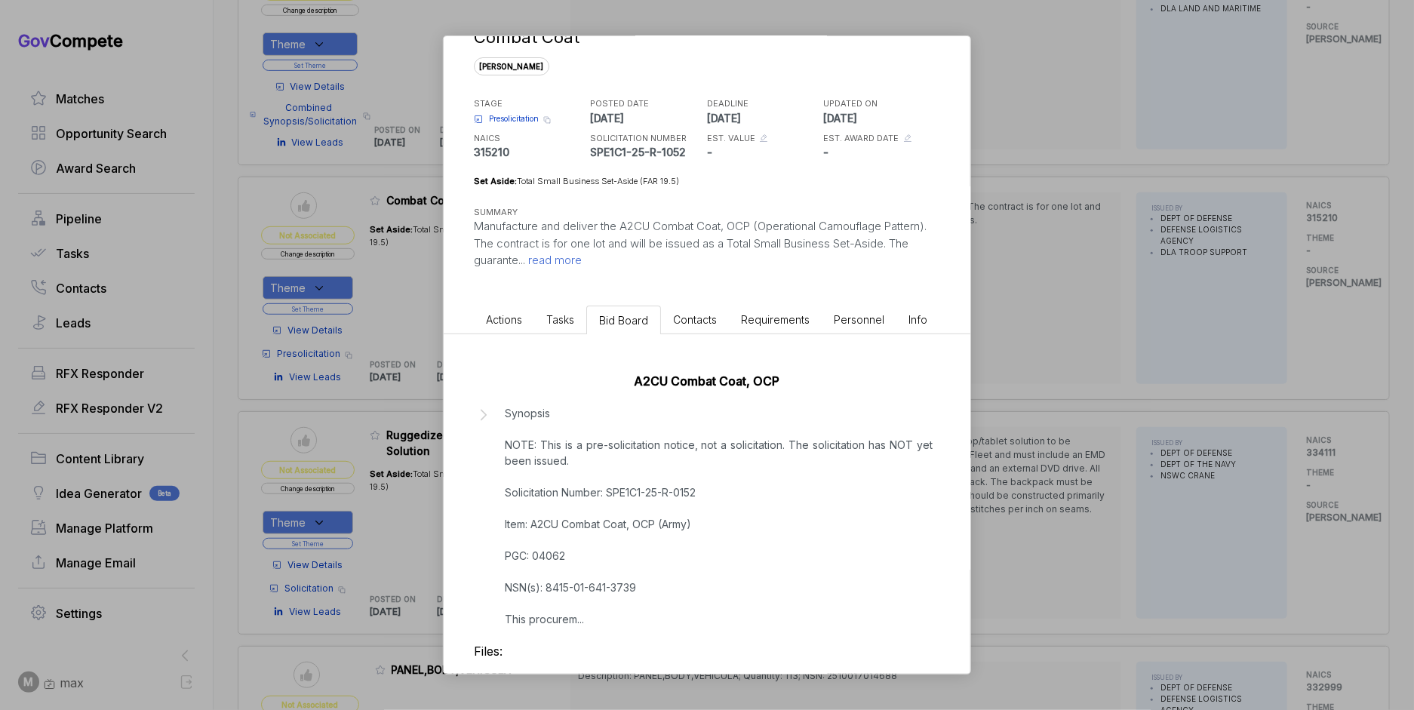
scroll to position [98, 0]
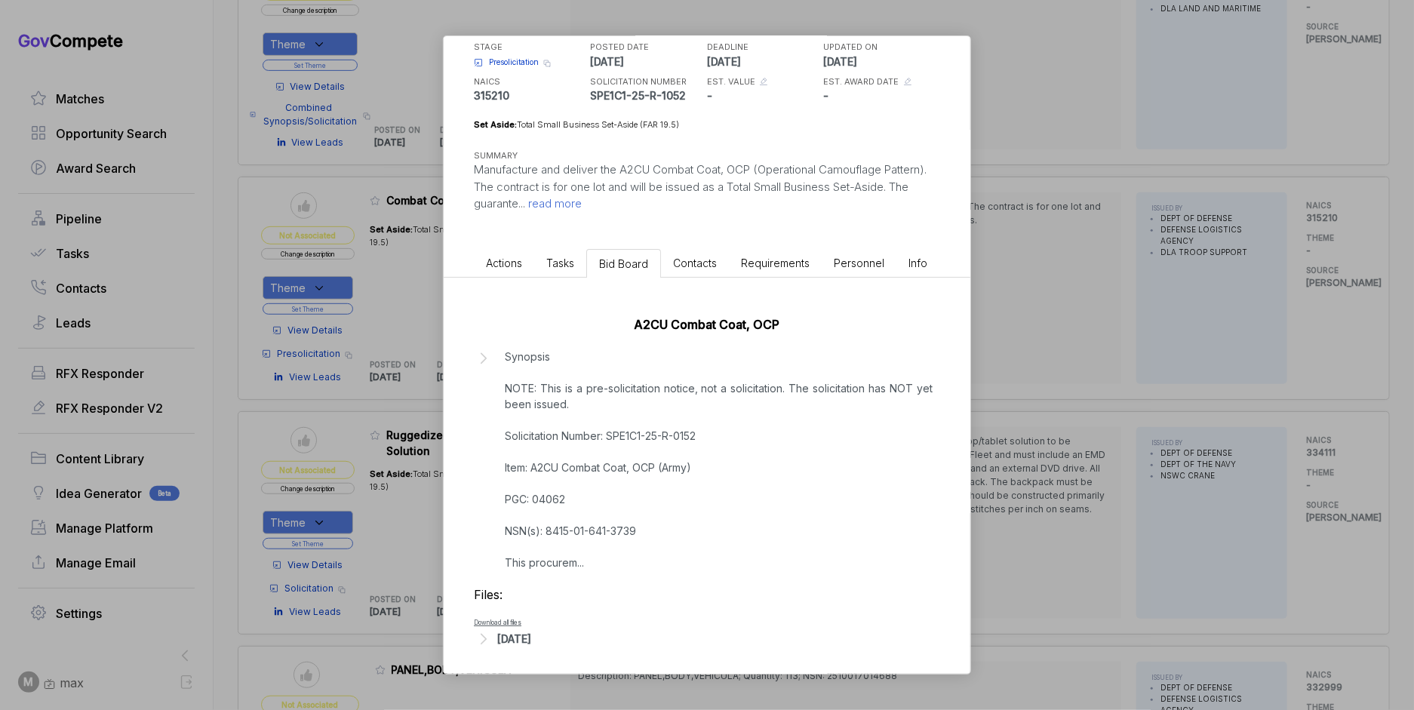
click at [1076, 479] on div "Combat Coat [PERSON_NAME] STAGE Presolicitation Copy link POSTED DATE [DATE] DE…" at bounding box center [707, 355] width 1414 height 710
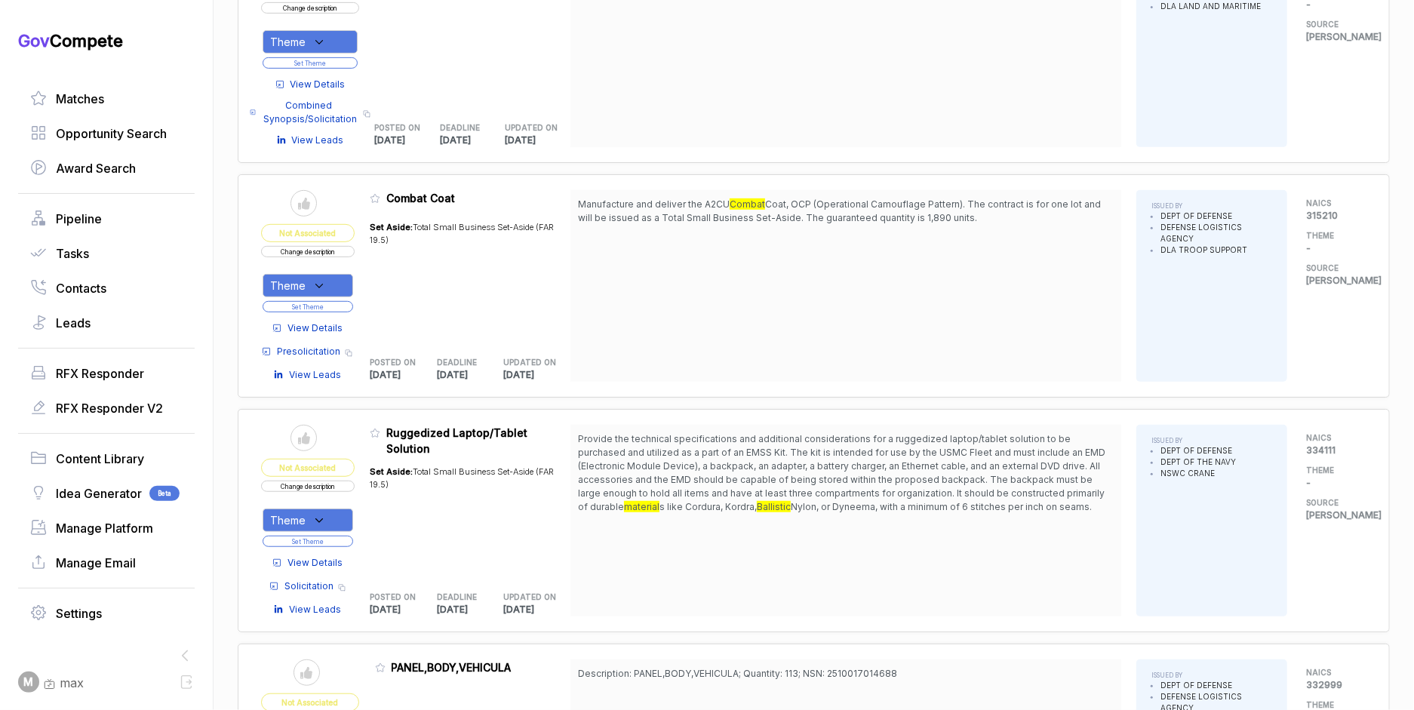
scroll to position [7479, 0]
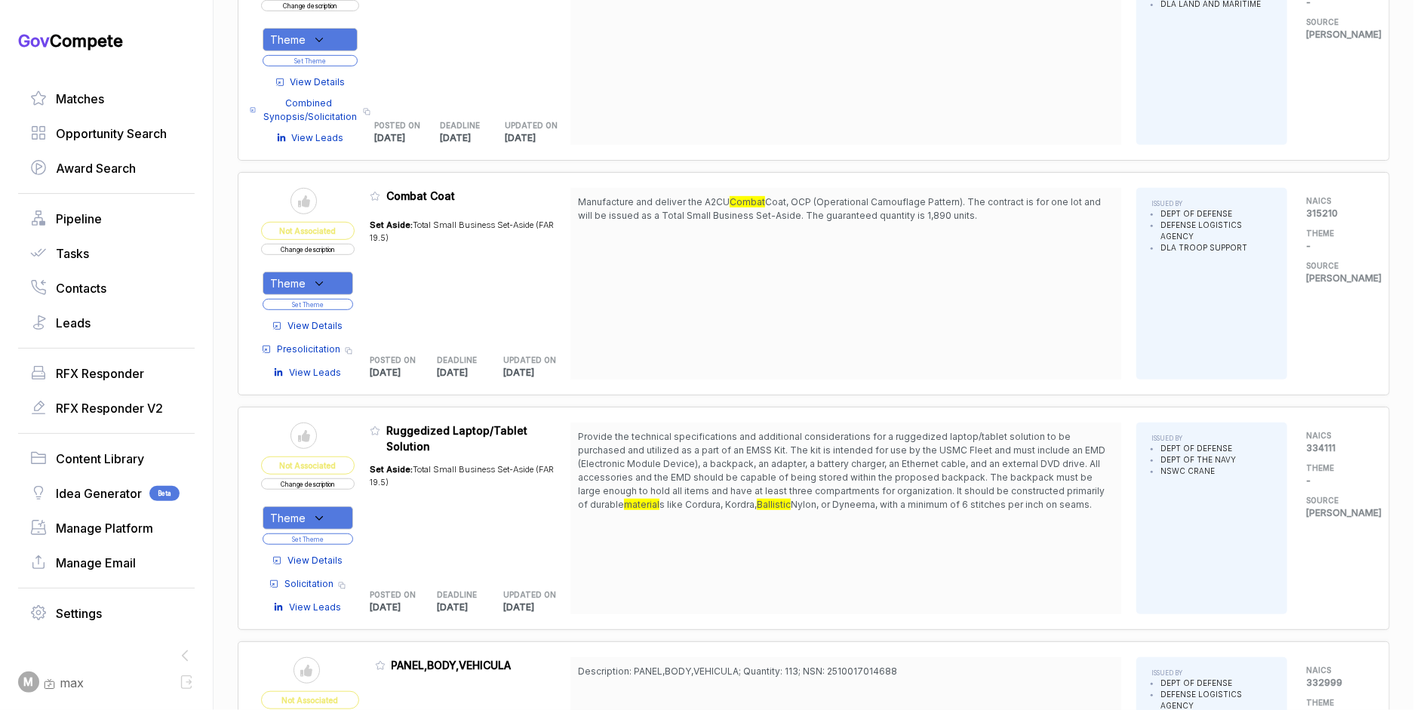
click at [328, 554] on span "View Details" at bounding box center [314, 561] width 55 height 14
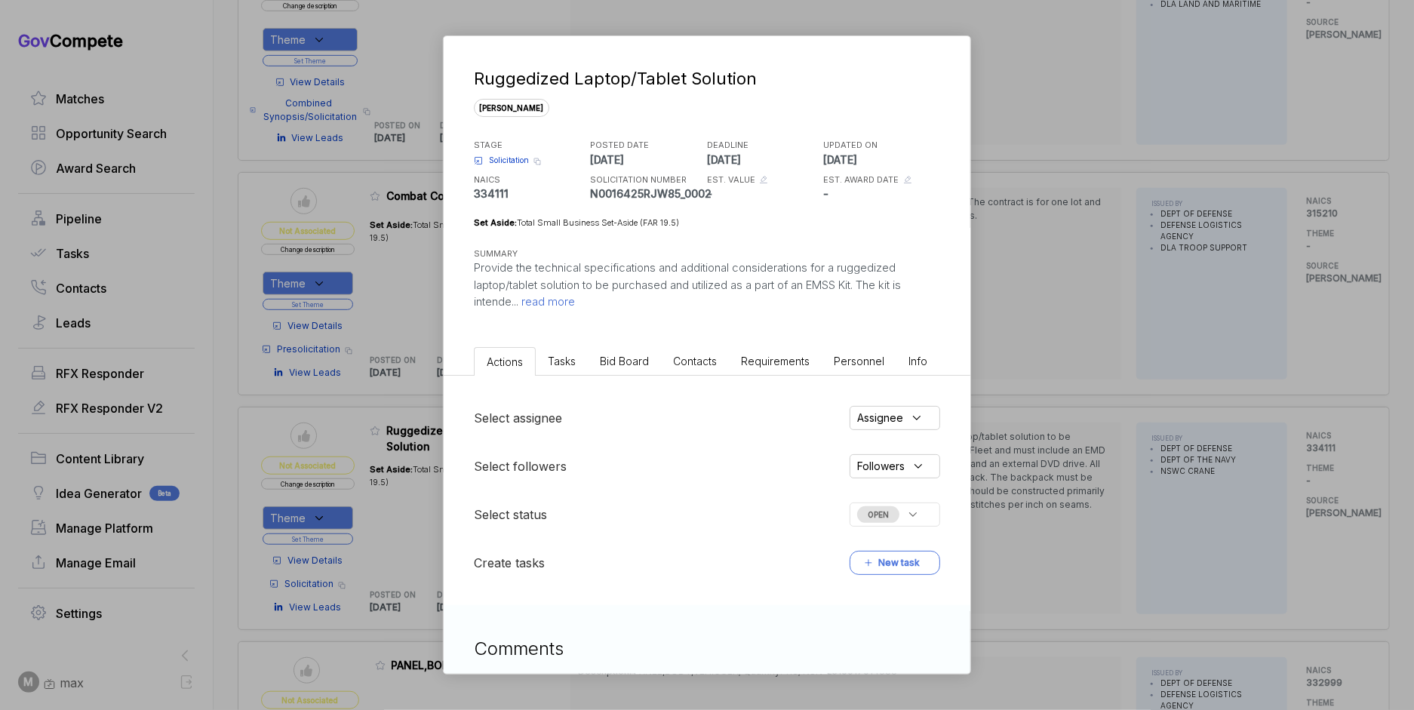
drag, startPoint x: 646, startPoint y: 360, endPoint x: 645, endPoint y: 369, distance: 9.1
click at [646, 360] on span "Bid Board" at bounding box center [624, 361] width 49 height 13
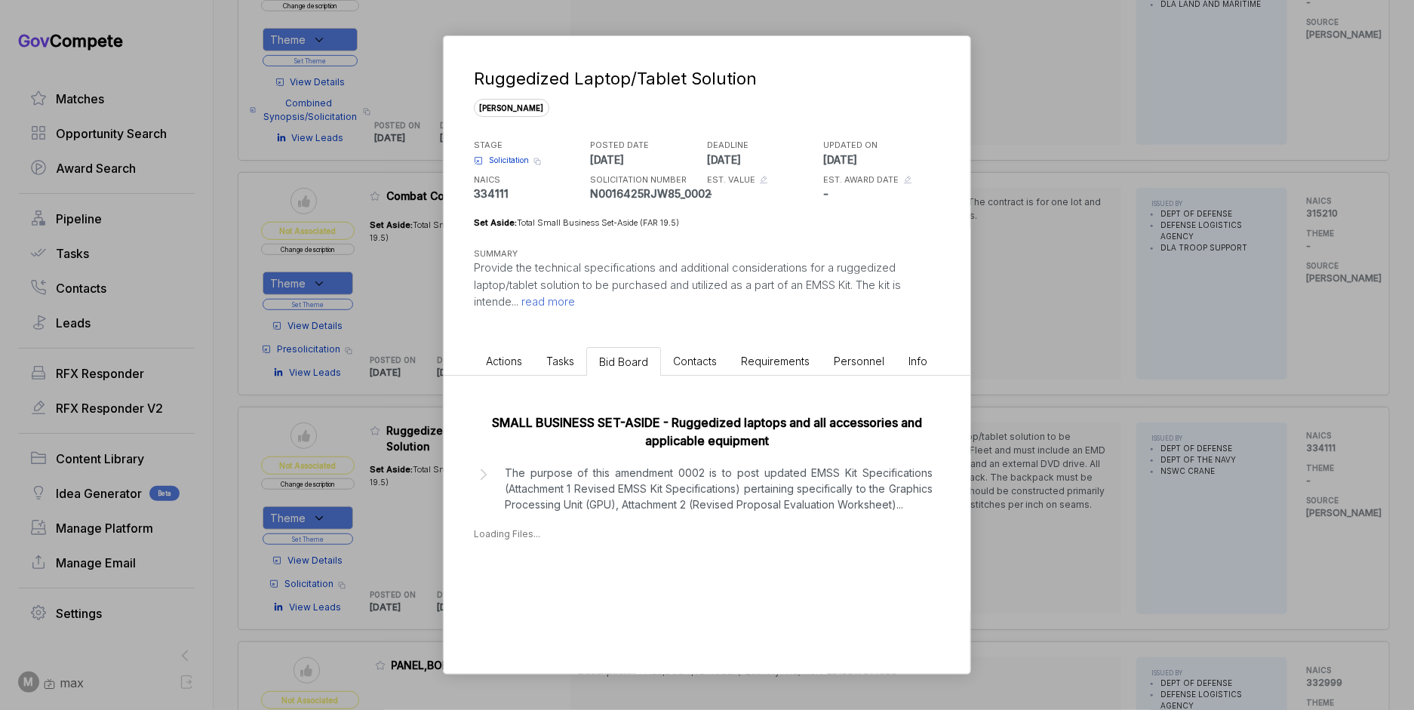
click at [646, 507] on p "The purpose of this amendment 0002 is to post updated EMSS Kit Specifications (…" at bounding box center [719, 489] width 428 height 48
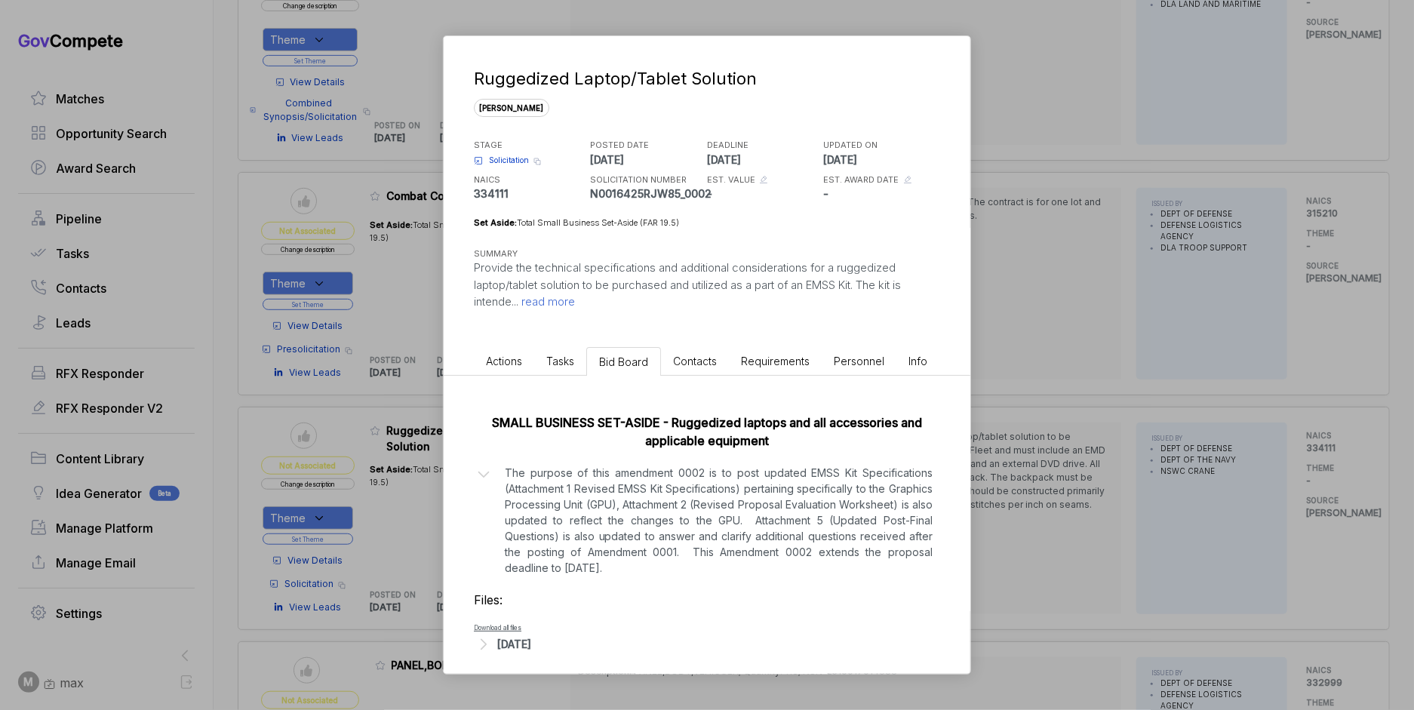
click at [1010, 463] on div "Ruggedized Laptop/Tablet Solution [PERSON_NAME] STAGE Solicitation Copy link PO…" at bounding box center [707, 355] width 1414 height 710
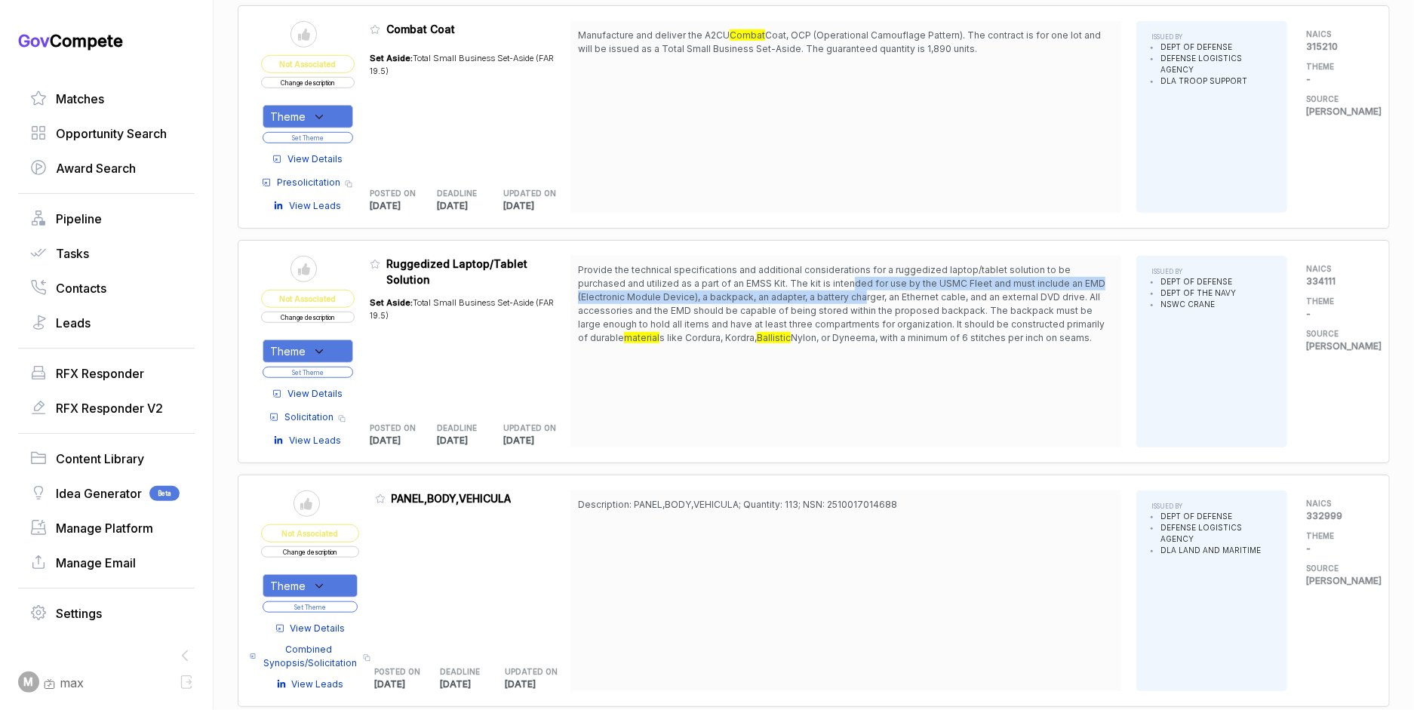
scroll to position [7643, 0]
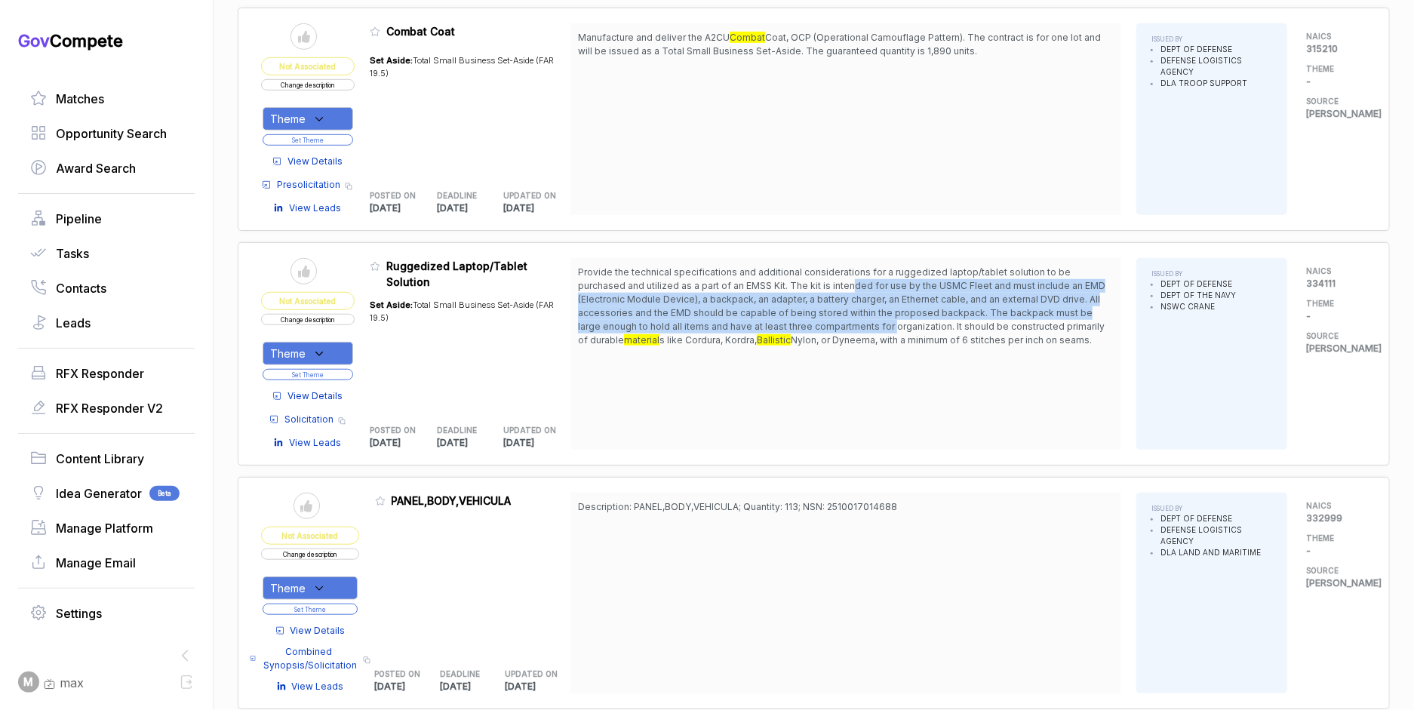
drag, startPoint x: 812, startPoint y: 258, endPoint x: 825, endPoint y: 293, distance: 37.7
click at [825, 293] on span "Provide the technical specifications and additional considerations for a rugged…" at bounding box center [841, 305] width 527 height 79
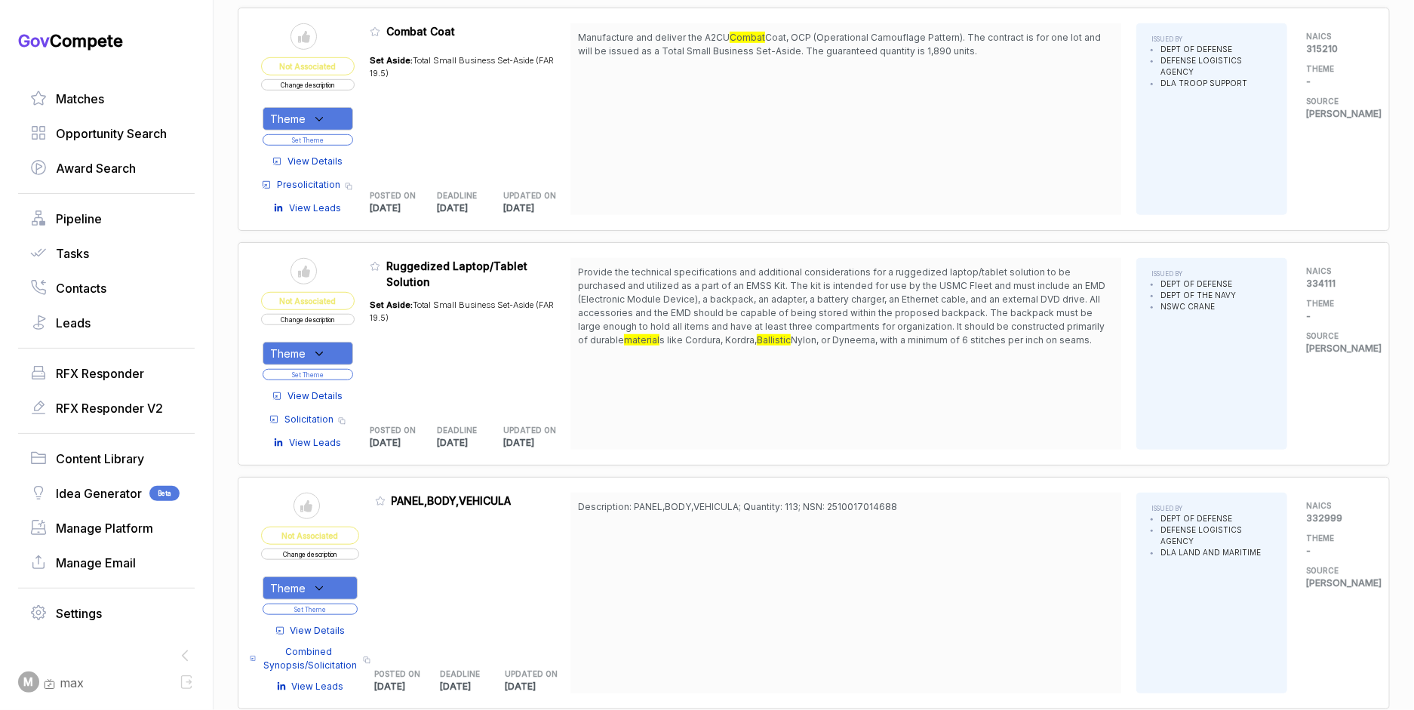
click at [320, 389] on span "View Details" at bounding box center [314, 396] width 55 height 14
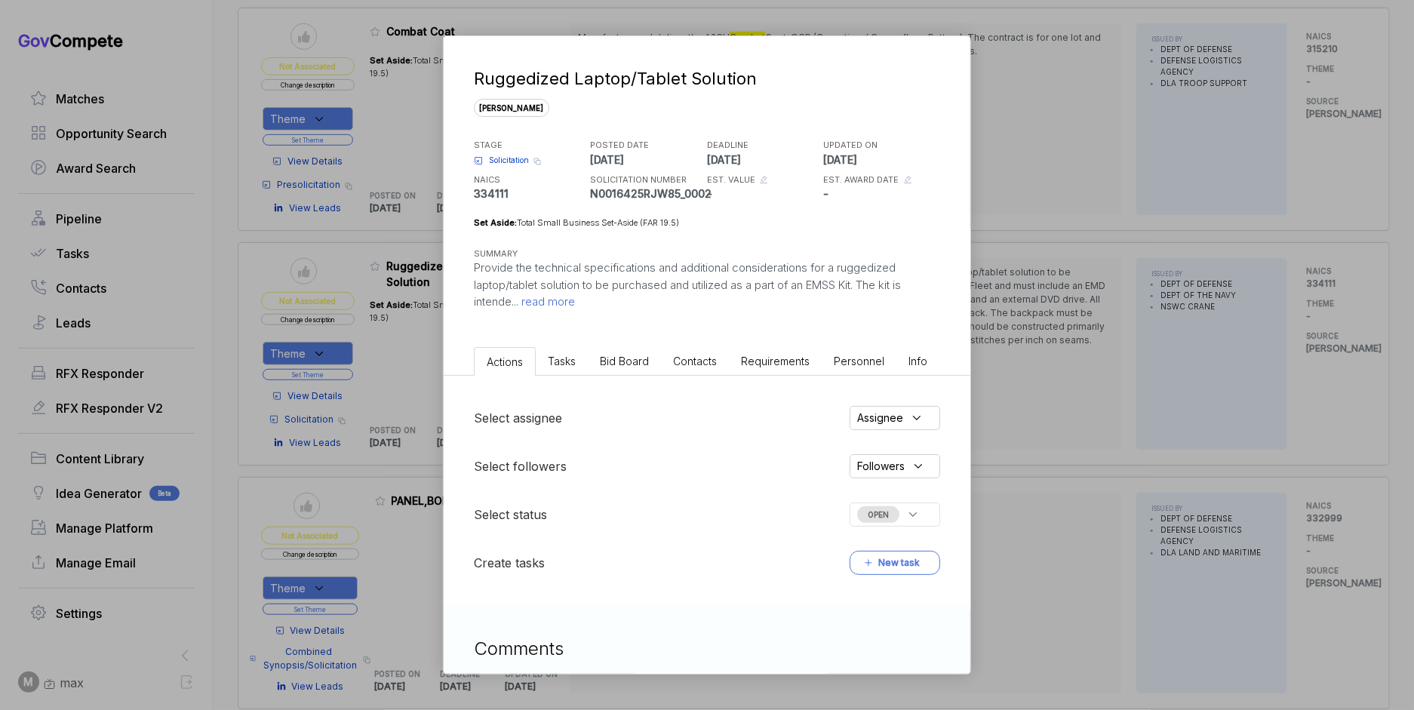
click at [598, 367] on li "Bid Board" at bounding box center [624, 361] width 73 height 28
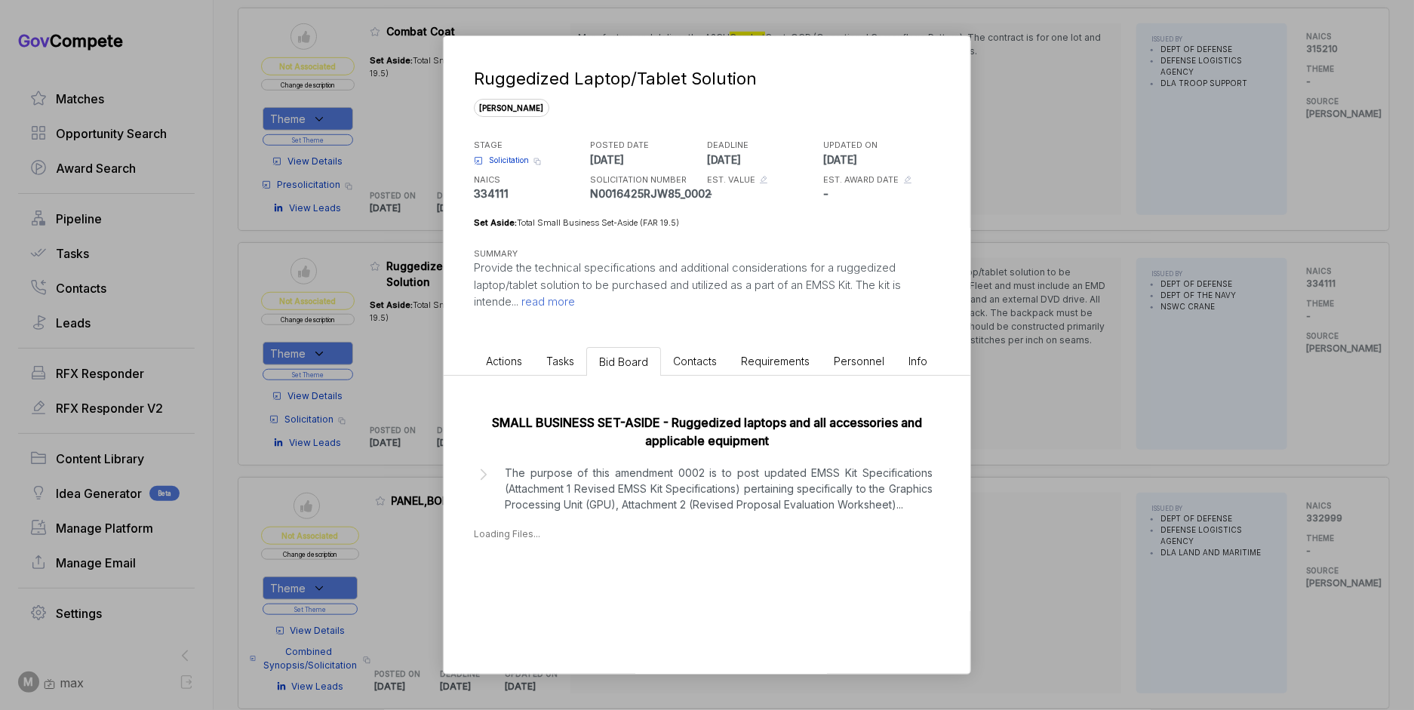
click at [631, 453] on div "SMALL BUSINESS SET-ASIDE - Ruggedized laptops and all accessories and applicabl…" at bounding box center [707, 473] width 527 height 195
drag, startPoint x: 640, startPoint y: 508, endPoint x: 659, endPoint y: 518, distance: 21.0
click at [640, 508] on p "The purpose of this amendment 0002 is to post updated EMSS Kit Specifications (…" at bounding box center [719, 489] width 428 height 48
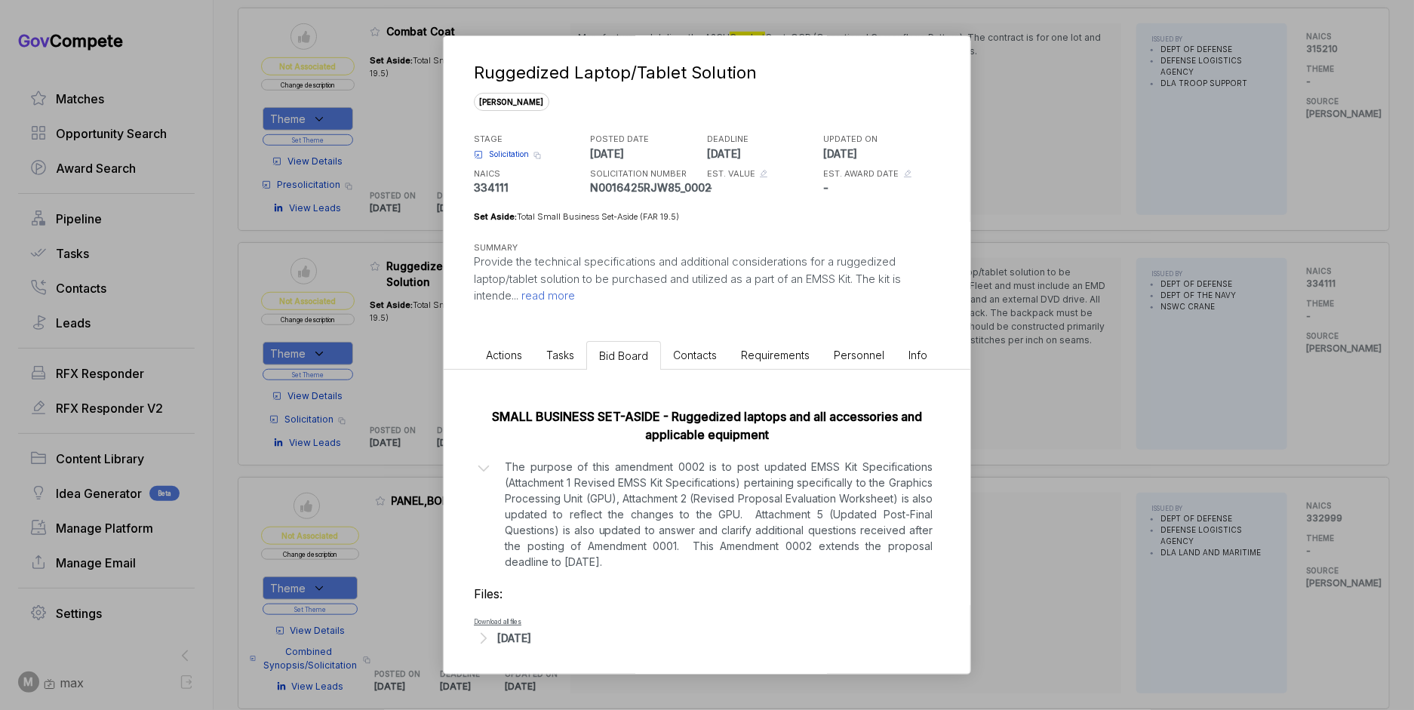
scroll to position [9, 0]
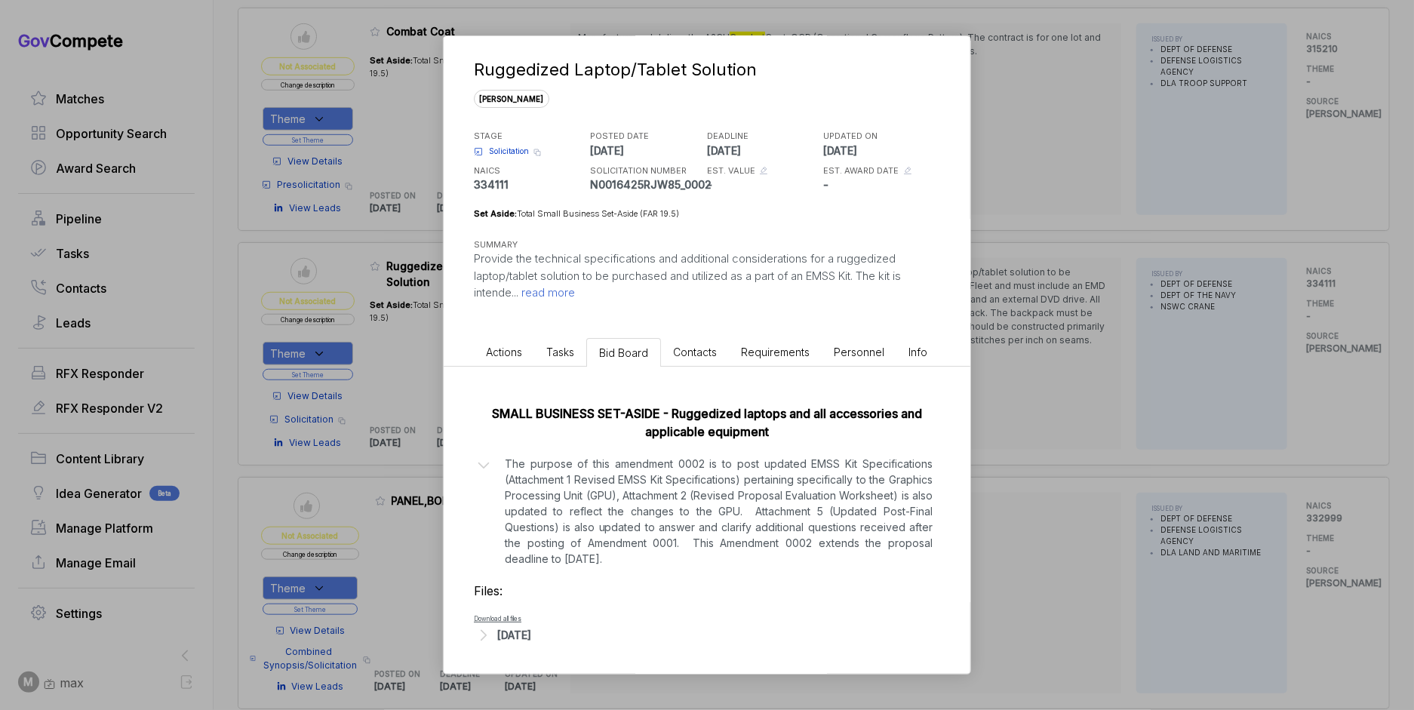
click at [1034, 466] on div "Ruggedized Laptop/Tablet Solution [PERSON_NAME] STAGE Solicitation Copy link PO…" at bounding box center [707, 355] width 1414 height 710
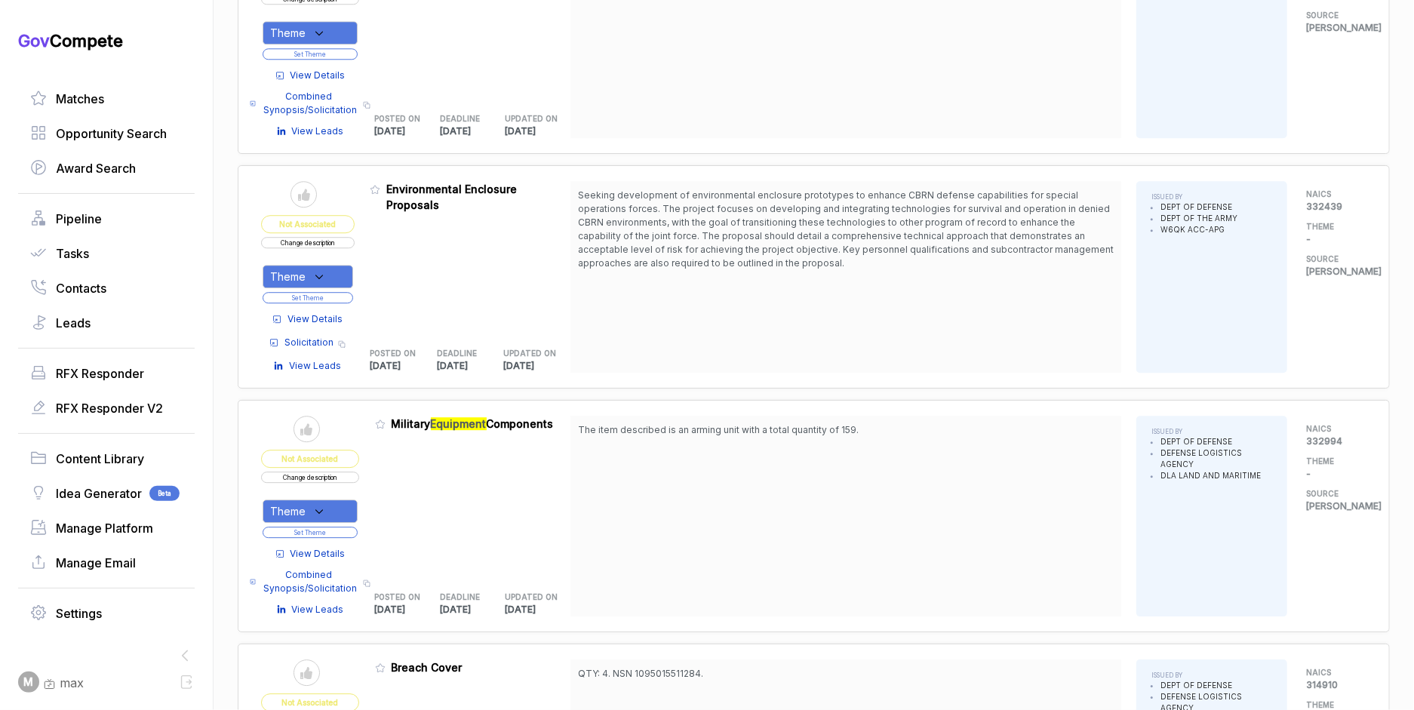
scroll to position [6029, 0]
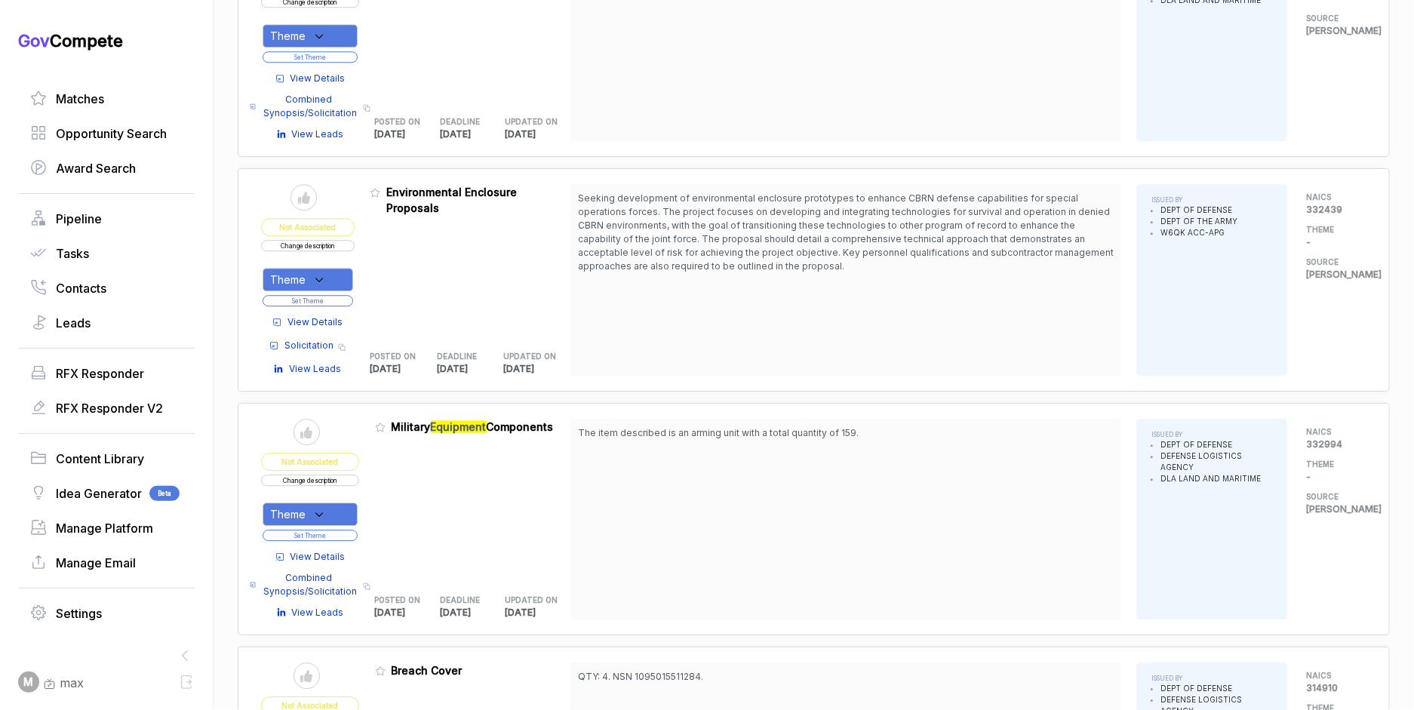
click at [349, 240] on button "Change description" at bounding box center [308, 245] width 94 height 11
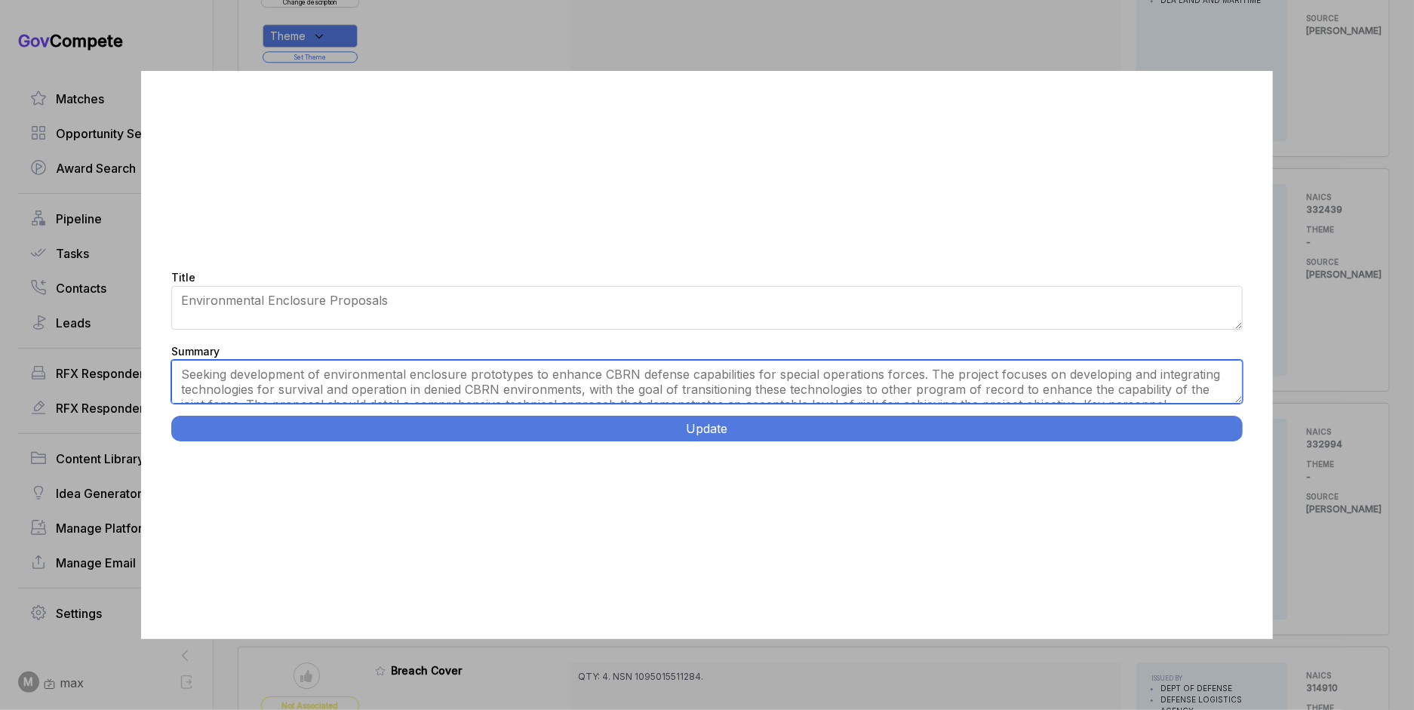
click at [581, 380] on textarea "Seeking development of environmental enclosure prototypes to enhance CBRN defen…" at bounding box center [706, 382] width 1071 height 44
paste textarea "CBRN Defense Prototype Development Program. Seeks Other Transaction Authority p…"
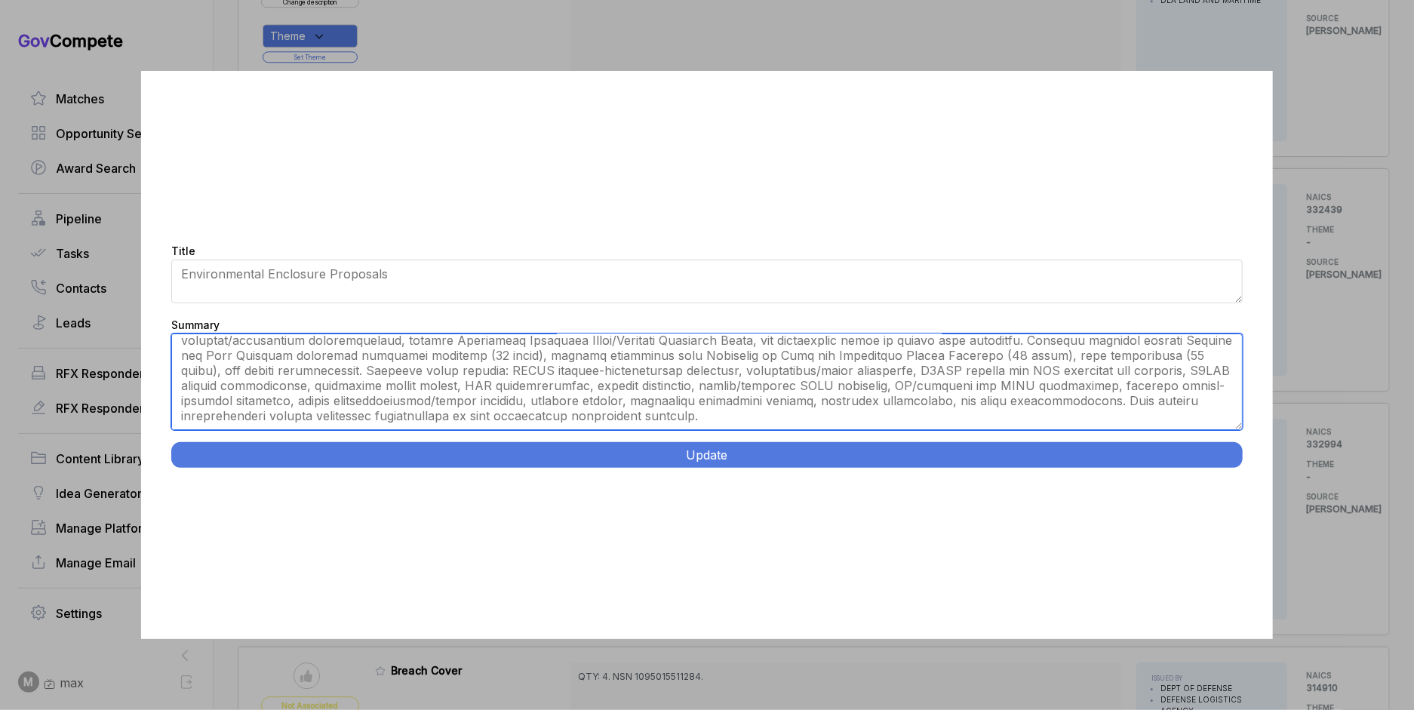
scroll to position [0, 0]
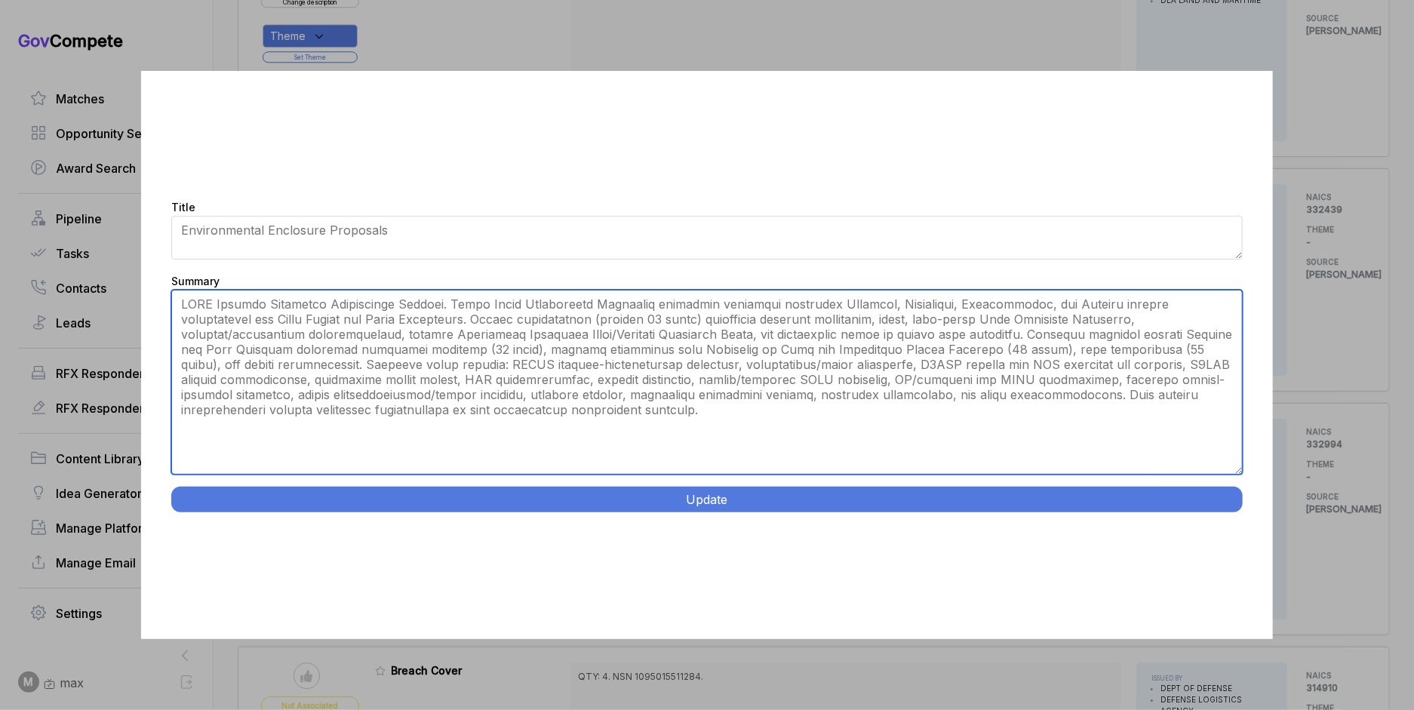
drag, startPoint x: 1238, startPoint y: 398, endPoint x: 1205, endPoint y: 553, distance: 158.9
click at [1209, 557] on div "Title Environmental Enclosure Proposals Summary Seeking development of environm…" at bounding box center [706, 355] width 1131 height 568
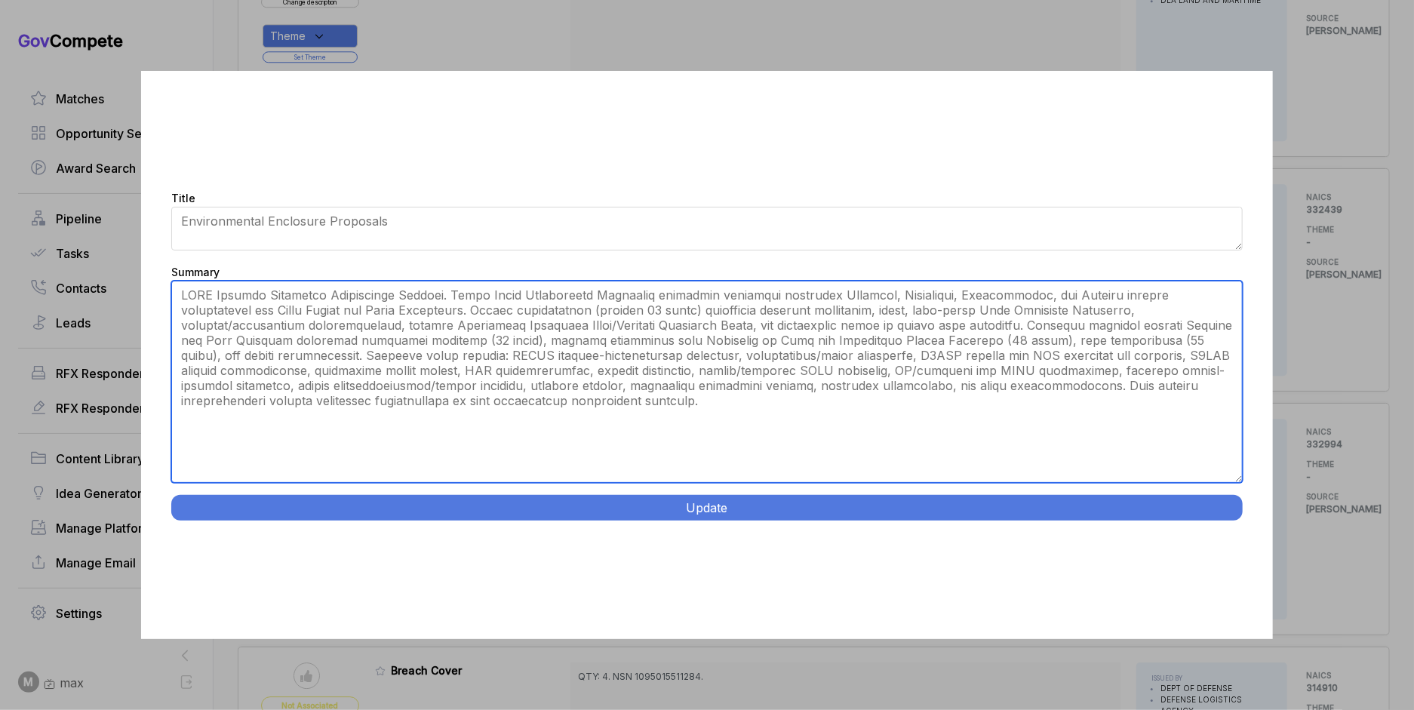
click at [848, 384] on textarea "Seeking development of environmental enclosure prototypes to enhance CBRN defen…" at bounding box center [706, 382] width 1071 height 202
type textarea "Seeks Other Transaction Authority prototype proposals advancing Chemical, Biolo…"
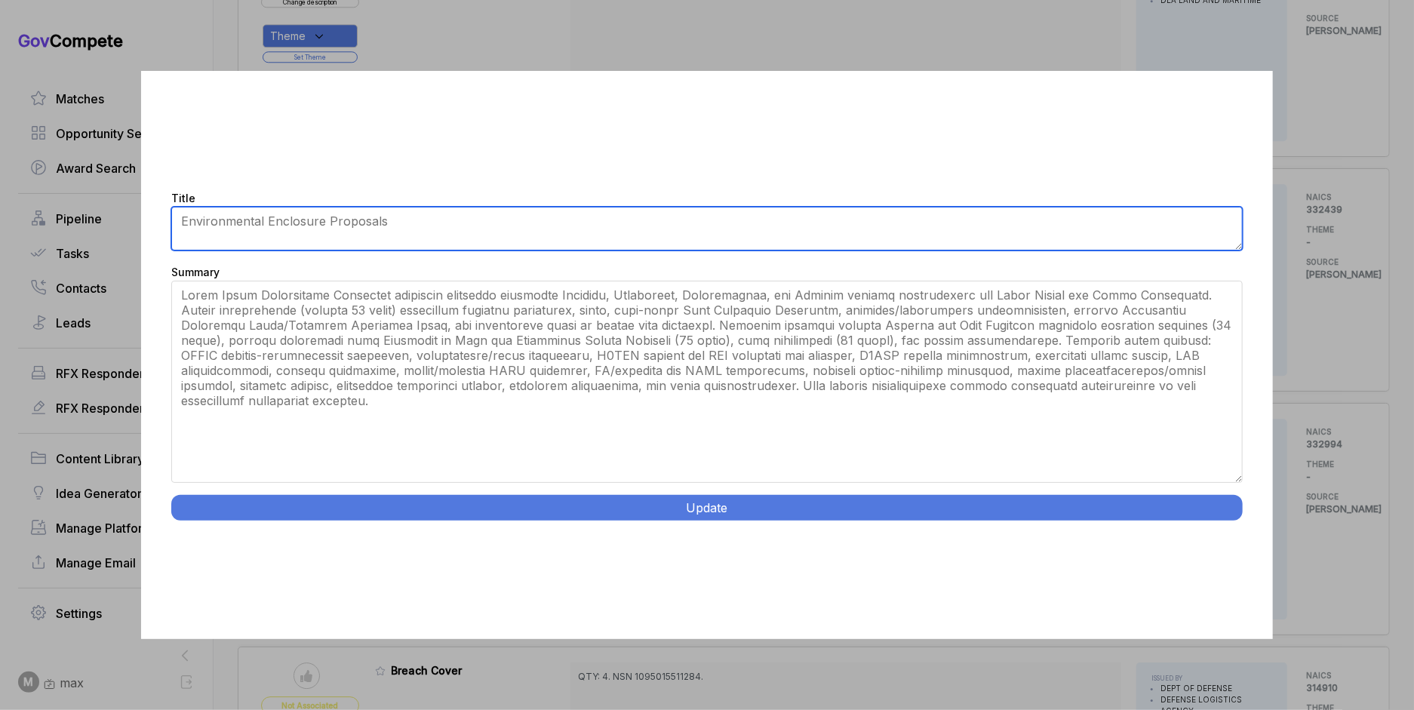
click at [609, 235] on textarea "Environmental Enclosure Proposals" at bounding box center [706, 229] width 1071 height 44
paste textarea "CBRN Defense Prototype Development Program."
type textarea "CBRN Defense Prototype Development"
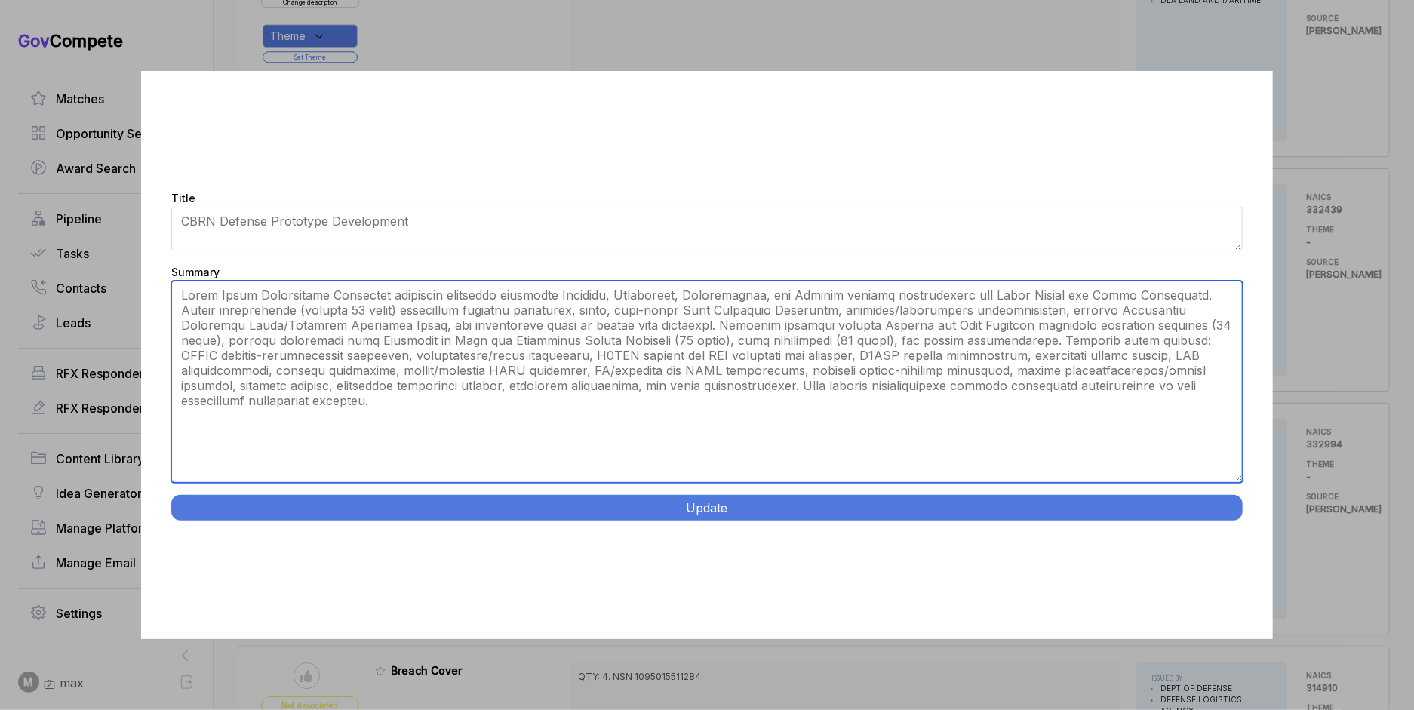
click at [364, 290] on textarea "Seeking development of environmental enclosure prototypes to enhance CBRN defen…" at bounding box center [706, 382] width 1071 height 202
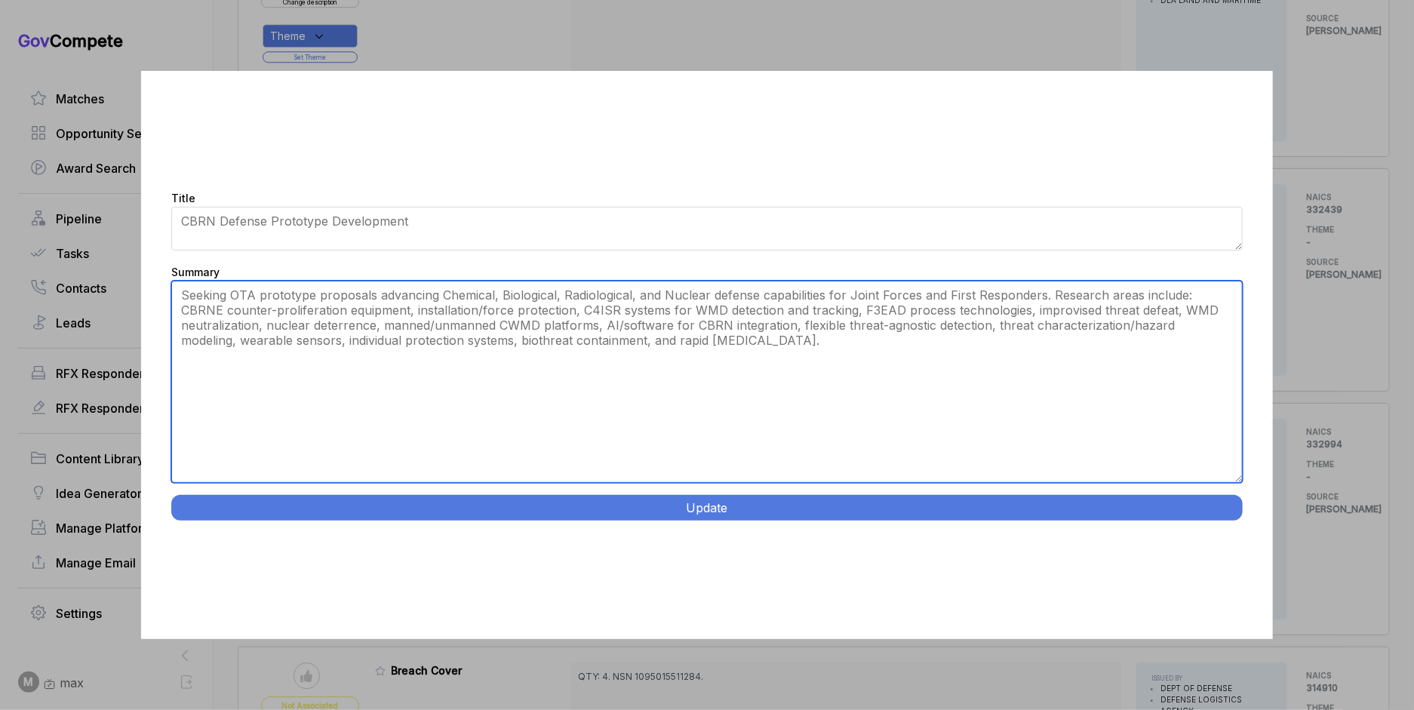
type textarea "Seeking OTA prototype proposals advancing Chemical, Biological, Radiological, a…"
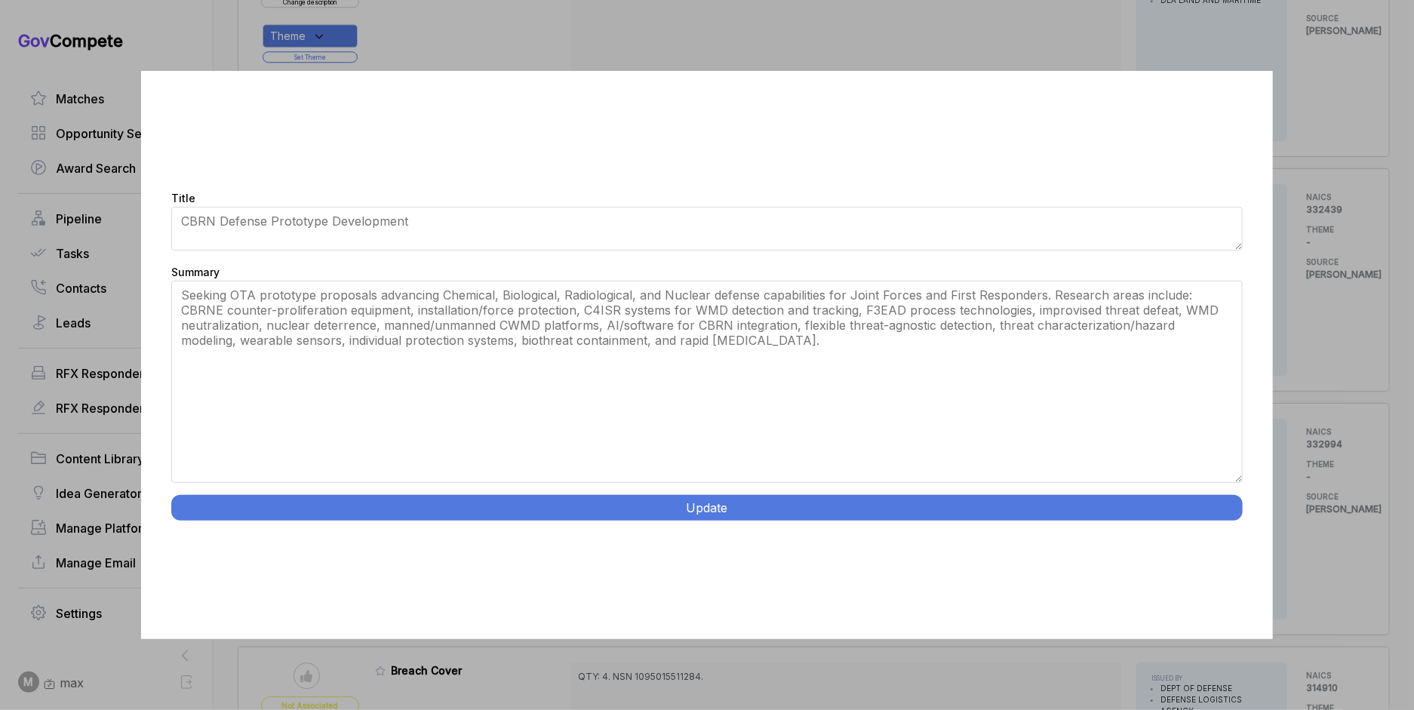
click at [756, 496] on button "Update" at bounding box center [706, 508] width 1071 height 26
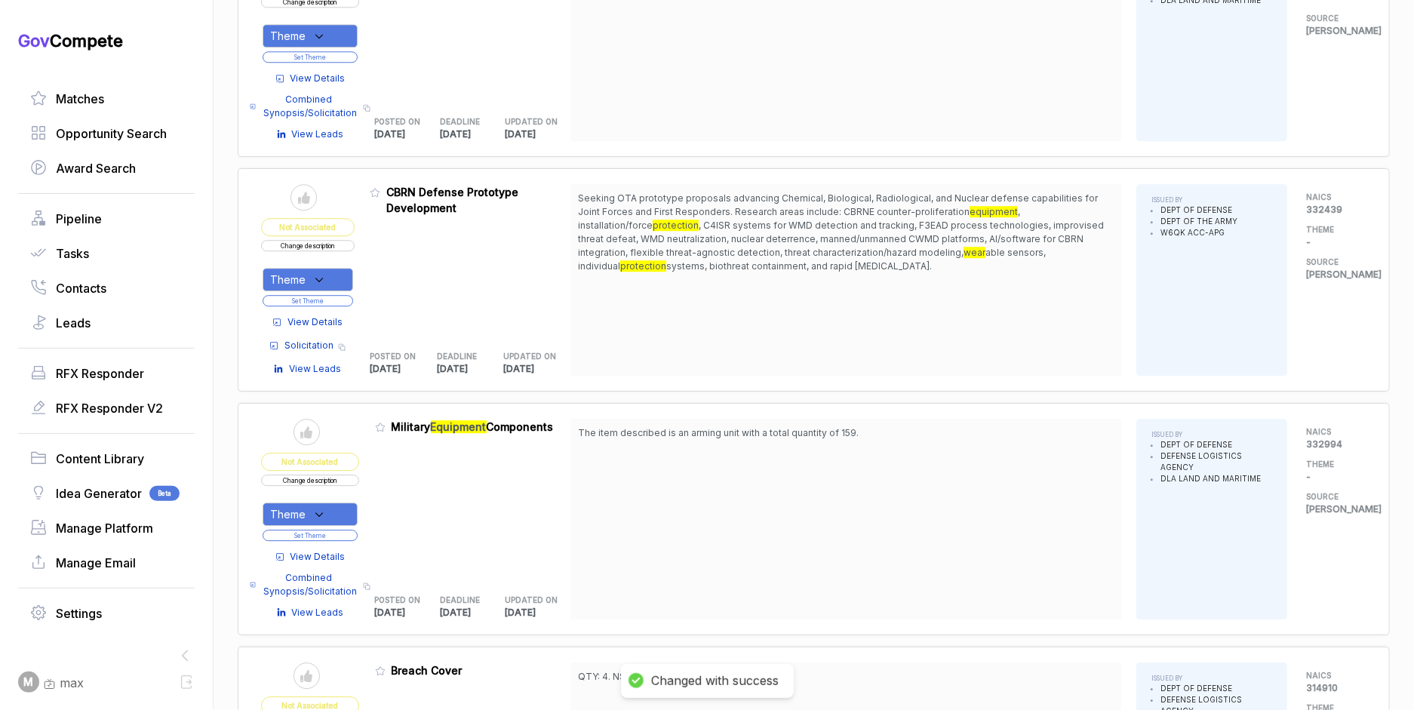
click at [344, 268] on div "Theme" at bounding box center [308, 279] width 91 height 23
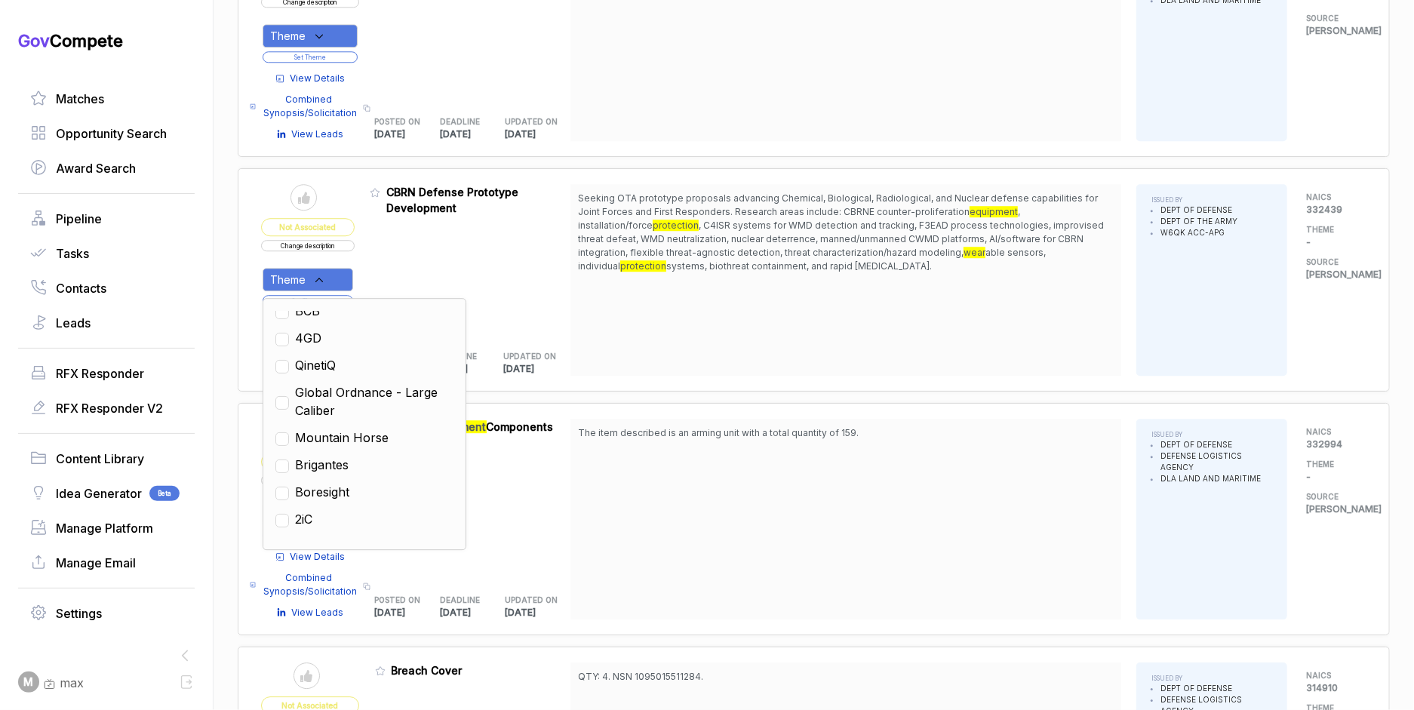
scroll to position [234, 0]
drag, startPoint x: 380, startPoint y: 358, endPoint x: 391, endPoint y: 351, distance: 12.6
click at [380, 376] on span "Mountain Horse" at bounding box center [342, 385] width 94 height 18
checkbox input "true"
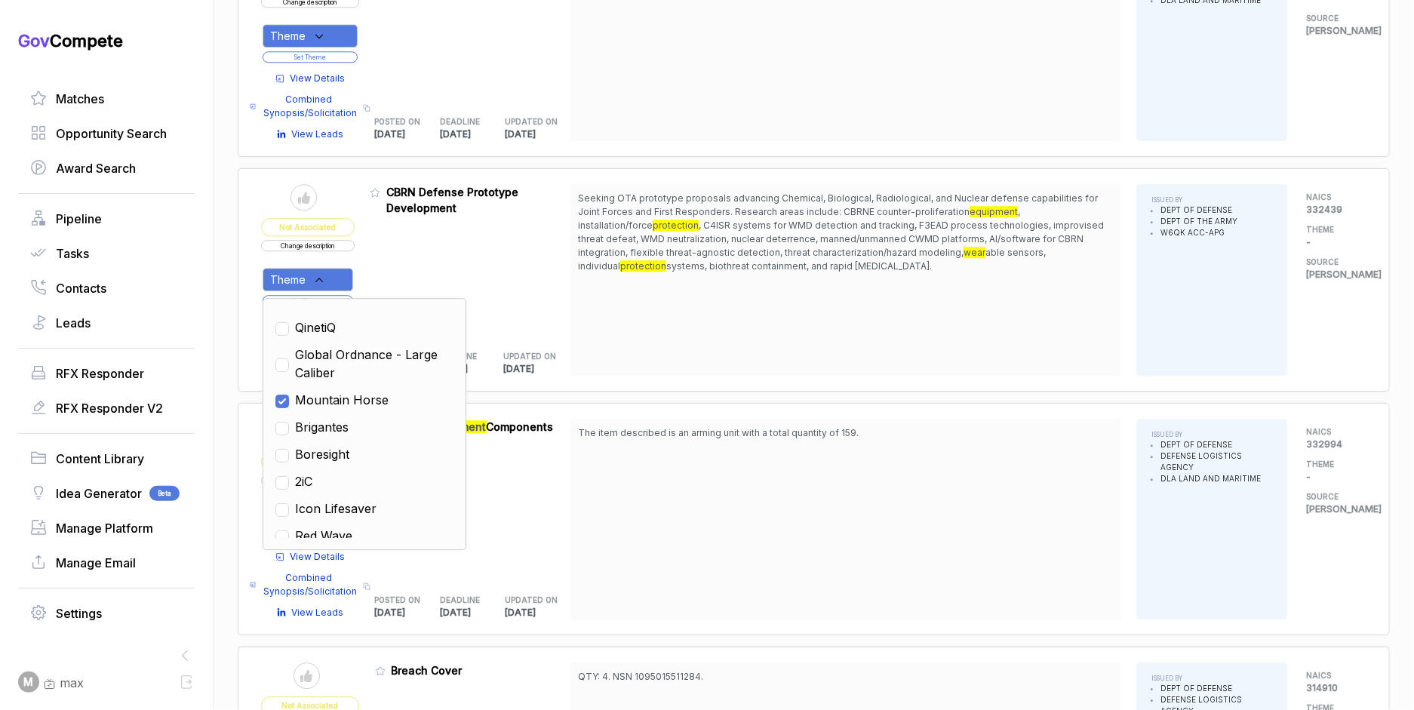
scroll to position [249, 0]
drag, startPoint x: 544, startPoint y: 320, endPoint x: 295, endPoint y: 281, distance: 252.0
click at [539, 343] on div "UPDATED ON [DATE]" at bounding box center [536, 359] width 67 height 32
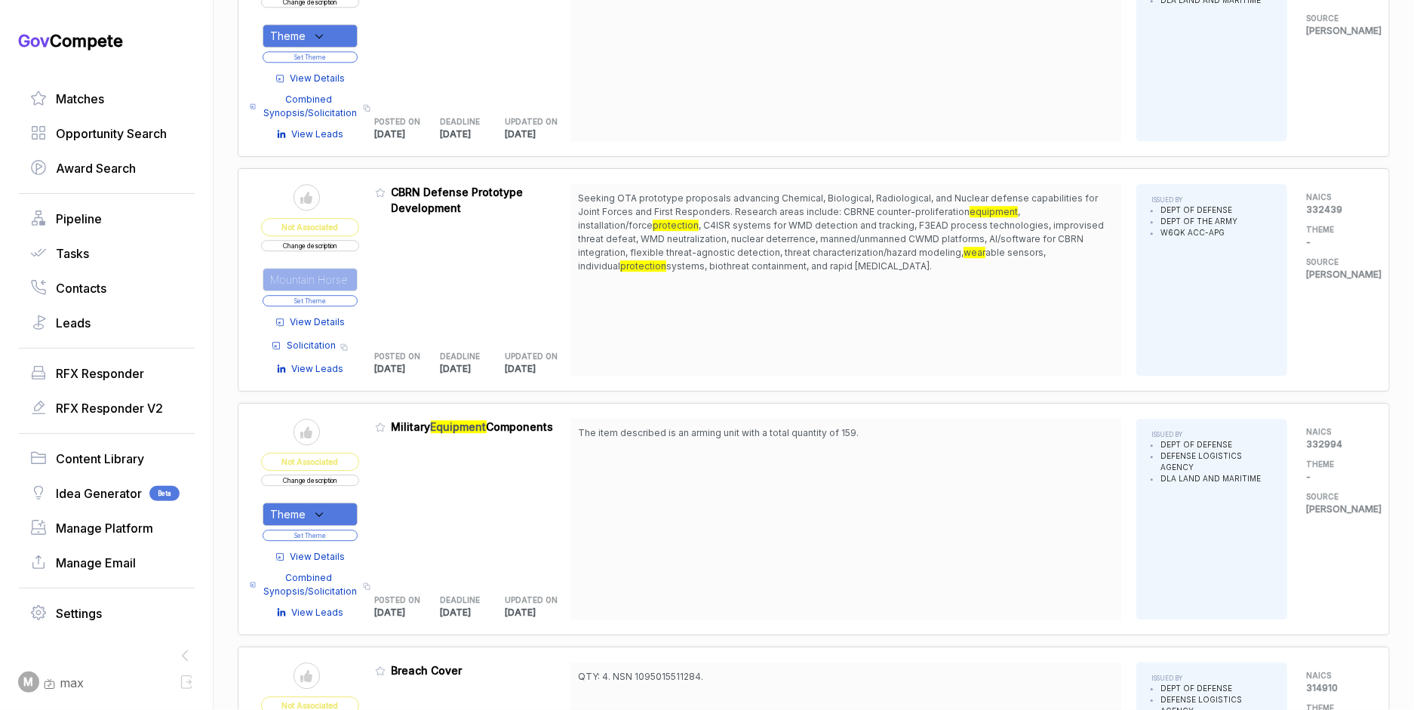
drag, startPoint x: 289, startPoint y: 278, endPoint x: 328, endPoint y: 257, distance: 44.6
click at [289, 295] on button "Set Theme" at bounding box center [310, 300] width 95 height 11
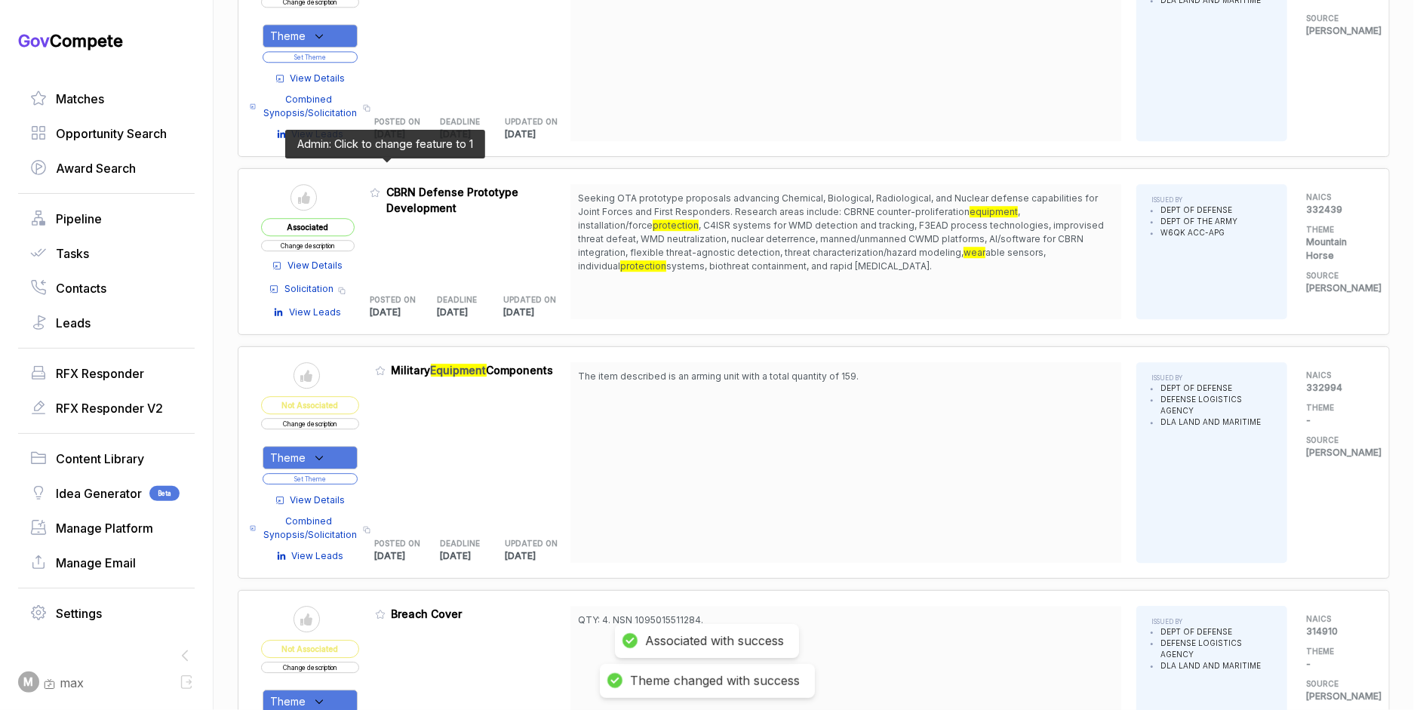
click at [379, 189] on icon at bounding box center [374, 193] width 9 height 8
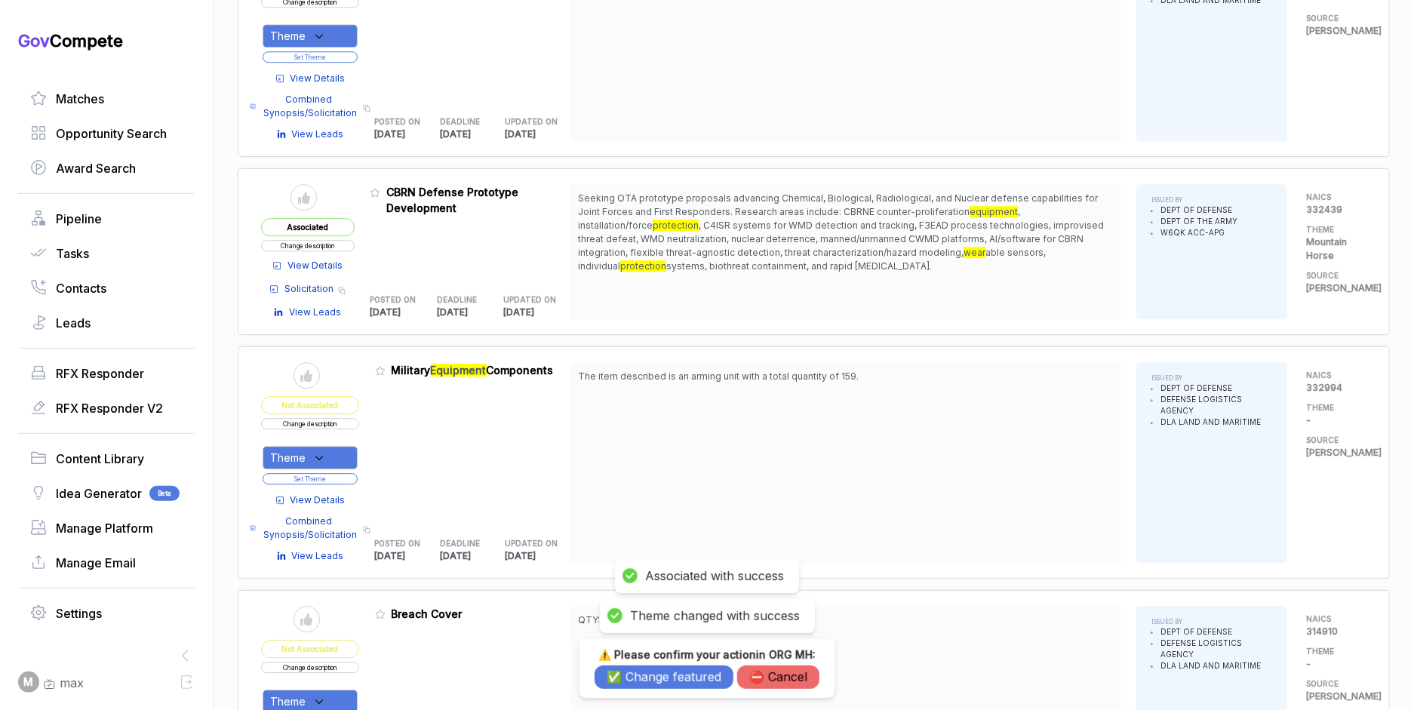
click at [613, 685] on button "✅ Change featured" at bounding box center [663, 676] width 139 height 23
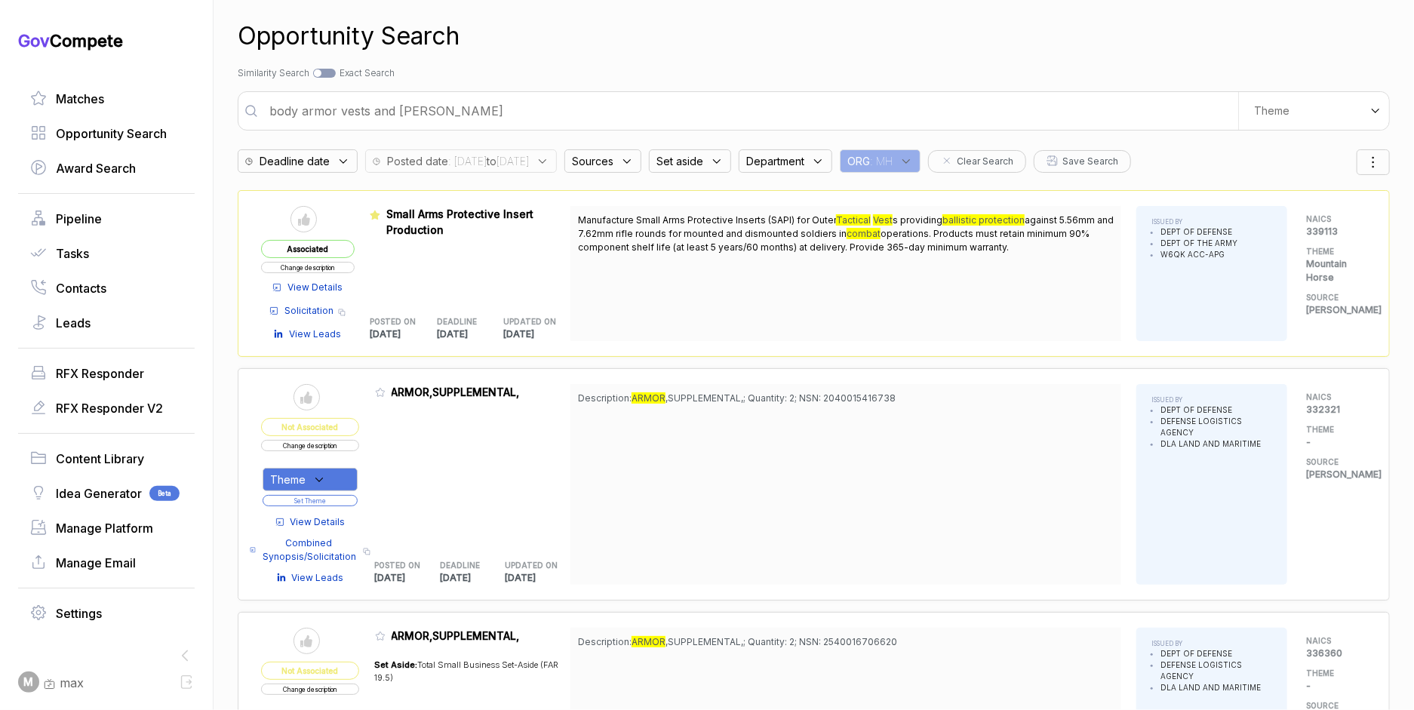
scroll to position [0, 0]
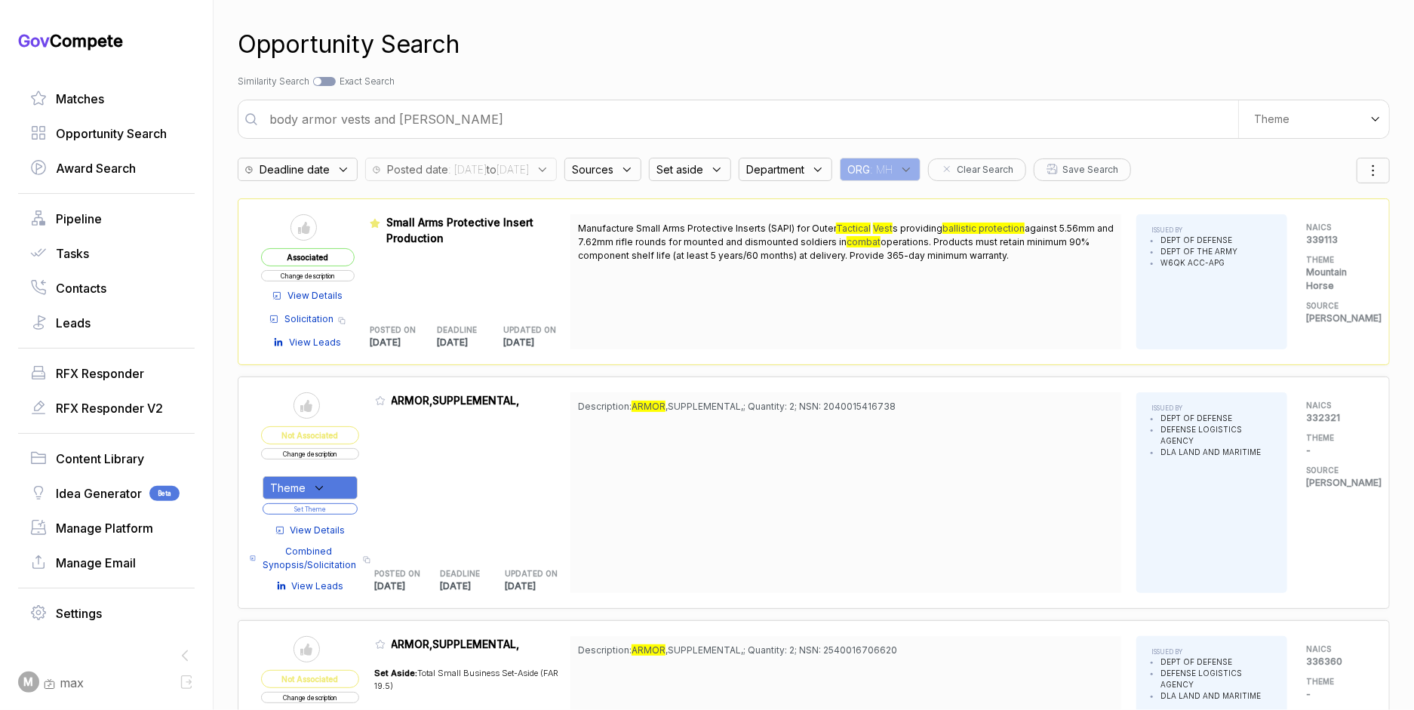
click at [536, 117] on input "body armor vests and [PERSON_NAME]" at bounding box center [749, 119] width 978 height 30
click at [536, 118] on input "body armor vests and [PERSON_NAME]" at bounding box center [749, 119] width 978 height 30
click at [535, 118] on input "body armor vests and [PERSON_NAME]" at bounding box center [749, 119] width 978 height 30
click at [536, 118] on input "body armor vests and [PERSON_NAME]" at bounding box center [749, 119] width 978 height 30
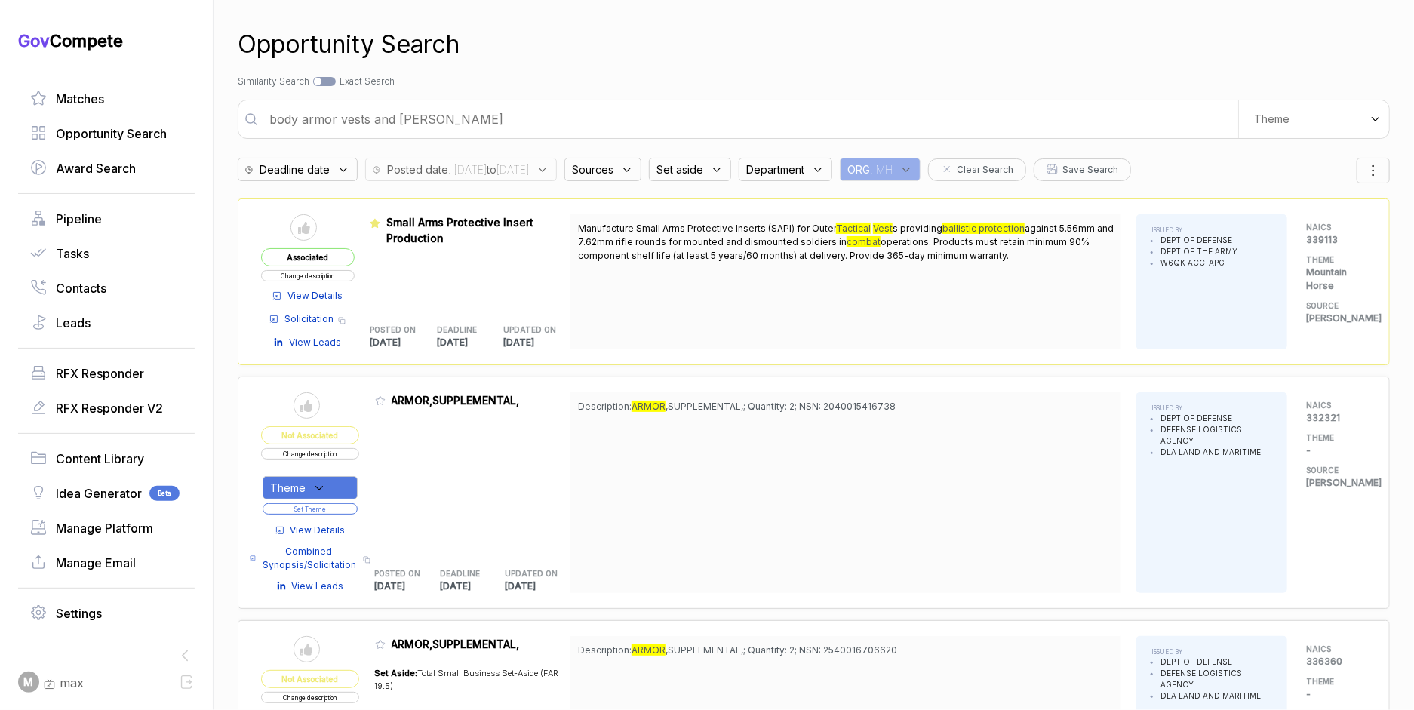
click at [536, 118] on input "body armor vests and [PERSON_NAME]" at bounding box center [749, 119] width 978 height 30
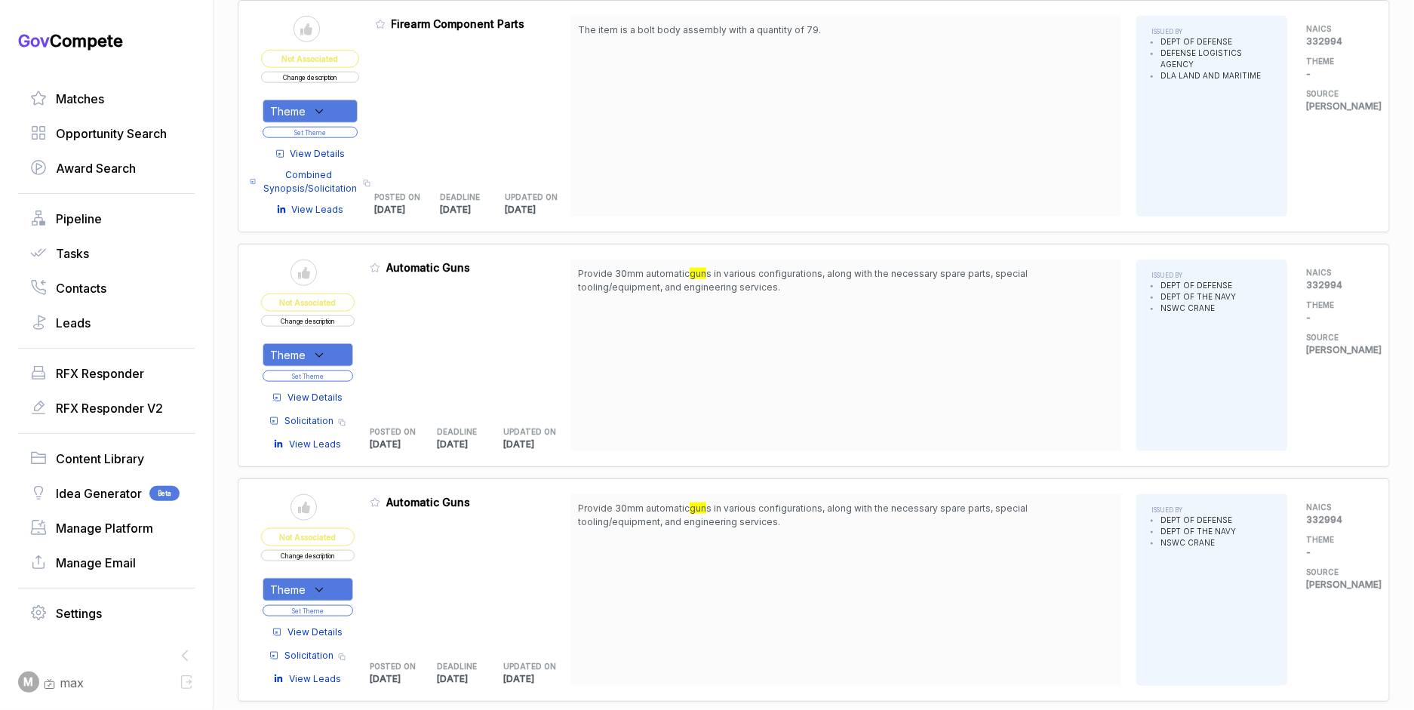
scroll to position [932, 0]
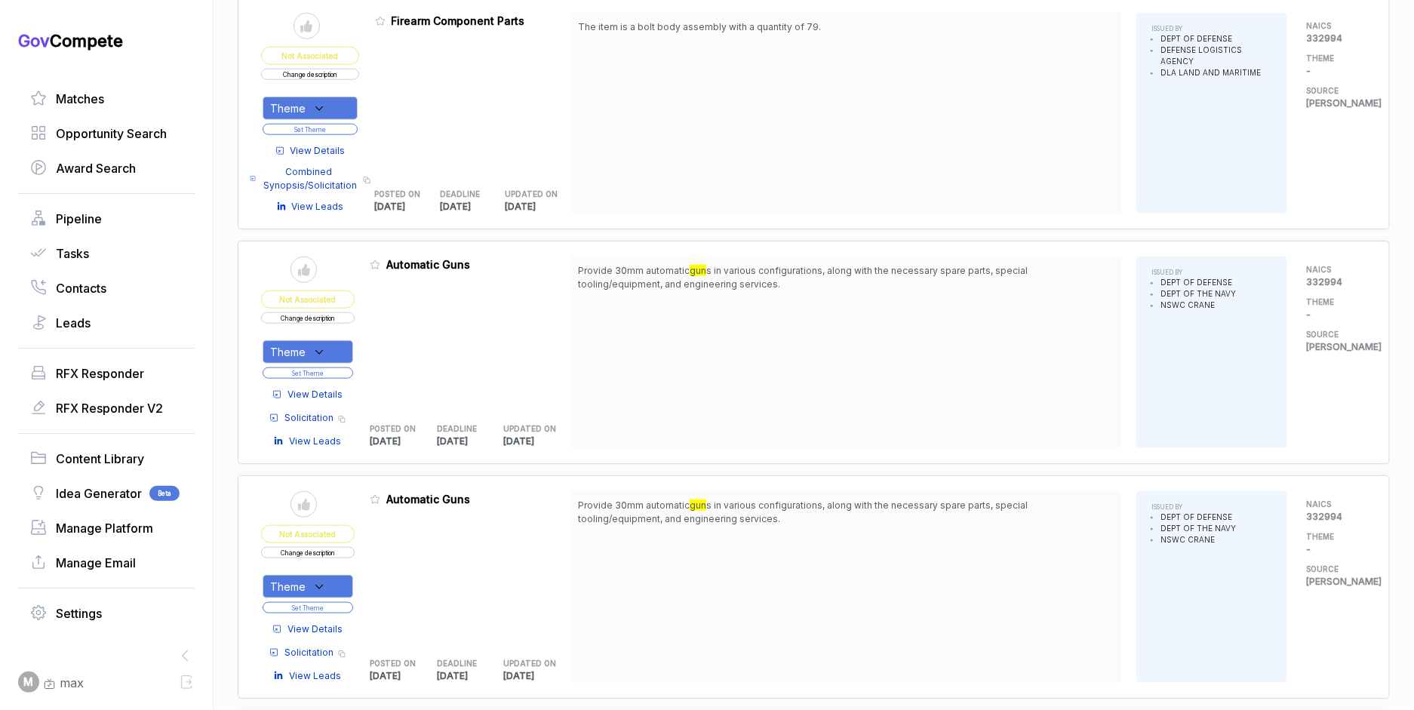
click at [326, 388] on span "View Details" at bounding box center [314, 395] width 55 height 14
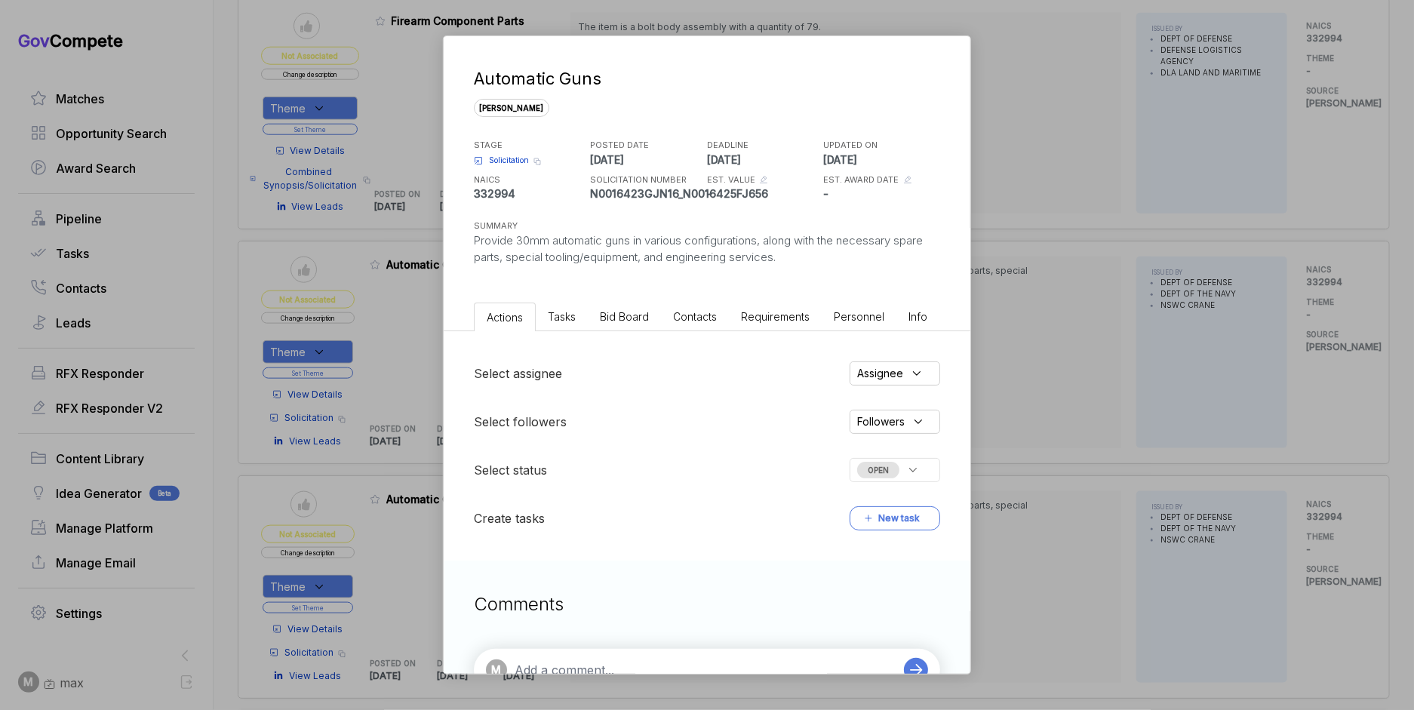
click at [640, 305] on li "Bid Board" at bounding box center [624, 317] width 73 height 28
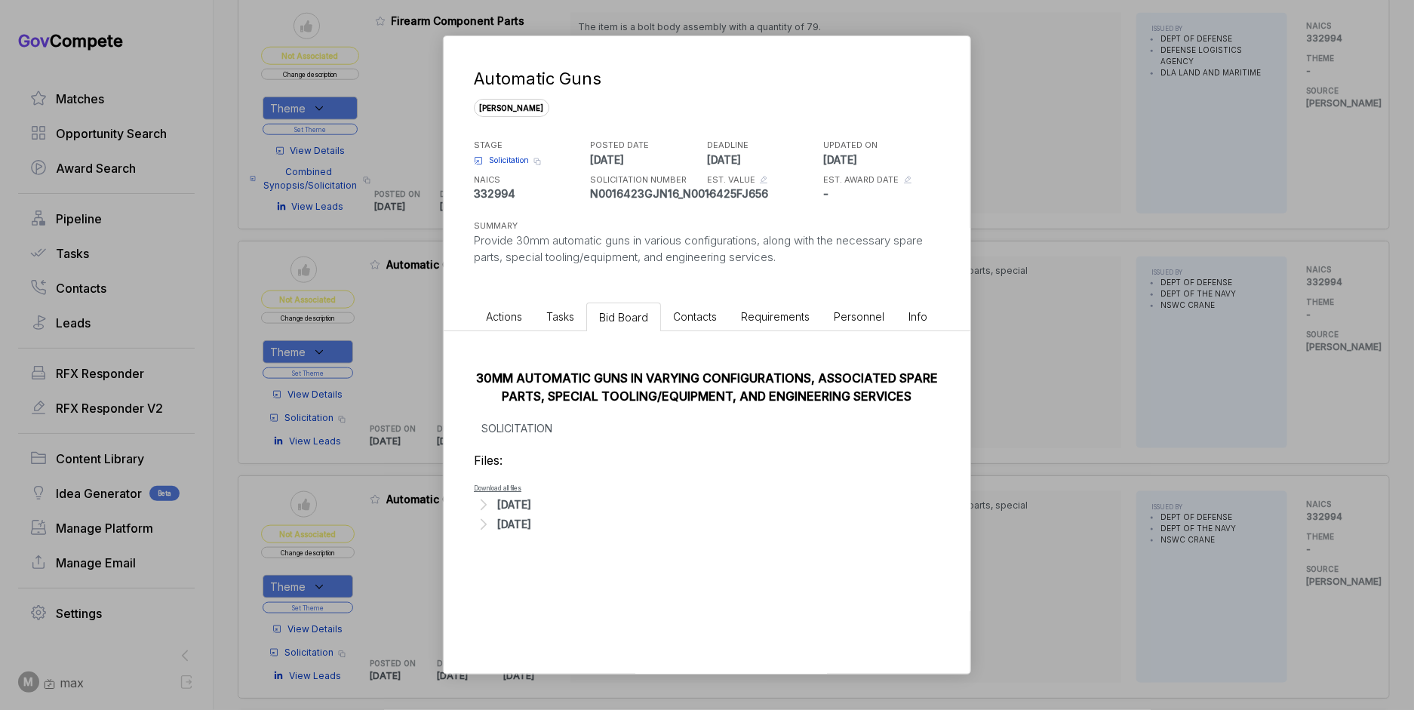
click at [531, 498] on div "[DATE]" at bounding box center [514, 504] width 34 height 16
click at [531, 527] on div "[DATE]" at bounding box center [514, 532] width 34 height 16
click at [499, 160] on span "Solicitation" at bounding box center [509, 160] width 40 height 11
drag, startPoint x: 1018, startPoint y: 332, endPoint x: 1023, endPoint y: 346, distance: 15.0
click at [1018, 333] on div "Automatic Guns [PERSON_NAME] STAGE Solicitation Copy link POSTED DATE [DATE] DE…" at bounding box center [707, 355] width 1414 height 710
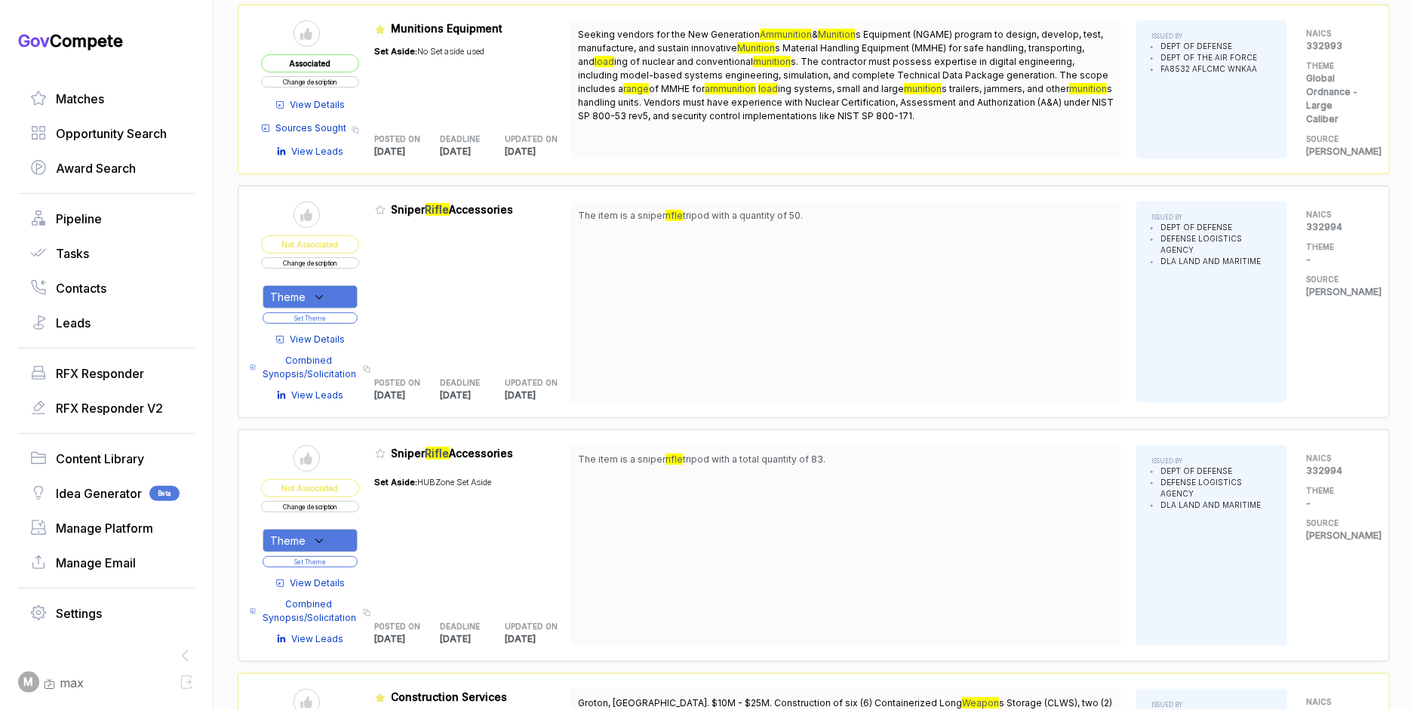
scroll to position [3850, 0]
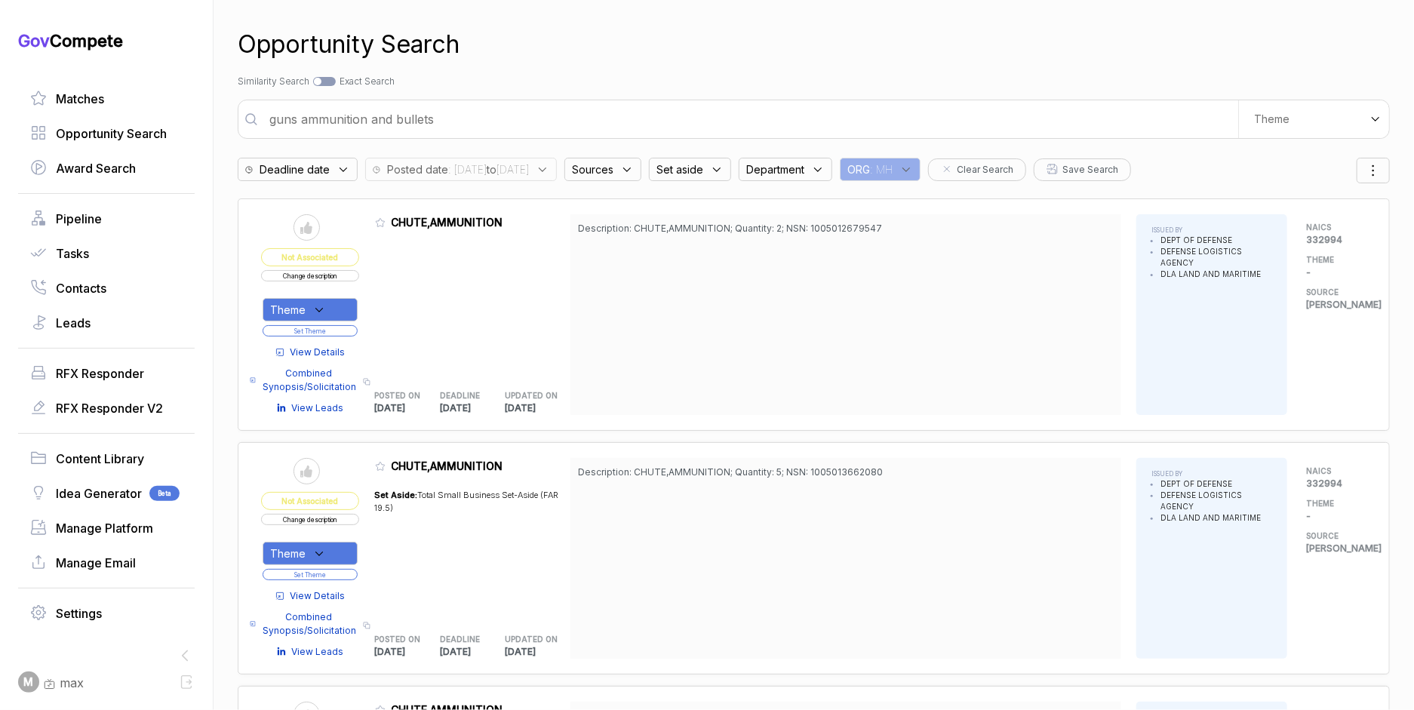
click at [525, 116] on input "guns ammunition and bullets" at bounding box center [749, 119] width 978 height 30
click at [525, 115] on input "guns ammunition and bullets" at bounding box center [749, 119] width 978 height 30
type input "chemical detection for toxic substances"
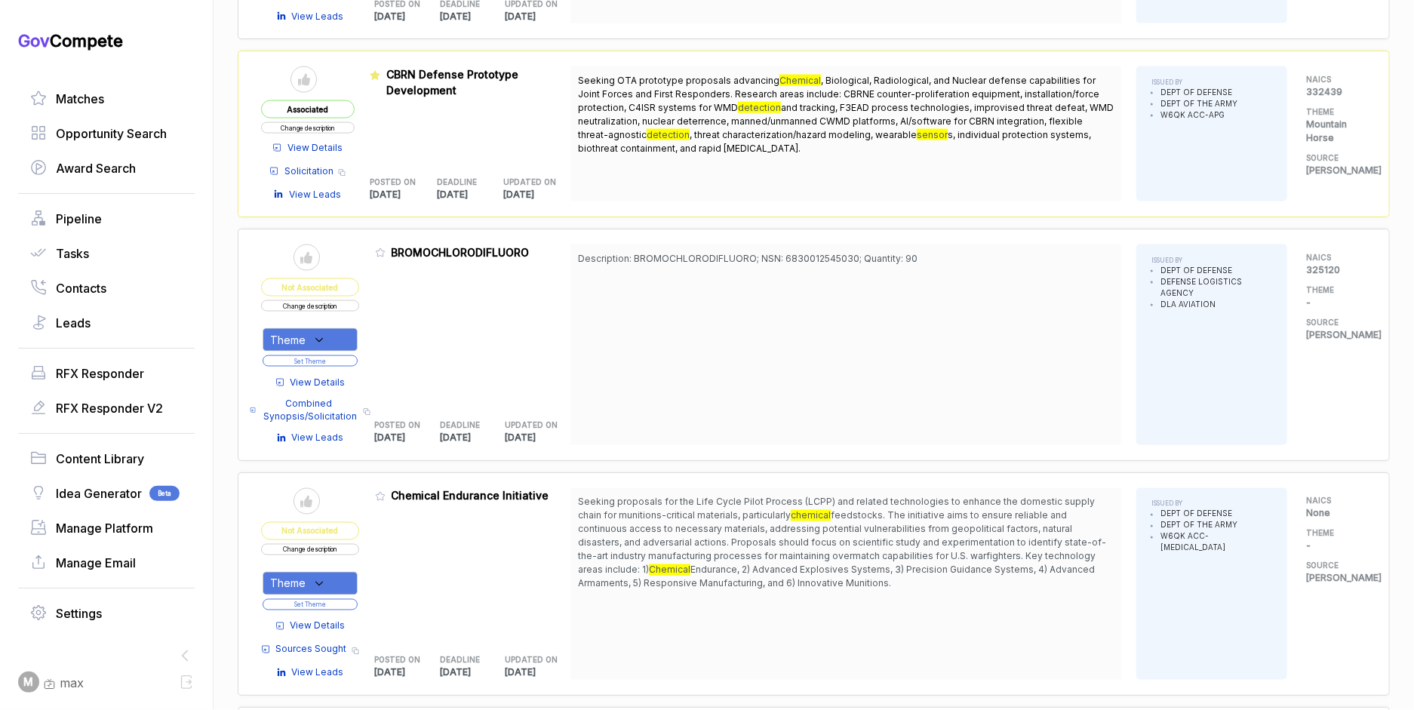
scroll to position [1412, 0]
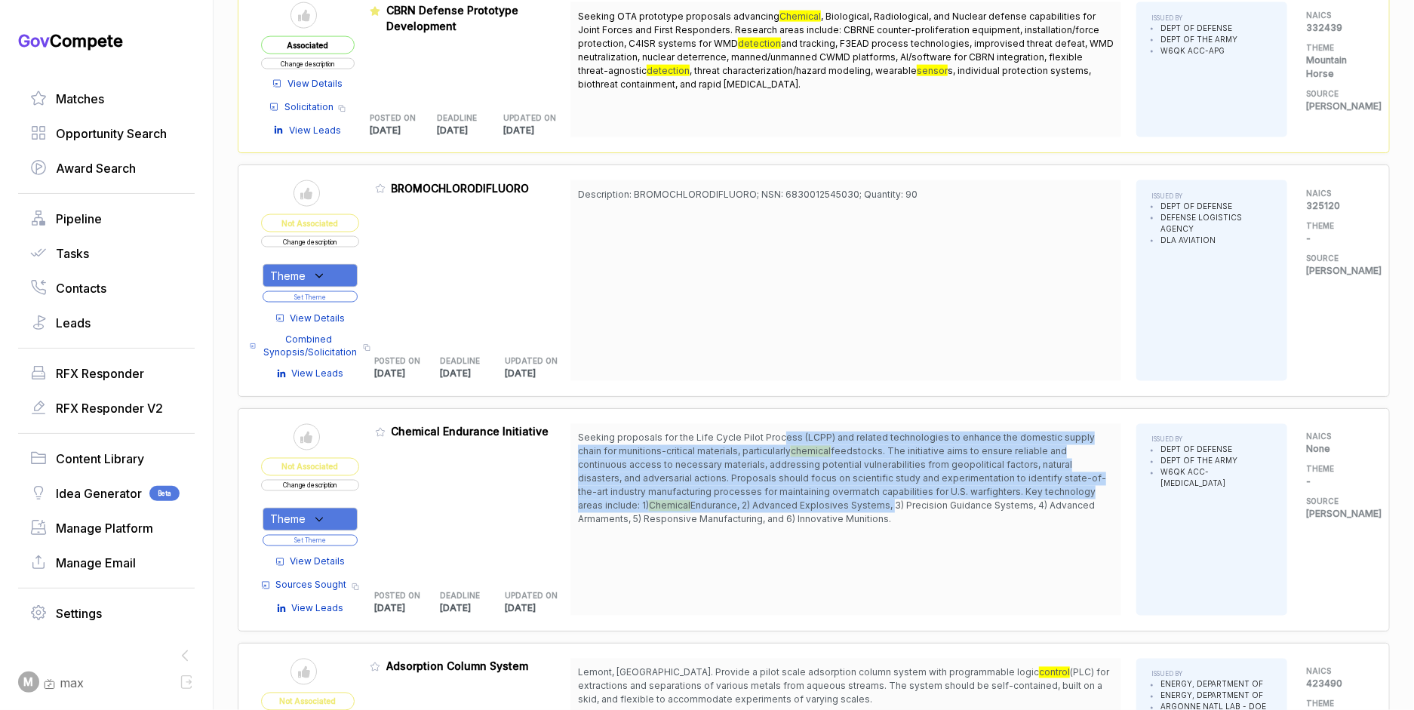
drag, startPoint x: 786, startPoint y: 429, endPoint x: 827, endPoint y: 505, distance: 85.7
click at [826, 504] on span "Seeking proposals for the Life Cycle Pilot Process (LCPP) and related technolog…" at bounding box center [846, 479] width 536 height 95
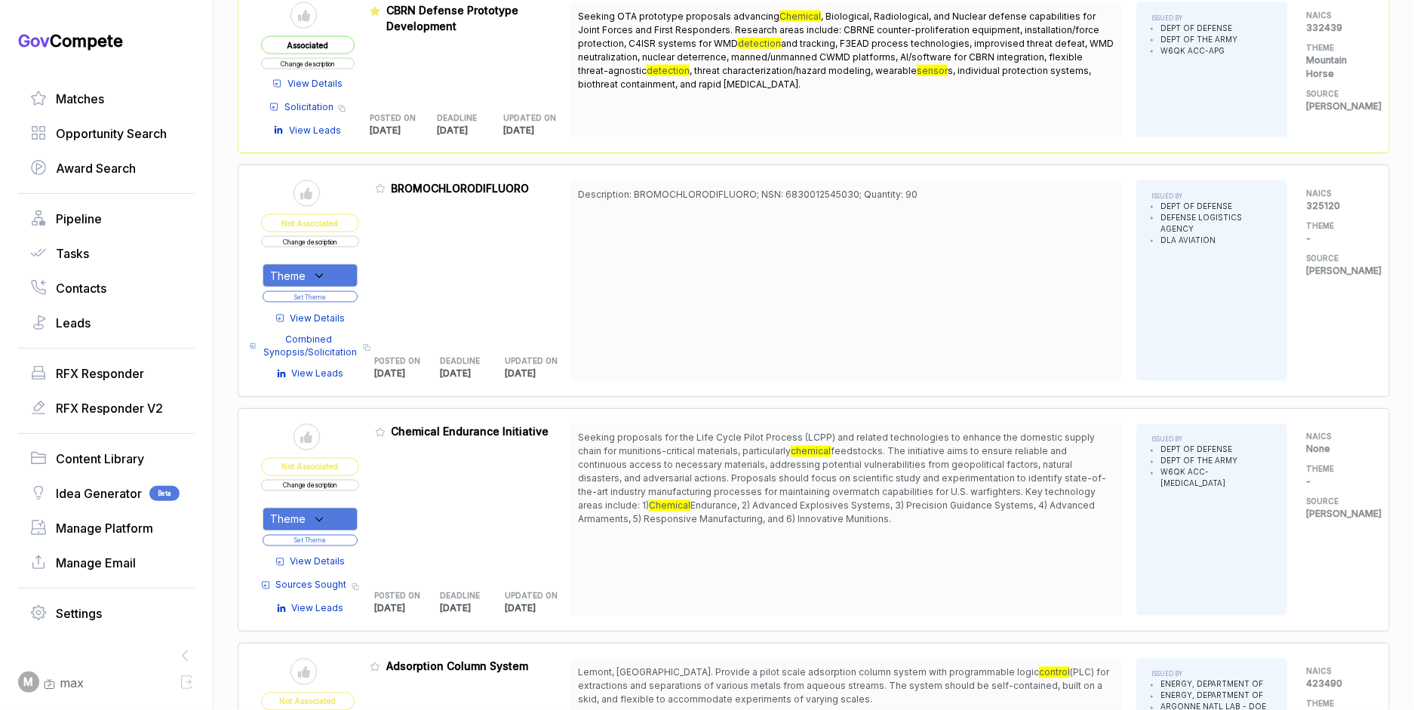
click at [831, 507] on span "Seeking proposals for the Life Cycle Pilot Process (LCPP) and related technolog…" at bounding box center [846, 479] width 536 height 95
click at [335, 559] on span "View Details" at bounding box center [317, 562] width 55 height 14
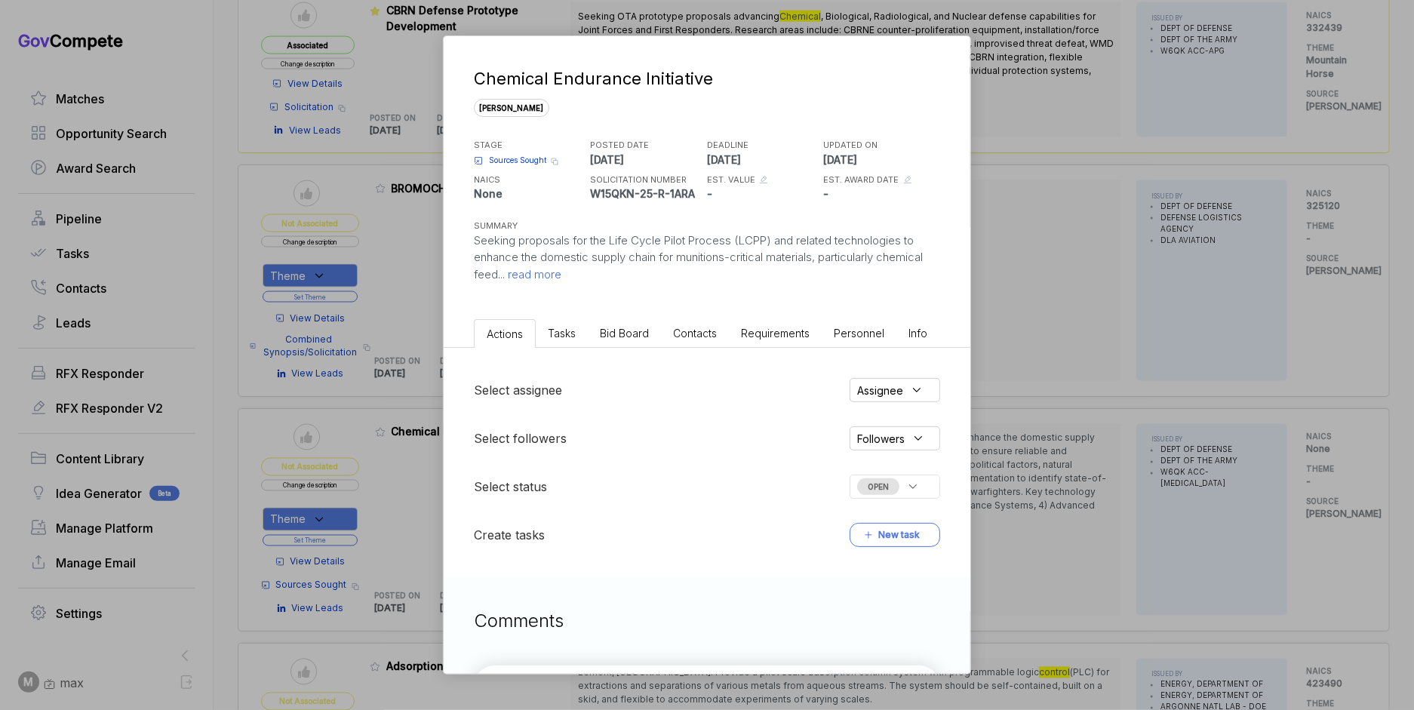
click at [609, 336] on span "Bid Board" at bounding box center [624, 333] width 49 height 13
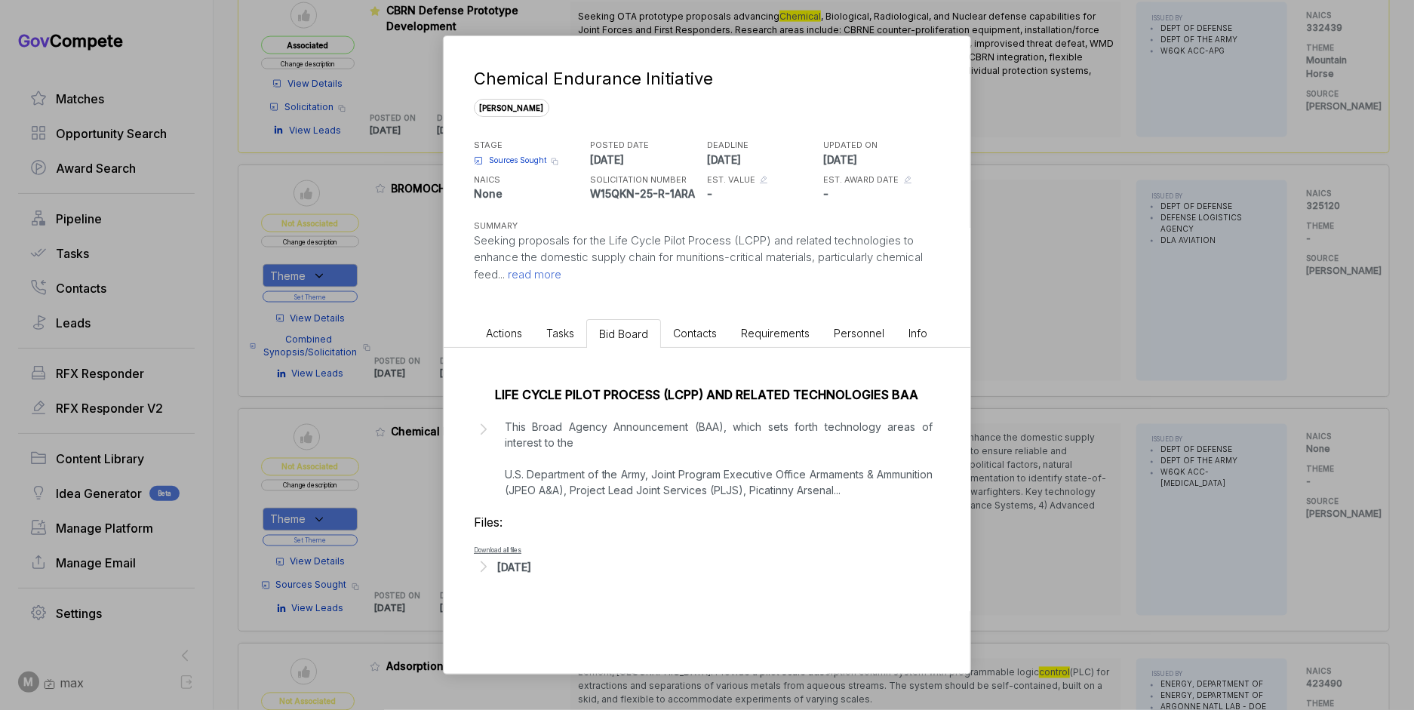
click at [668, 434] on p "This Broad Agency Announcement (BAA), which sets forth technology areas of inte…" at bounding box center [719, 458] width 428 height 79
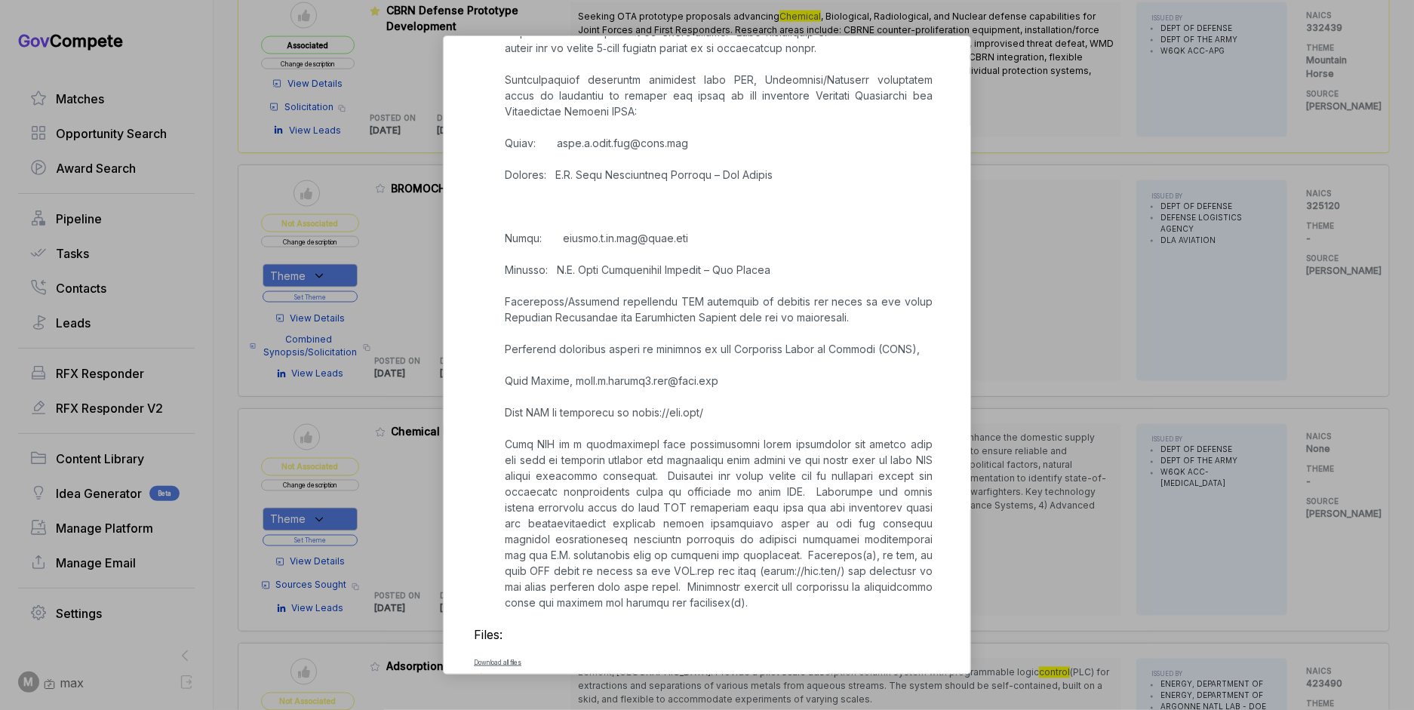
scroll to position [1089, 0]
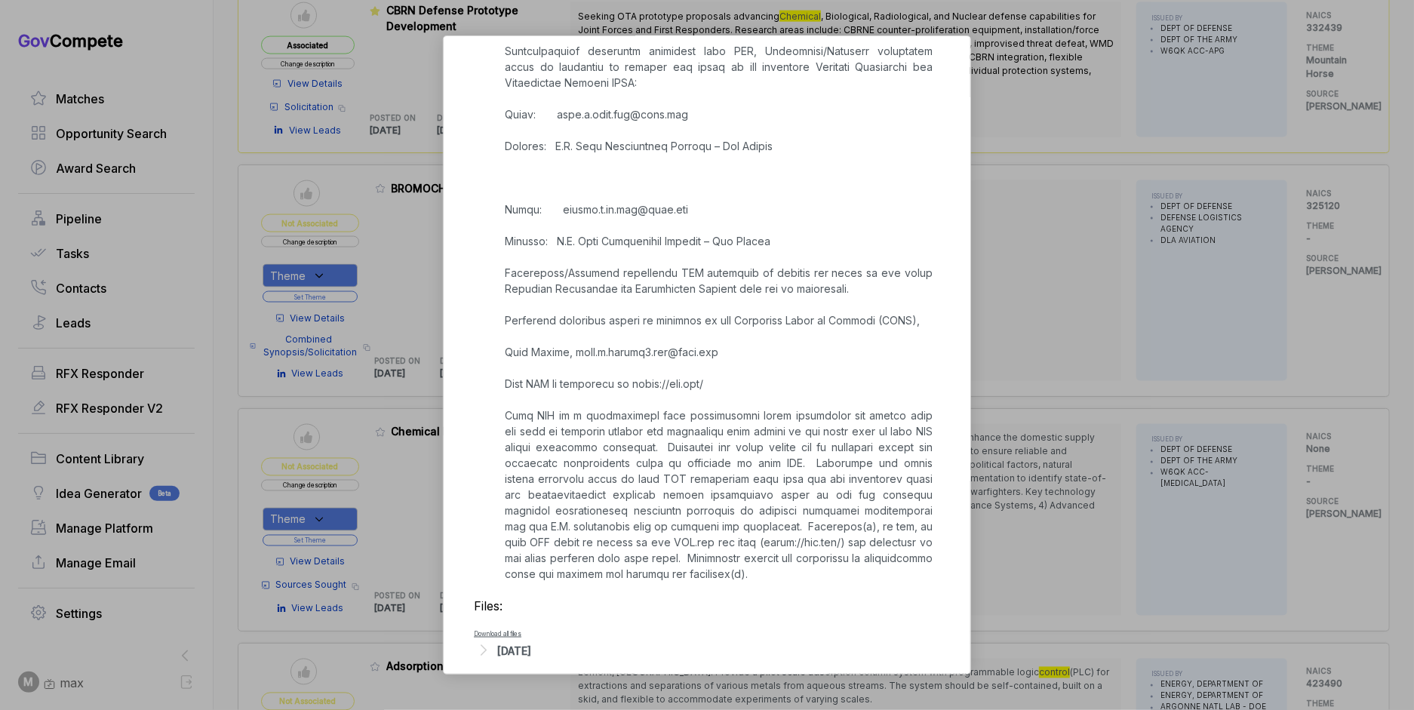
click at [1108, 407] on div "Chemical Endurance Initiative [PERSON_NAME] STAGE Sources Sought Copy link POST…" at bounding box center [707, 355] width 1414 height 710
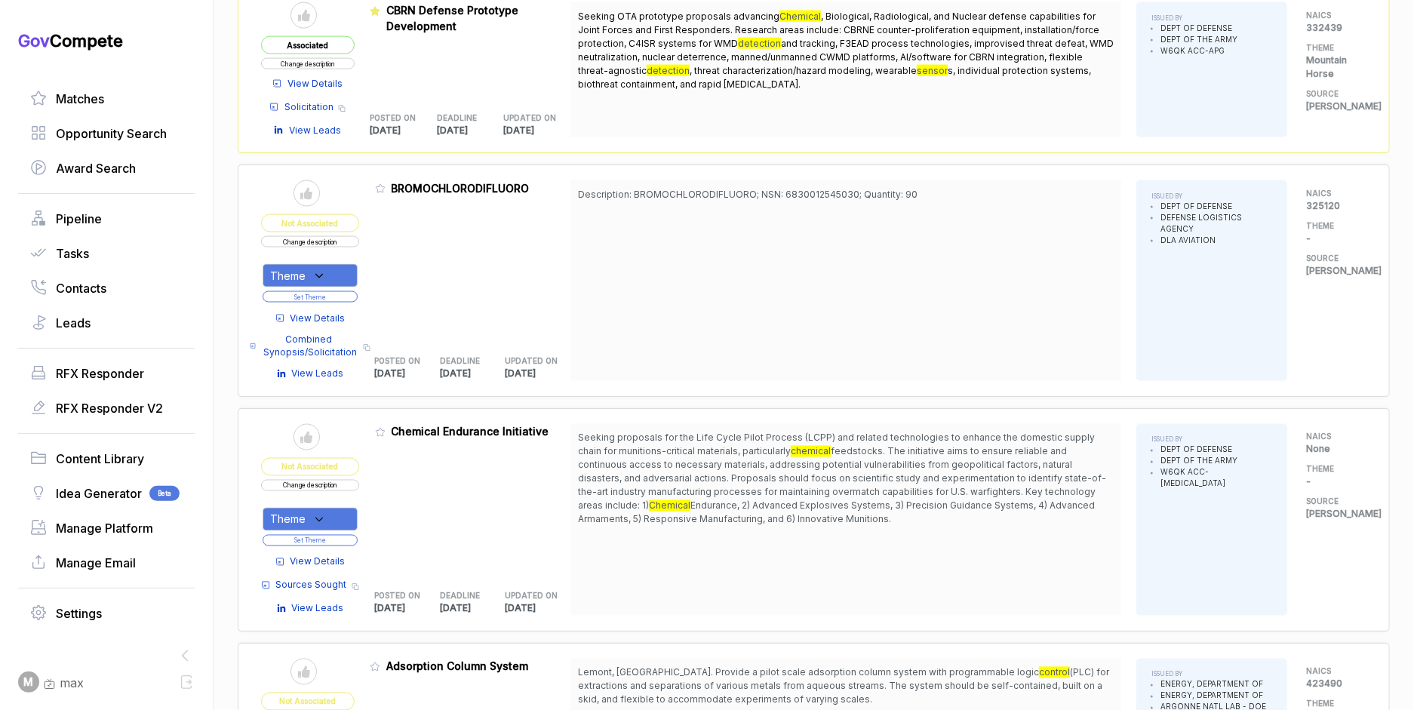
click at [346, 512] on div "Theme" at bounding box center [310, 519] width 95 height 23
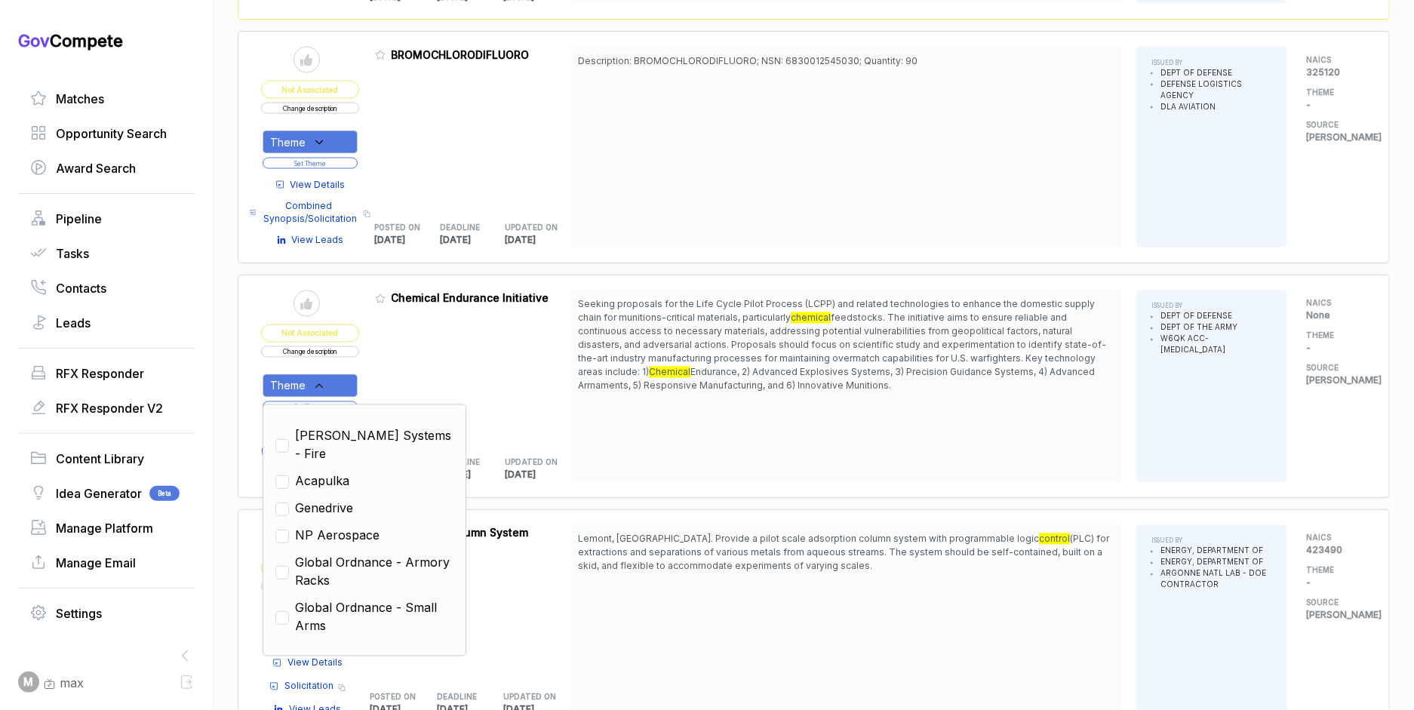
scroll to position [1565, 0]
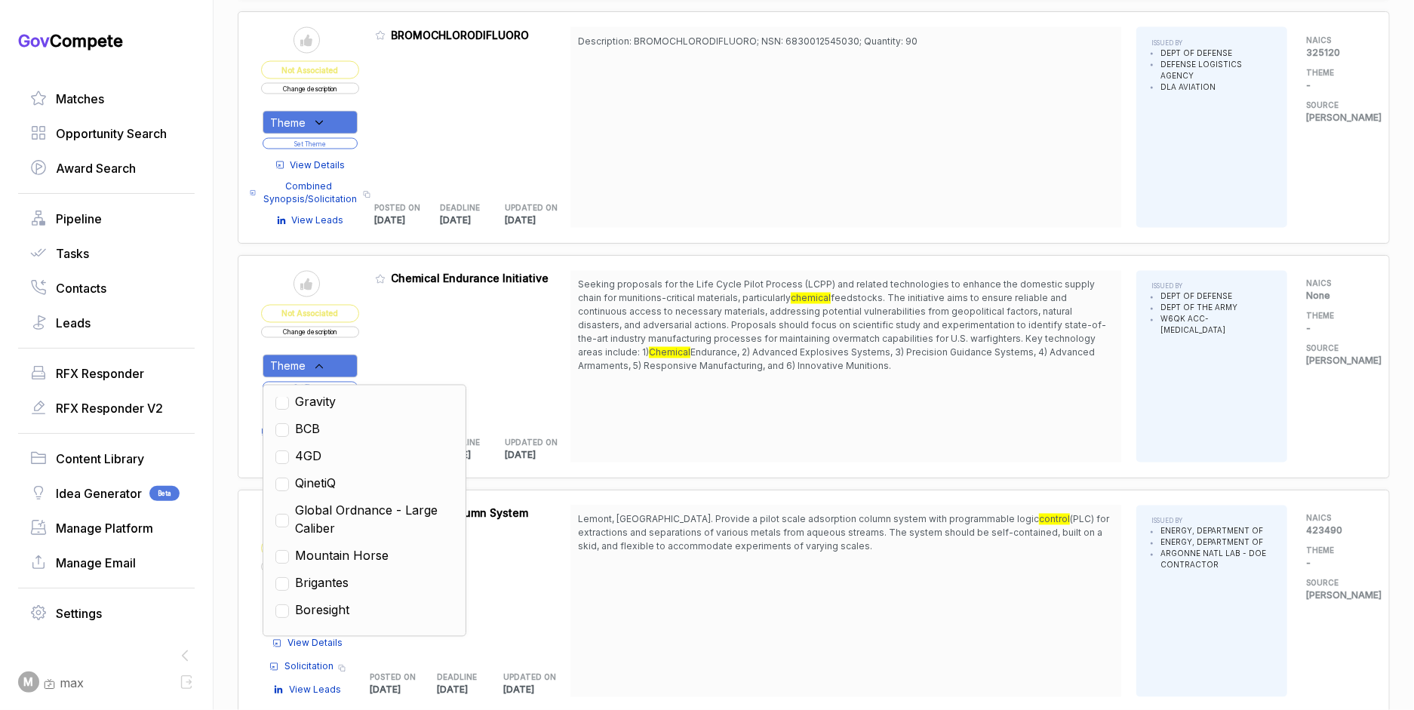
drag, startPoint x: 363, startPoint y: 509, endPoint x: 436, endPoint y: 457, distance: 89.8
click at [364, 509] on span "Global Ordnance - Large Caliber" at bounding box center [374, 520] width 158 height 36
checkbox input "true"
click at [591, 416] on div "Seeking proposals for the Life Cycle Pilot Process (LCPP) and related technolog…" at bounding box center [845, 367] width 551 height 192
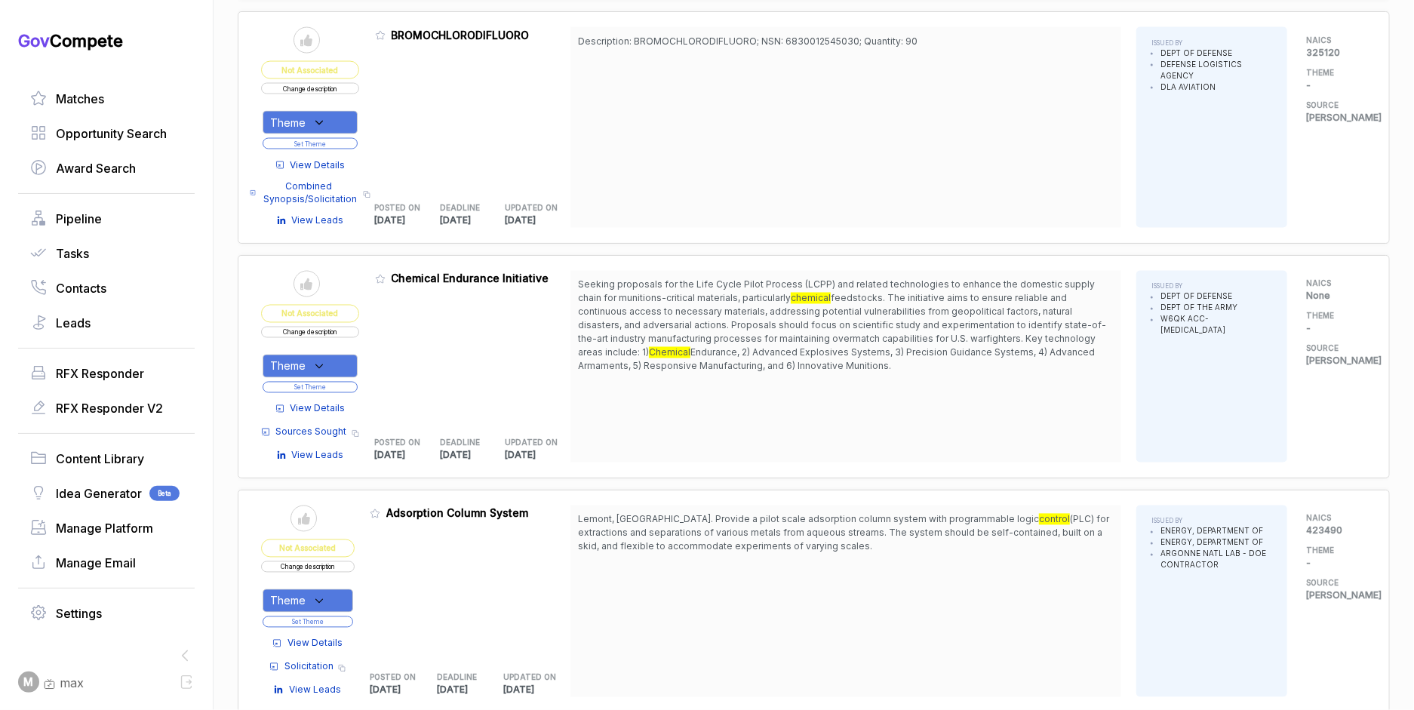
click at [343, 382] on button "Set Theme" at bounding box center [310, 387] width 95 height 11
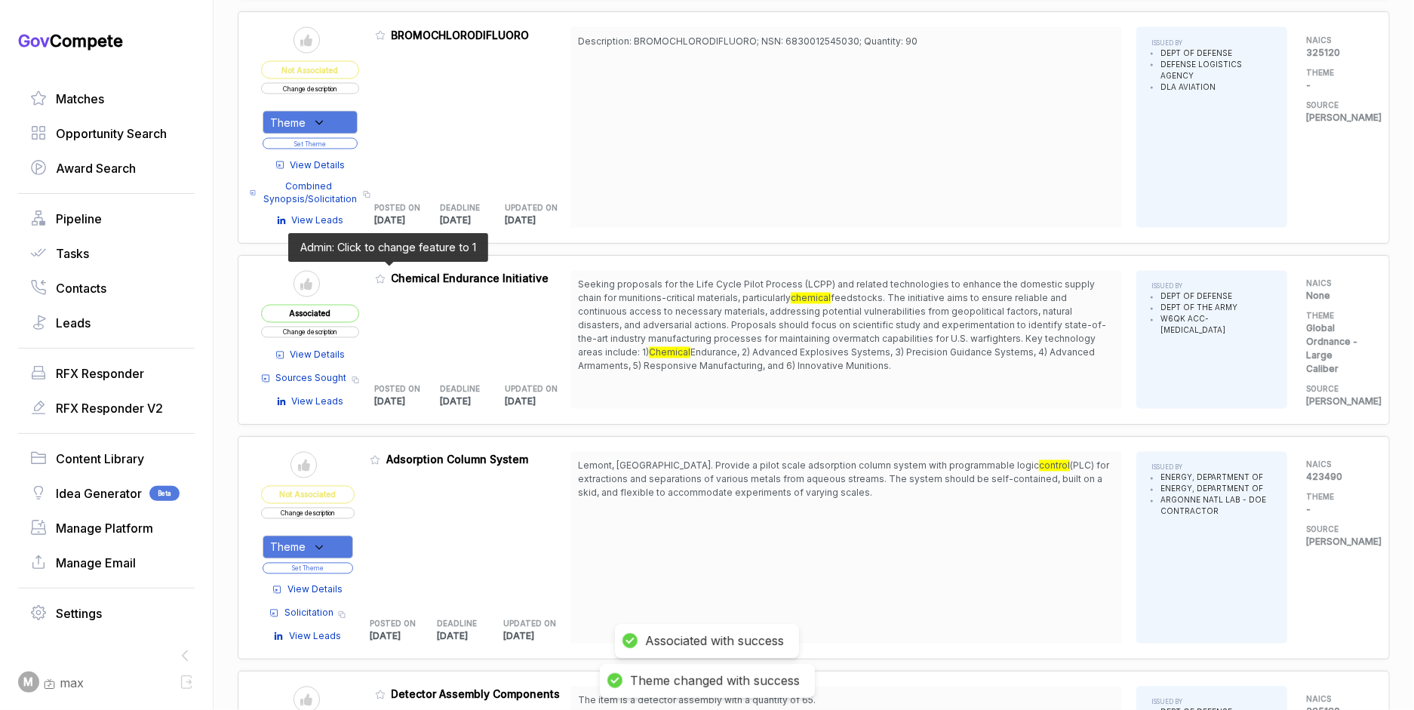
click at [386, 274] on icon at bounding box center [380, 279] width 11 height 11
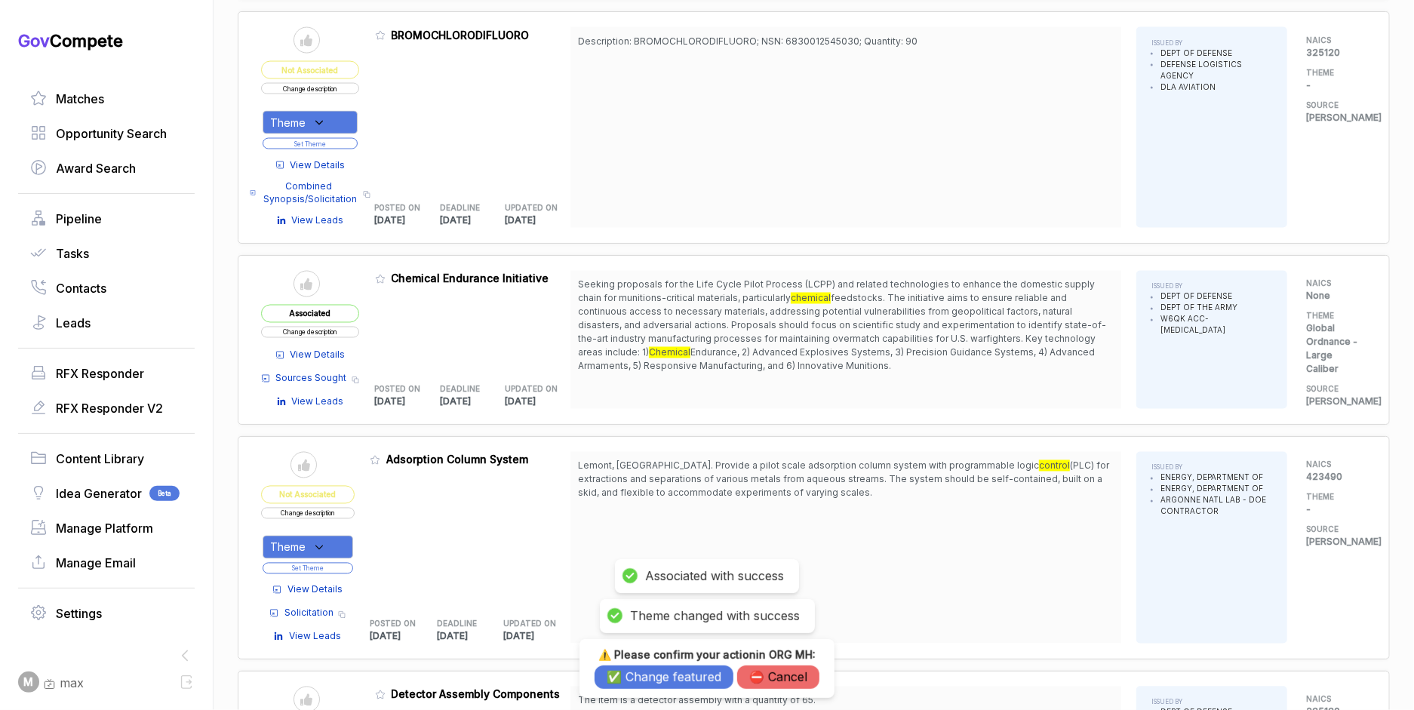
click at [669, 674] on button "✅ Change featured" at bounding box center [663, 676] width 139 height 23
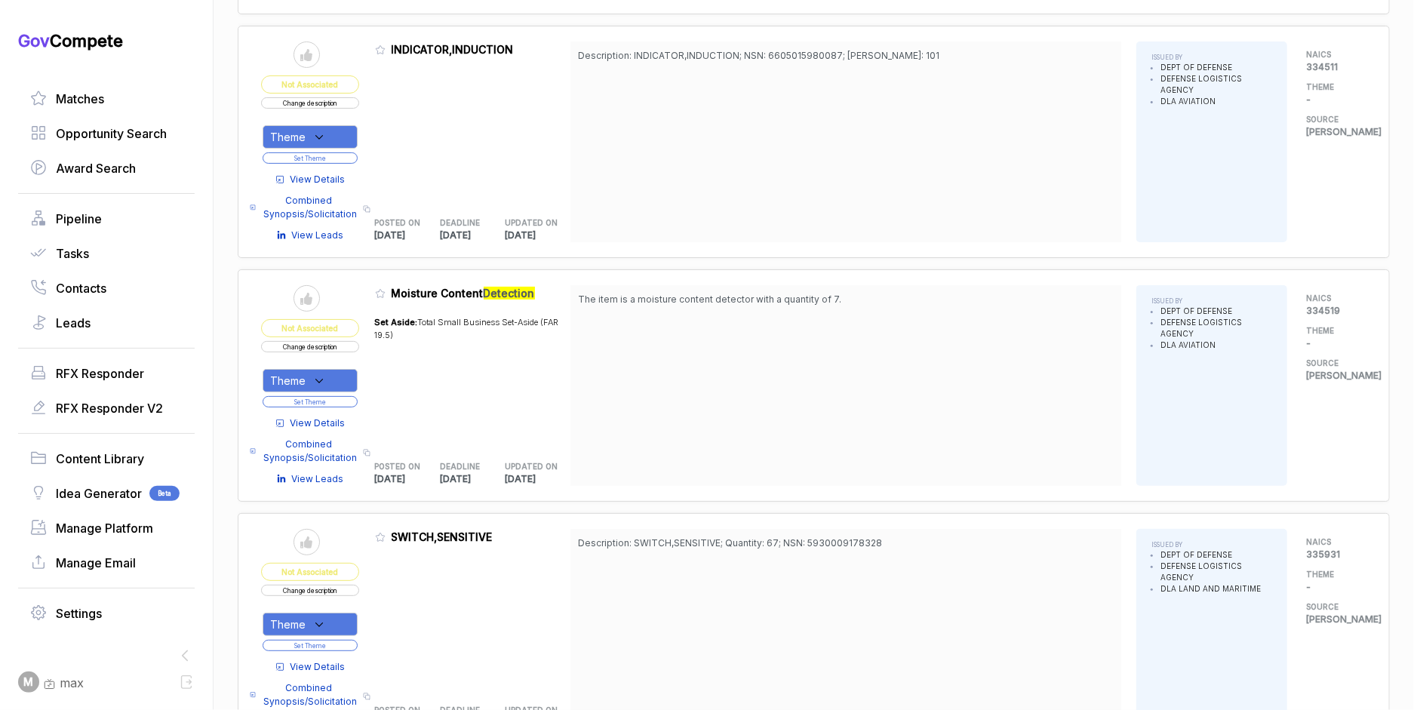
scroll to position [3676, 0]
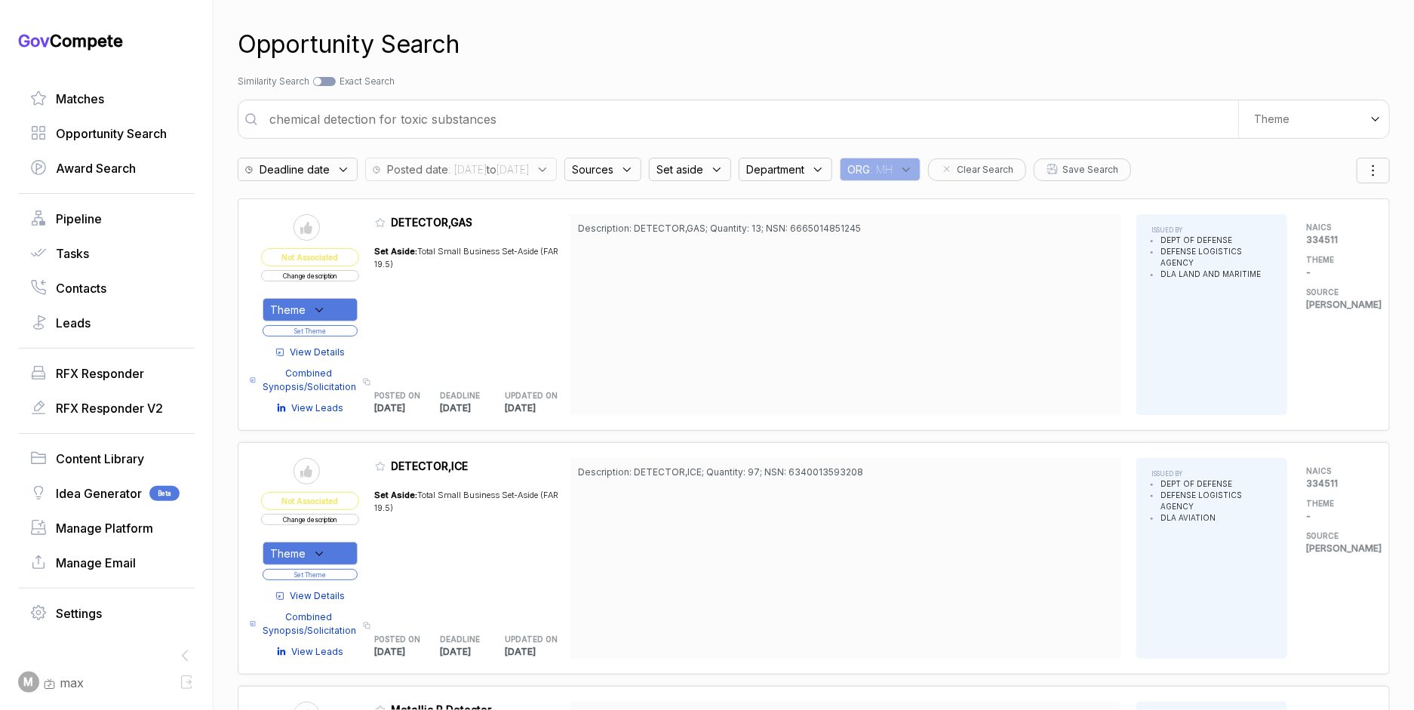
click at [548, 124] on input "chemical detection for toxic substances" at bounding box center [749, 119] width 978 height 30
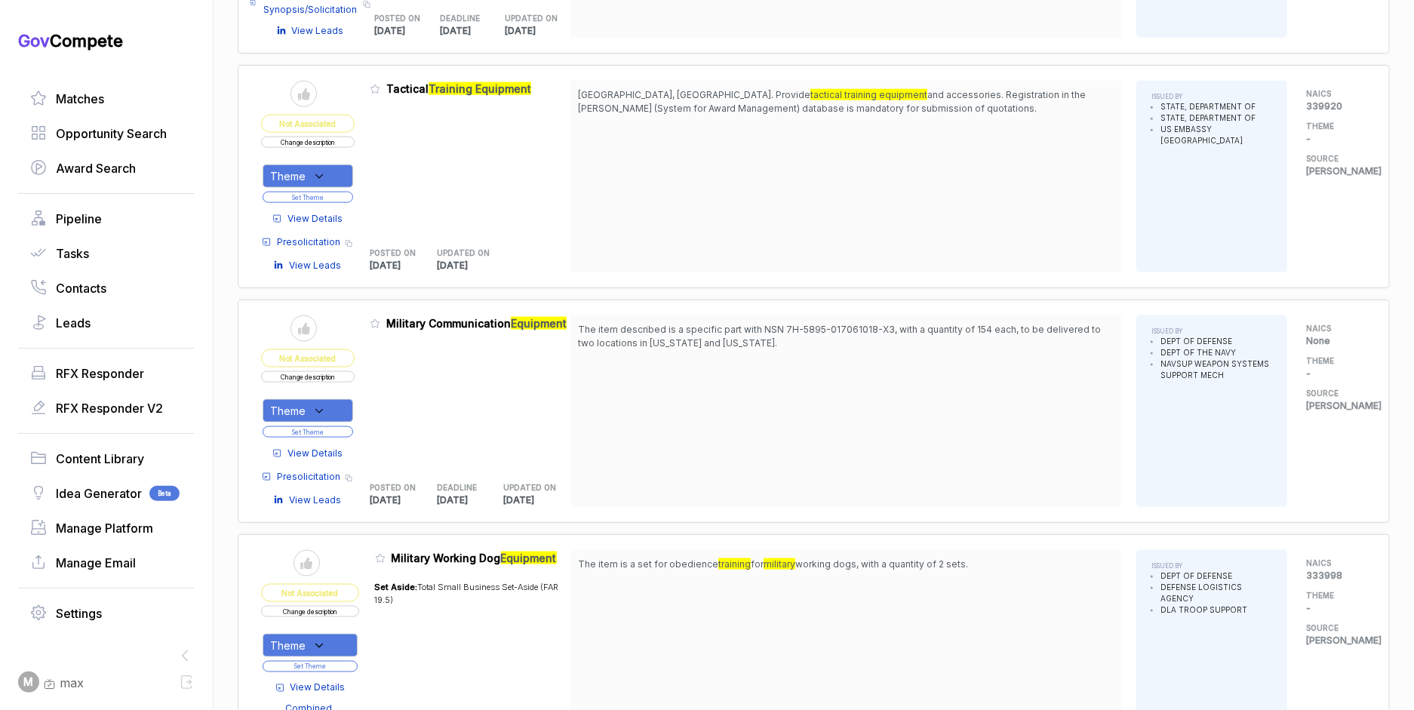
scroll to position [1158, 0]
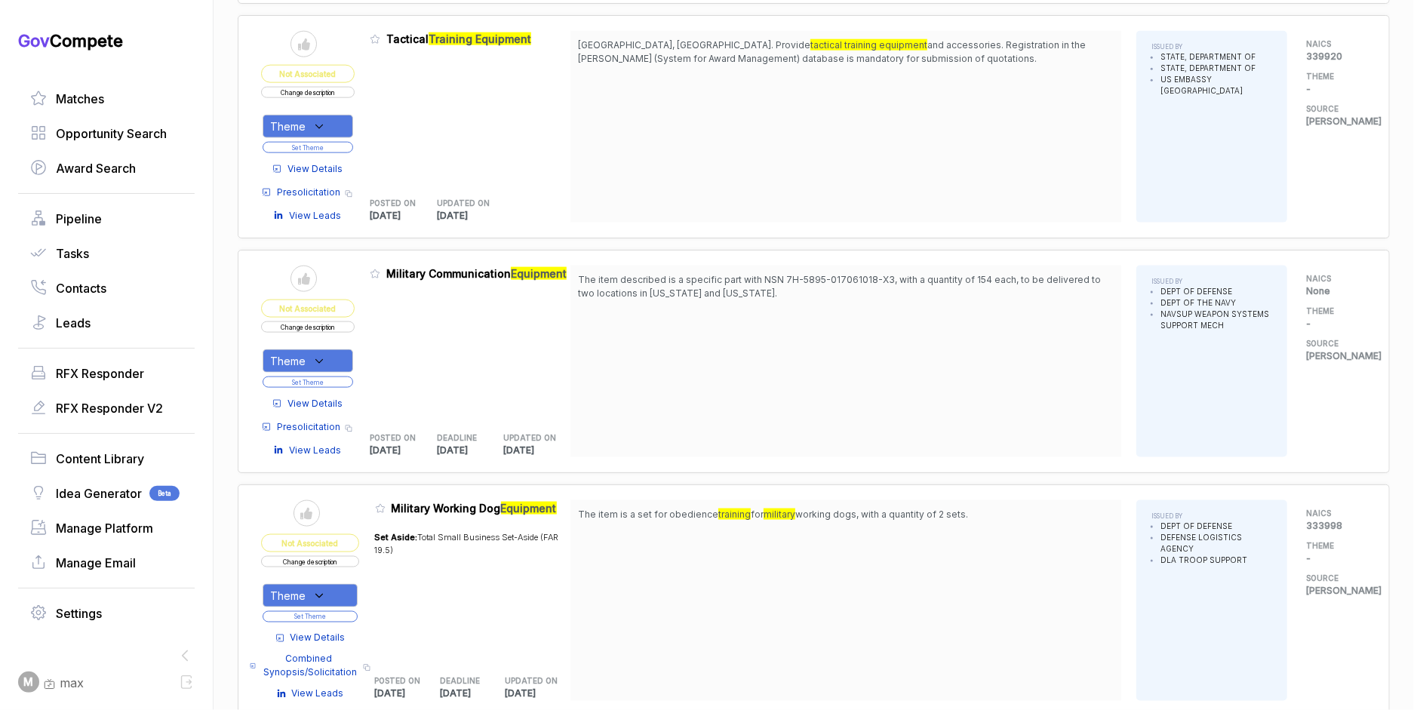
click at [338, 155] on div "View Details Presolicitation Copy link View Leads" at bounding box center [308, 189] width 94 height 68
click at [336, 162] on span "View Details" at bounding box center [314, 169] width 55 height 14
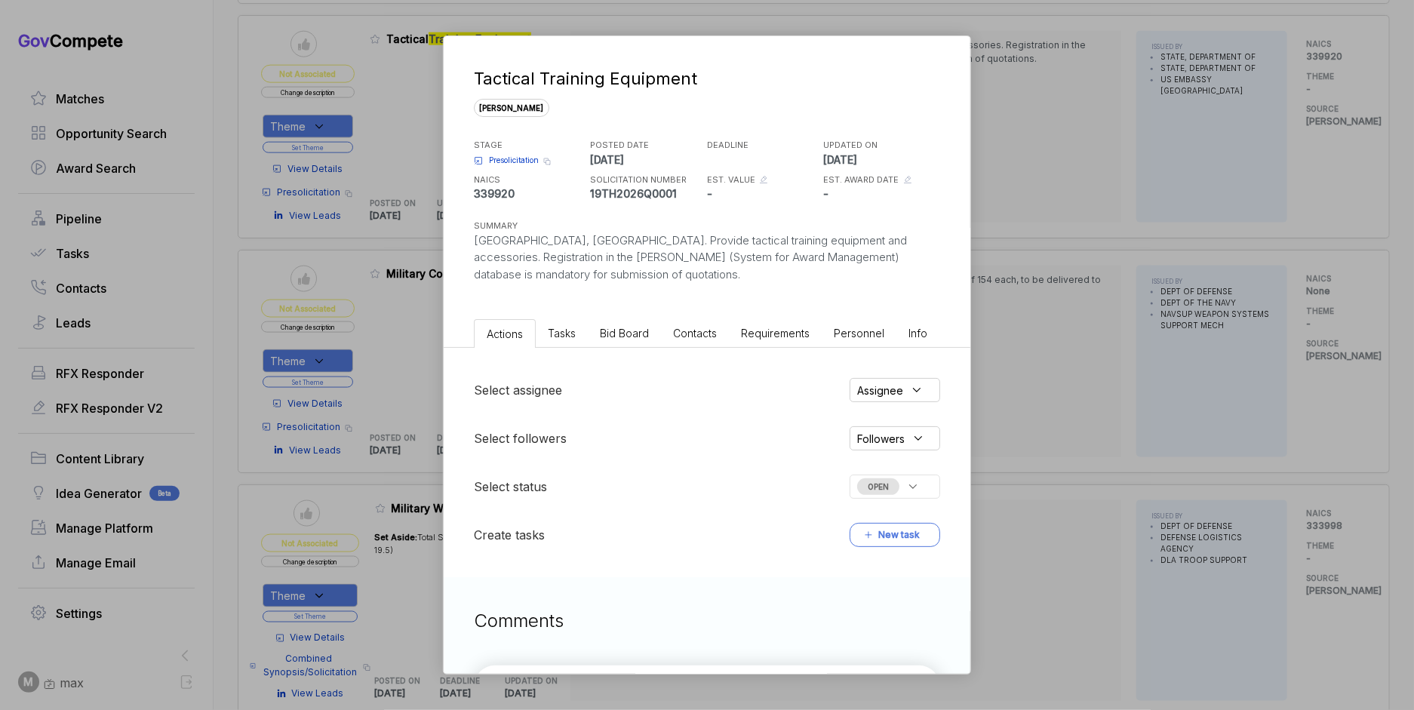
click at [631, 332] on span "Bid Board" at bounding box center [624, 333] width 49 height 13
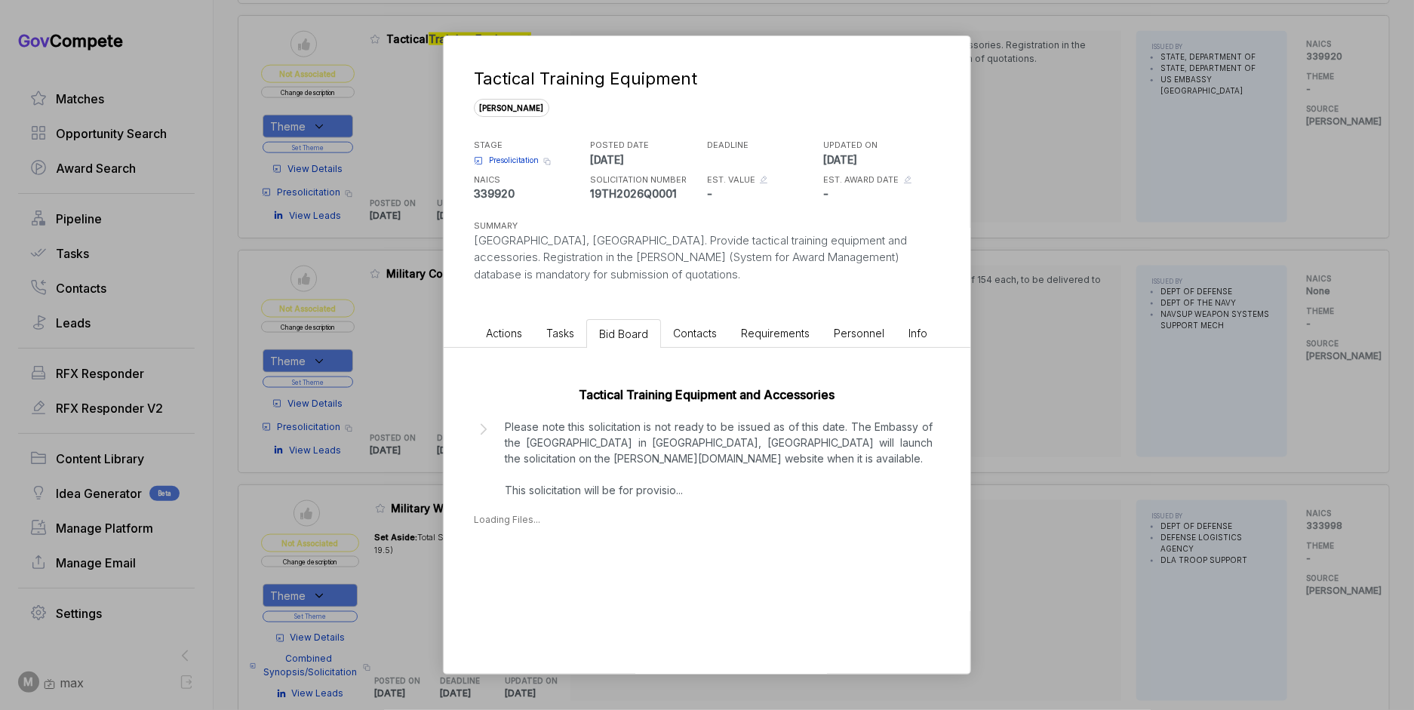
click at [608, 464] on p "Please note this solicitation is not ready to be issued as of this date. The Em…" at bounding box center [719, 458] width 428 height 79
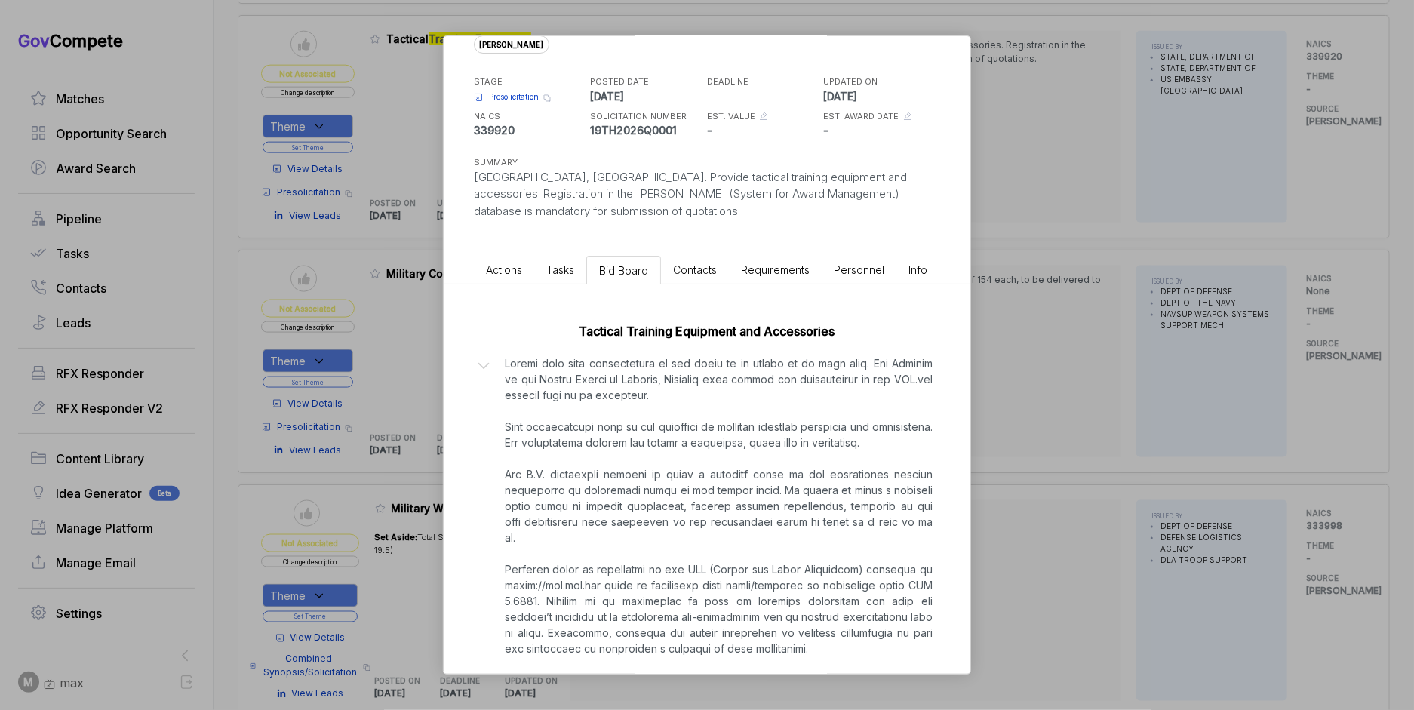
scroll to position [138, 0]
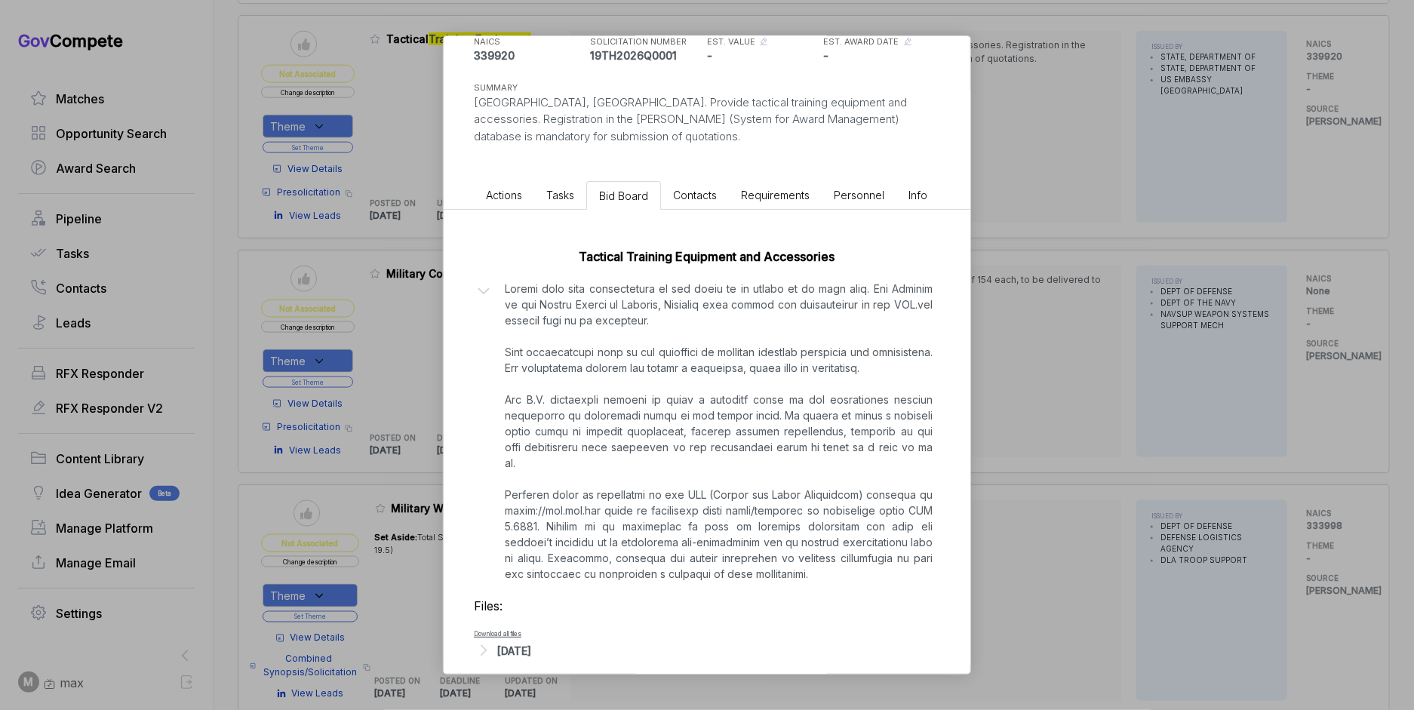
click at [532, 642] on div "[DATE]" at bounding box center [707, 650] width 466 height 20
click at [531, 643] on div "[DATE]" at bounding box center [514, 651] width 34 height 16
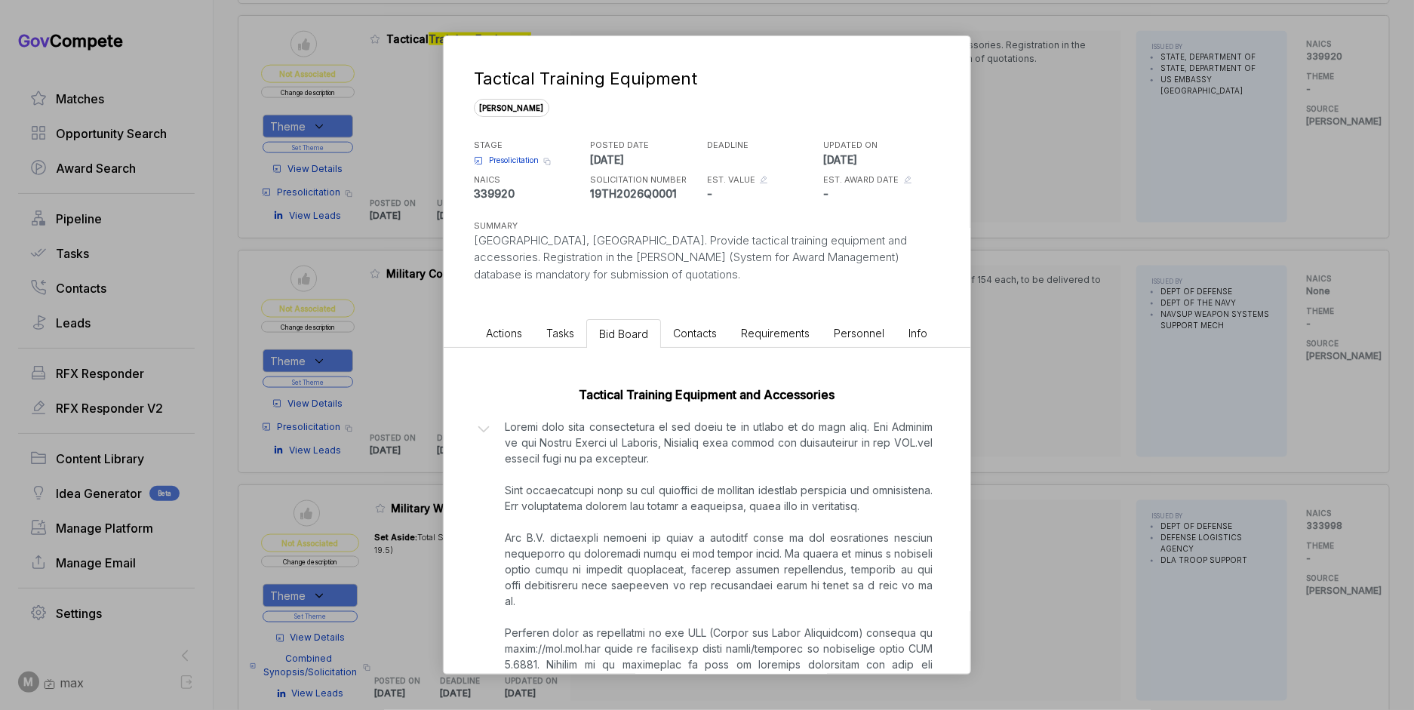
click at [511, 161] on span "Presolicitation" at bounding box center [514, 160] width 50 height 11
click at [1050, 282] on div "Tactical Training Equipment [PERSON_NAME] STAGE Presolicitation Copy link POSTE…" at bounding box center [707, 355] width 1414 height 710
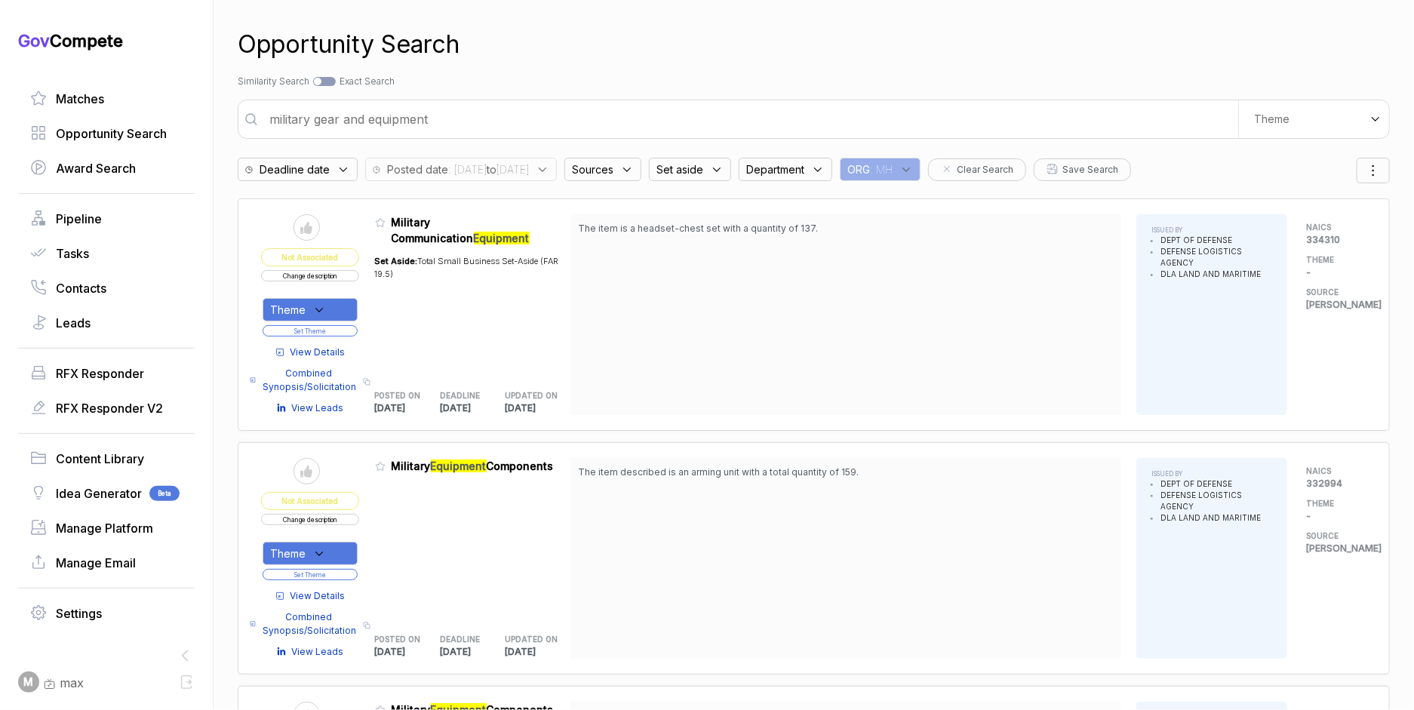
click at [668, 116] on input "military gear and equipment" at bounding box center [749, 119] width 978 height 30
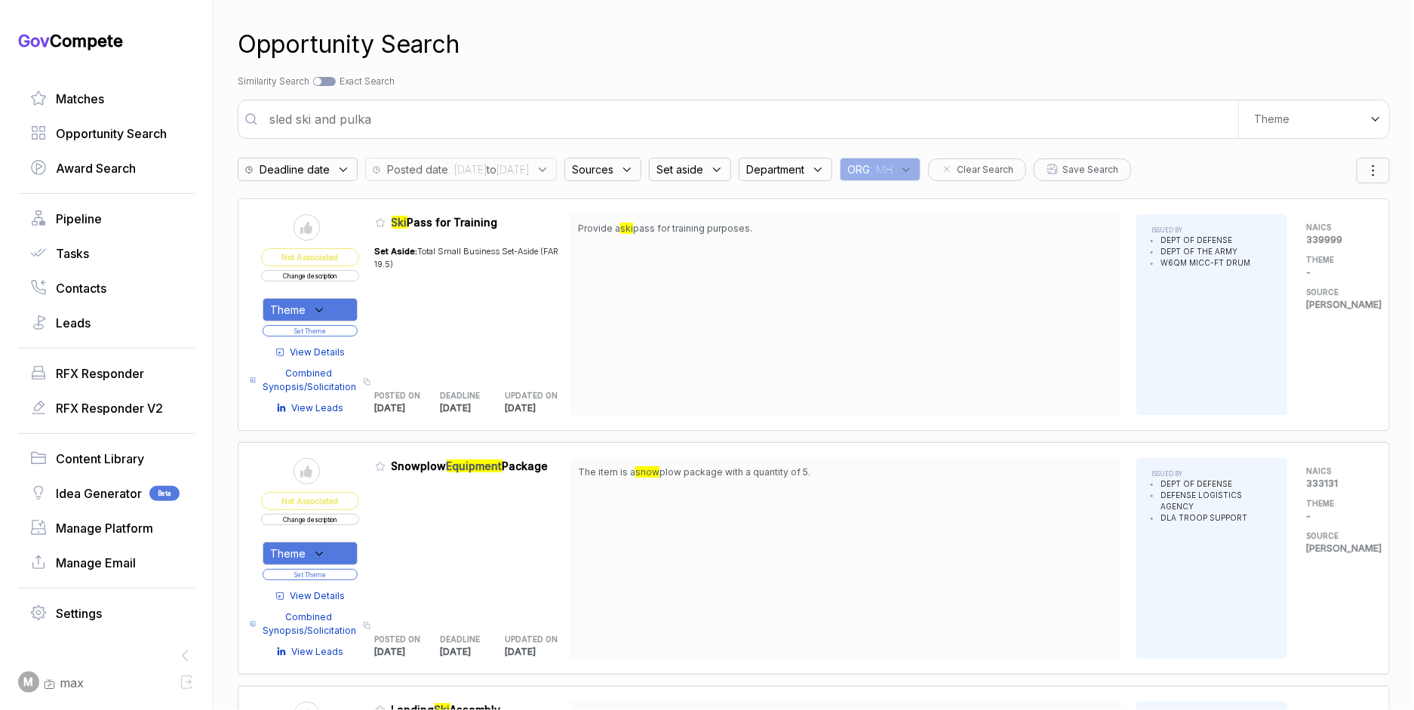
click at [545, 109] on input "sled ski and pulka" at bounding box center [749, 119] width 978 height 30
click at [545, 111] on input "sled ski and pulka" at bounding box center [749, 119] width 978 height 30
type input "s"
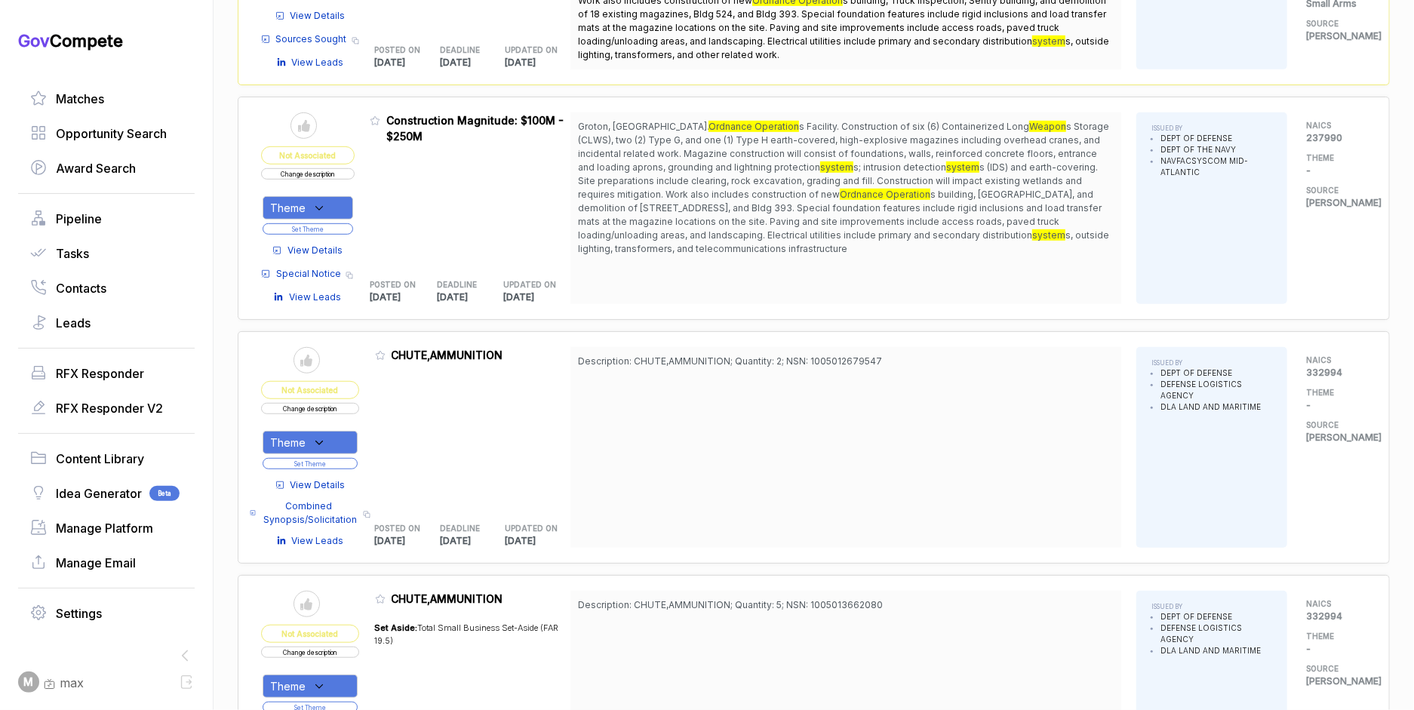
scroll to position [462, 0]
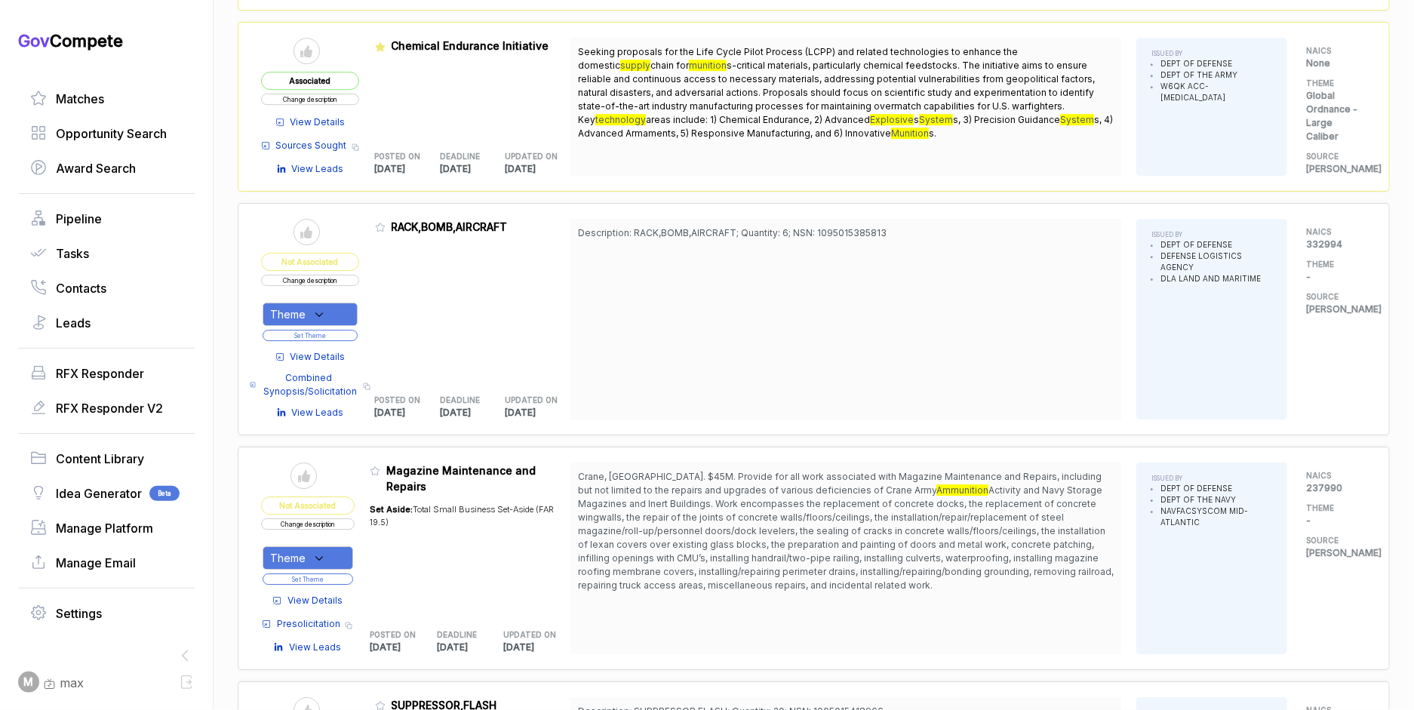
scroll to position [2840, 0]
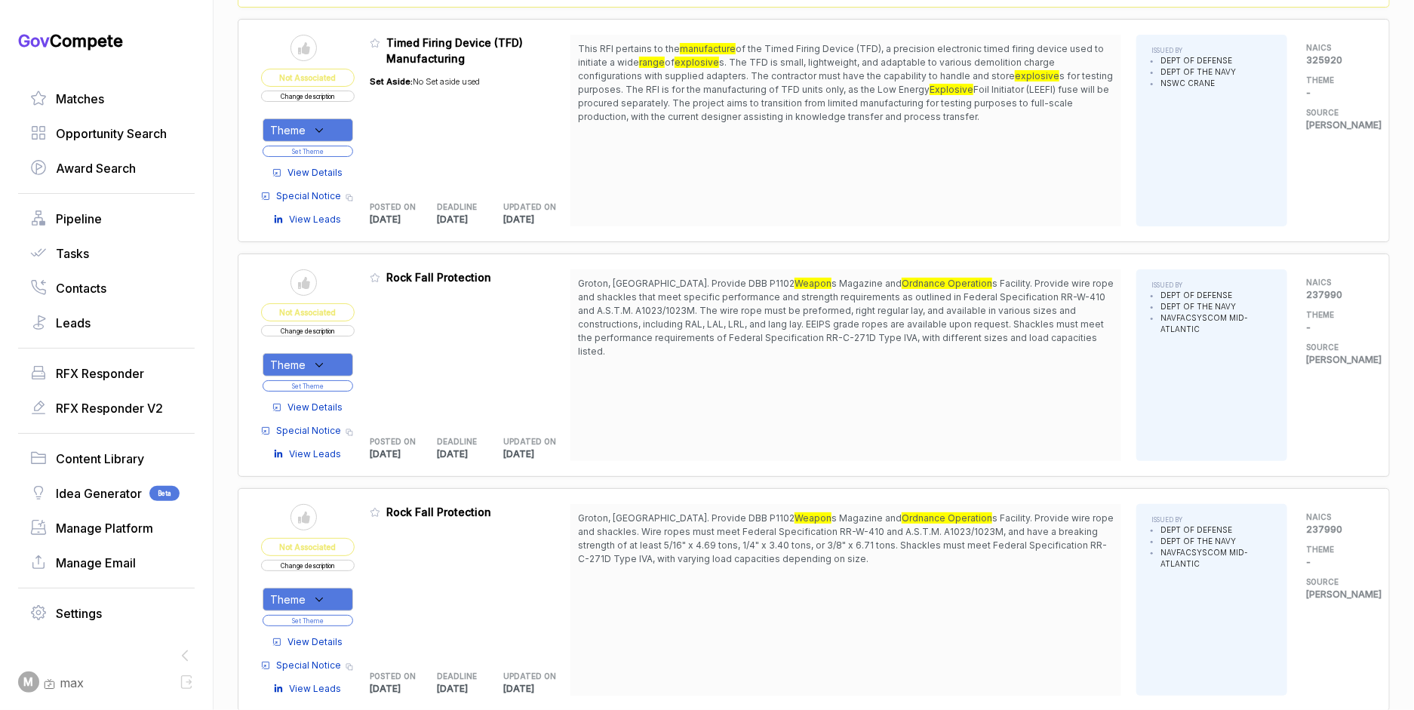
scroll to position [3920, 0]
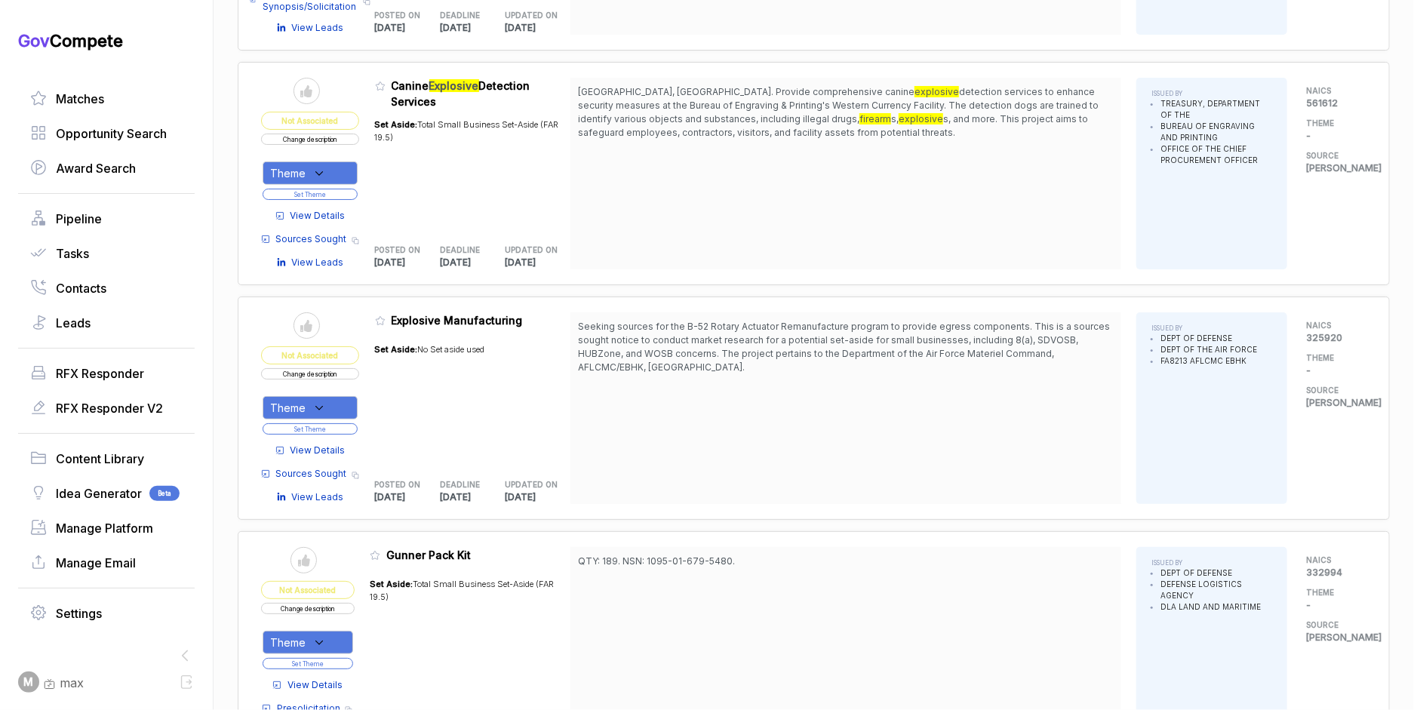
scroll to position [7649, 0]
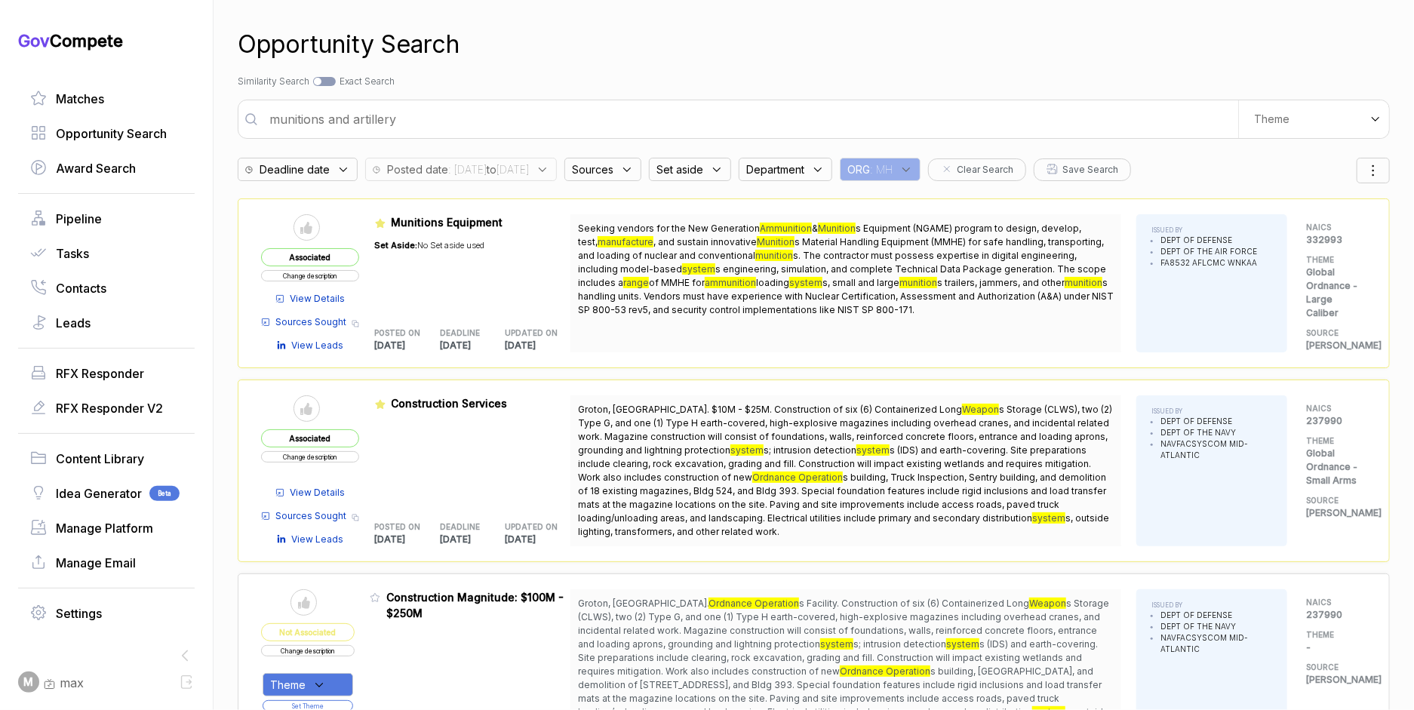
click at [616, 124] on input "munitions and artillery" at bounding box center [749, 119] width 978 height 30
drag, startPoint x: 616, startPoint y: 124, endPoint x: 604, endPoint y: 126, distance: 12.2
click at [616, 125] on input "munitions and artillery" at bounding box center [749, 119] width 978 height 30
type input "command and control system"
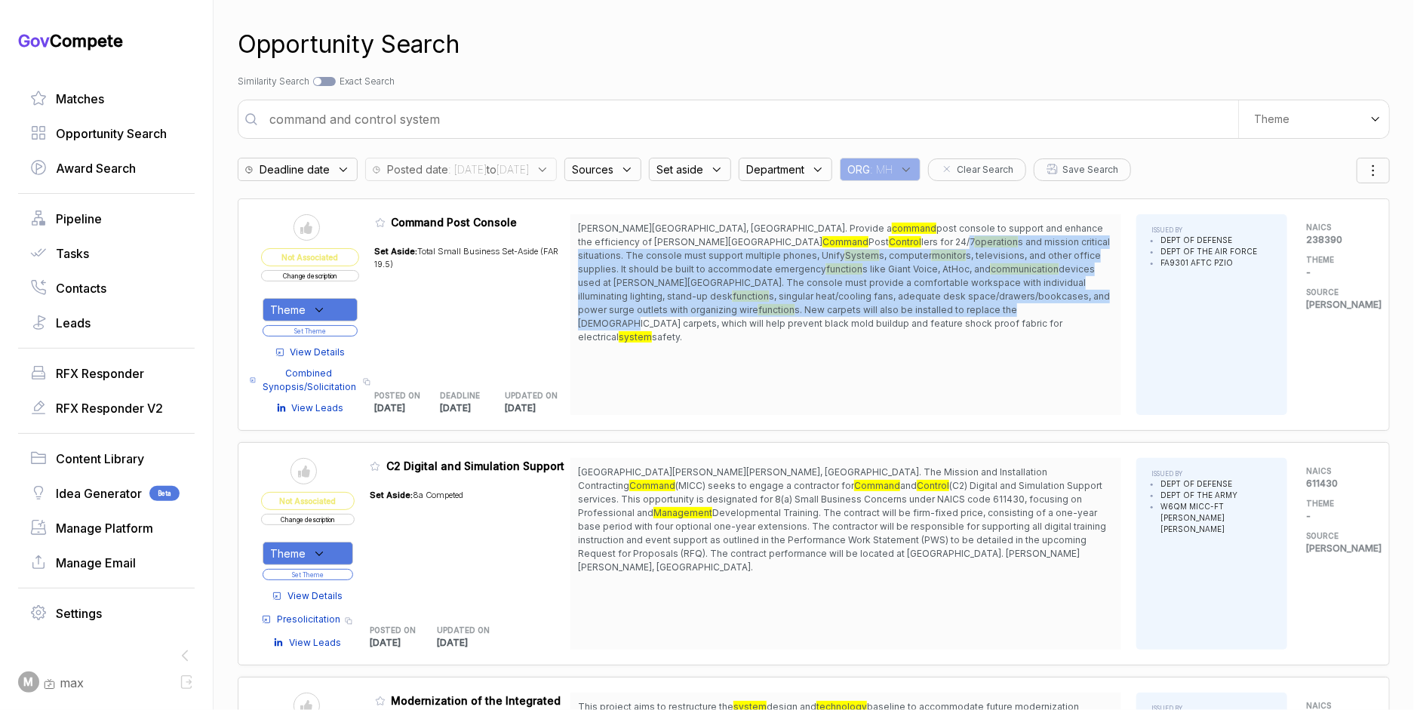
drag, startPoint x: 733, startPoint y: 238, endPoint x: 747, endPoint y: 312, distance: 74.4
click at [747, 312] on span "[PERSON_NAME][GEOGRAPHIC_DATA], [GEOGRAPHIC_DATA]. Provide a command post conso…" at bounding box center [846, 283] width 536 height 122
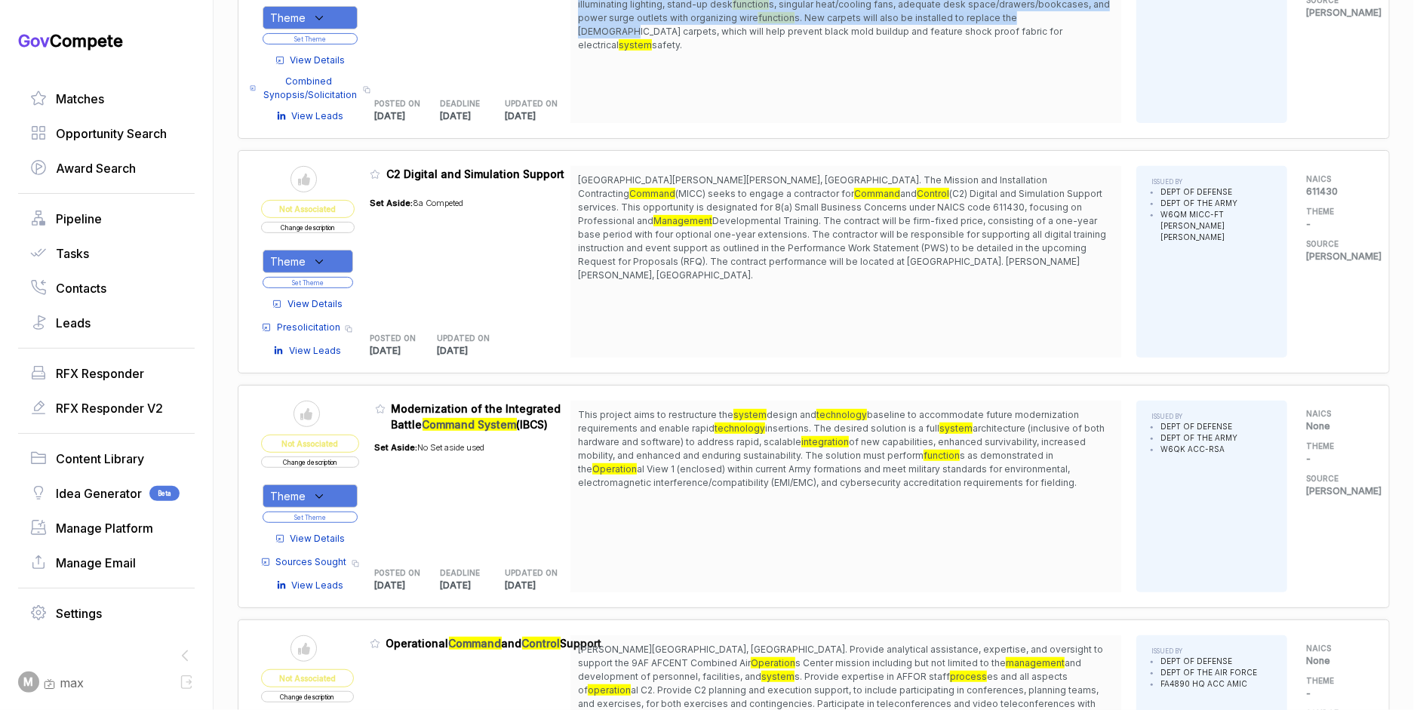
scroll to position [308, 0]
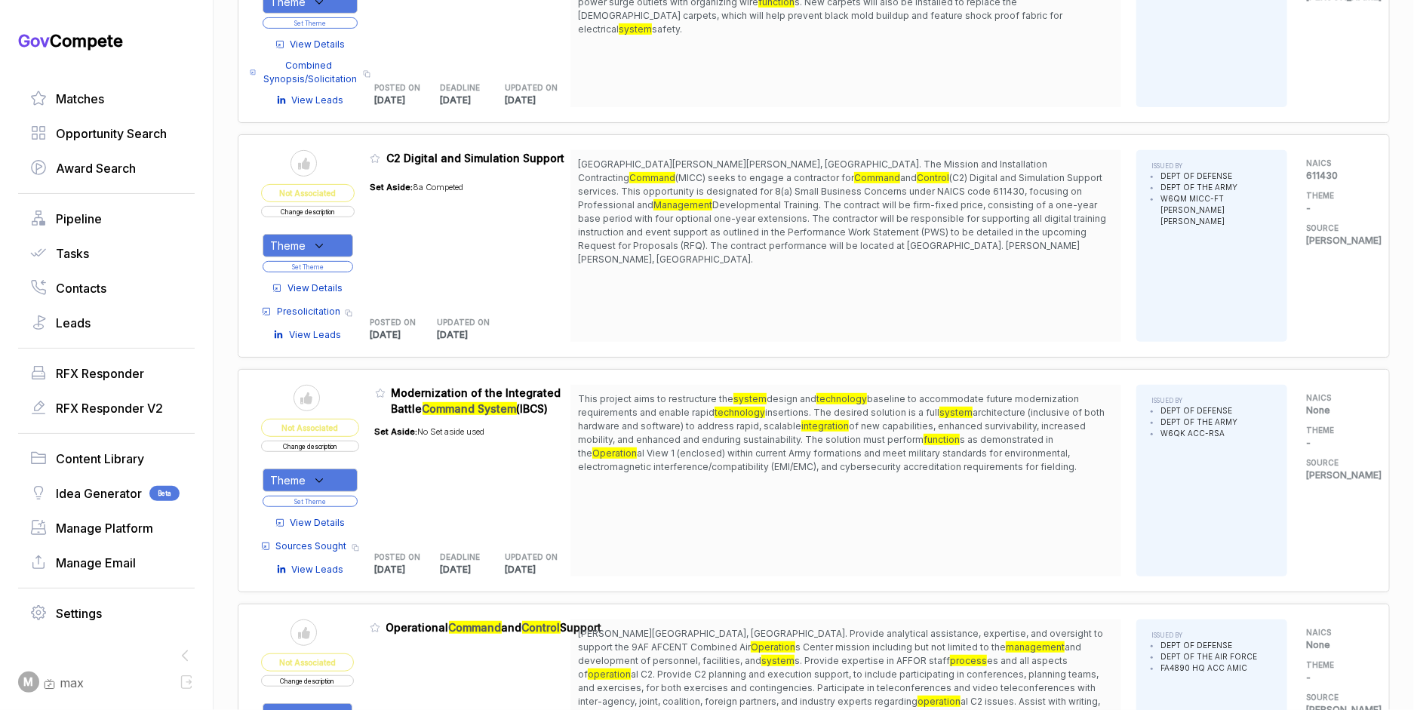
drag, startPoint x: 754, startPoint y: 405, endPoint x: 765, endPoint y: 425, distance: 23.3
click at [760, 426] on span "This project aims to restructure the system design and technology baseline to a…" at bounding box center [846, 432] width 536 height 81
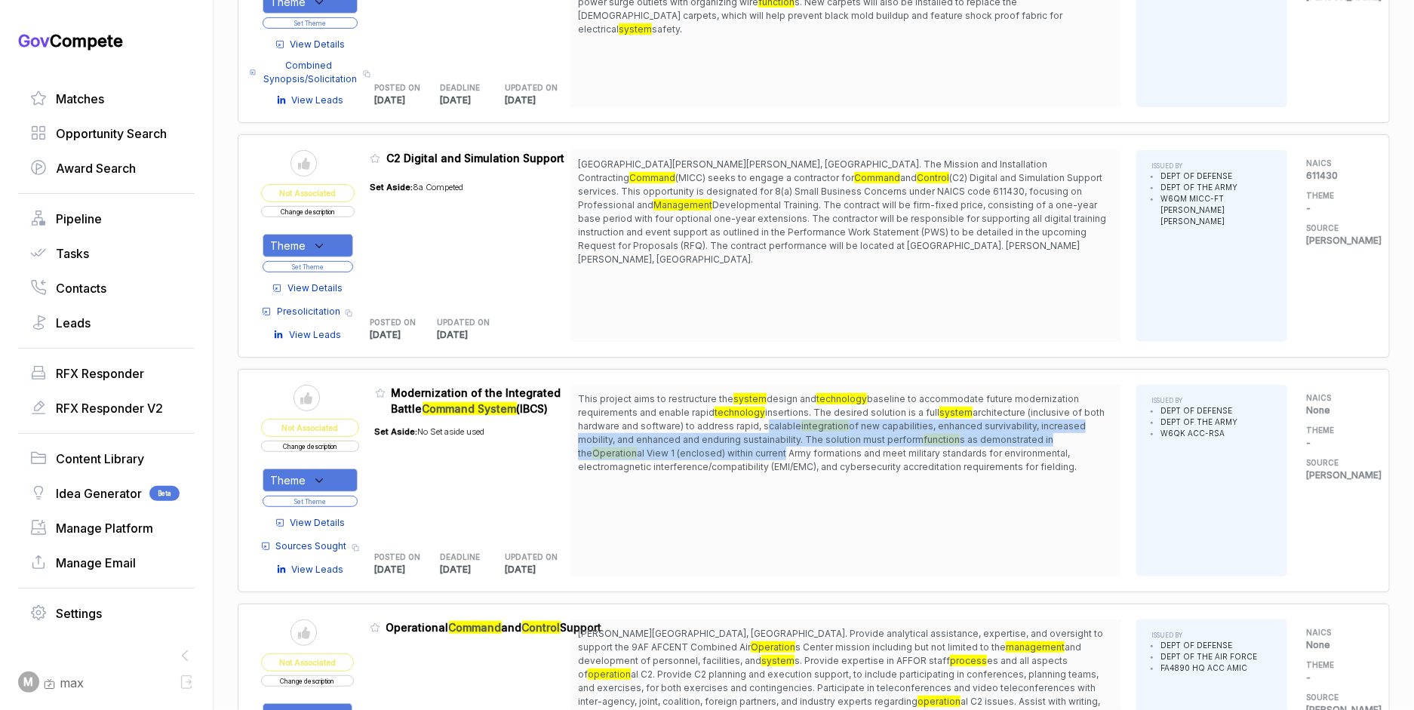
drag, startPoint x: 765, startPoint y: 425, endPoint x: 776, endPoint y: 444, distance: 21.6
click at [776, 444] on span "This project aims to restructure the system design and technology baseline to a…" at bounding box center [846, 432] width 536 height 81
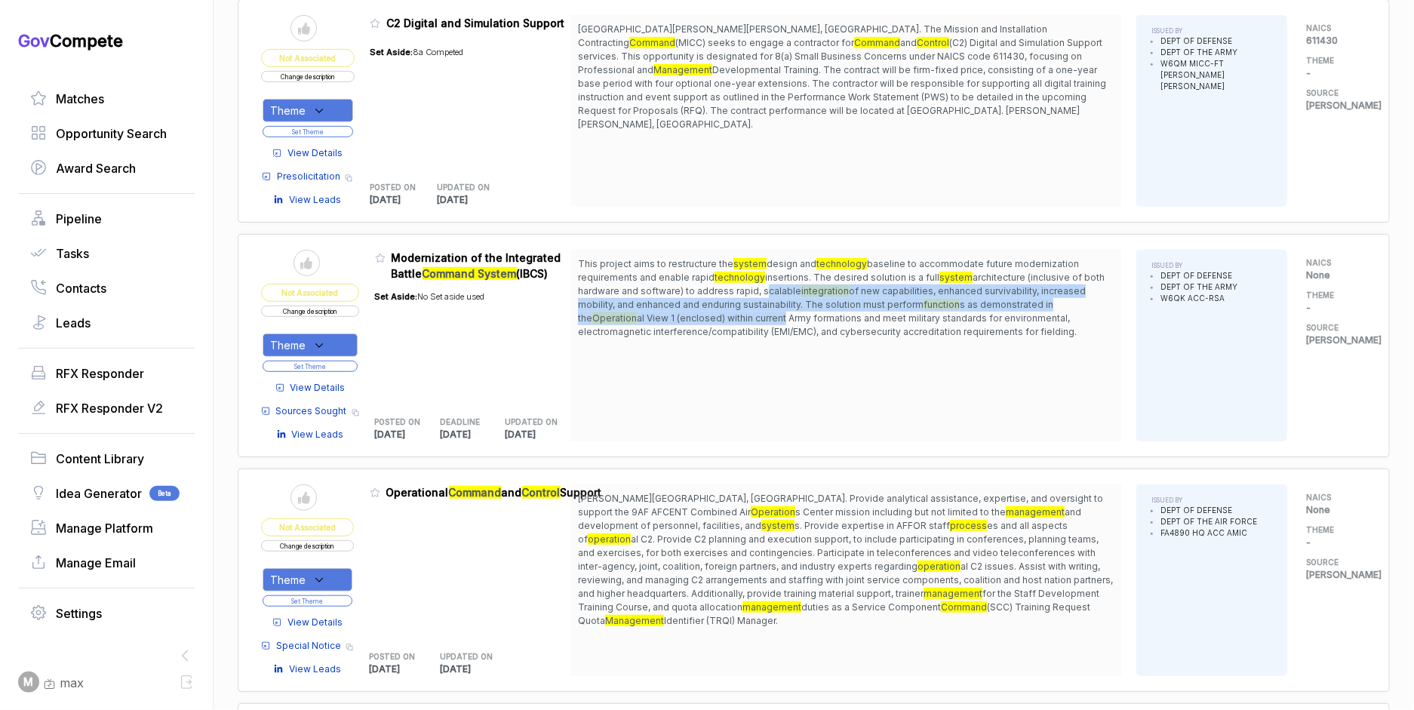
scroll to position [444, 0]
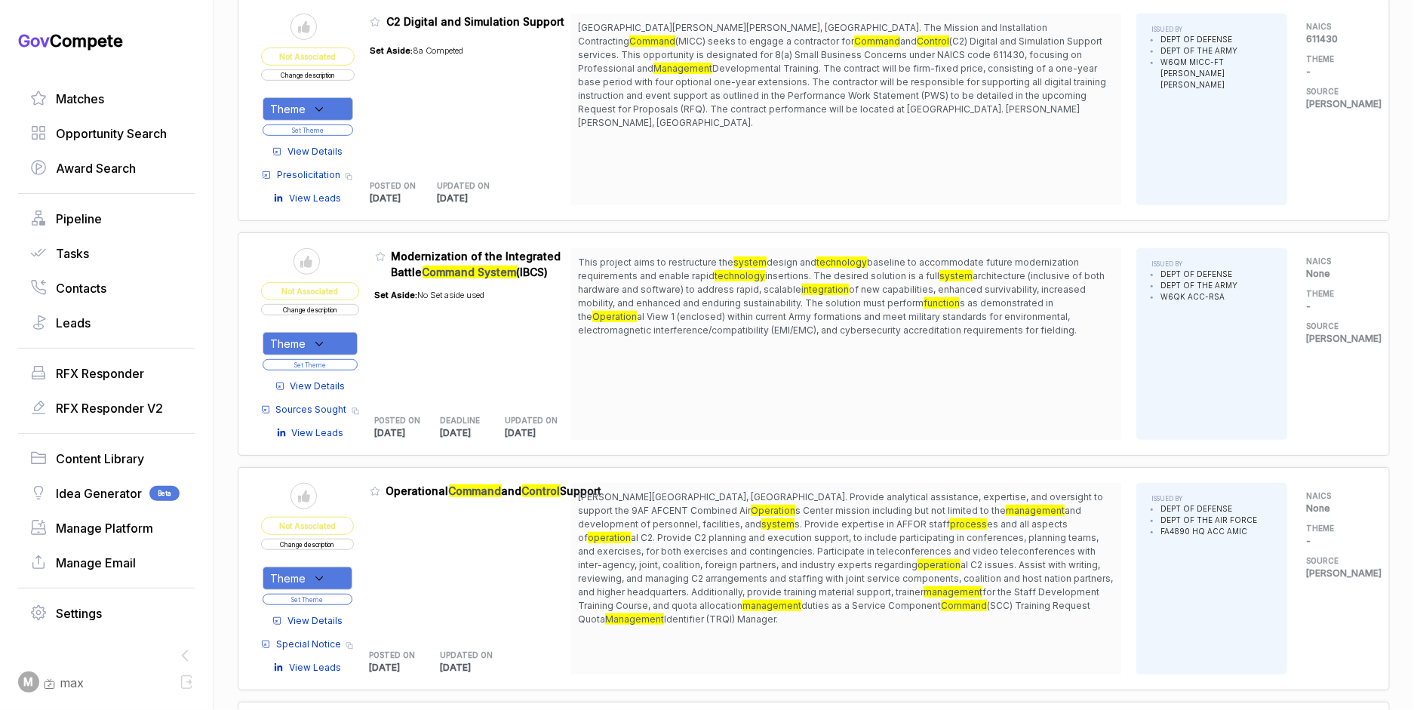
click at [330, 384] on span "View Details" at bounding box center [317, 386] width 55 height 14
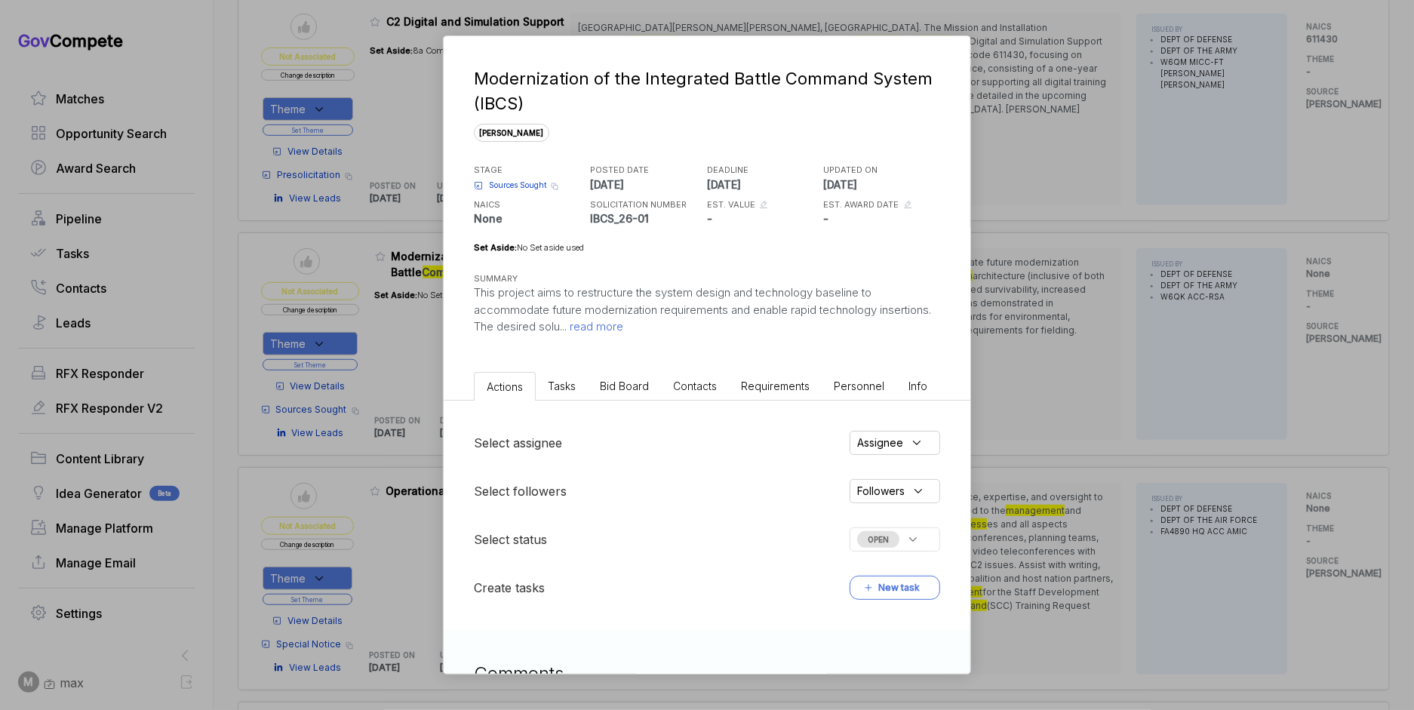
click at [677, 379] on span "Contacts" at bounding box center [695, 385] width 44 height 13
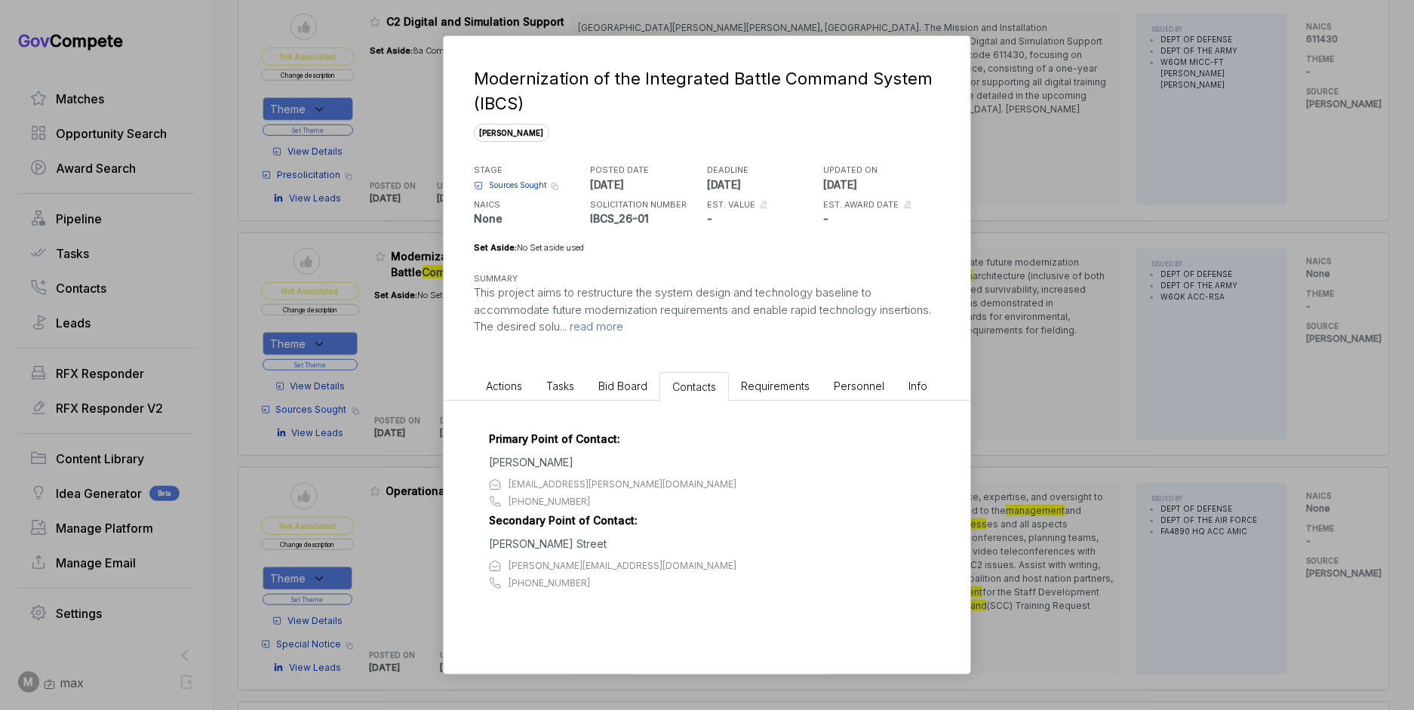
click at [616, 387] on span "Bid Board" at bounding box center [622, 385] width 49 height 13
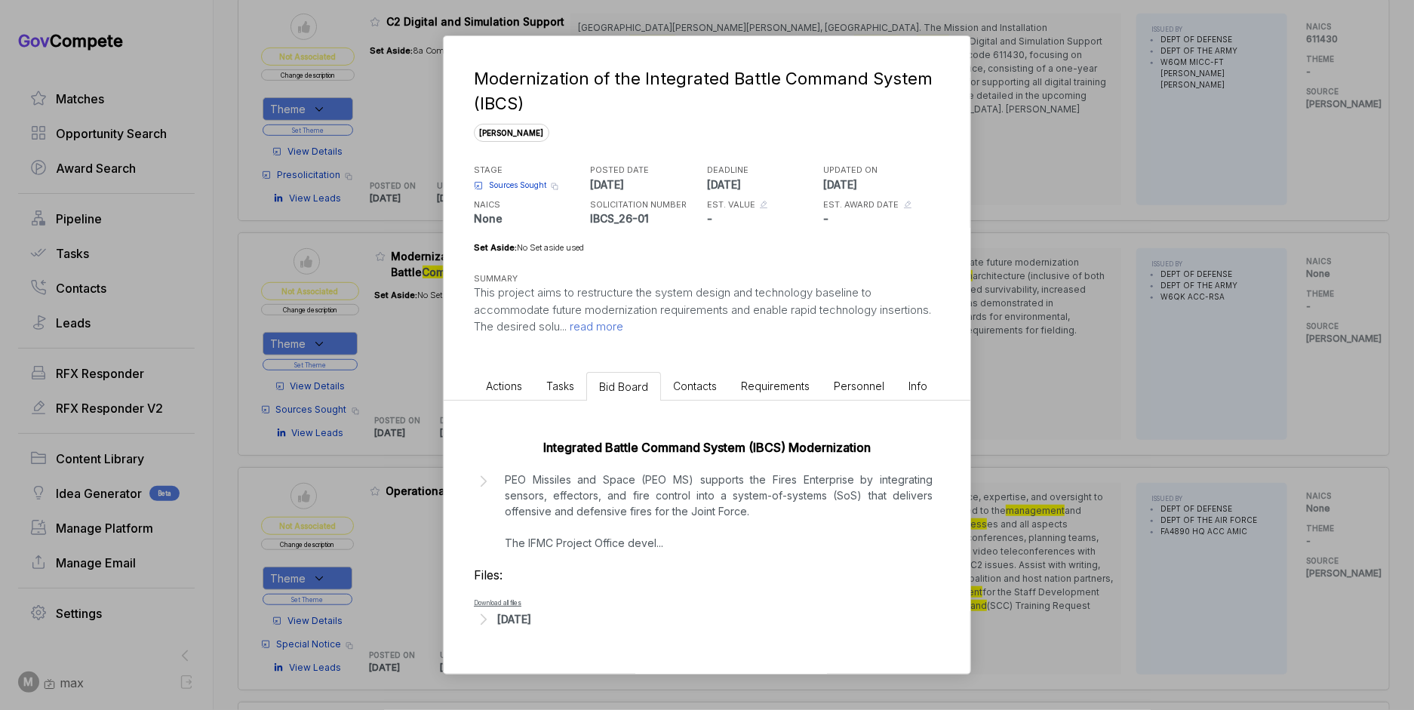
click at [531, 619] on div "[DATE]" at bounding box center [514, 619] width 34 height 16
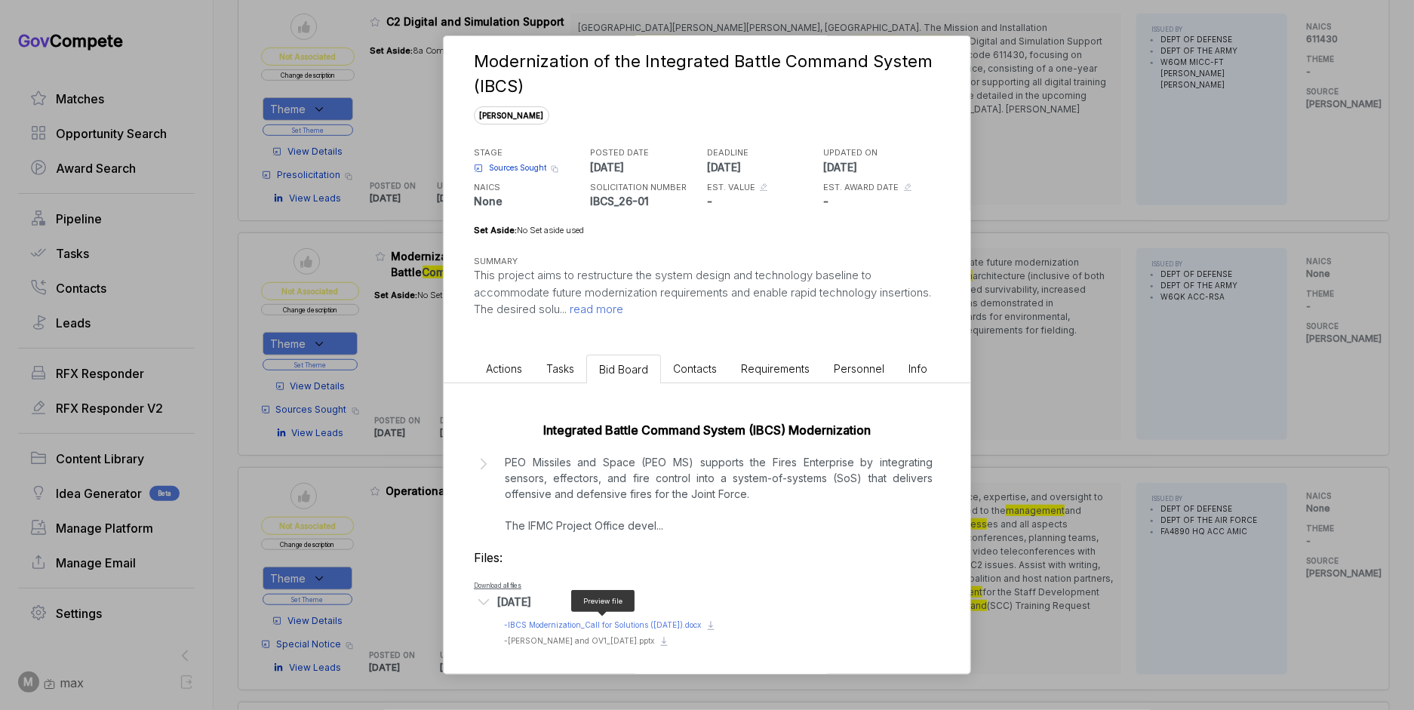
click at [636, 622] on span "- IBCS Modernization_Call for Solutions ([DATE]).docx" at bounding box center [602, 624] width 197 height 9
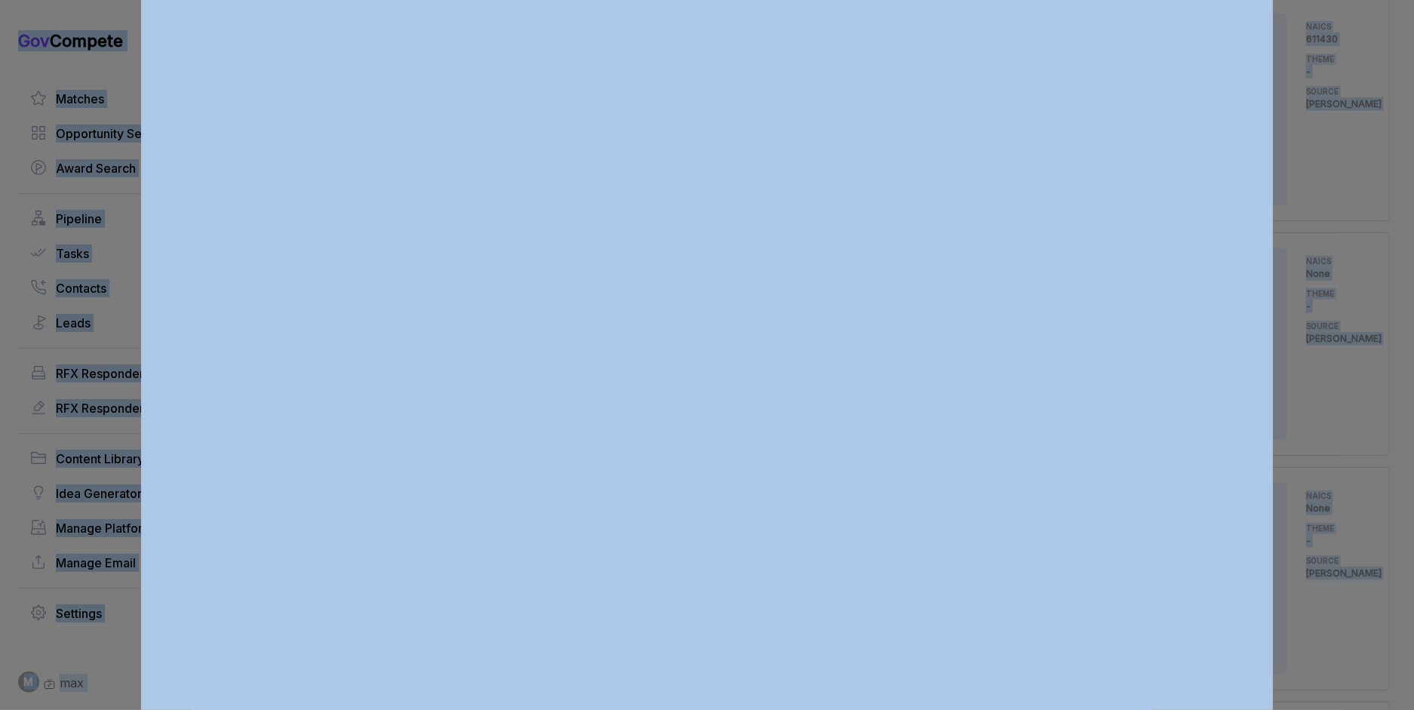
drag, startPoint x: 1322, startPoint y: 349, endPoint x: 1114, endPoint y: 424, distance: 221.2
click at [1322, 350] on div at bounding box center [707, 355] width 1414 height 710
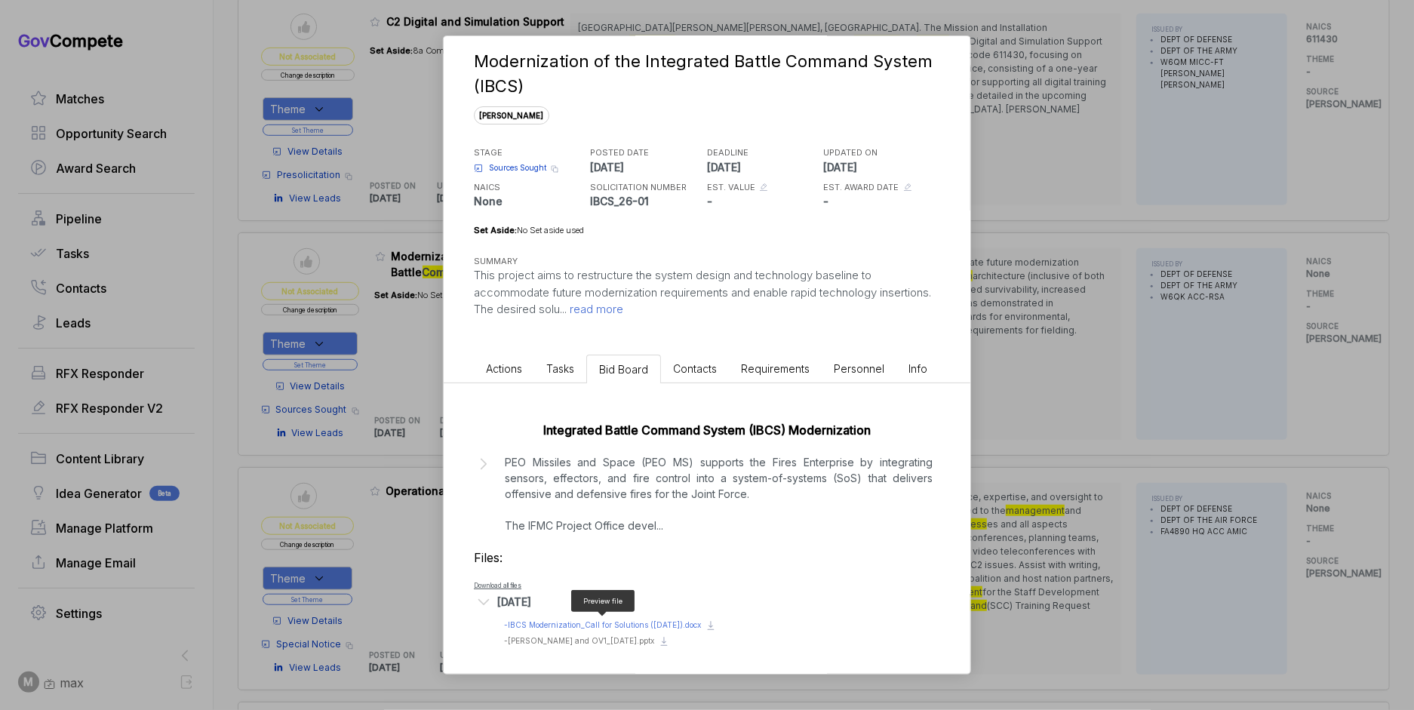
click at [568, 623] on span "- IBCS Modernization_Call for Solutions ([DATE]).docx" at bounding box center [602, 624] width 197 height 9
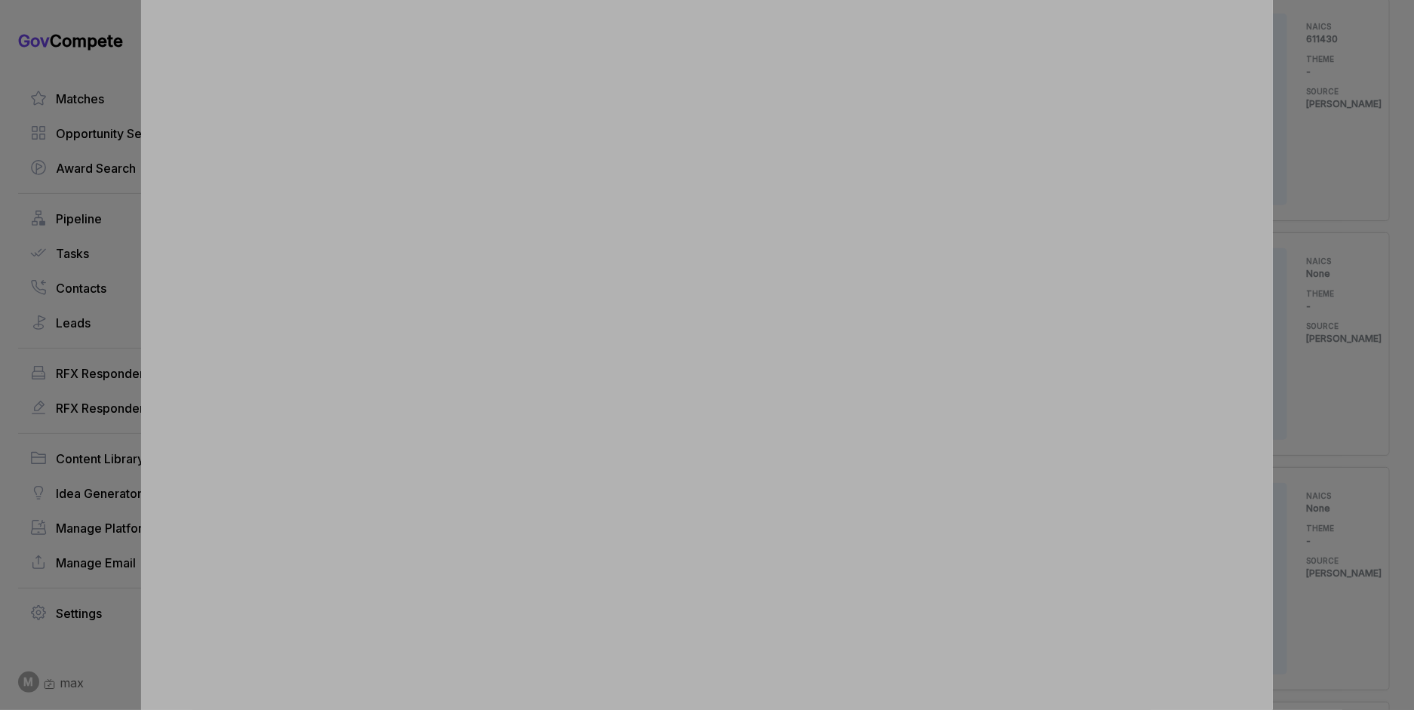
click at [1295, 219] on div at bounding box center [707, 355] width 1414 height 710
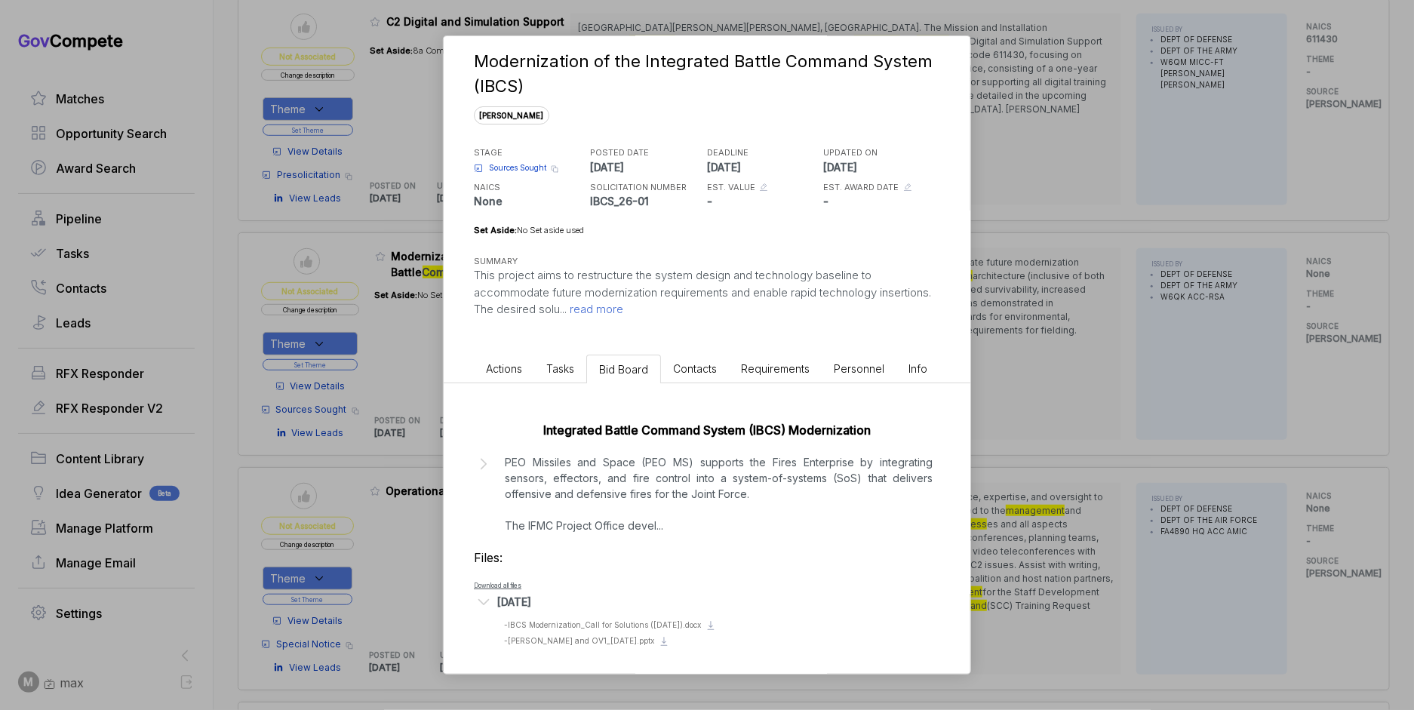
click at [1040, 301] on div "Modernization of the Integrated Battle Command System (IBCS) [PERSON_NAME] STAG…" at bounding box center [707, 355] width 1414 height 710
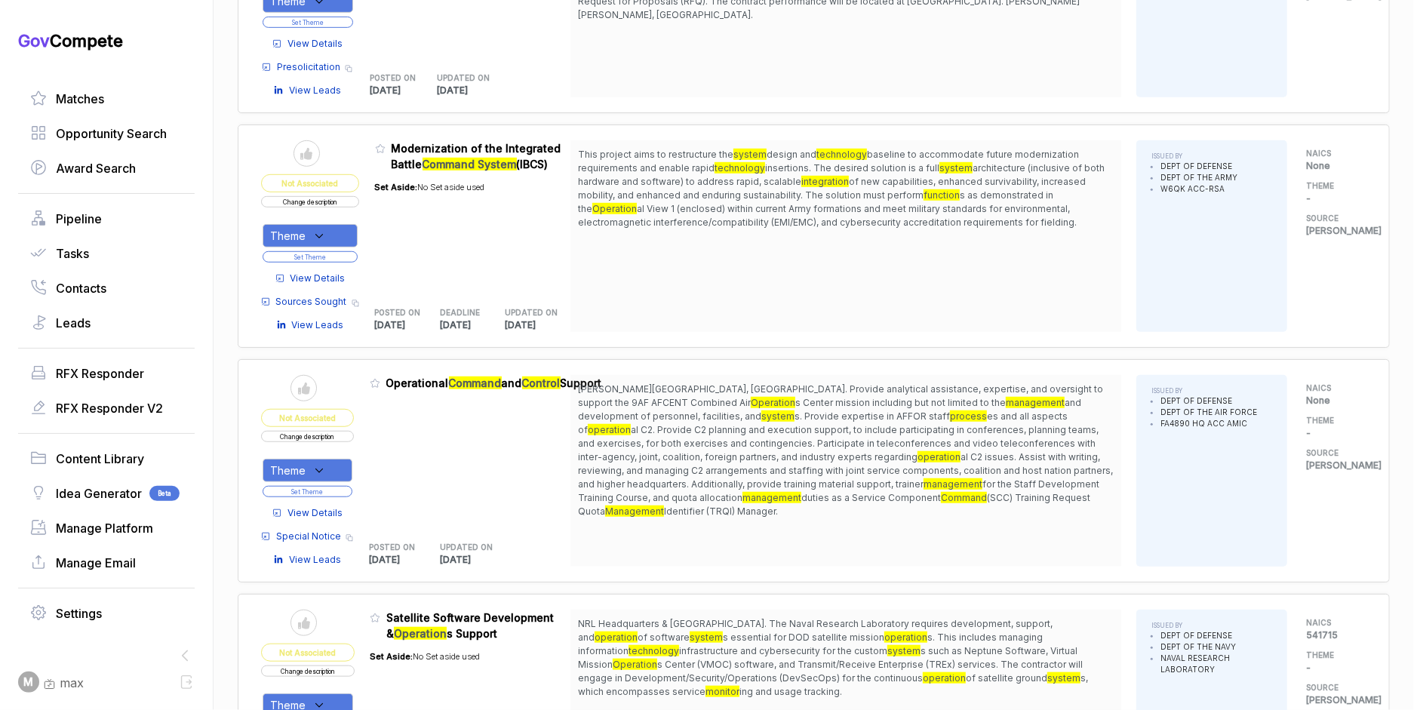
scroll to position [560, 0]
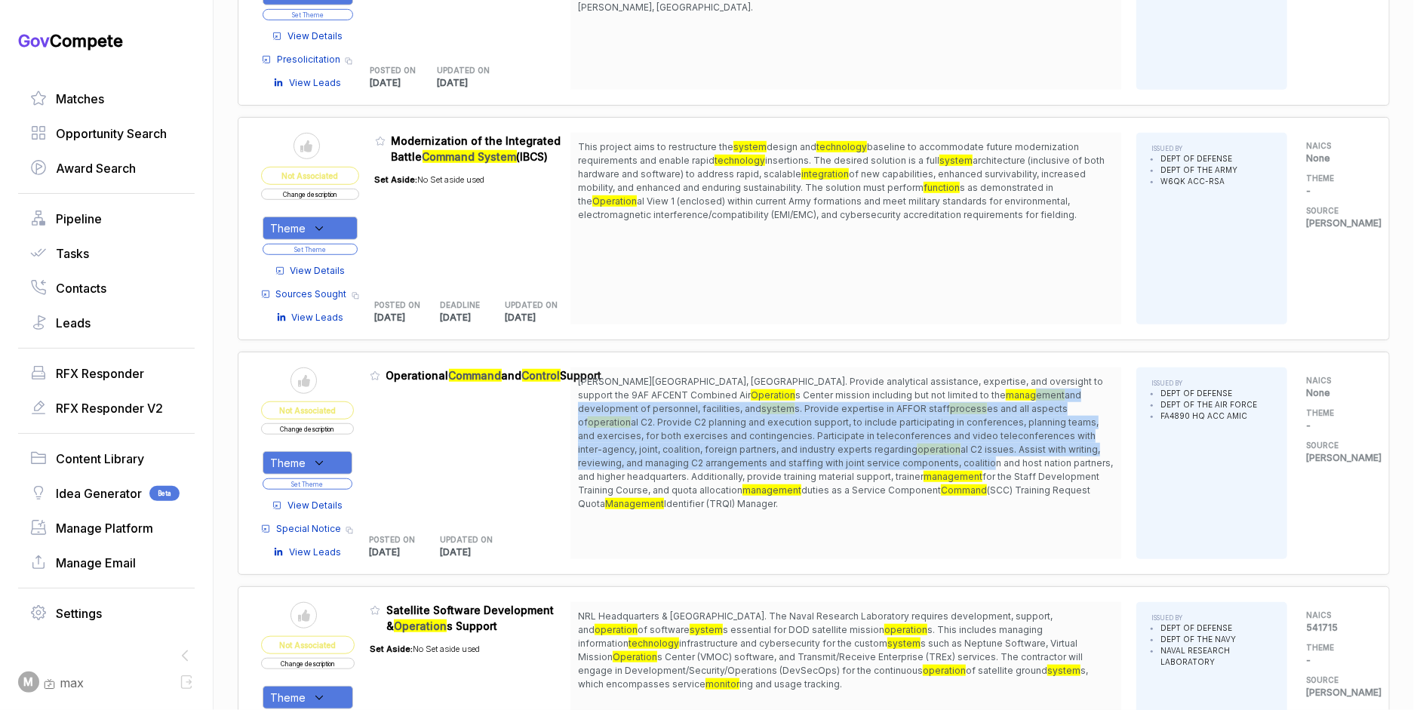
drag, startPoint x: 857, startPoint y: 395, endPoint x: 866, endPoint y: 456, distance: 61.8
click at [866, 456] on span "[PERSON_NAME][GEOGRAPHIC_DATA], [GEOGRAPHIC_DATA]. Provide analytical assistanc…" at bounding box center [846, 443] width 536 height 136
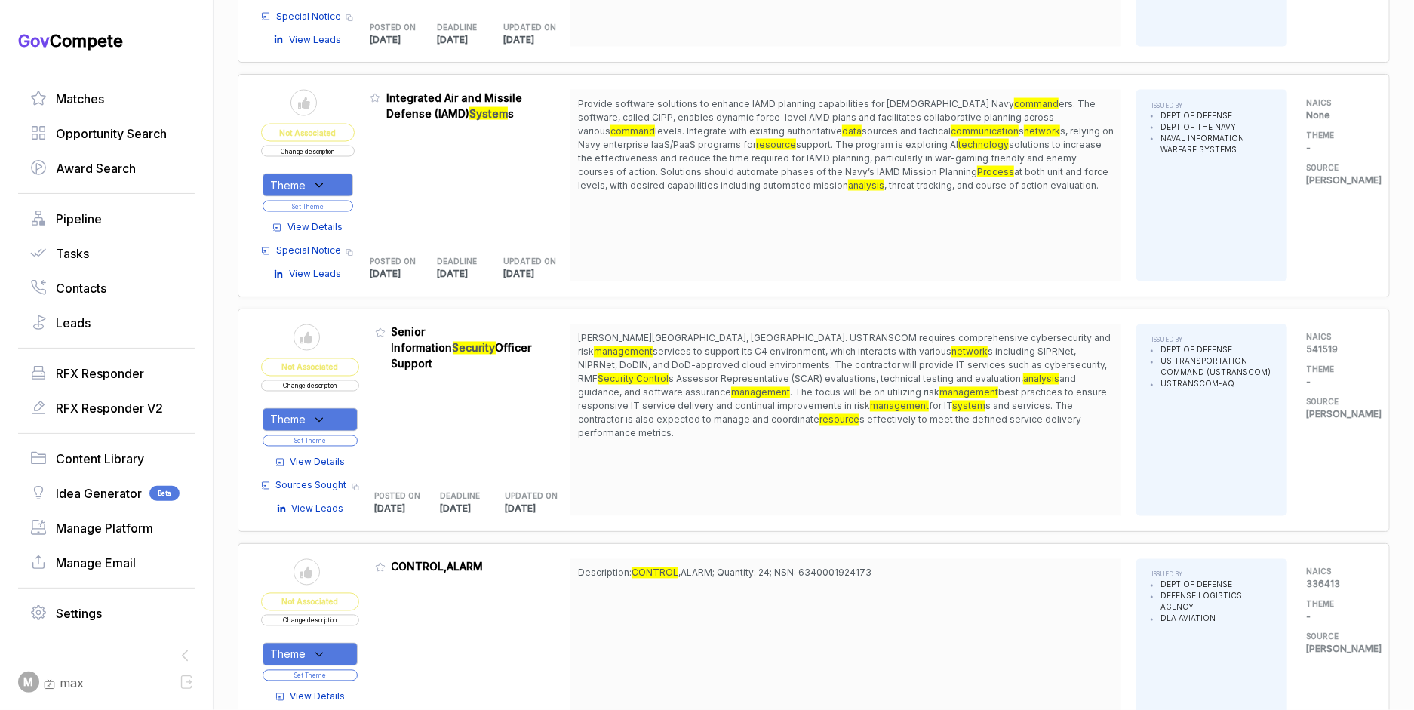
scroll to position [1543, 0]
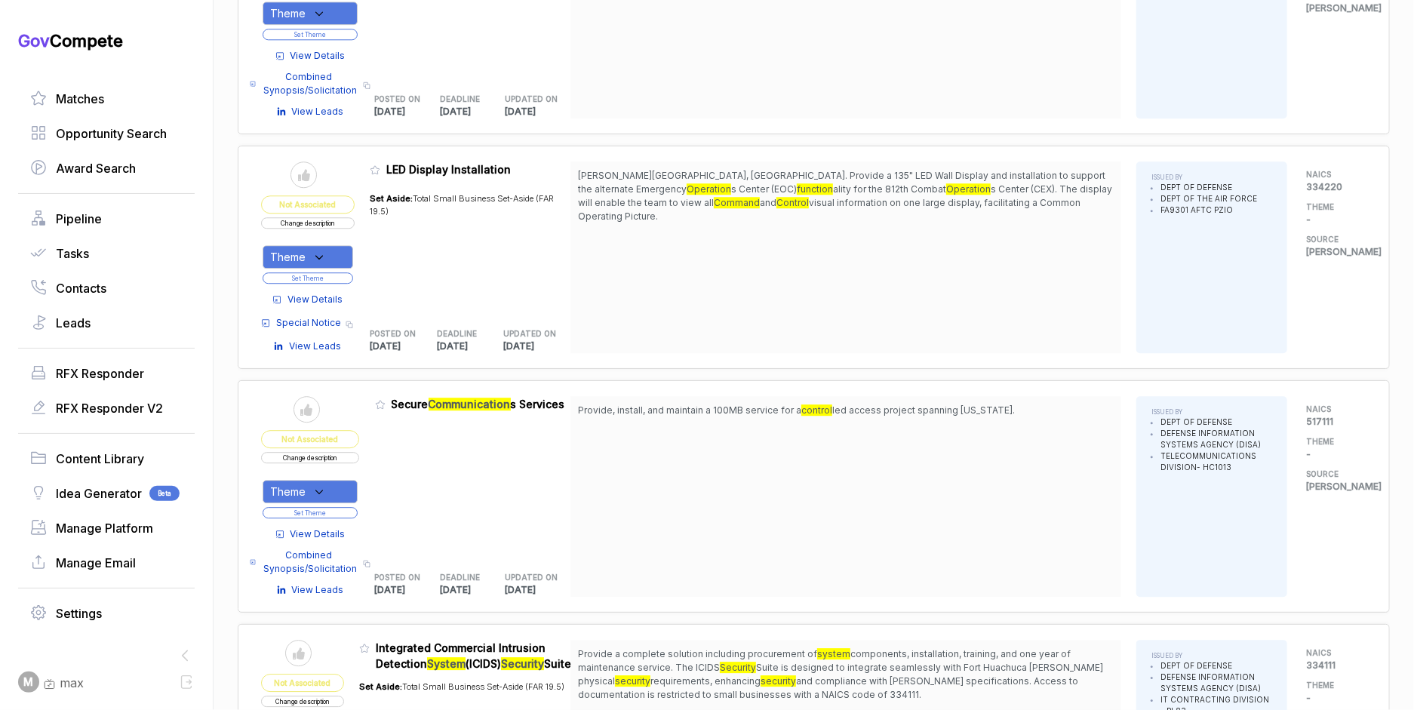
scroll to position [2426, 0]
click at [317, 293] on span "View Details" at bounding box center [314, 300] width 55 height 14
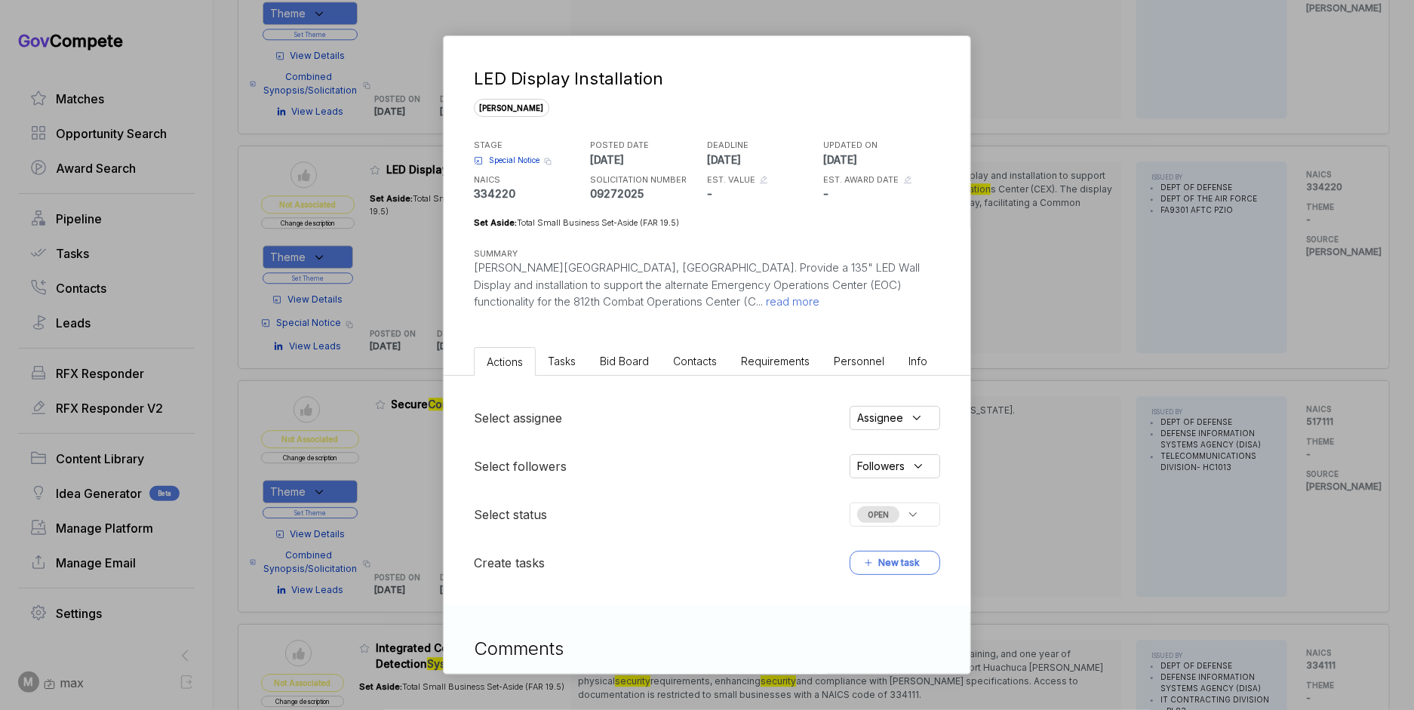
click at [641, 355] on span "Bid Board" at bounding box center [624, 361] width 49 height 13
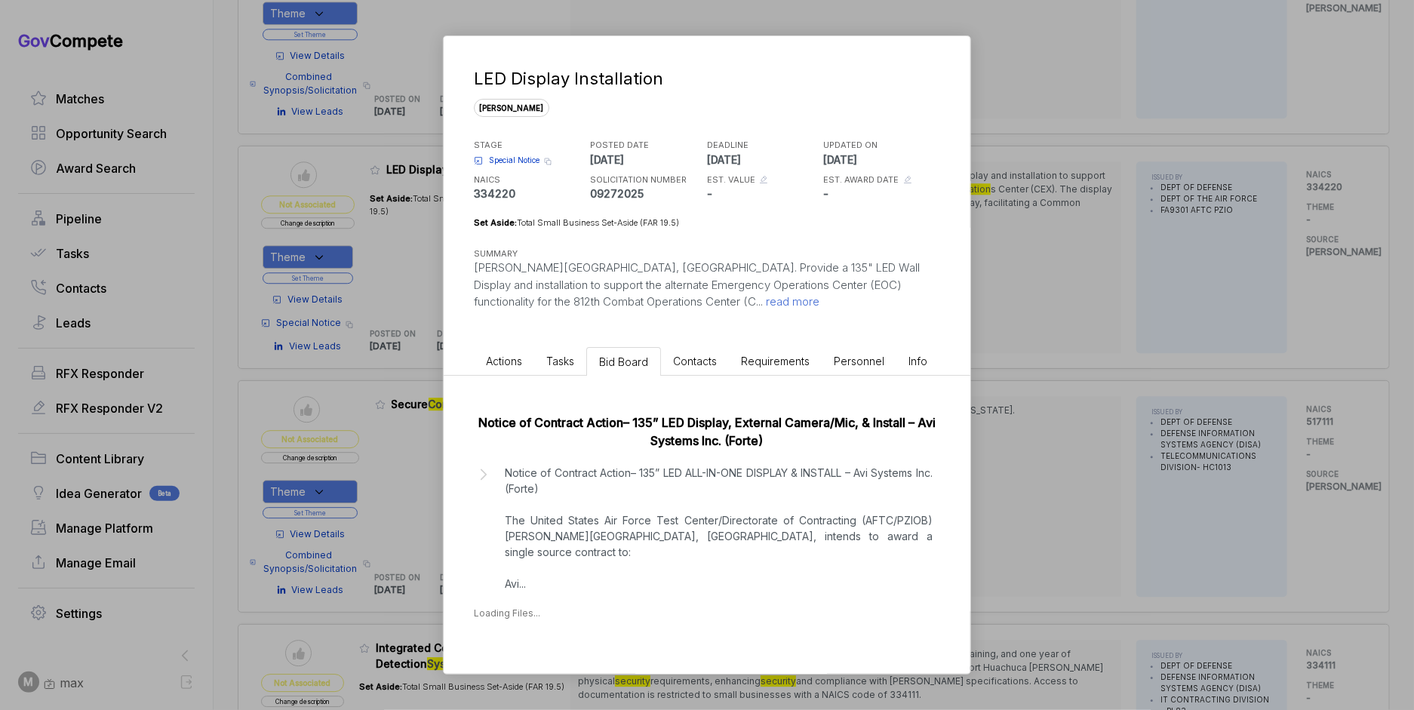
click at [998, 343] on div "LED Display Installation [PERSON_NAME] STAGE Special Notice Copy link POSTED DA…" at bounding box center [707, 355] width 1414 height 710
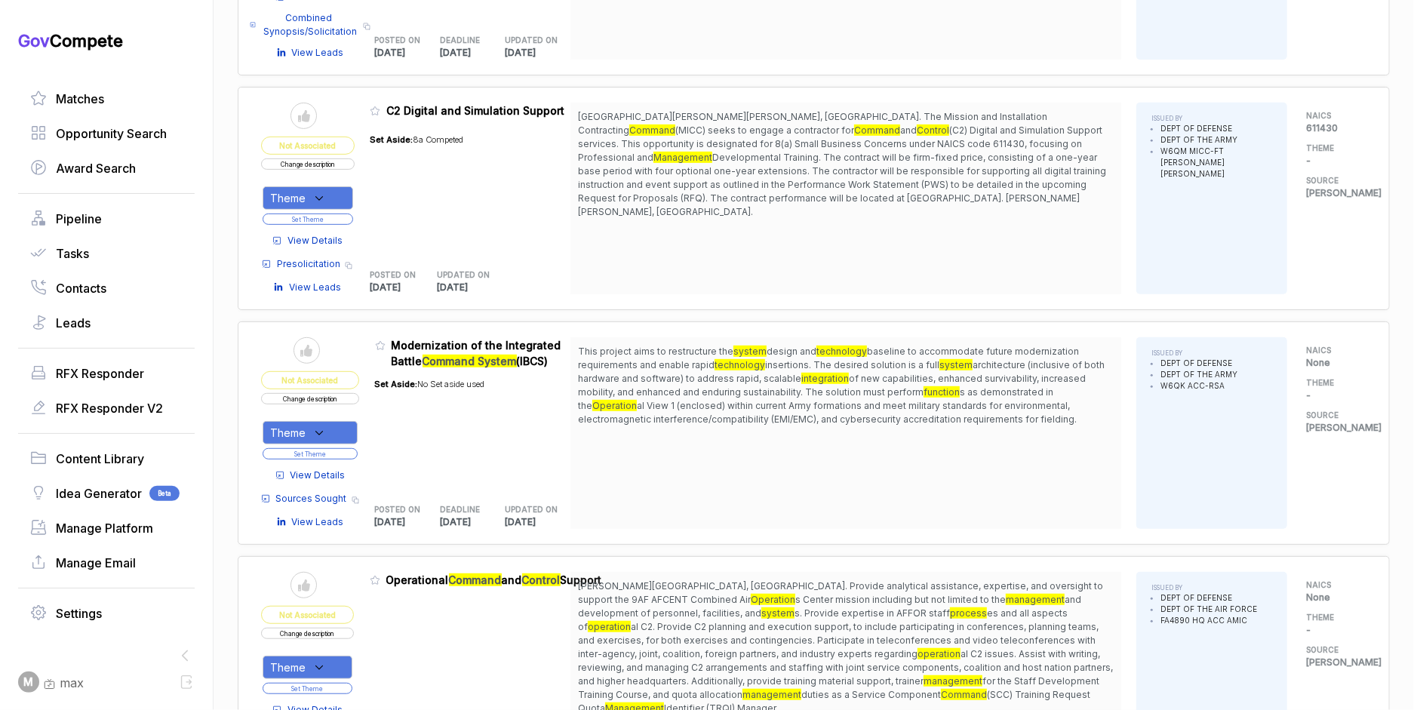
scroll to position [353, 0]
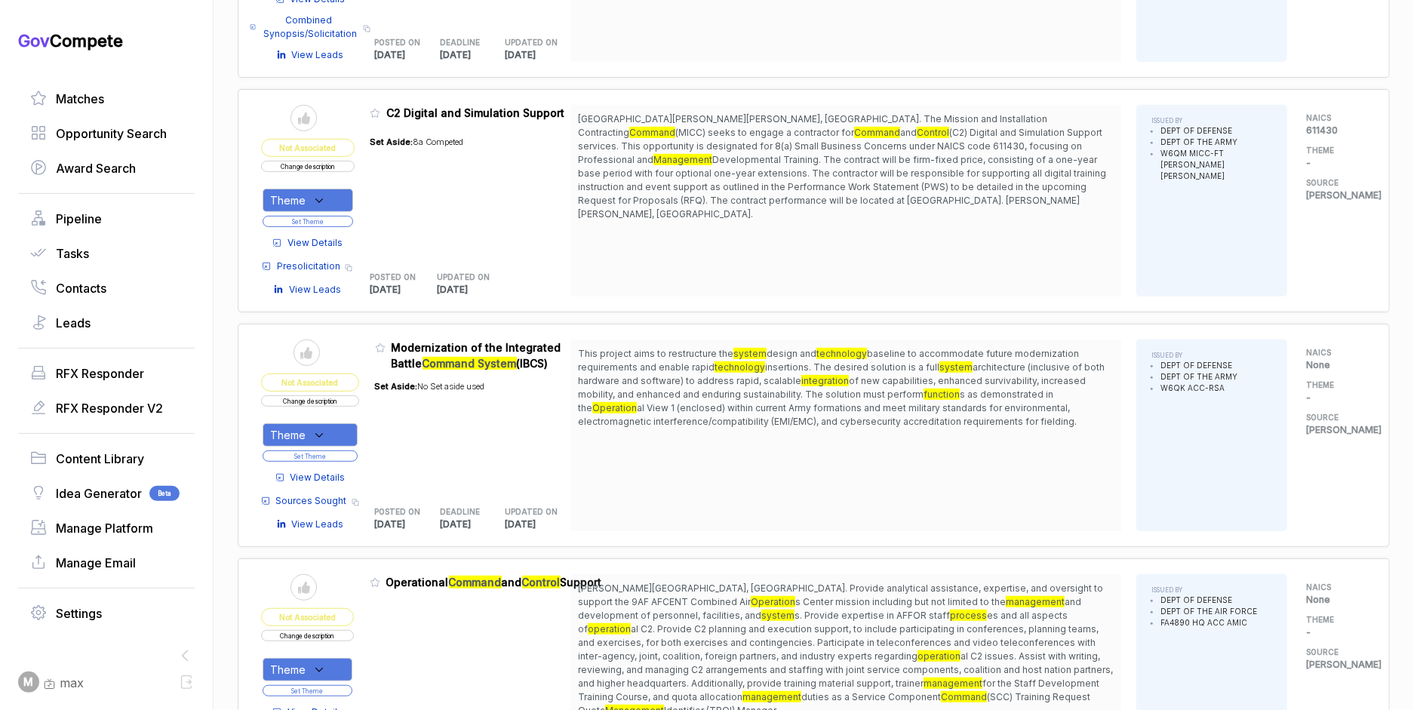
click at [348, 397] on button "Change description" at bounding box center [310, 400] width 98 height 11
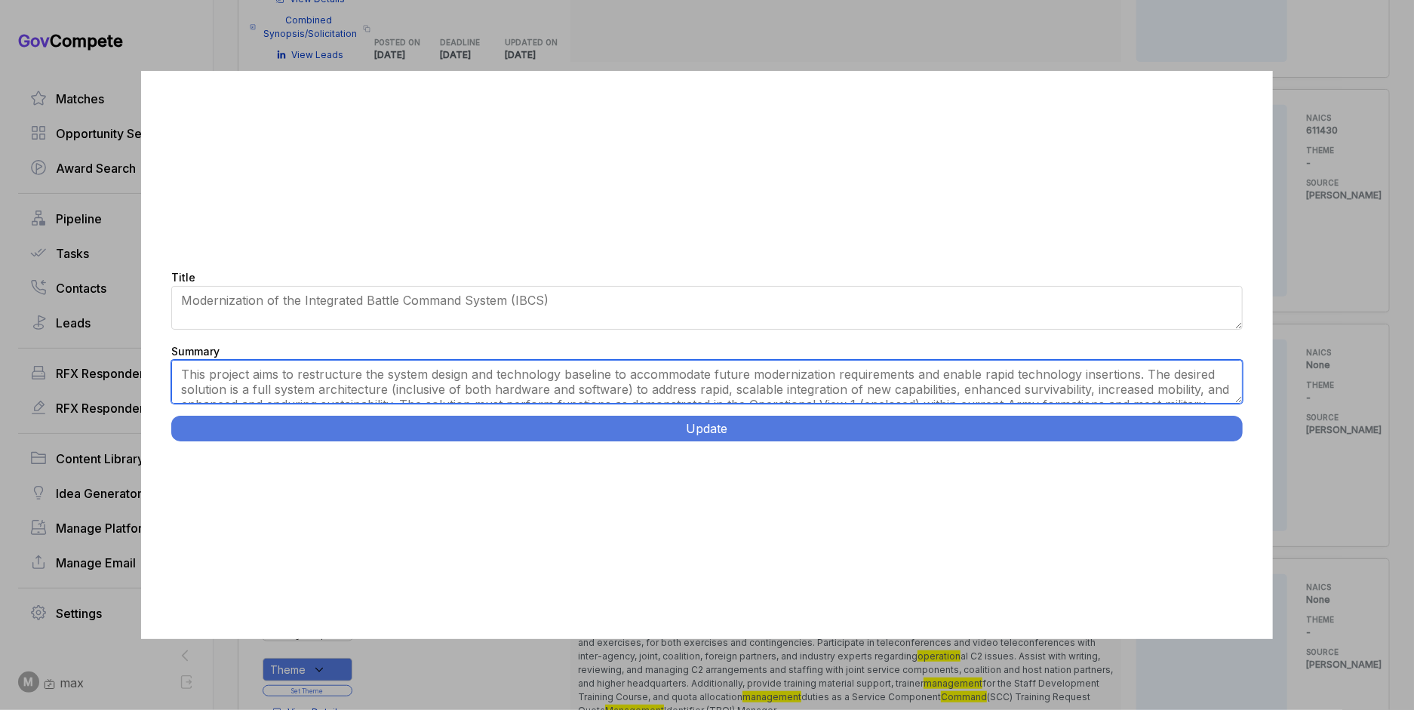
click at [792, 380] on textarea "This project aims to restructure the system design and technology baseline to a…" at bounding box center [706, 382] width 1071 height 44
paste textarea "Air Defense Command System Modernization. Develop full system architecture (har…"
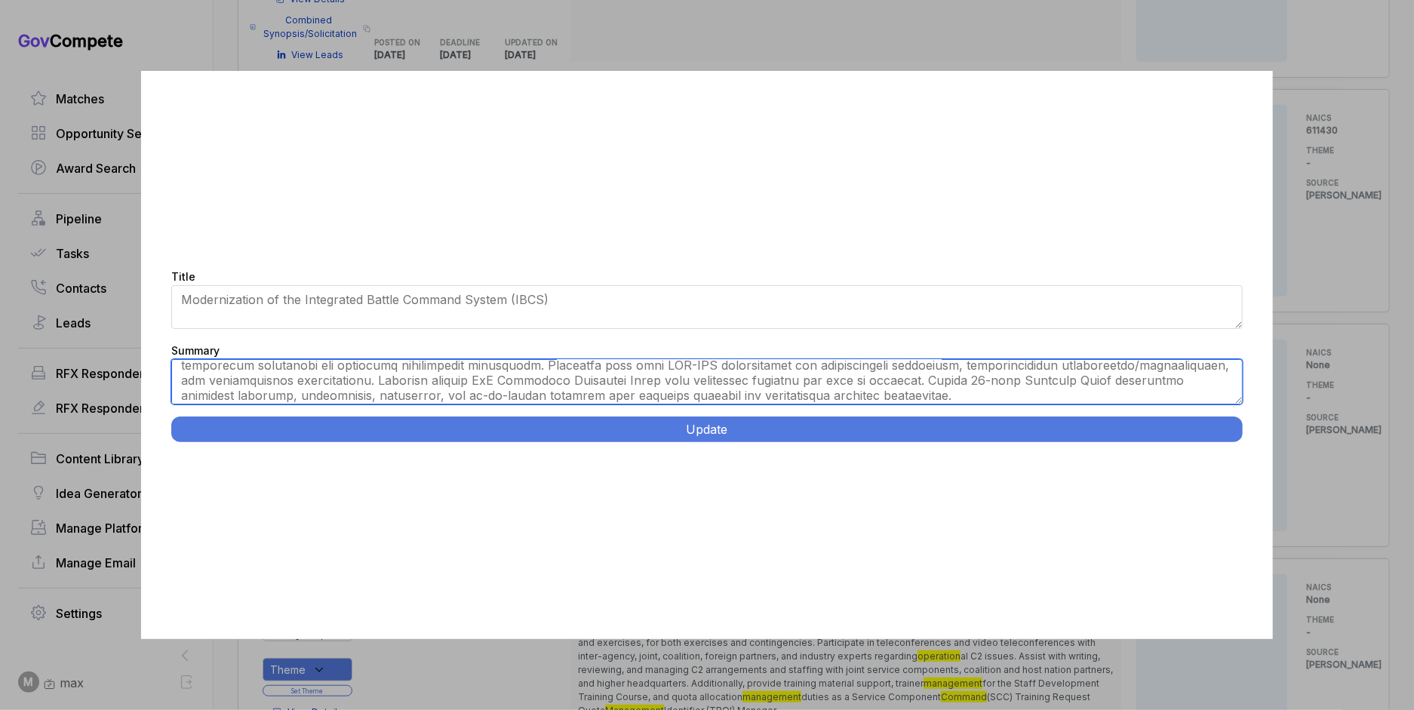
scroll to position [0, 0]
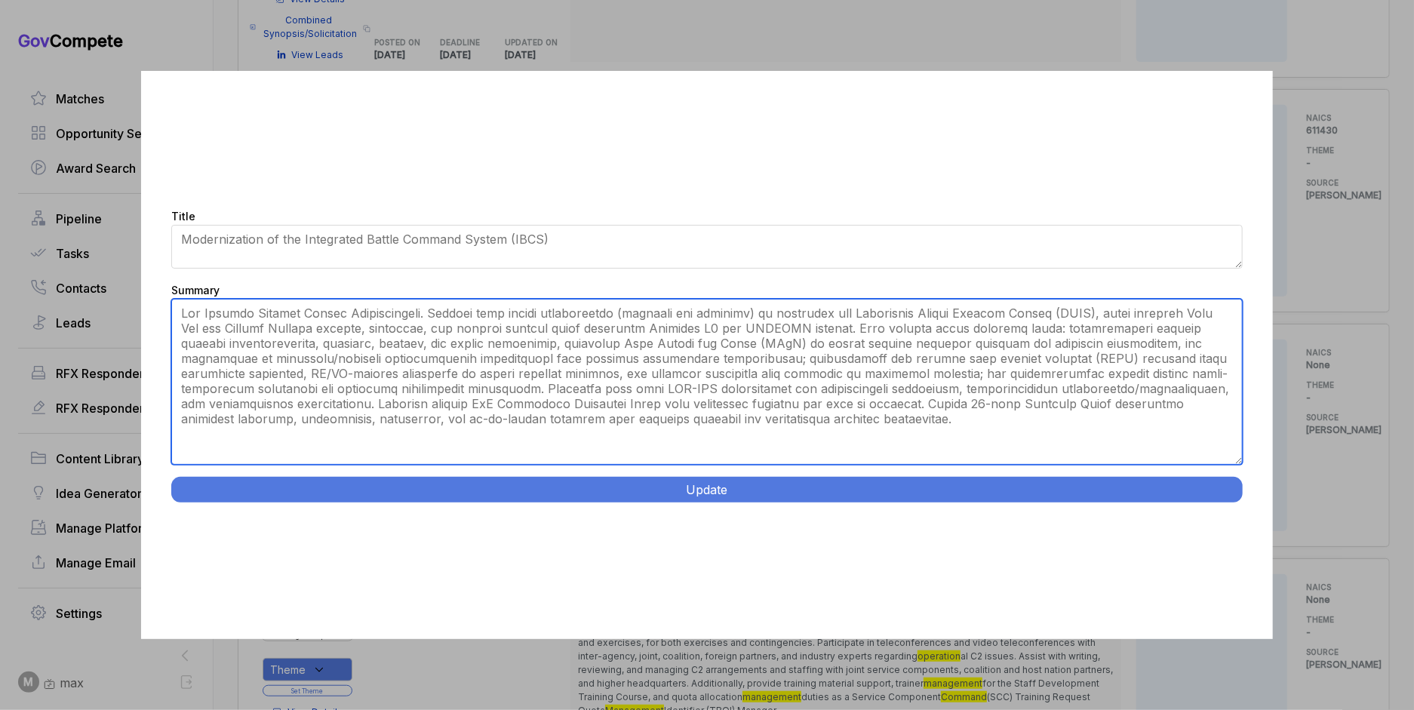
drag, startPoint x: 1237, startPoint y: 401, endPoint x: 945, endPoint y: 439, distance: 294.4
click at [1209, 524] on div "Title Modernization of the Integrated Battle Command System (IBCS) Summary This…" at bounding box center [706, 355] width 1131 height 568
click at [867, 420] on textarea "This project aims to restructure the system design and technology baseline to a…" at bounding box center [706, 382] width 1071 height 165
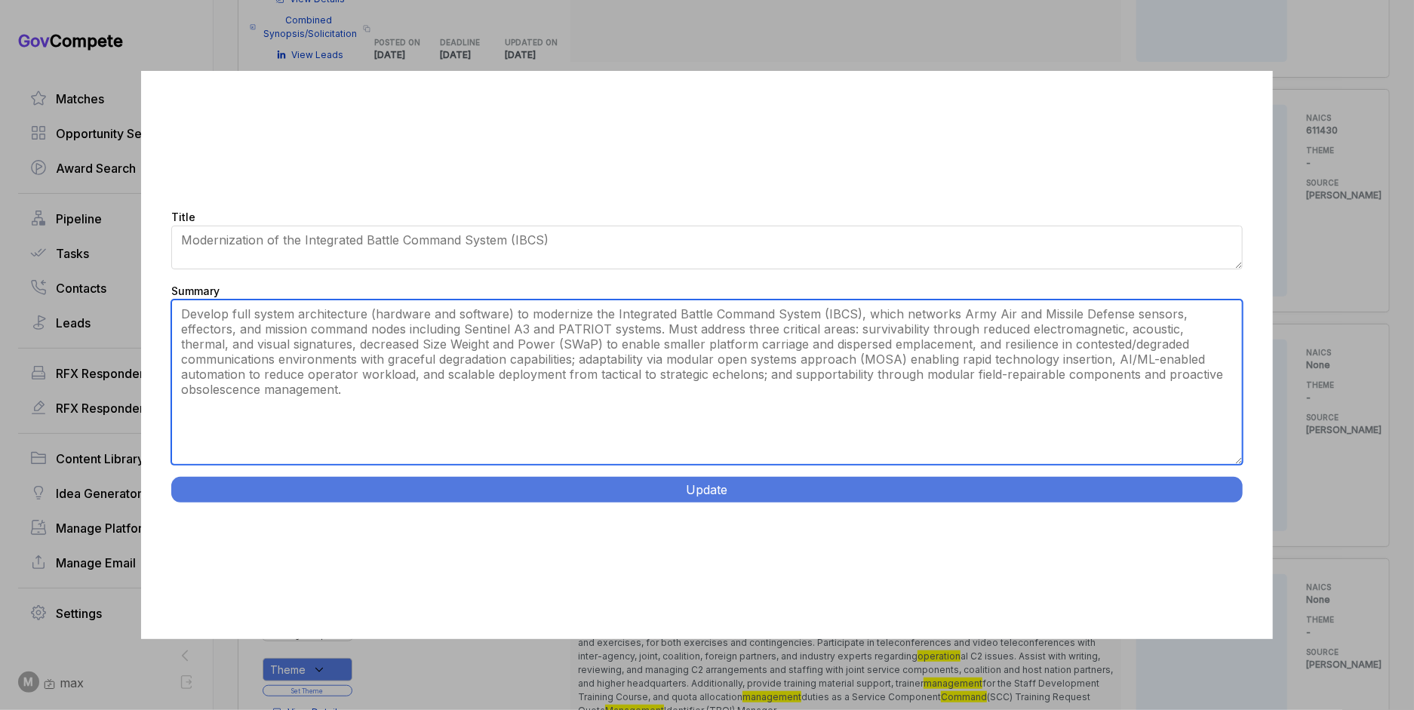
type textarea "Develop full system architecture (hardware and software) to modernize the Integ…"
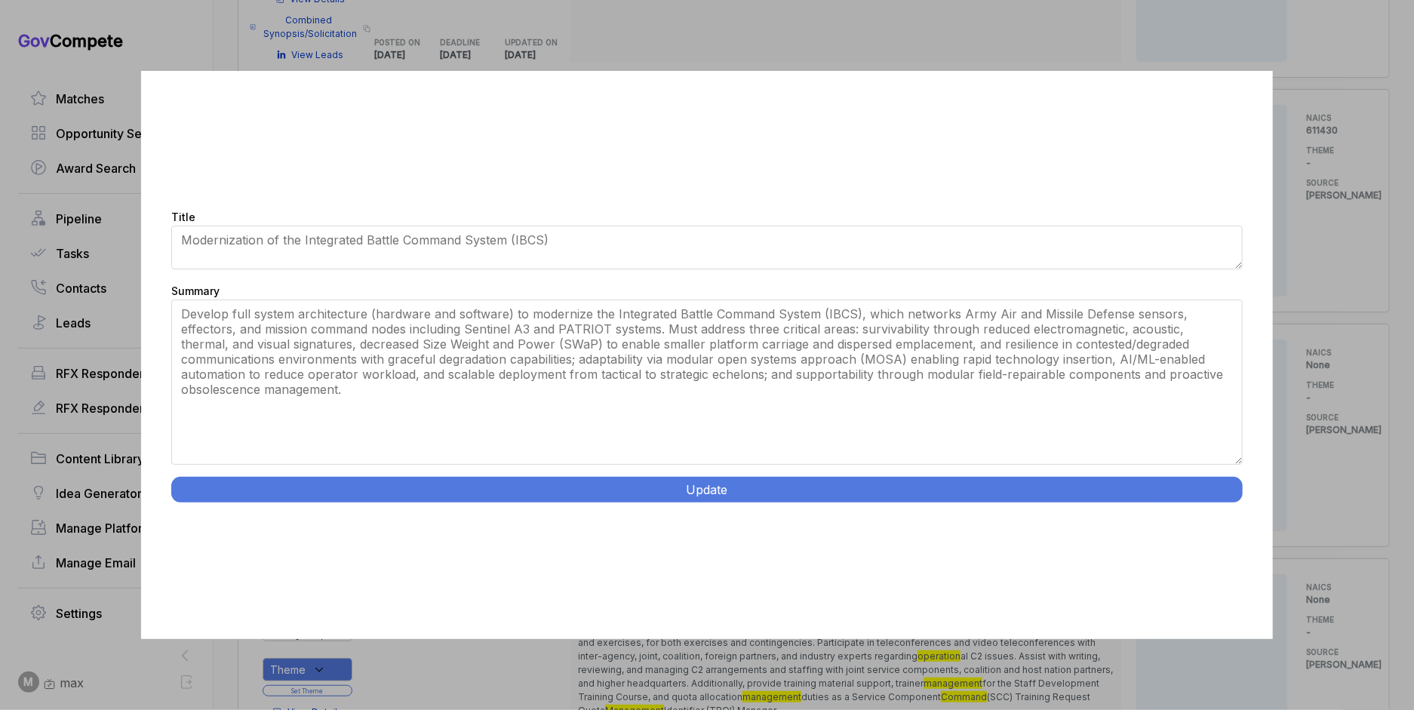
click at [953, 488] on button "Update" at bounding box center [706, 490] width 1071 height 26
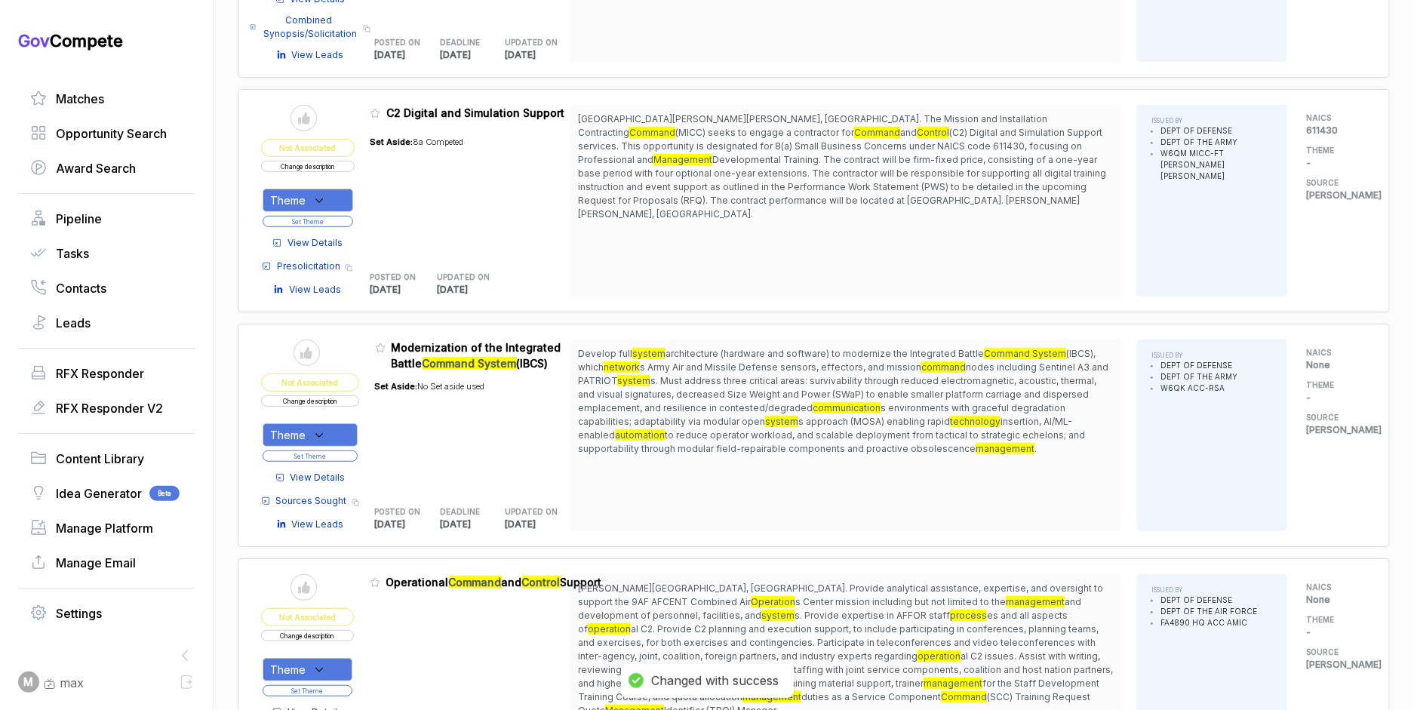
drag, startPoint x: 336, startPoint y: 429, endPoint x: 349, endPoint y: 447, distance: 22.2
click at [337, 429] on div "Theme" at bounding box center [310, 434] width 95 height 23
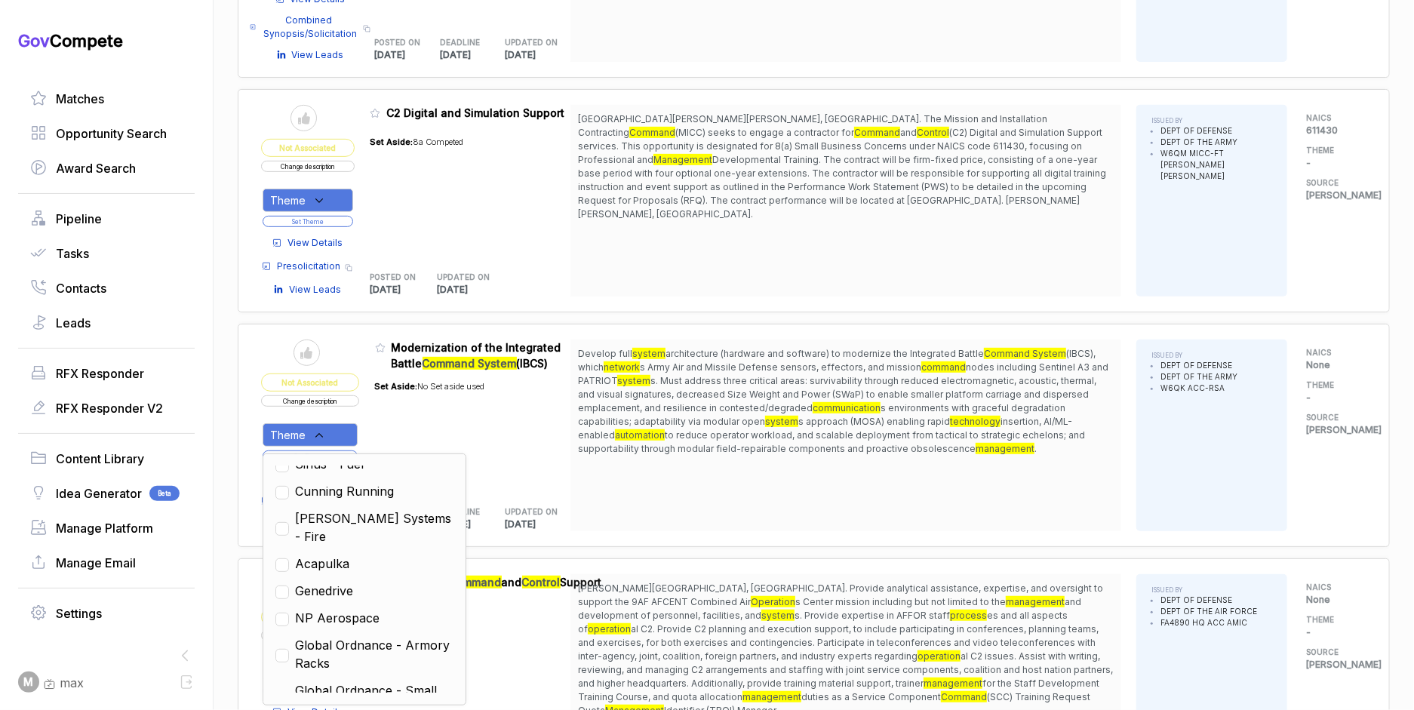
scroll to position [588, 0]
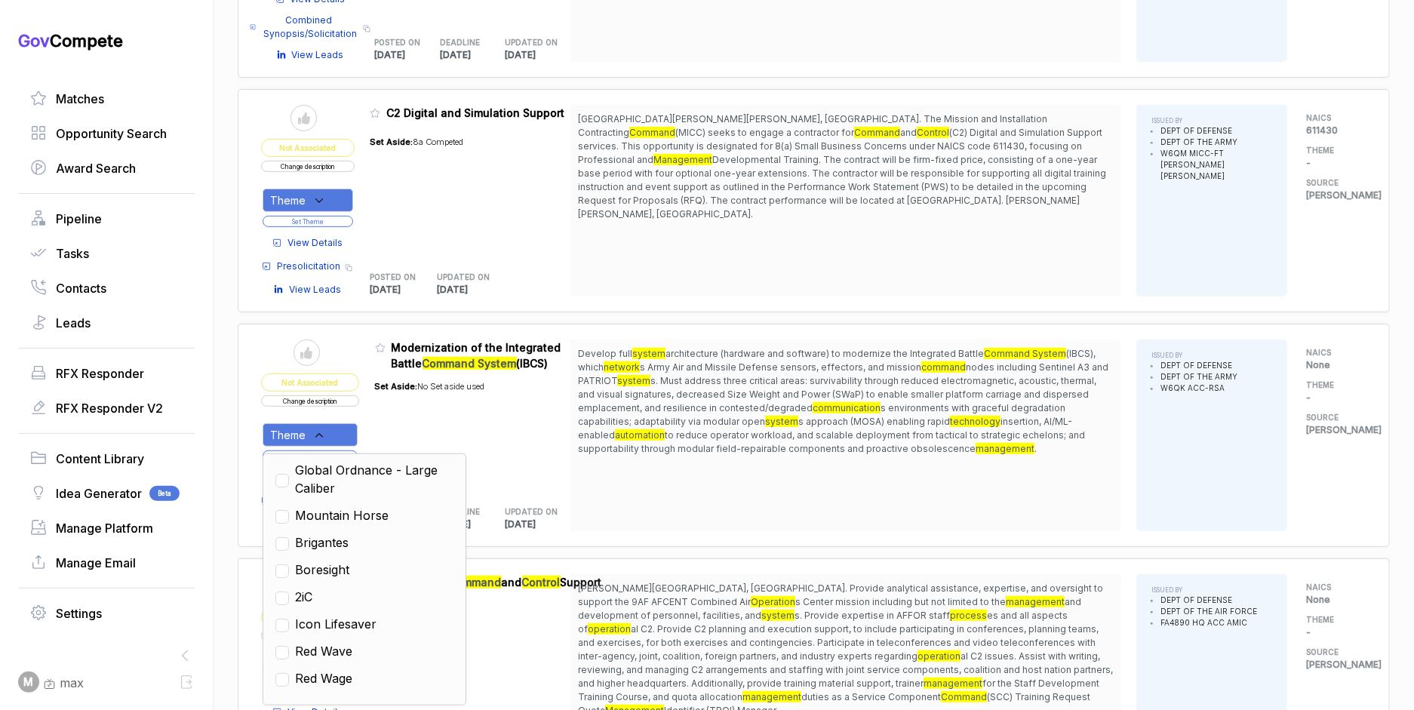
click at [358, 511] on span "Mountain Horse" at bounding box center [342, 515] width 94 height 18
checkbox input "true"
drag, startPoint x: 602, startPoint y: 465, endPoint x: 379, endPoint y: 434, distance: 225.4
click at [578, 463] on div "Send to Pipeline Not Associated Change description Theme Clear Custom Outdoor R…" at bounding box center [813, 435] width 1105 height 192
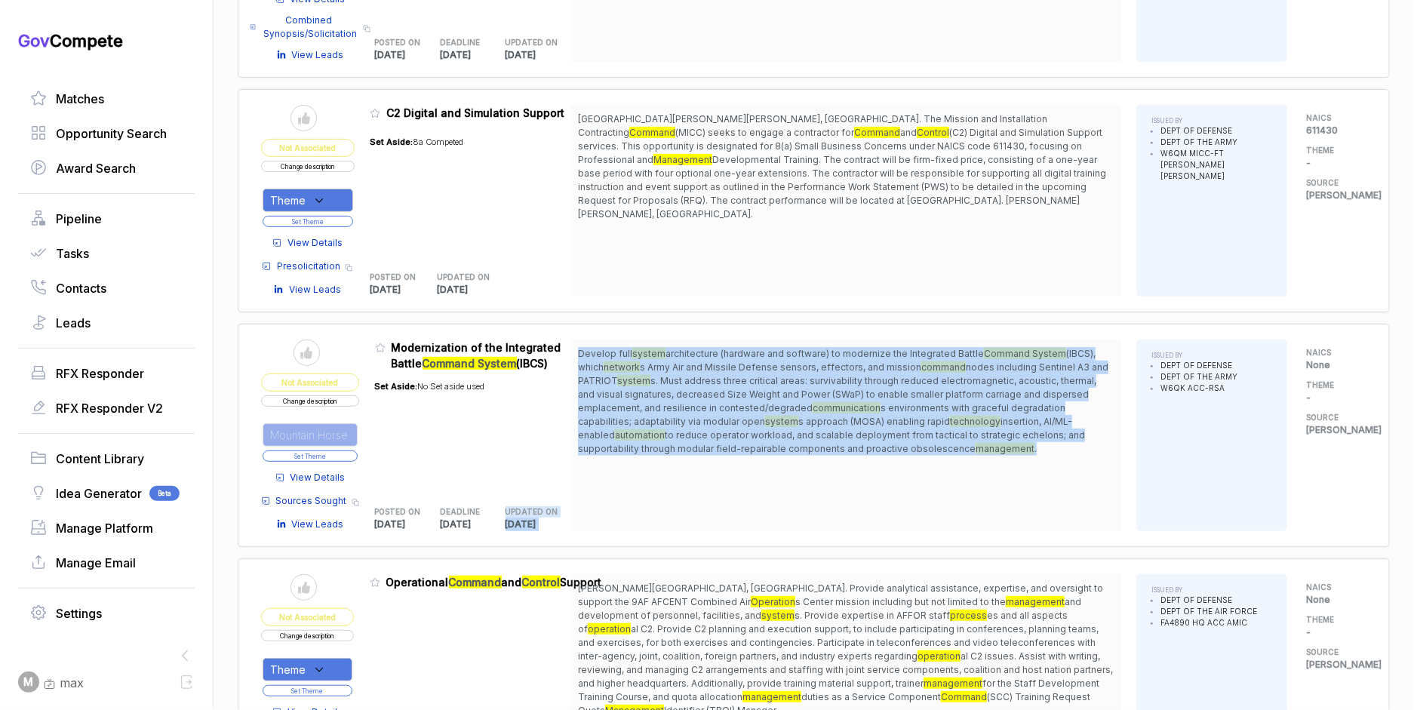
click at [346, 451] on button "Set Theme" at bounding box center [310, 455] width 95 height 11
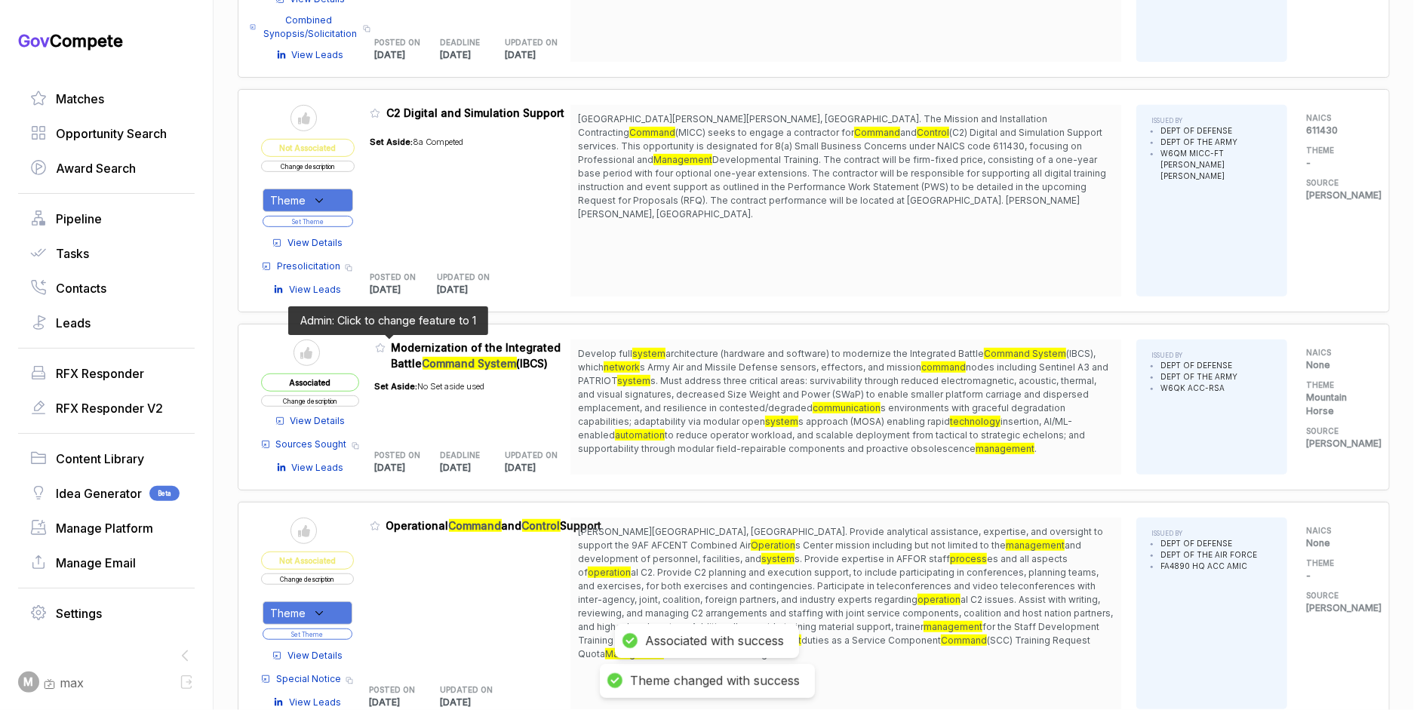
click at [386, 346] on icon at bounding box center [380, 348] width 11 height 11
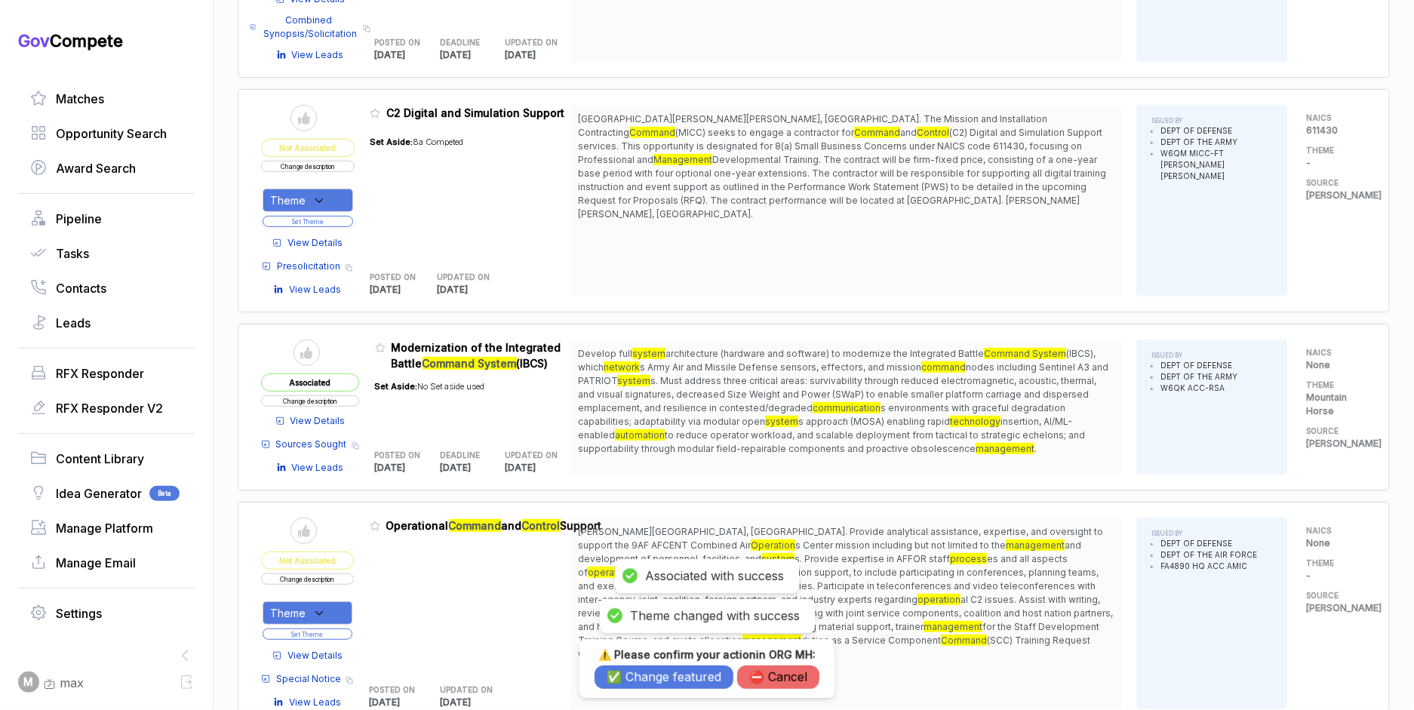
click at [659, 690] on div "⚠️ Please confirm your action in ORG MH : ✅ Change featured ⛔️ Cancel" at bounding box center [706, 668] width 255 height 59
click at [659, 680] on button "✅ Change featured" at bounding box center [663, 676] width 139 height 23
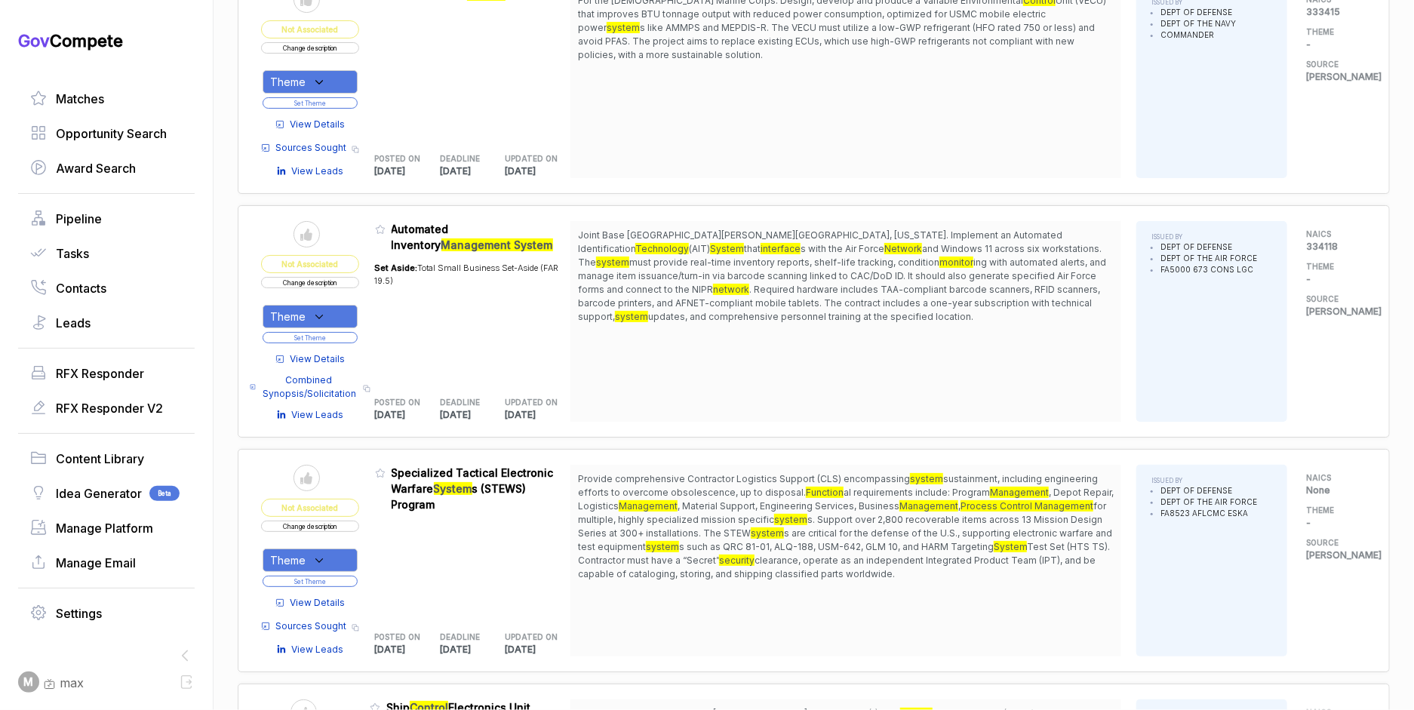
scroll to position [3590, 0]
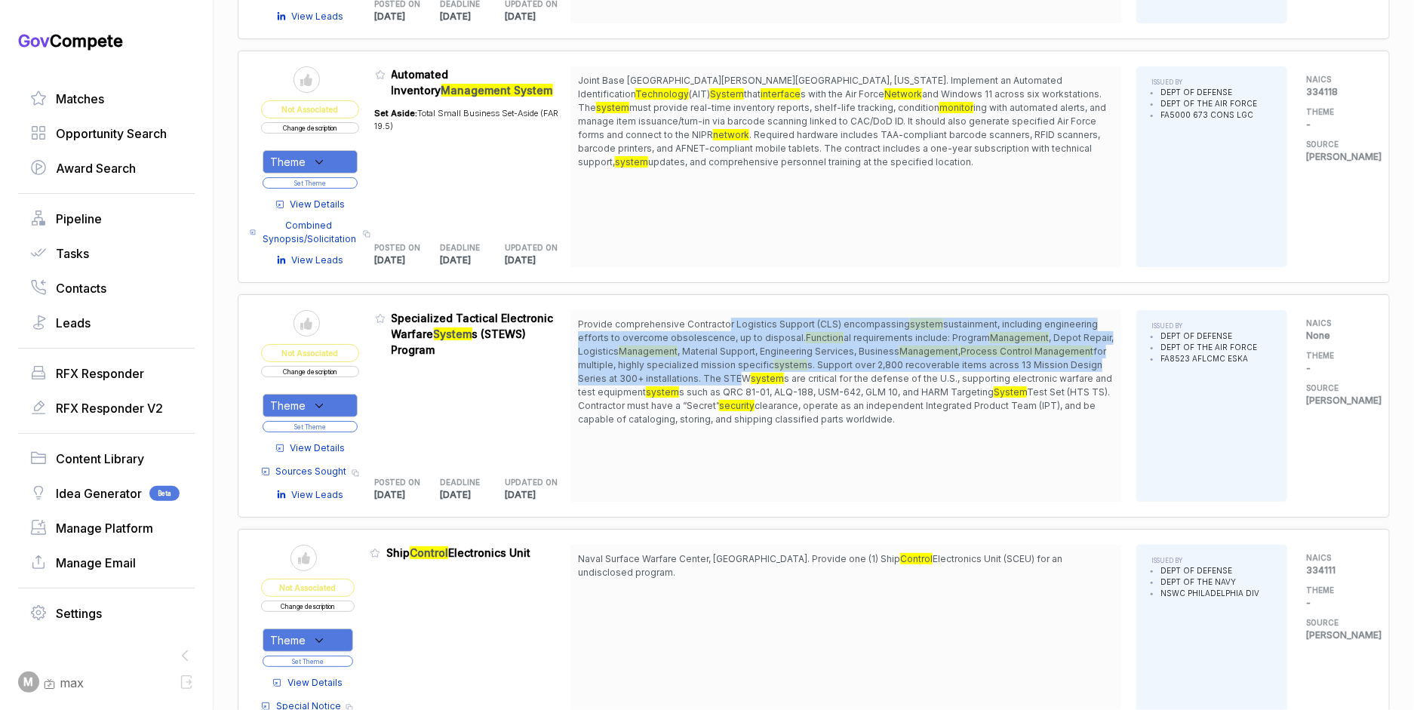
drag, startPoint x: 733, startPoint y: 311, endPoint x: 748, endPoint y: 372, distance: 62.9
click at [746, 367] on span "Provide comprehensive Contractor Logistics Support (CLS) encompassing system su…" at bounding box center [846, 372] width 536 height 109
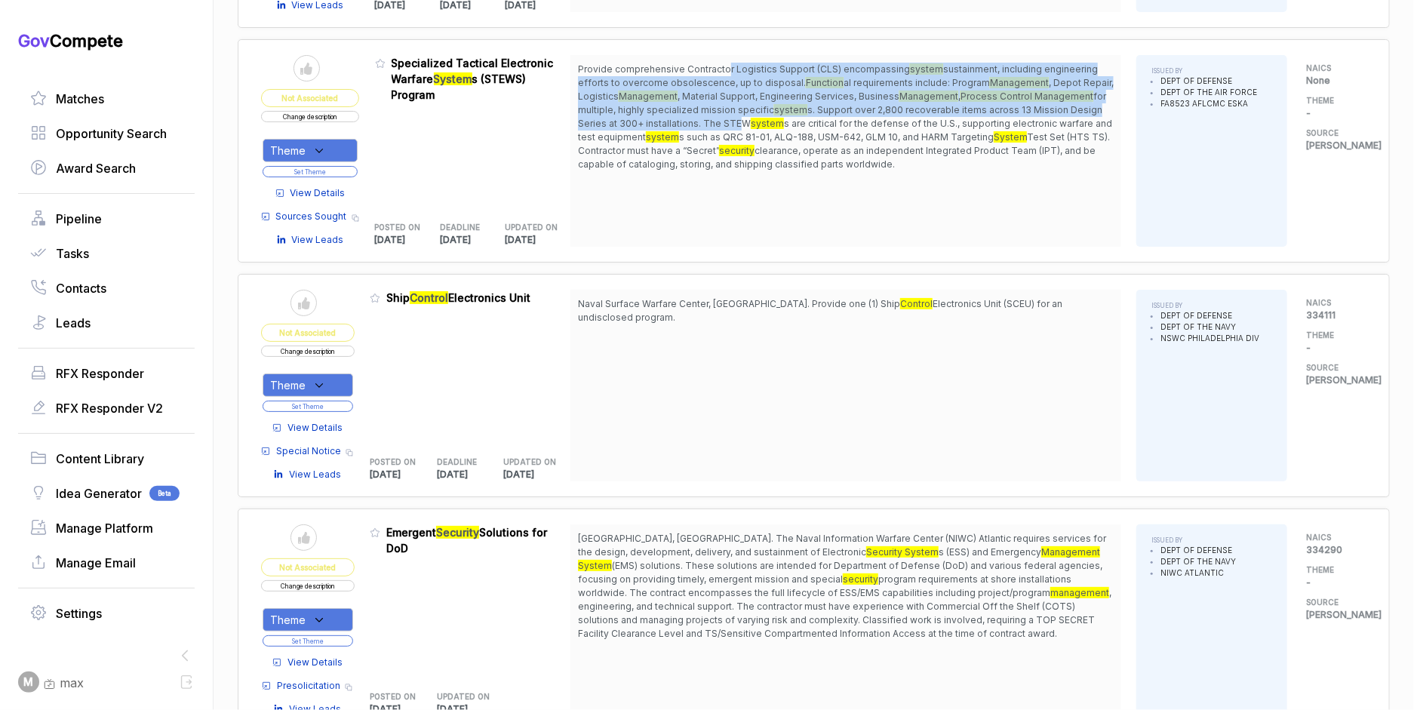
scroll to position [3948, 0]
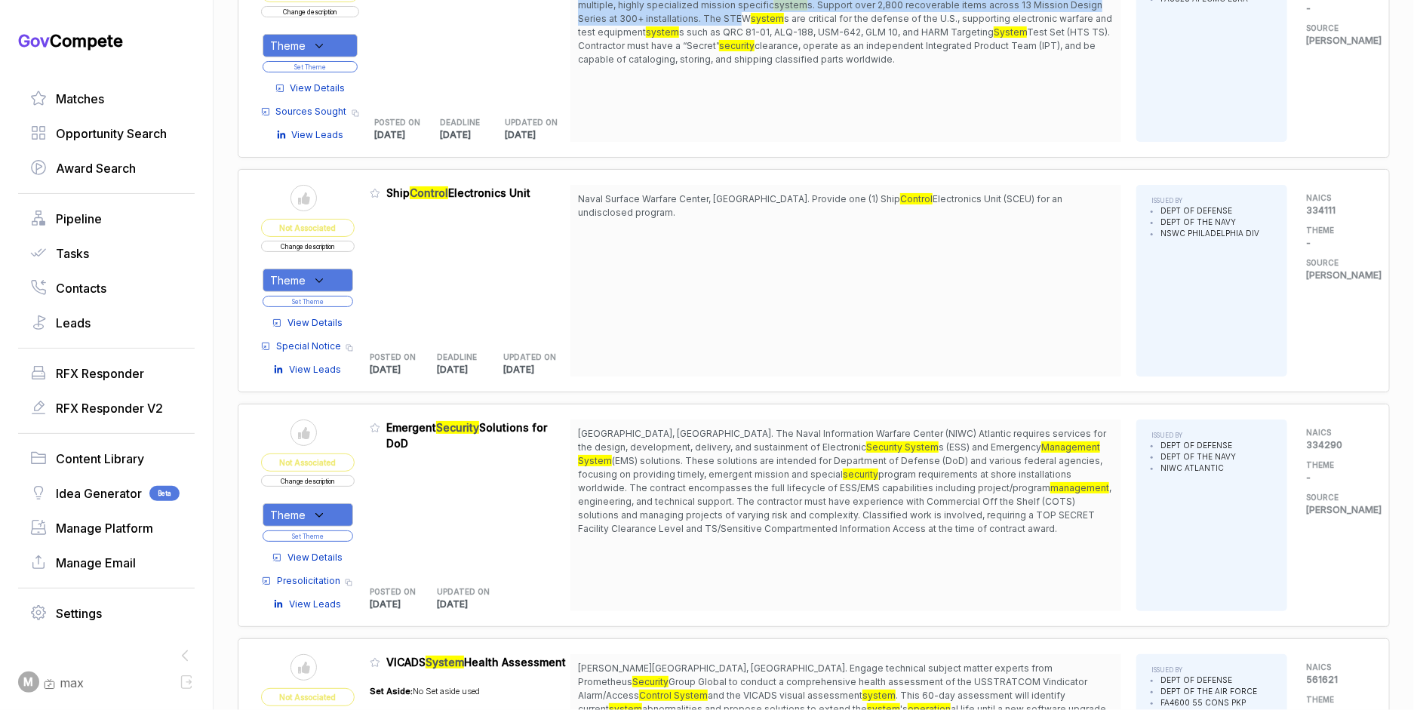
scroll to position [3950, 0]
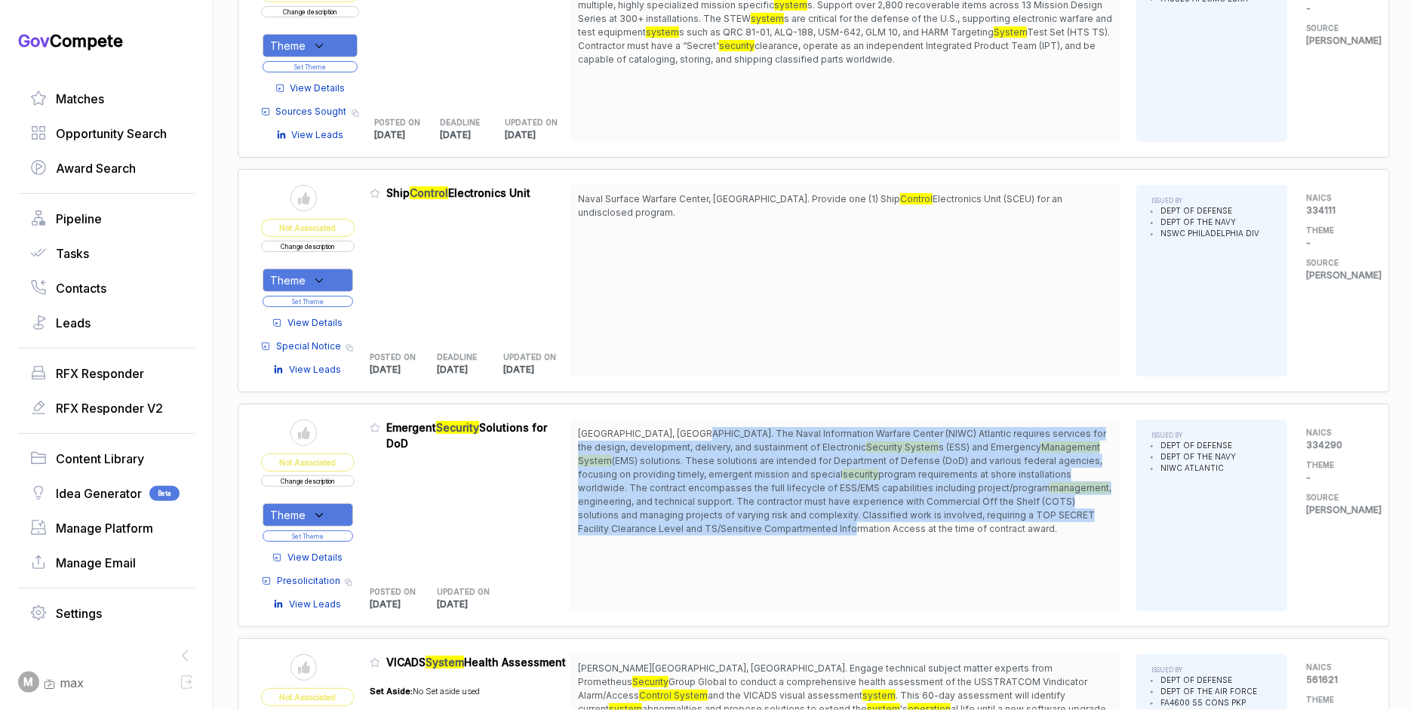
drag, startPoint x: 700, startPoint y: 421, endPoint x: 730, endPoint y: 503, distance: 87.6
click at [730, 505] on span "[GEOGRAPHIC_DATA], [GEOGRAPHIC_DATA]. The Naval Information Warfare Center (NIW…" at bounding box center [846, 481] width 536 height 109
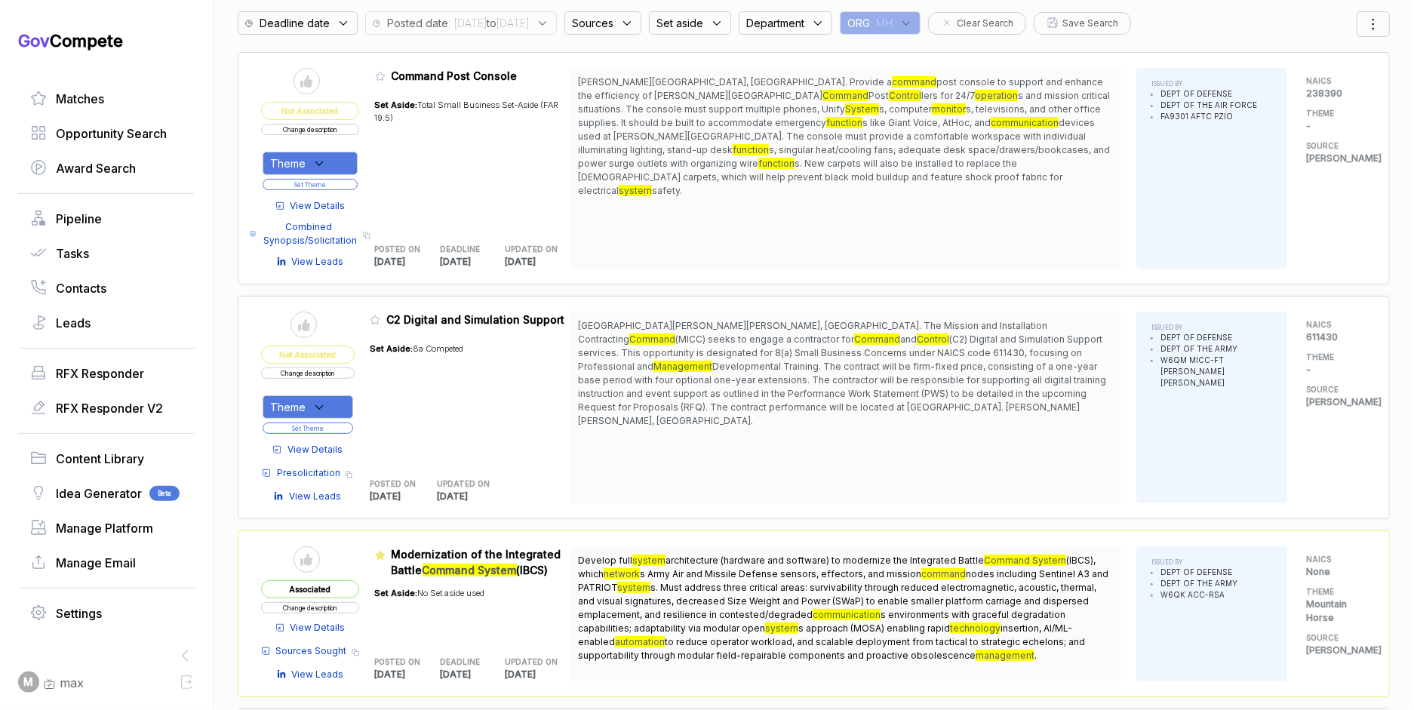
scroll to position [0, 0]
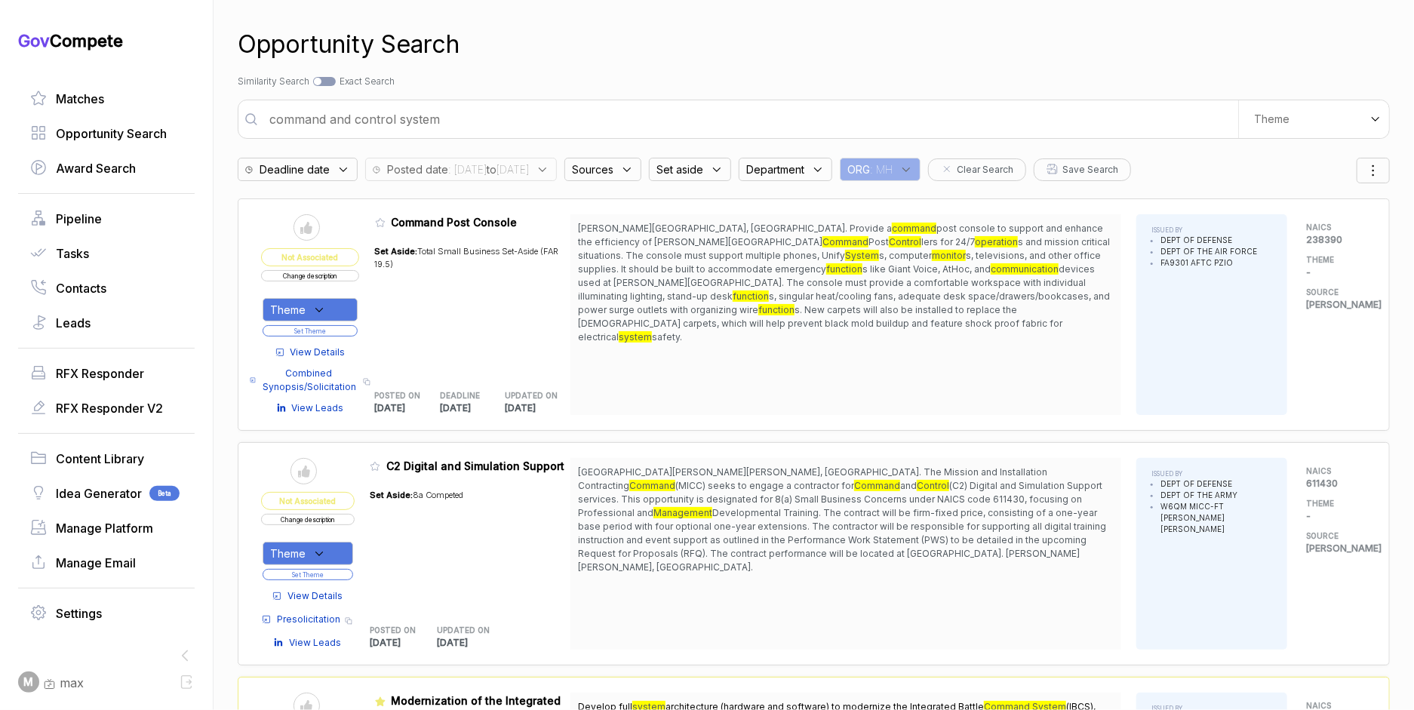
click at [574, 126] on input "command and control system" at bounding box center [749, 119] width 978 height 30
type input "video wall"
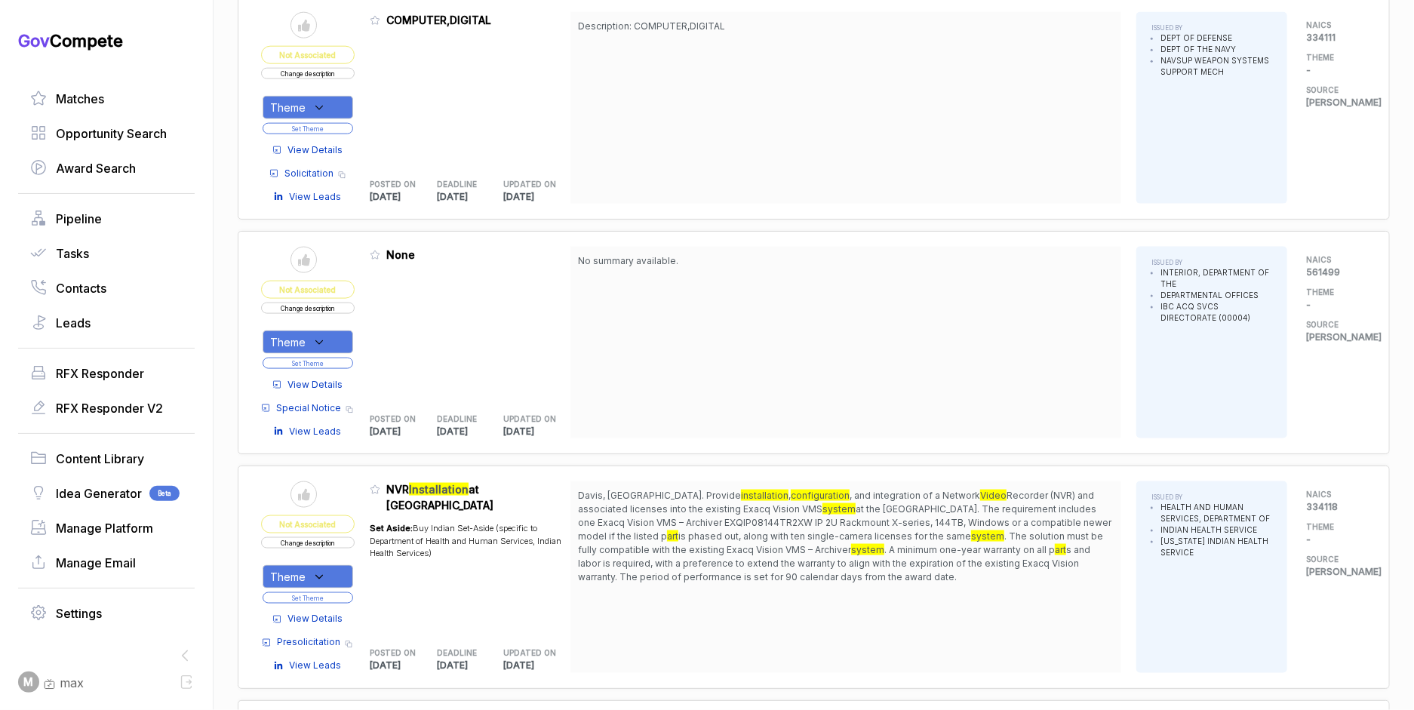
scroll to position [1756, 0]
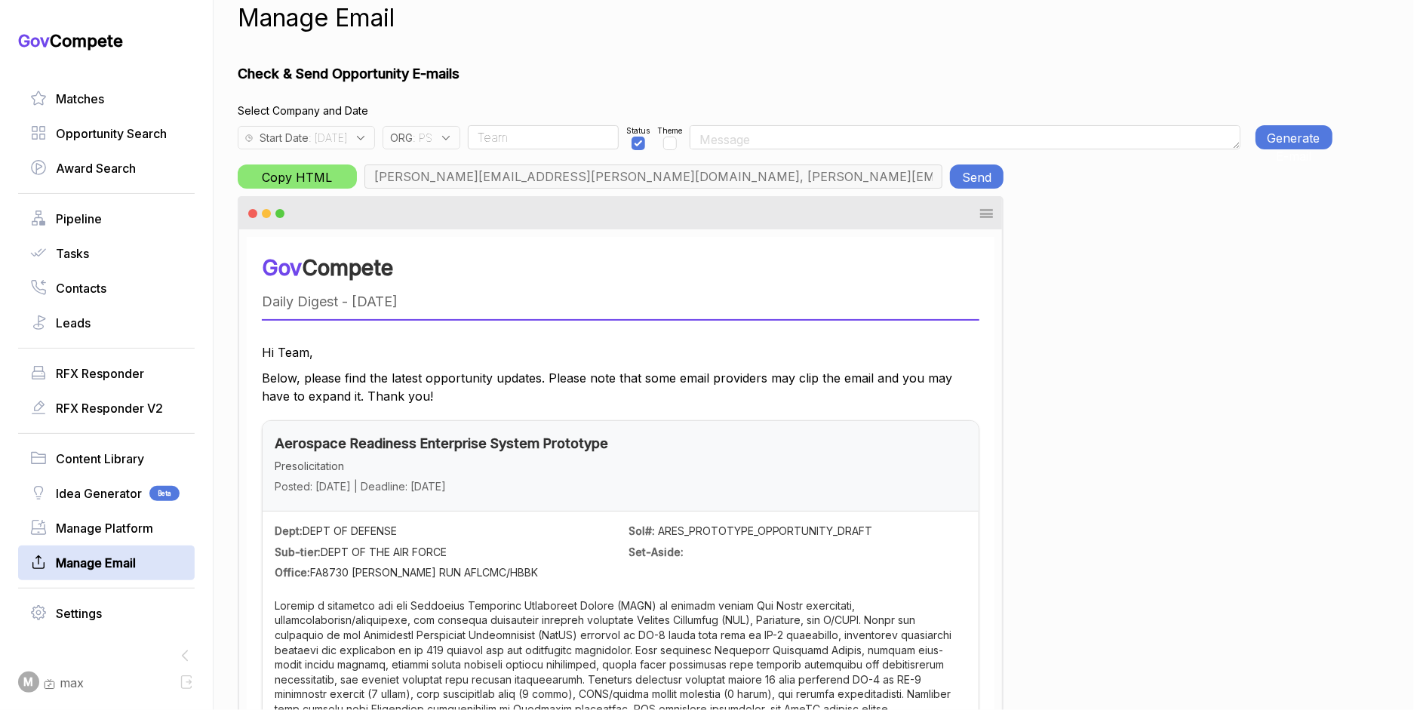
click at [456, 147] on div "ORG : PS" at bounding box center [421, 137] width 78 height 23
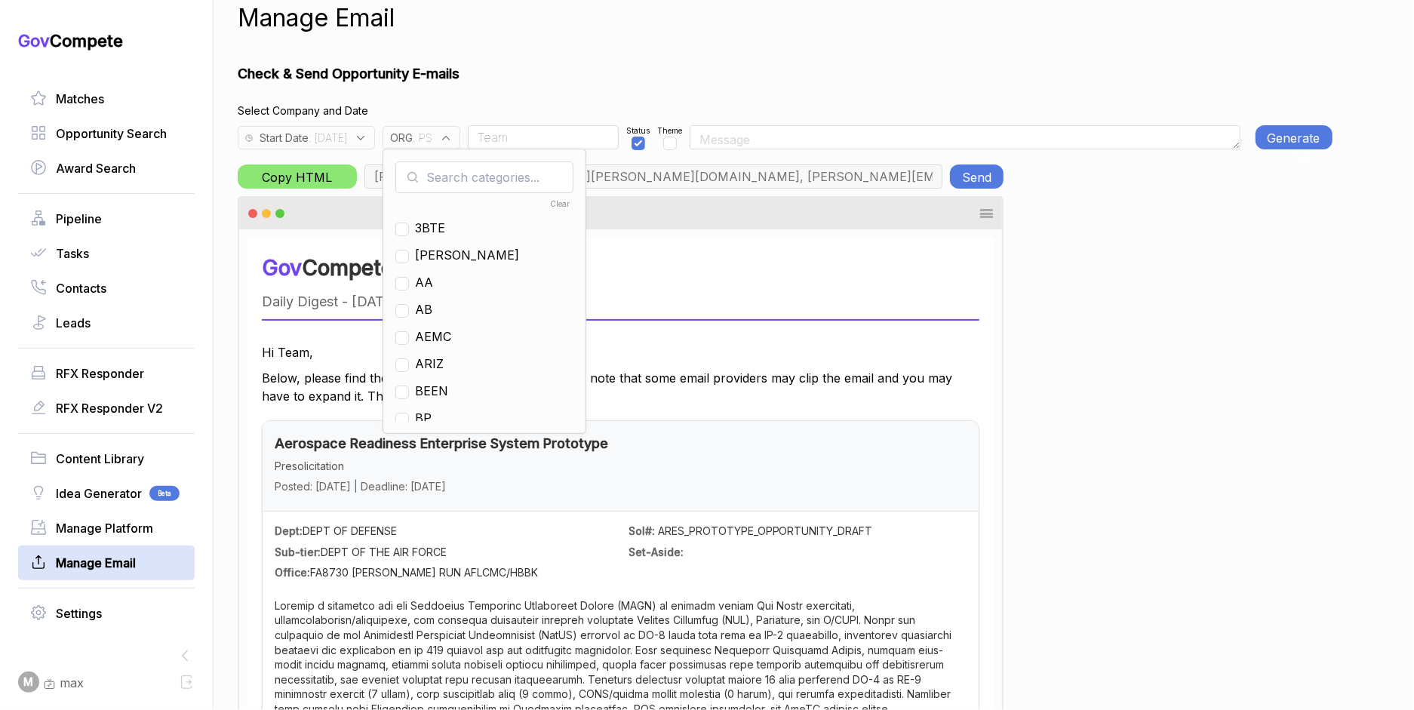
click at [475, 179] on input "text" at bounding box center [484, 177] width 178 height 32
checkbox input "true"
type input "ps"
click at [432, 223] on span "PS" at bounding box center [423, 228] width 17 height 18
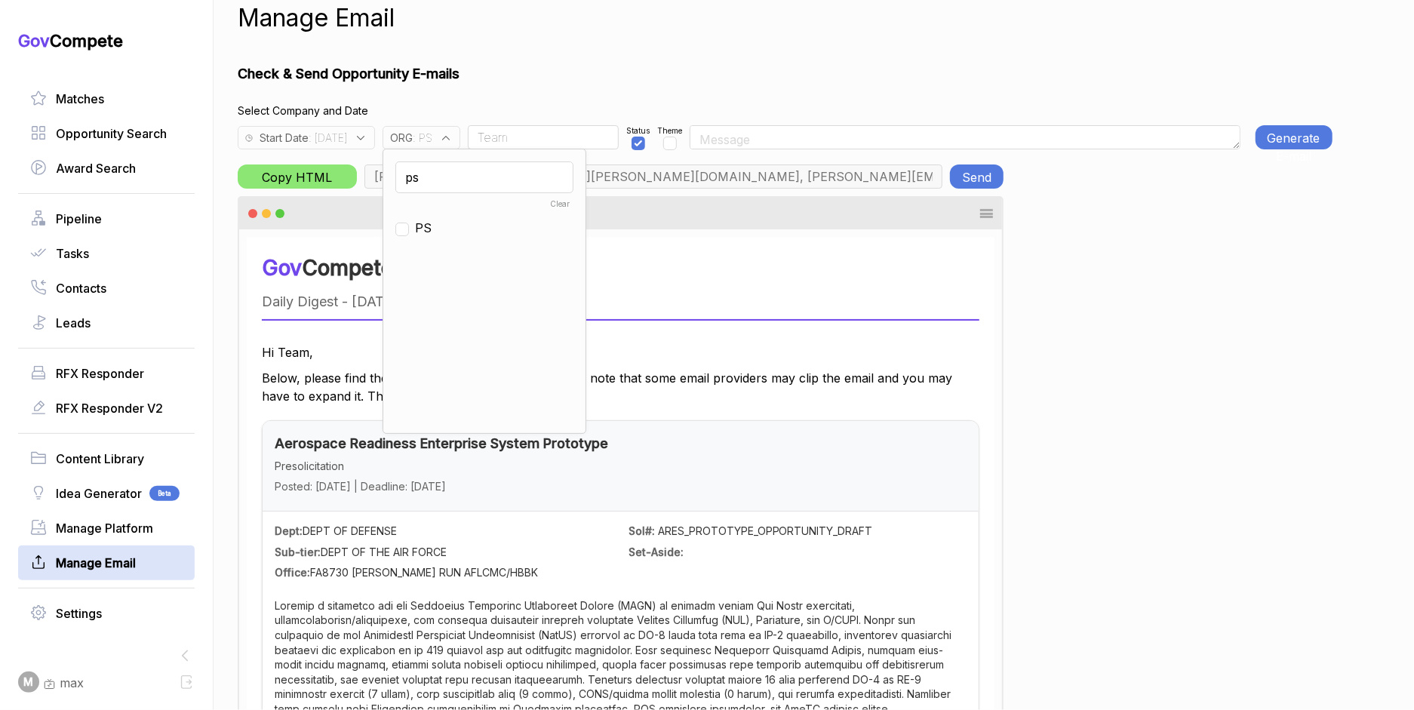
checkbox input "false"
click at [477, 181] on input "ps" at bounding box center [484, 177] width 178 height 32
type input "mh"
drag, startPoint x: 464, startPoint y: 212, endPoint x: 492, endPoint y: 161, distance: 58.4
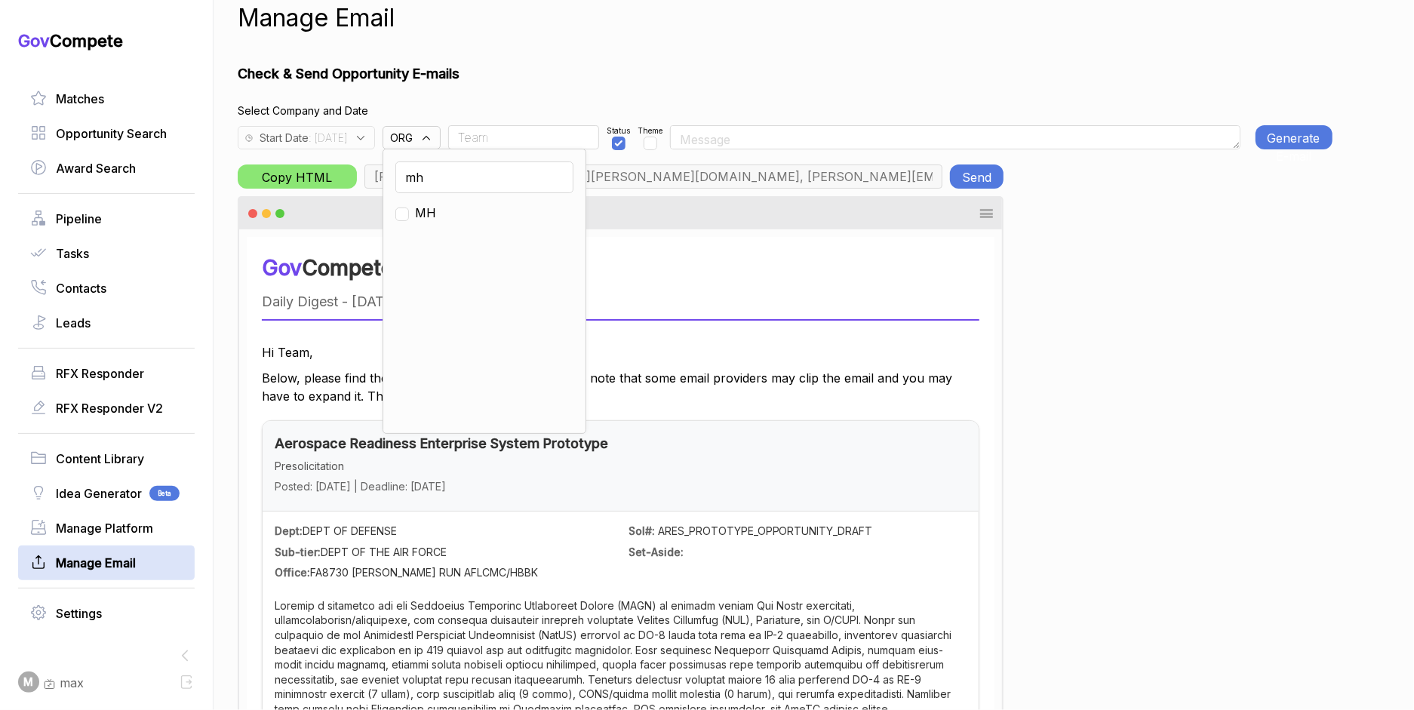
click at [436, 210] on span "MH" at bounding box center [425, 213] width 21 height 18
checkbox input "true"
click at [530, 103] on h4 "Select Company and Date" at bounding box center [785, 111] width 1095 height 16
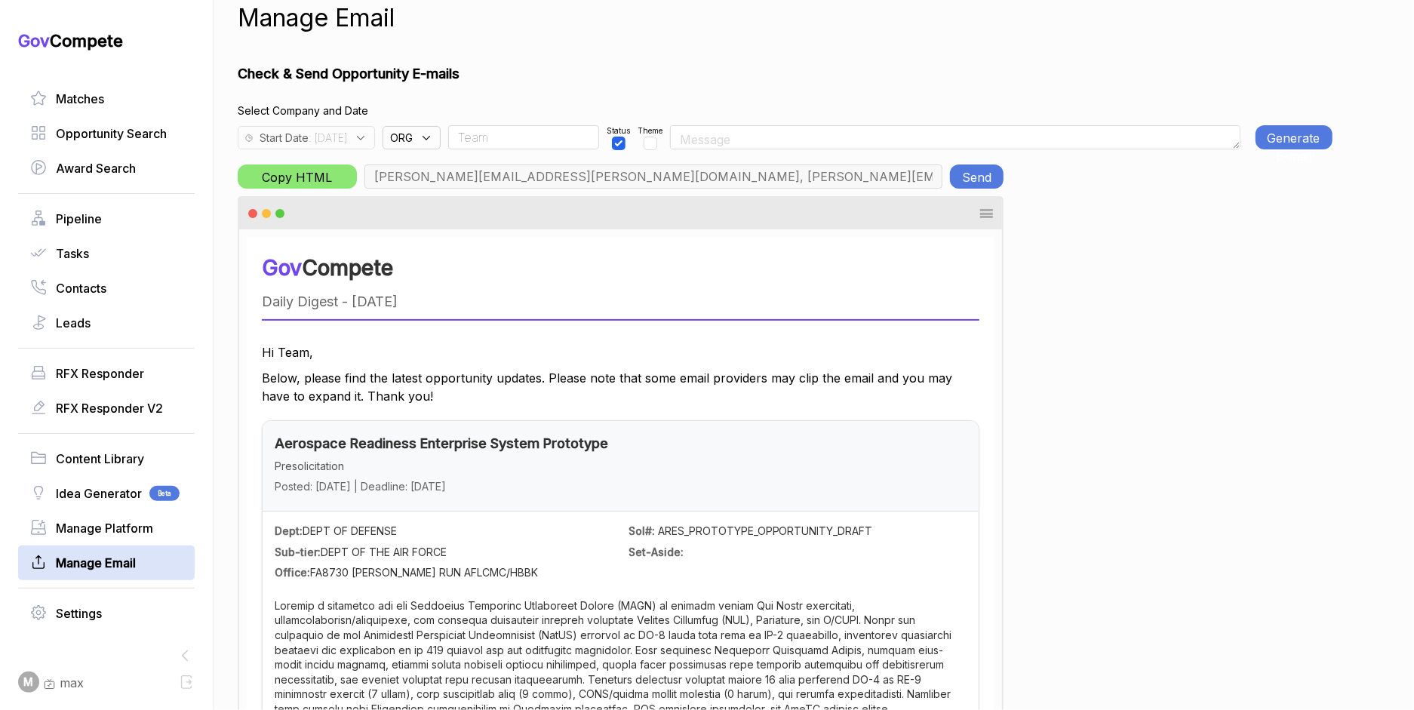
type input "aaron.dyer@mtnhorse.com, bill.allen@mtnhorse.com, max@macronometry.com, jeffrey…"
click at [648, 143] on input "checkbox" at bounding box center [641, 144] width 14 height 14
checkbox input "false"
click at [375, 140] on div "Start Date : 2025-09-25" at bounding box center [306, 137] width 137 height 23
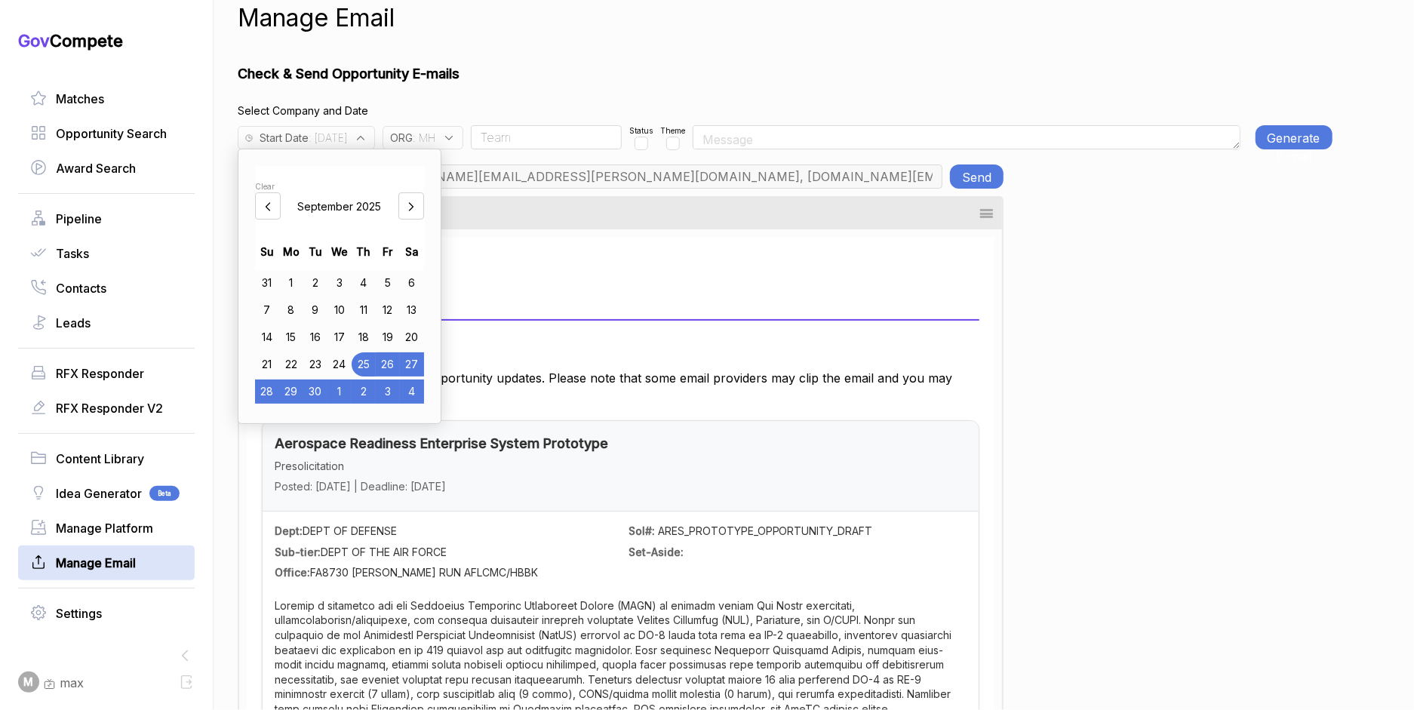
click at [399, 356] on div "26" at bounding box center [388, 364] width 24 height 24
drag, startPoint x: 564, startPoint y: 106, endPoint x: 592, endPoint y: 103, distance: 28.8
click at [564, 106] on h4 "Select Company and Date" at bounding box center [785, 111] width 1095 height 16
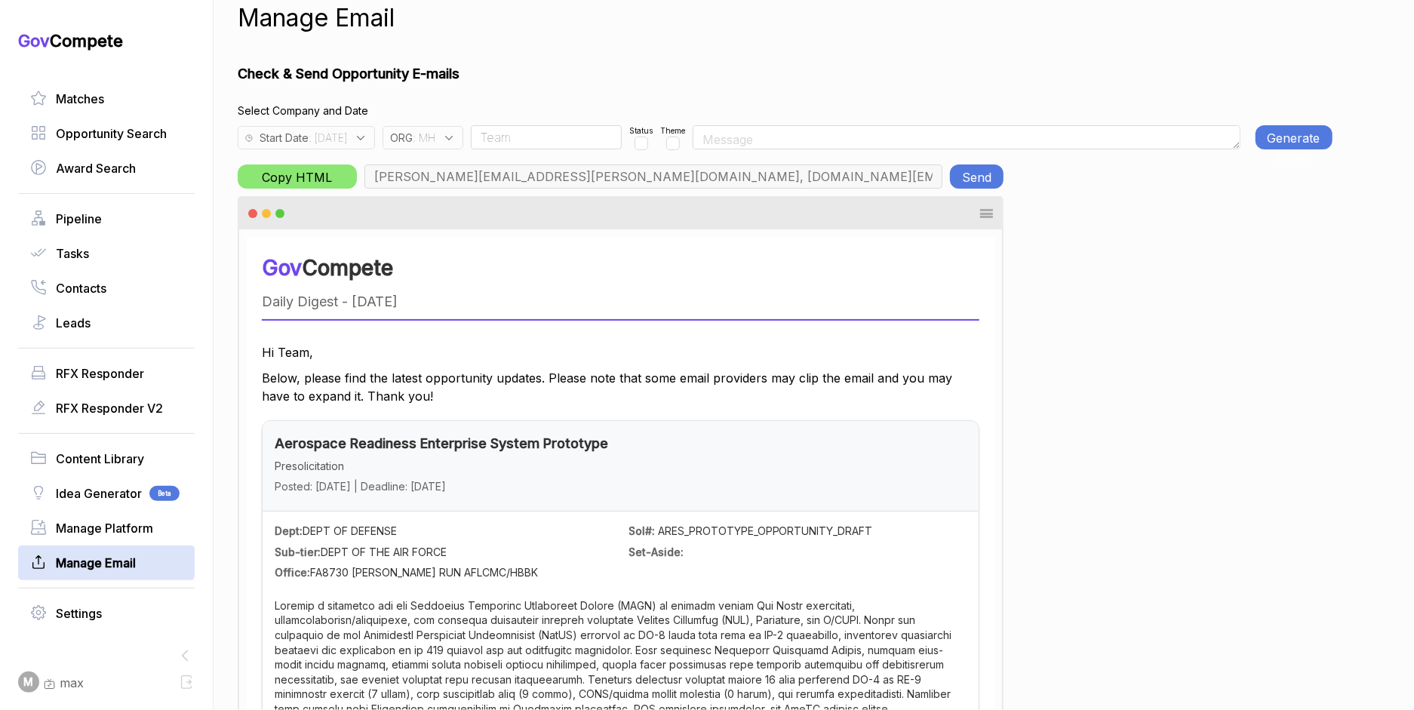
click at [1261, 133] on button "Generate E-mail" at bounding box center [1293, 137] width 77 height 24
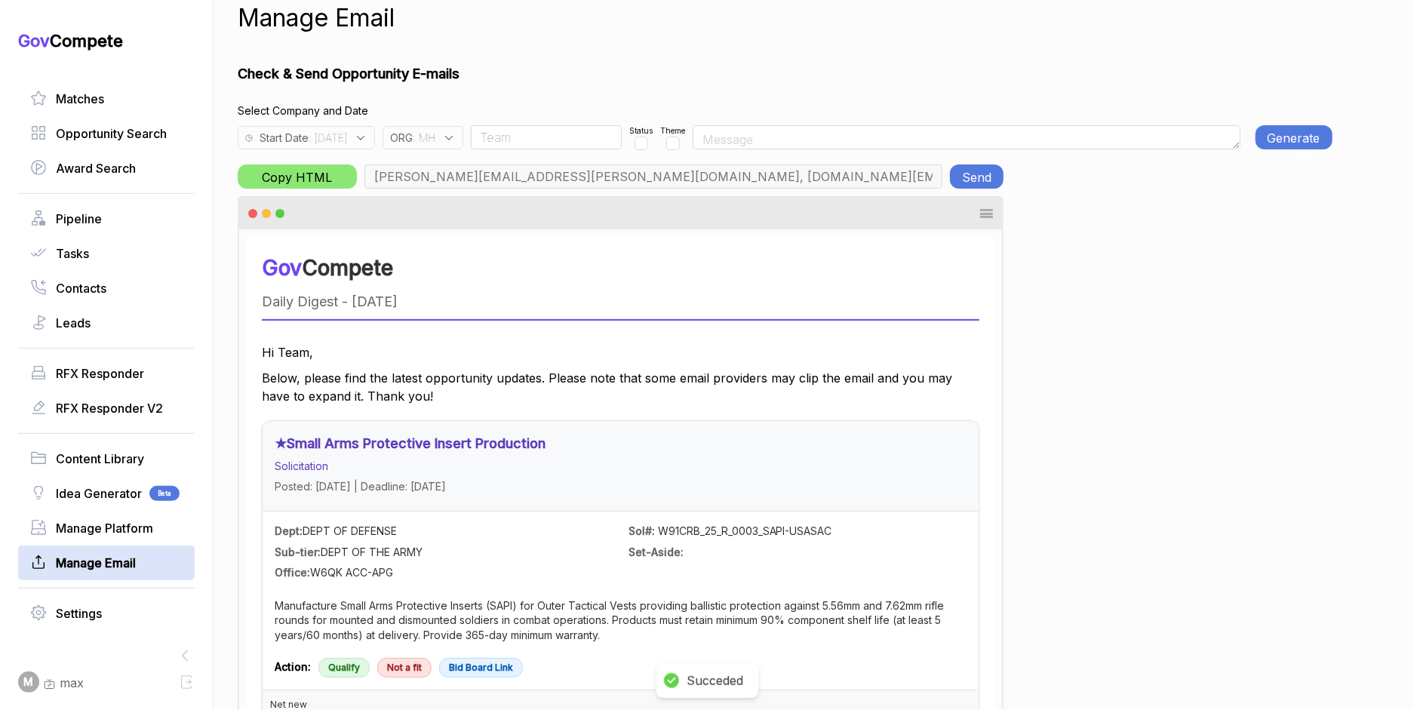
click at [1264, 132] on button "Generate E-mail" at bounding box center [1293, 137] width 77 height 24
click at [1301, 137] on button "Generate E-mail" at bounding box center [1293, 137] width 77 height 24
drag, startPoint x: 703, startPoint y: 137, endPoint x: 685, endPoint y: 143, distance: 19.1
click at [680, 137] on input "checkbox" at bounding box center [673, 144] width 14 height 14
checkbox input "true"
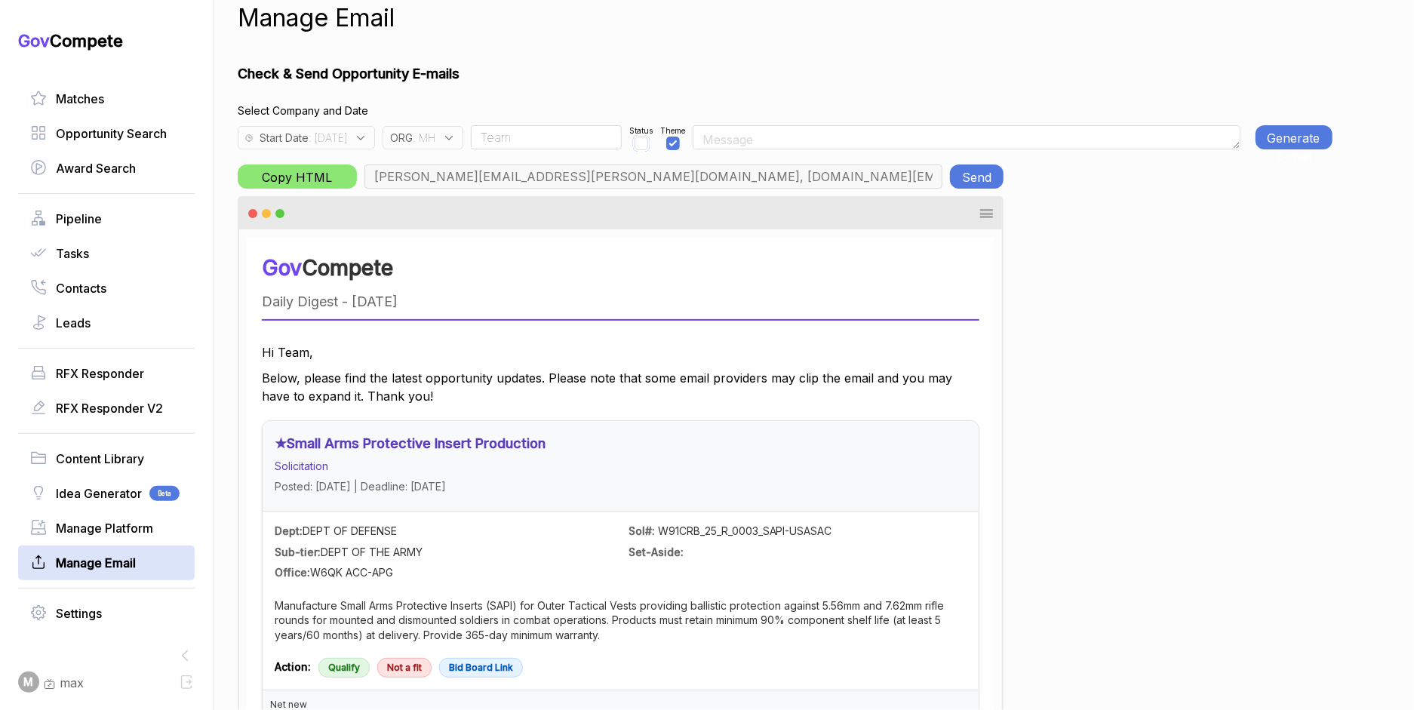
click at [653, 145] on div "Status" at bounding box center [640, 137] width 23 height 24
checkbox input "true"
click at [1283, 140] on button "Generate E-mail" at bounding box center [1293, 137] width 77 height 24
click at [973, 170] on button "Send" at bounding box center [977, 176] width 54 height 24
